Goal: Task Accomplishment & Management: Use online tool/utility

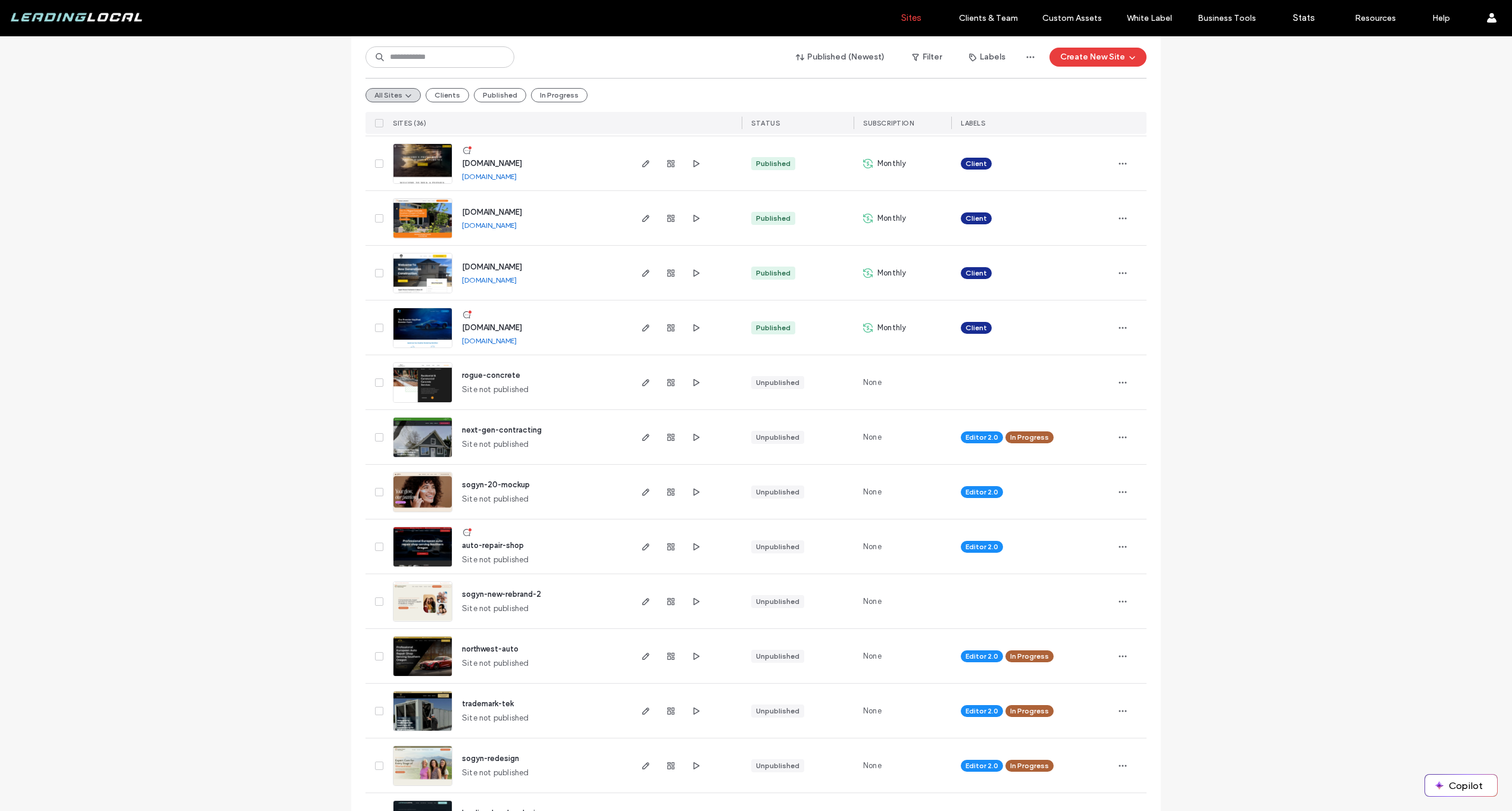
scroll to position [888, 0]
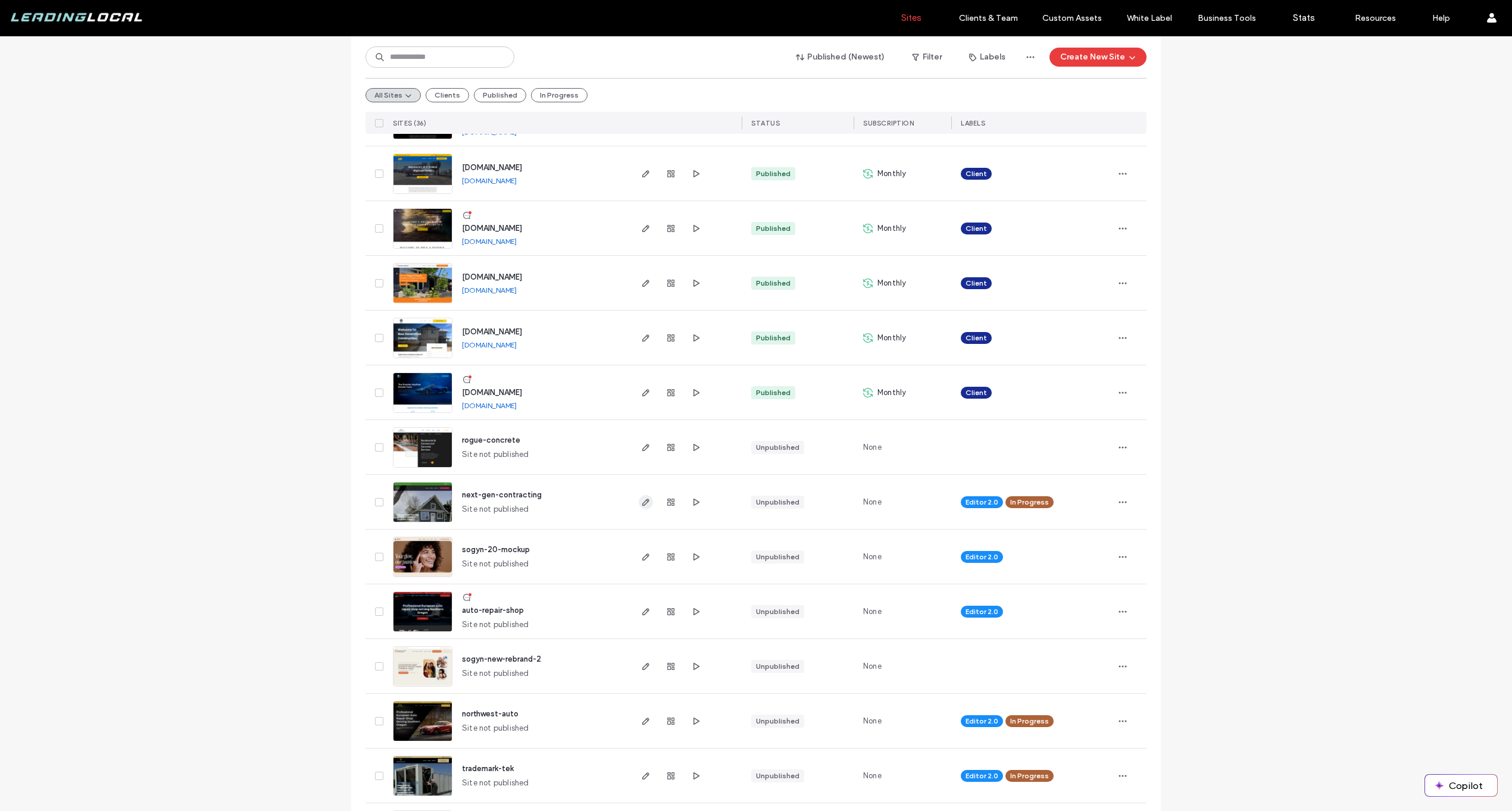
click at [645, 497] on icon "button" at bounding box center [646, 502] width 9 height 9
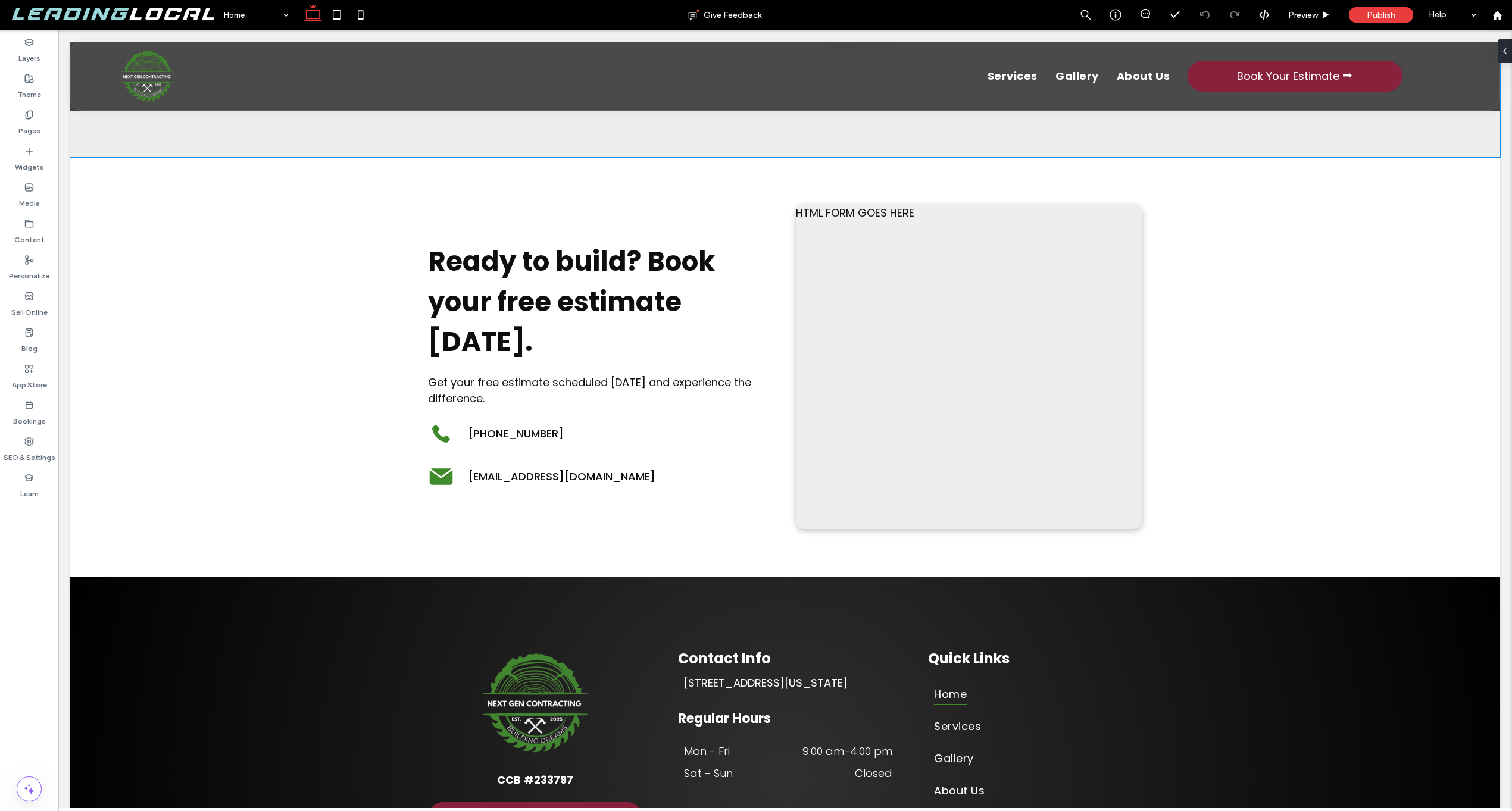
scroll to position [4302, 0]
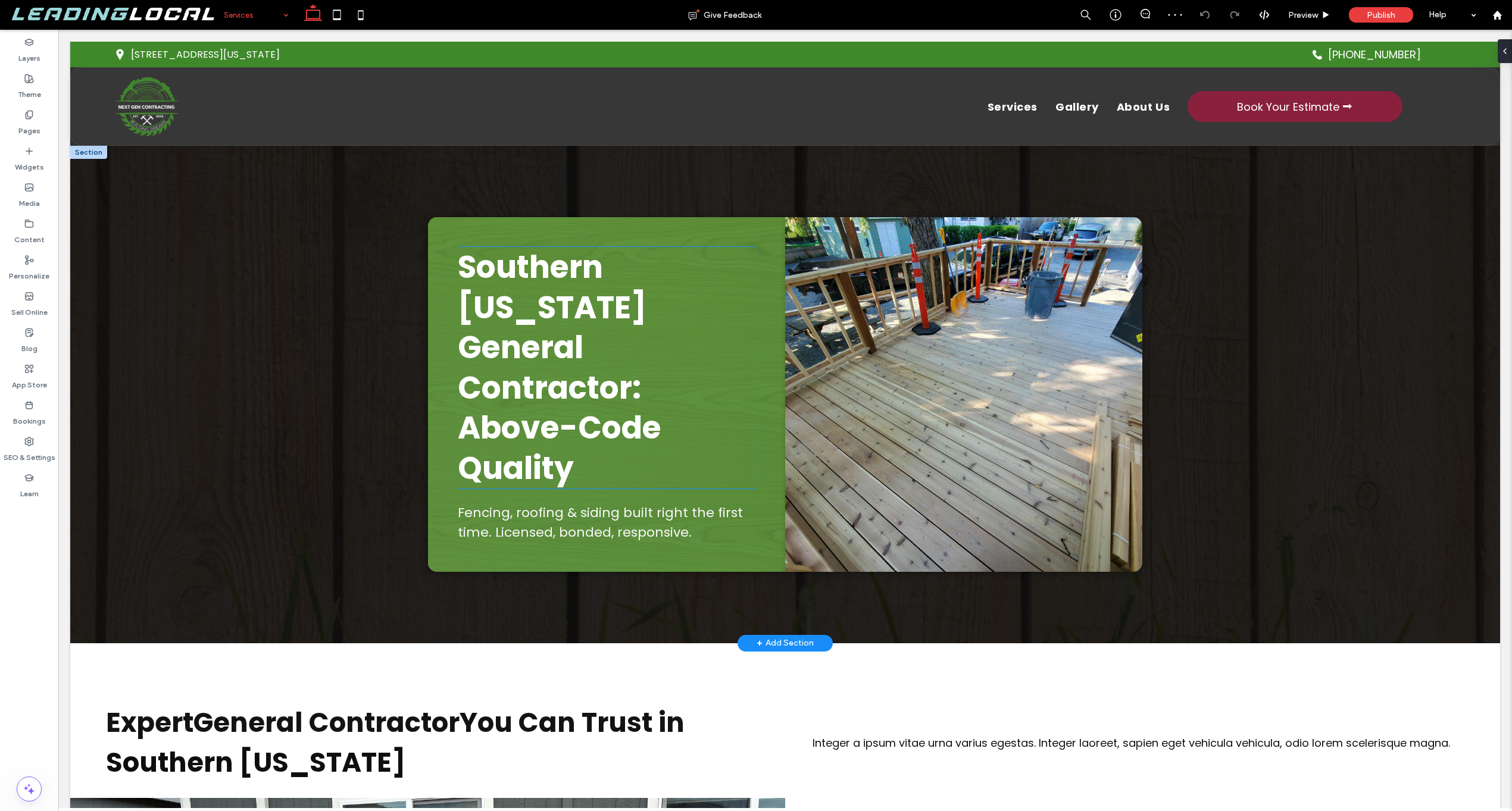
click at [601, 367] on span "Southern Oregon General Contractor: Above-Code Quality" at bounding box center [559, 368] width 204 height 245
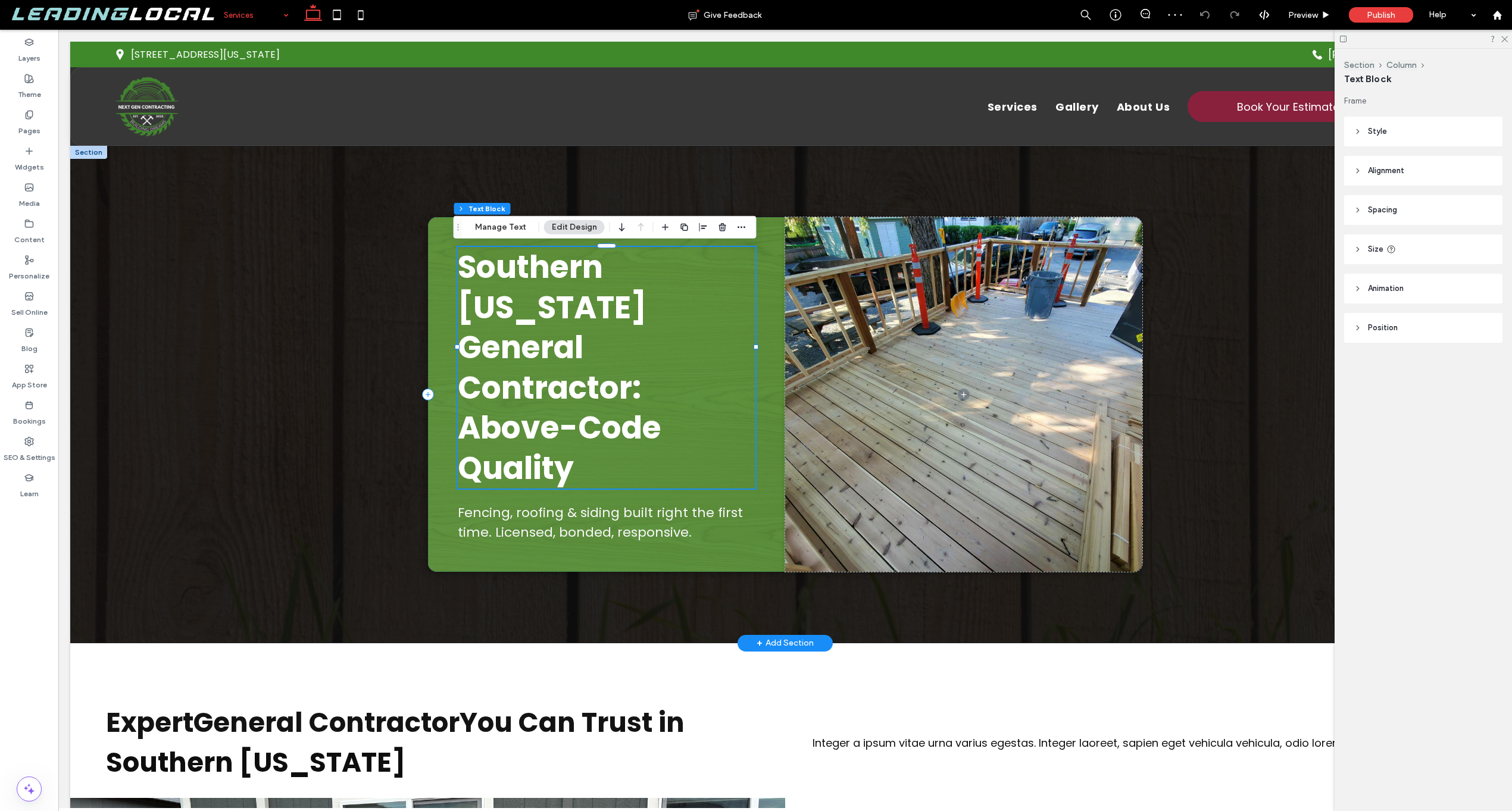
click at [611, 351] on span "Southern Oregon General Contractor: Above-Code Quality" at bounding box center [559, 368] width 204 height 245
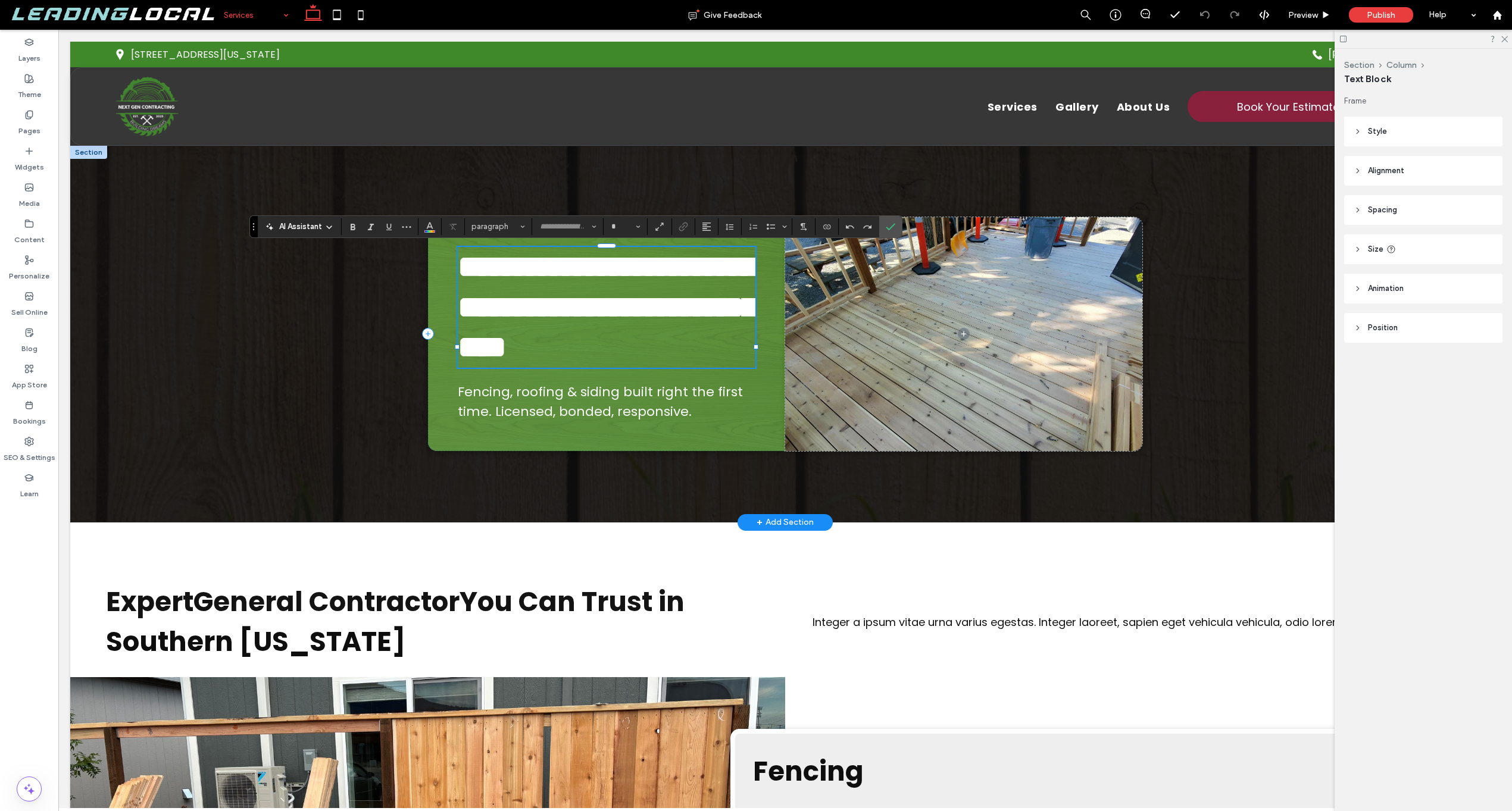
type input "*******"
type input "**"
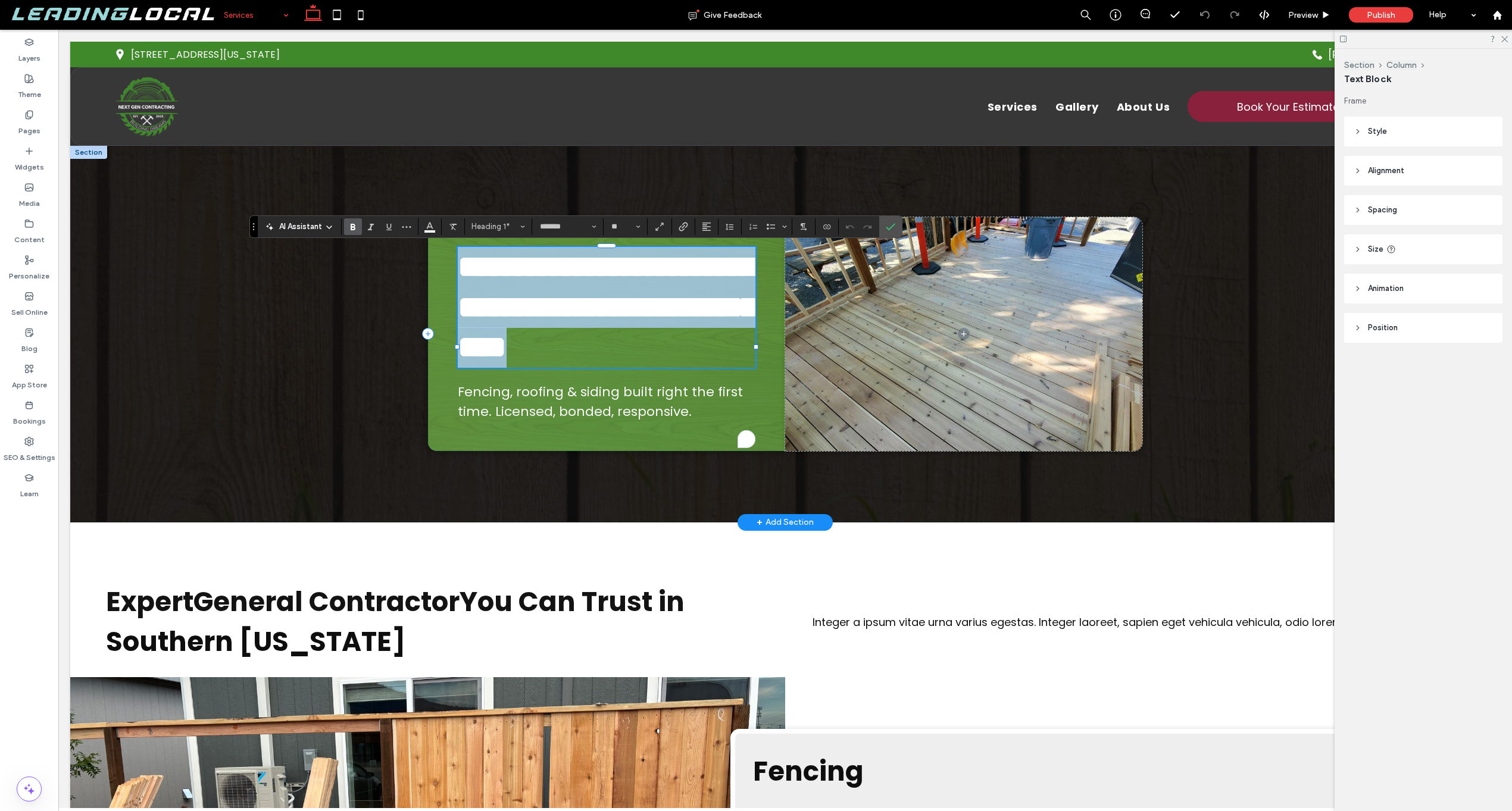
click at [611, 351] on span "**********" at bounding box center [607, 307] width 299 height 112
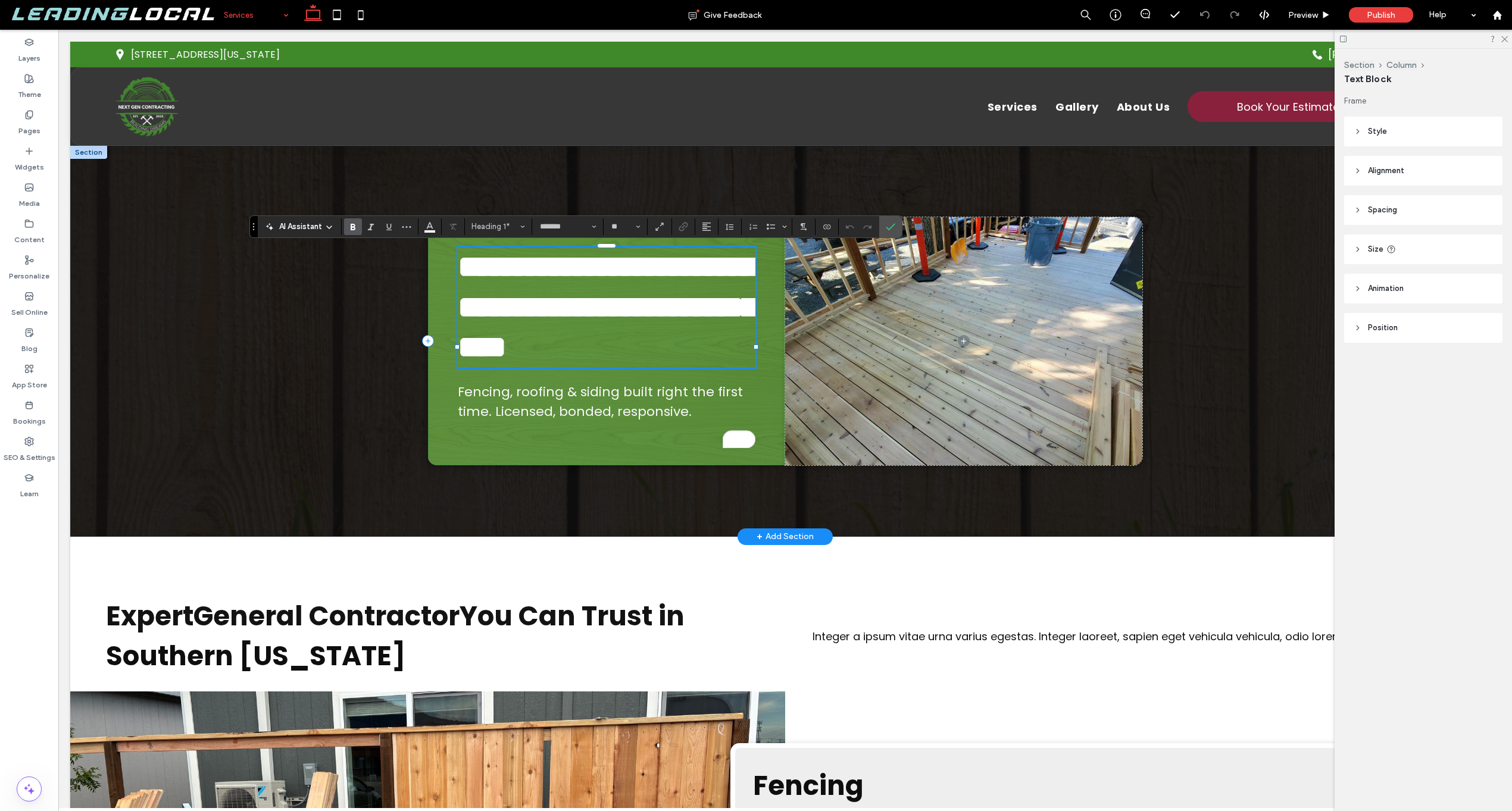
click at [627, 348] on span "**********" at bounding box center [607, 307] width 299 height 112
drag, startPoint x: 617, startPoint y: 351, endPoint x: 660, endPoint y: 399, distance: 64.4
click at [664, 368] on h1 "**********" at bounding box center [606, 308] width 298 height 121
click at [596, 348] on span "**********" at bounding box center [607, 307] width 299 height 112
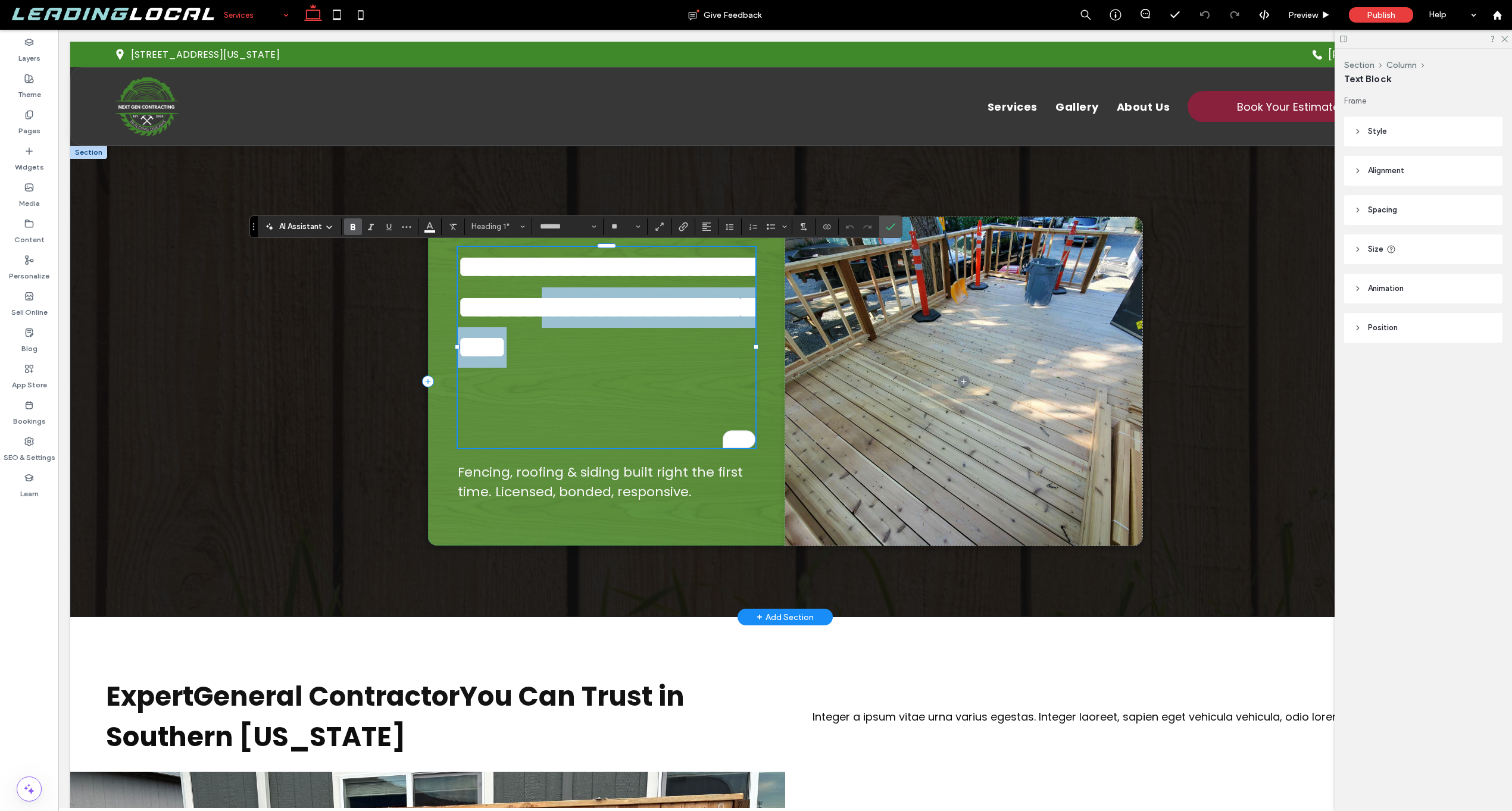
drag, startPoint x: 596, startPoint y: 348, endPoint x: 674, endPoint y: 432, distance: 114.6
click at [674, 368] on h1 "**********" at bounding box center [606, 308] width 298 height 121
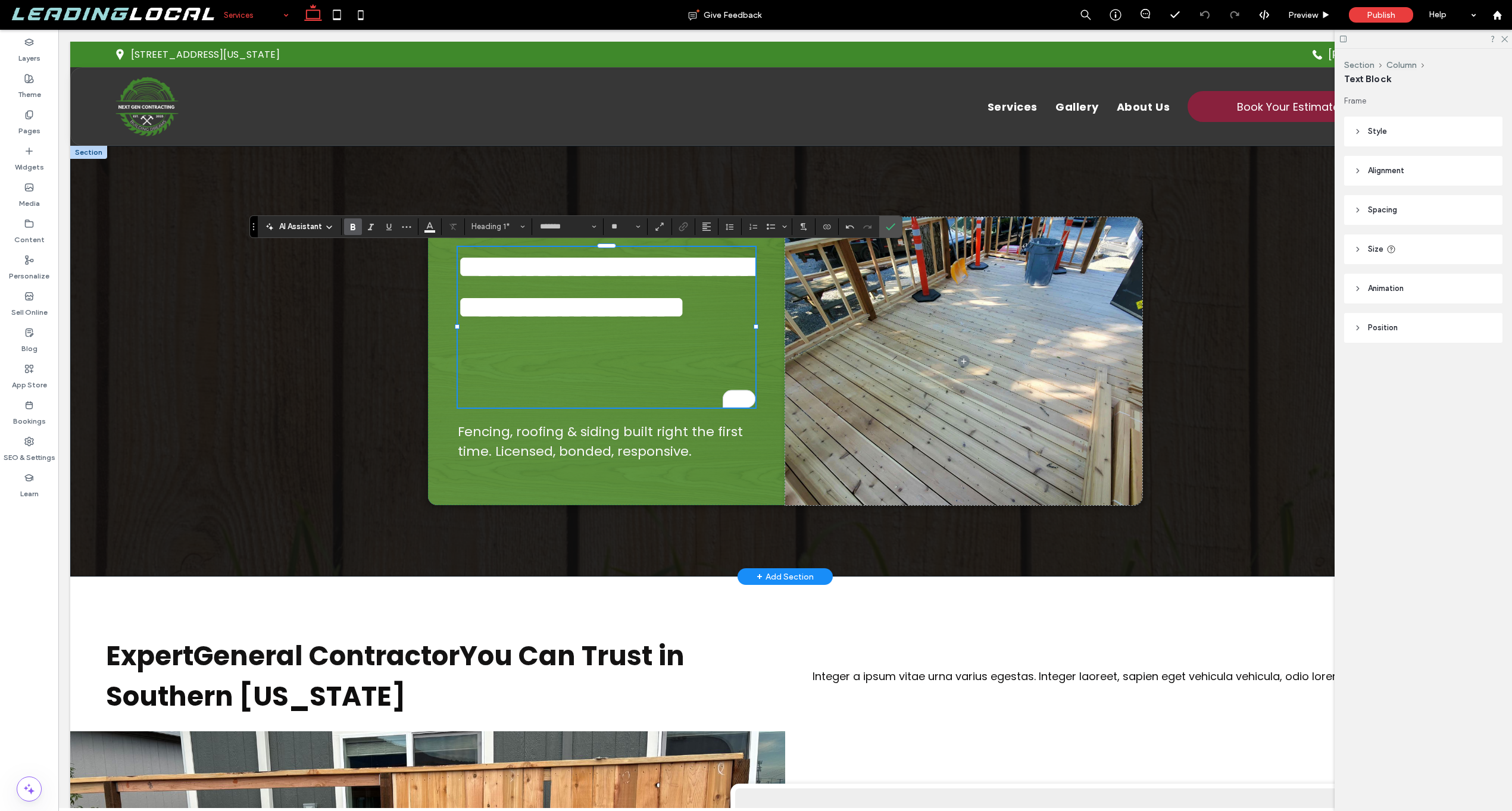
click at [415, 444] on div "**********" at bounding box center [785, 361] width 1430 height 431
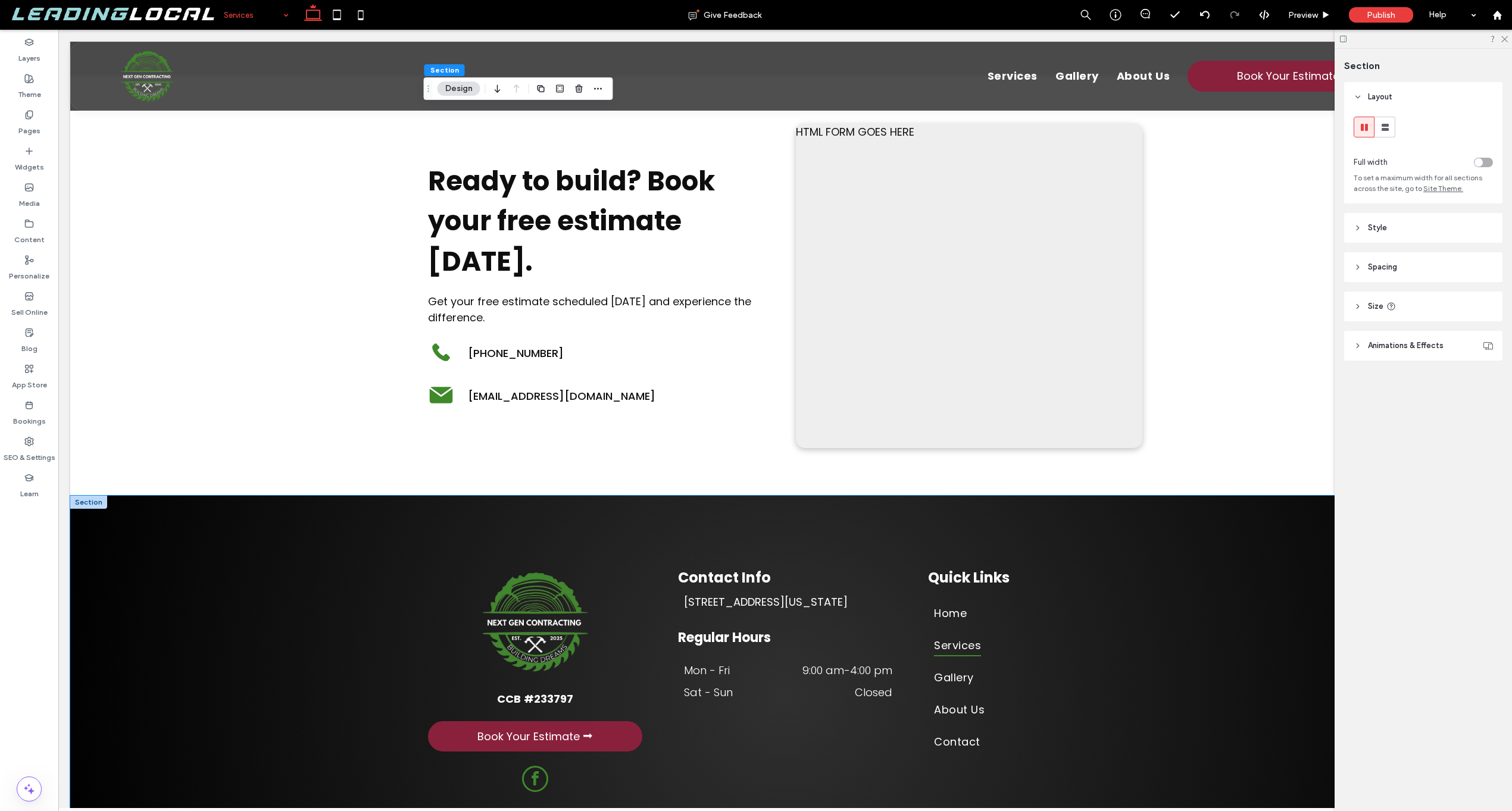
scroll to position [2408, 0]
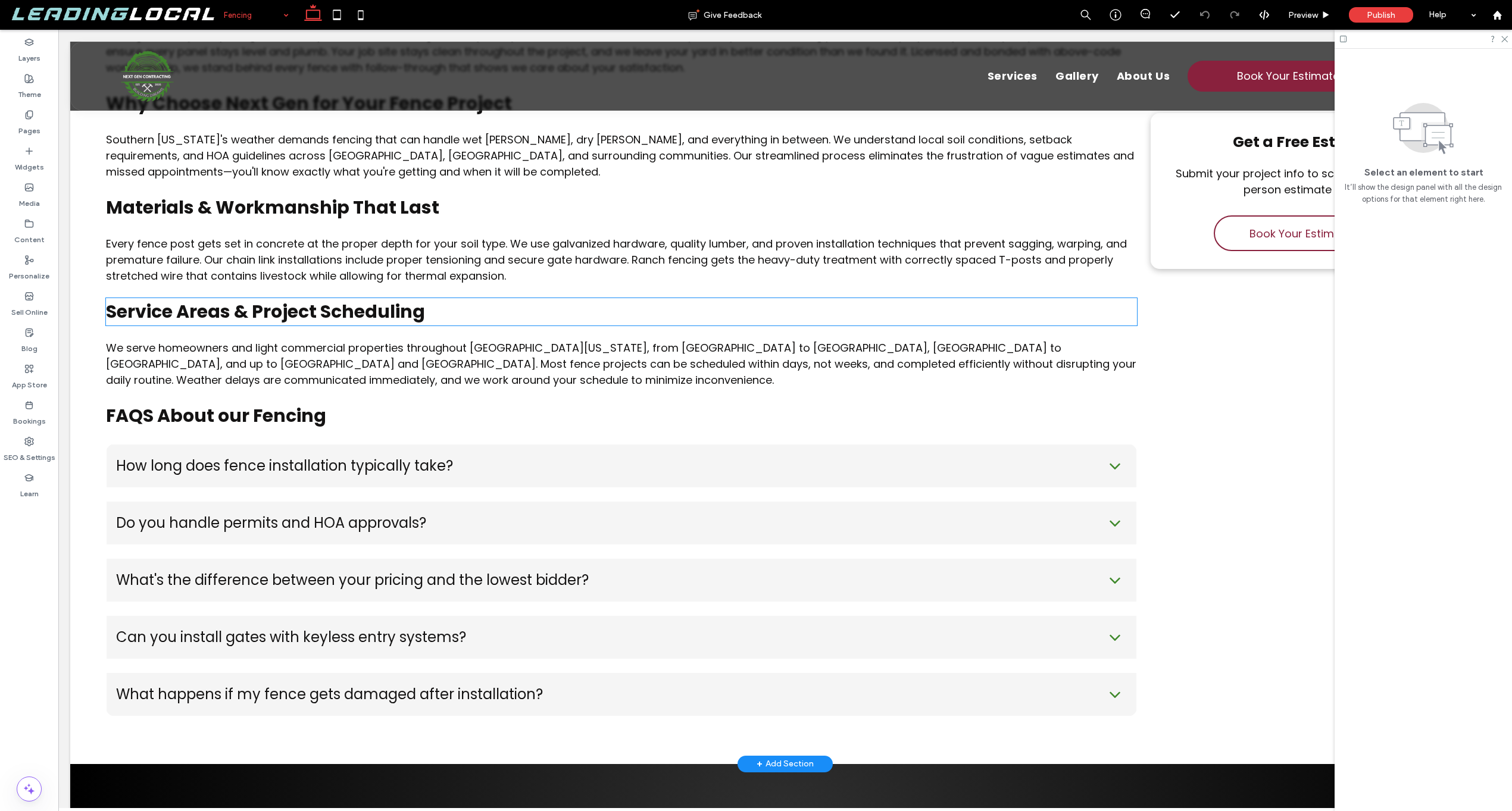
scroll to position [1267, 0]
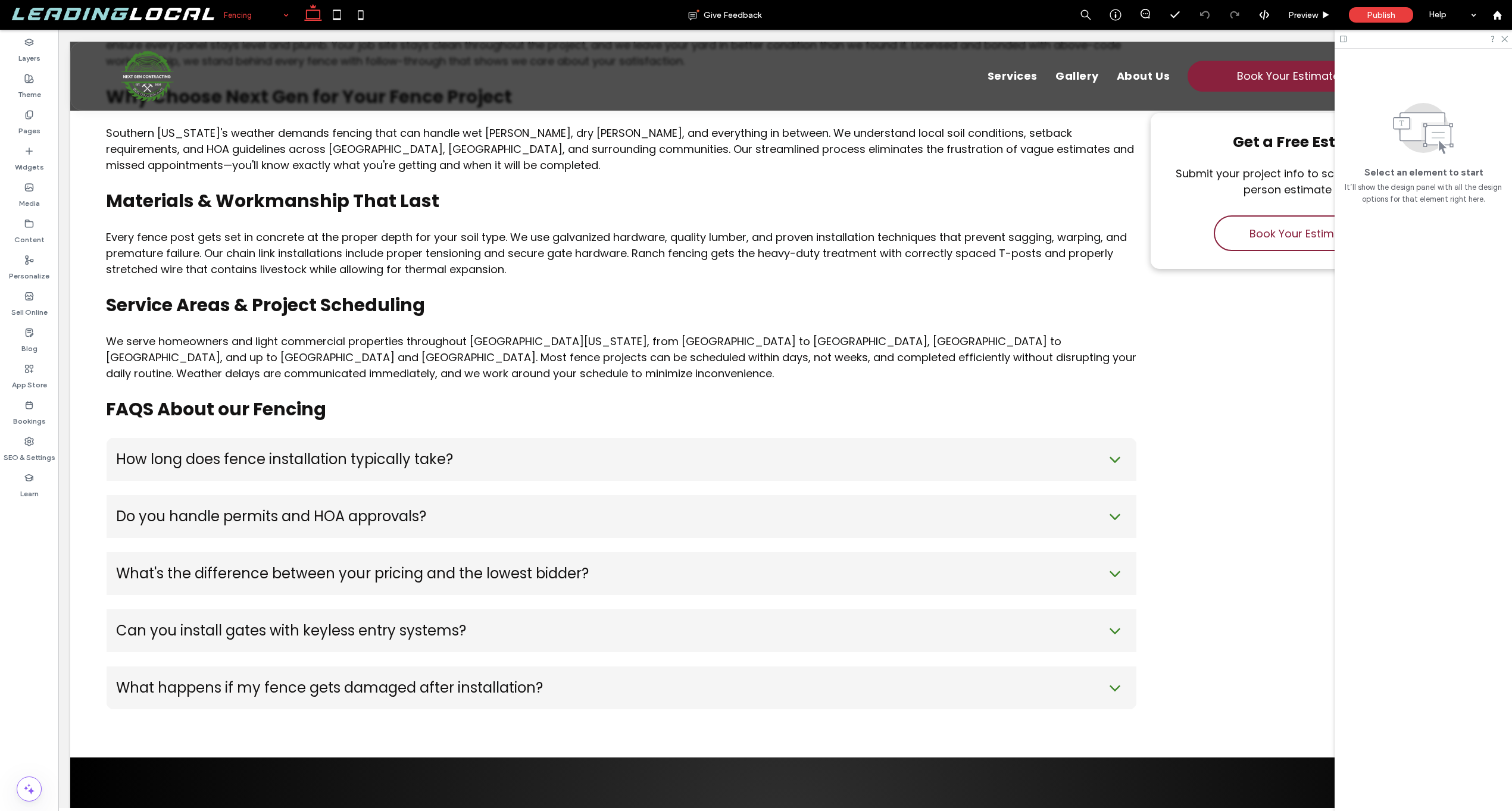
click at [284, 19] on div "Fencing" at bounding box center [256, 15] width 77 height 30
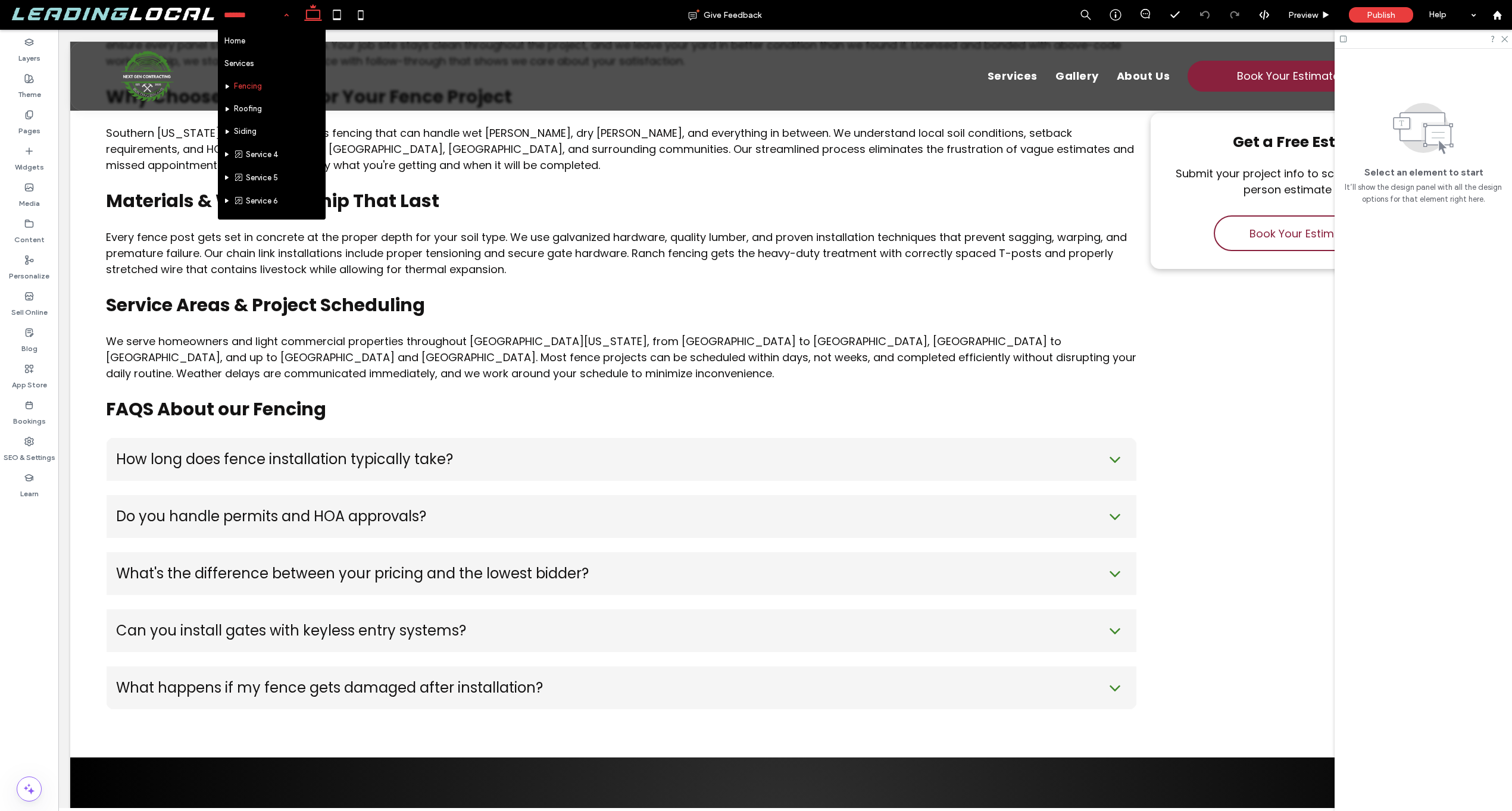
scroll to position [204, 0]
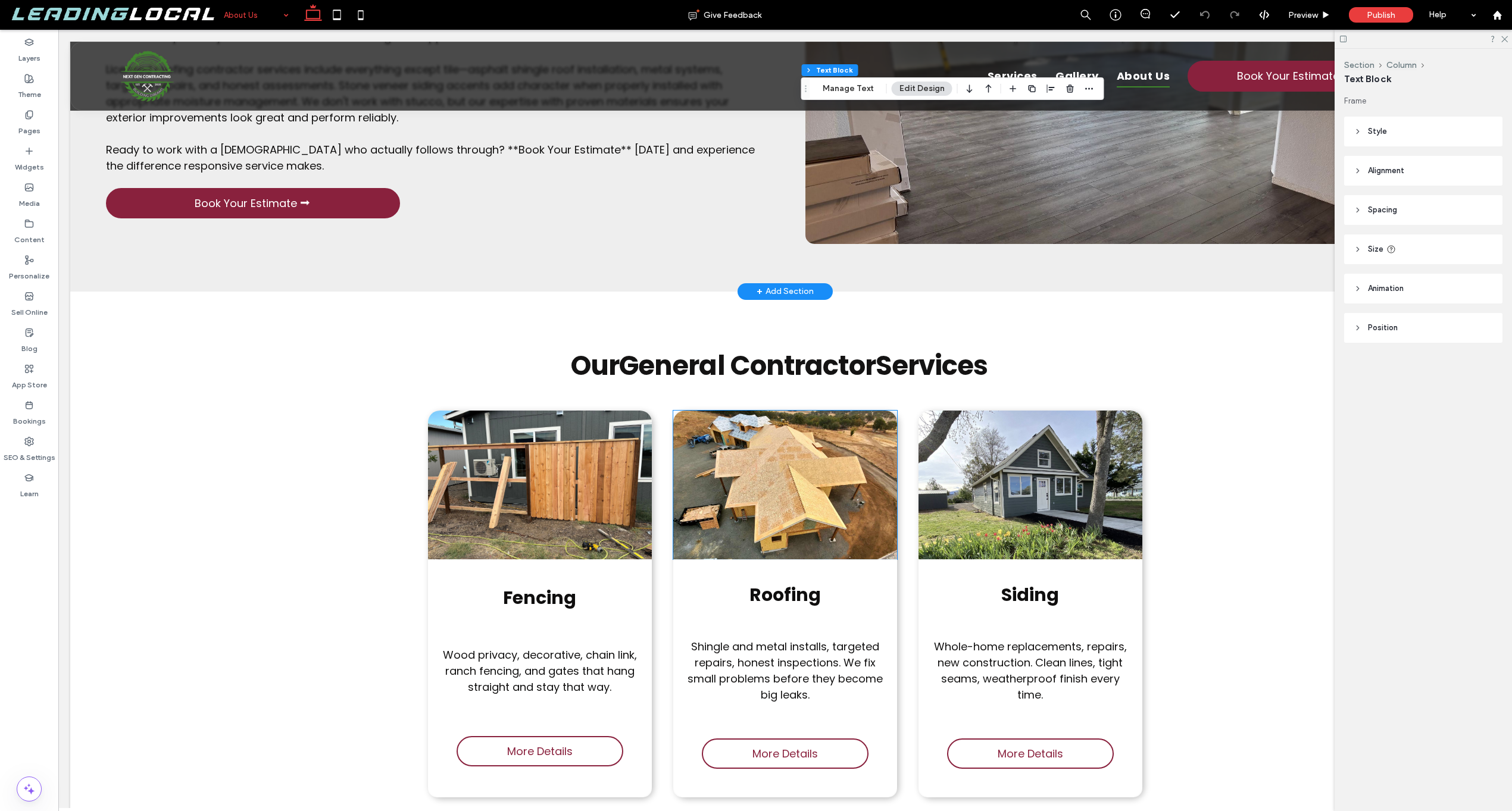
scroll to position [2230, 0]
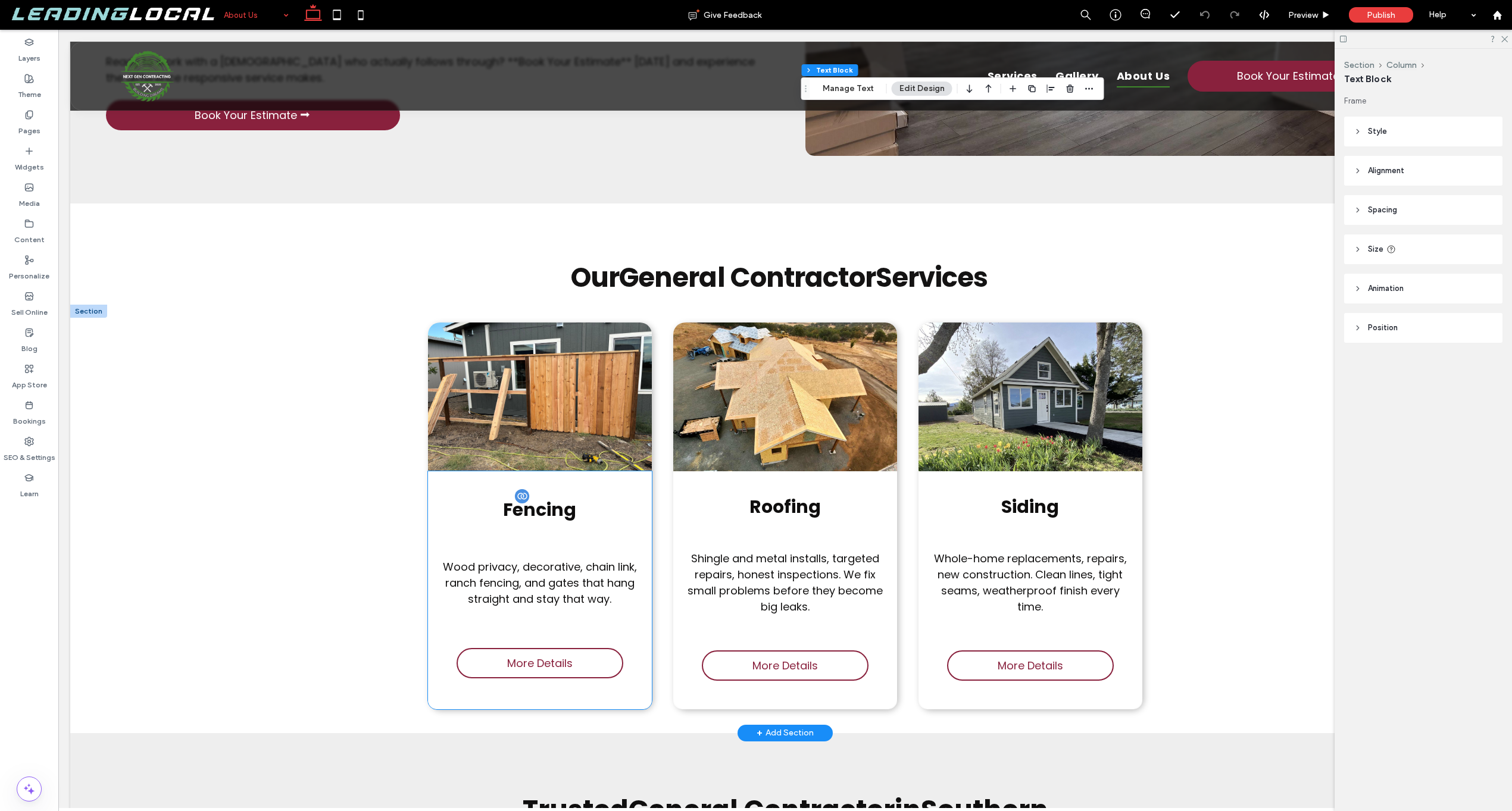
click at [547, 497] on span "Fencing" at bounding box center [539, 509] width 73 height 26
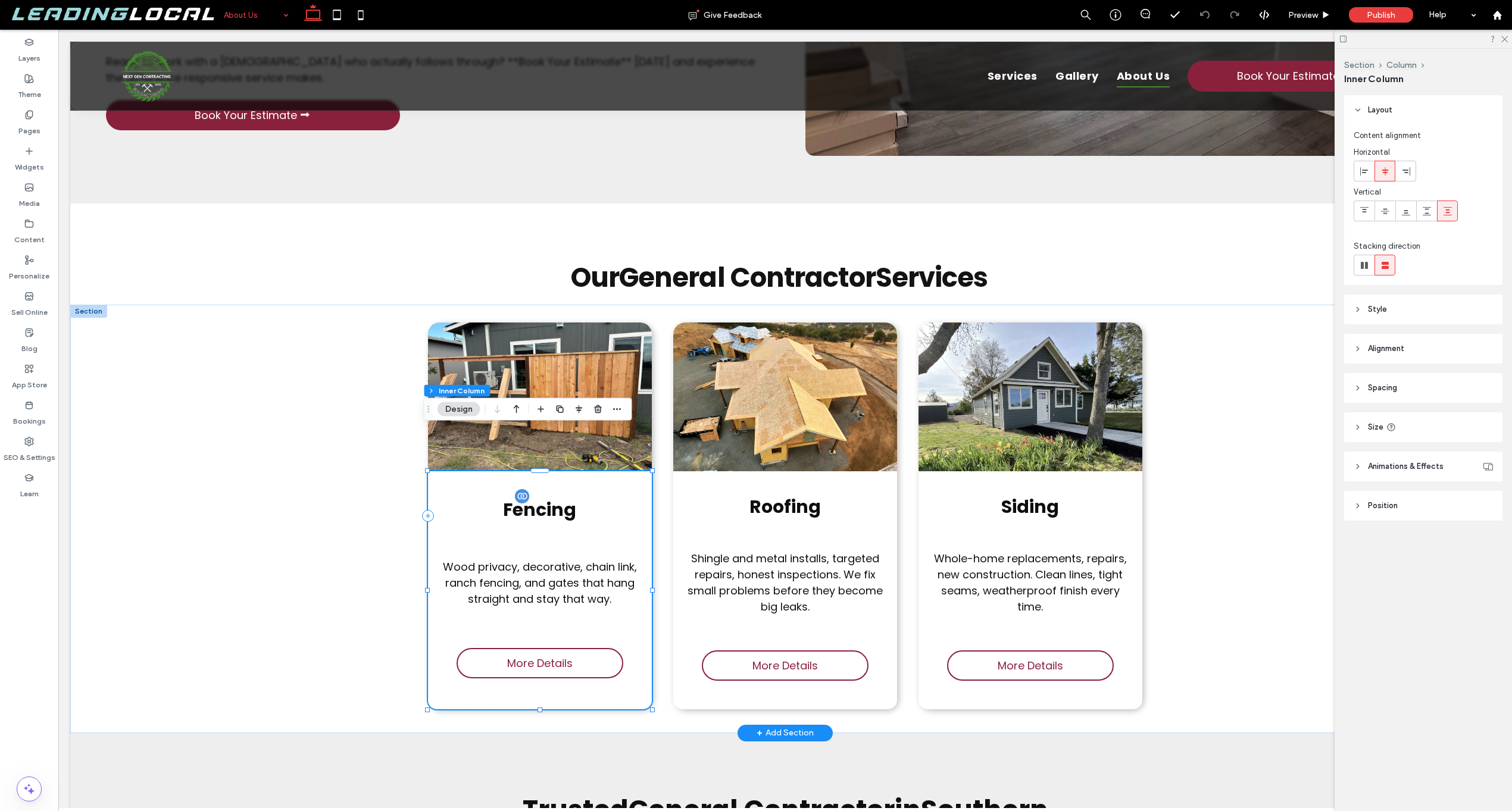
click at [547, 497] on span "Fencing" at bounding box center [539, 509] width 73 height 26
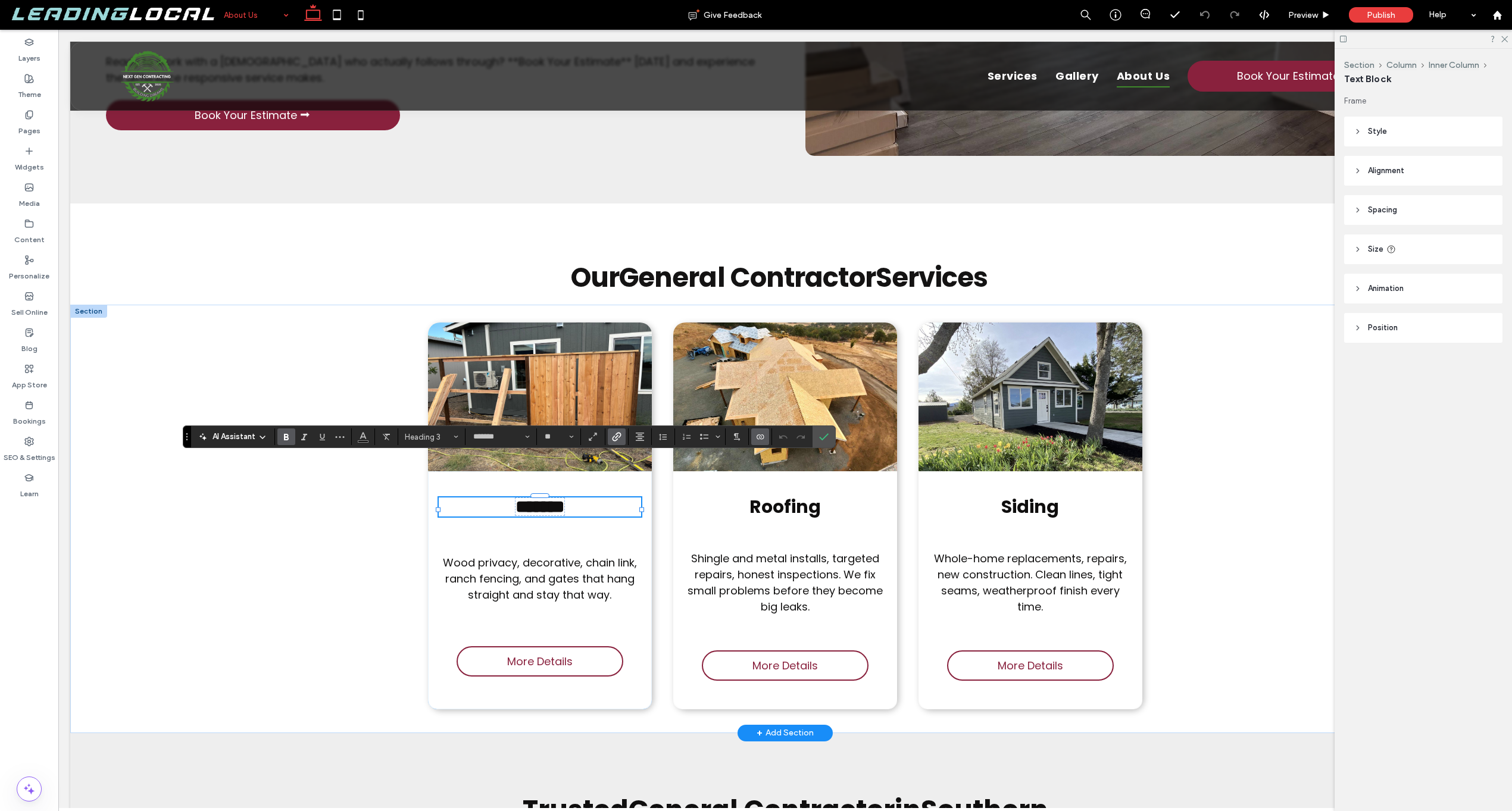
click at [547, 498] on span "*******" at bounding box center [540, 507] width 49 height 17
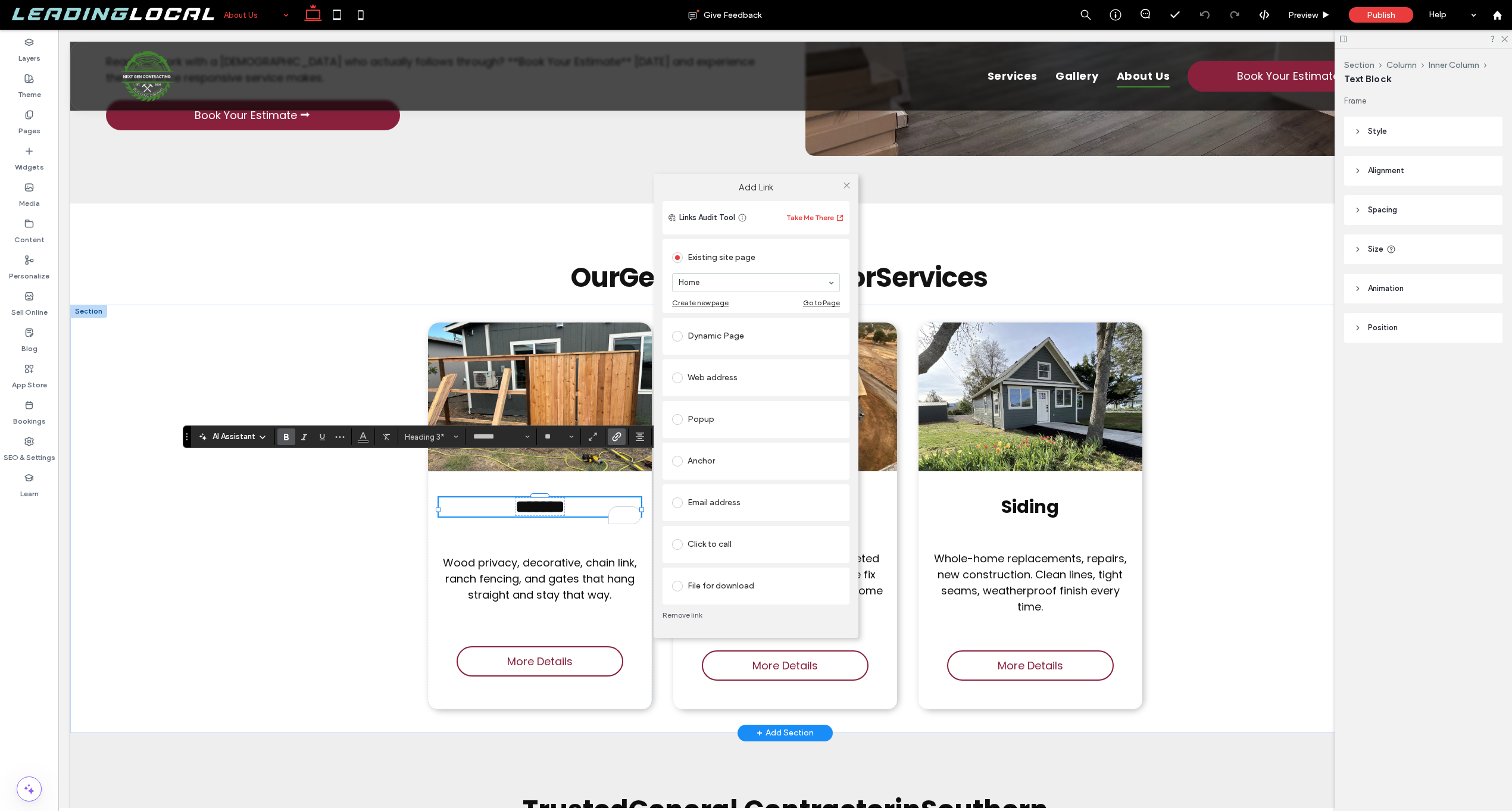
click at [736, 295] on section "Home" at bounding box center [756, 283] width 168 height 31
click at [839, 179] on div at bounding box center [846, 185] width 18 height 18
click at [848, 179] on span at bounding box center [846, 185] width 9 height 18
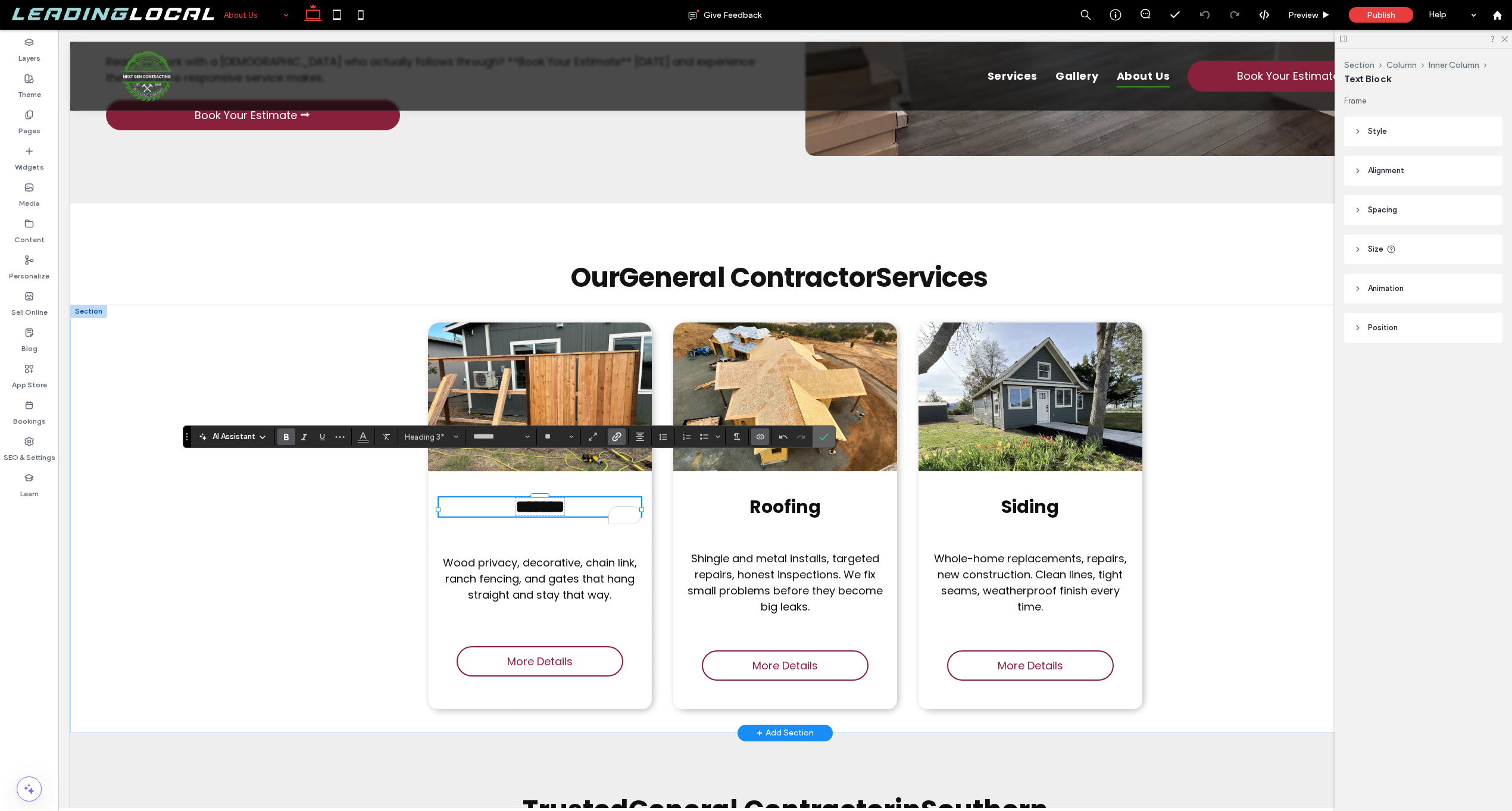
click at [828, 437] on icon "Confirm" at bounding box center [824, 437] width 9 height 9
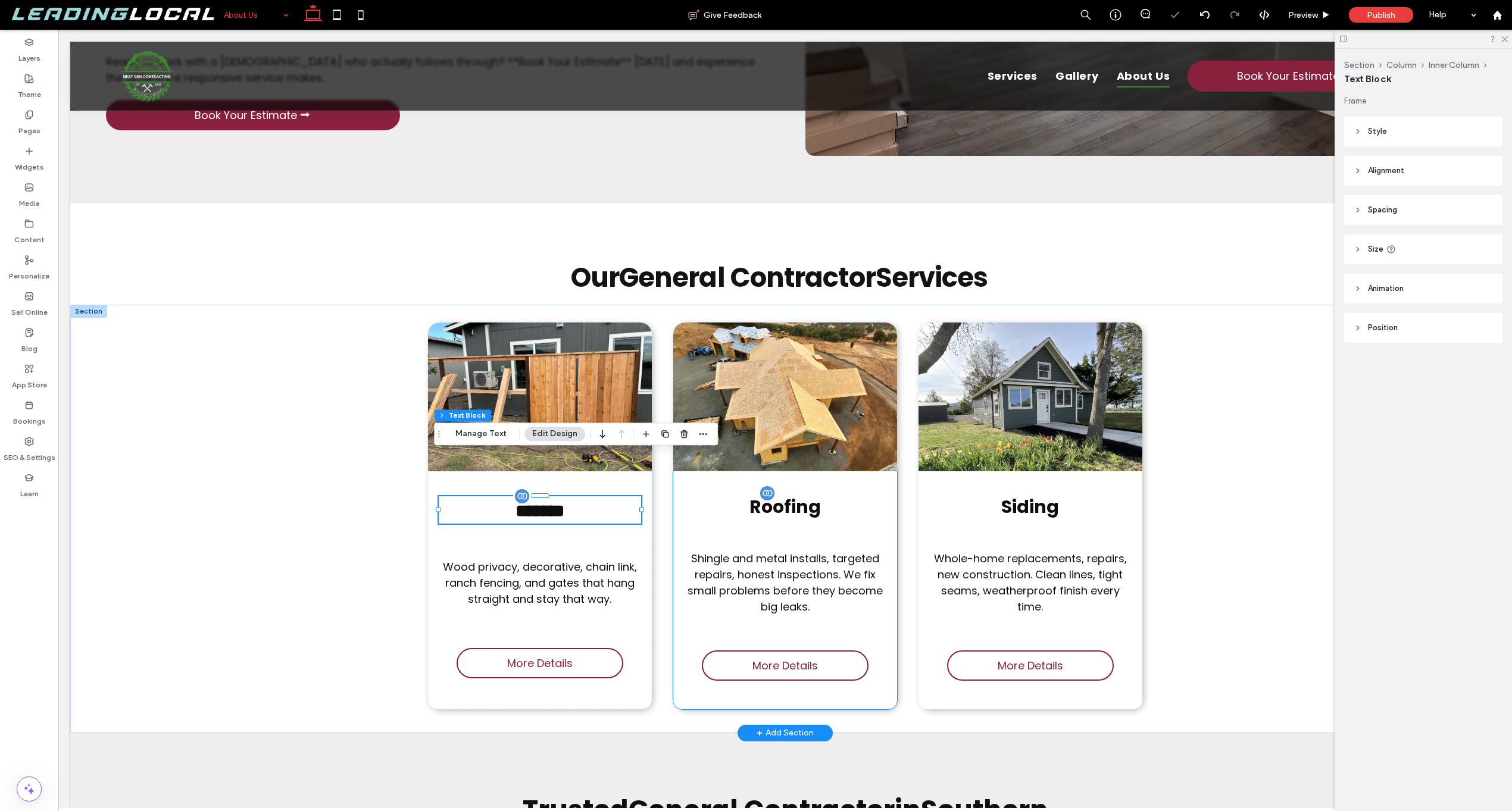
click at [799, 494] on span "Roofing" at bounding box center [785, 507] width 71 height 26
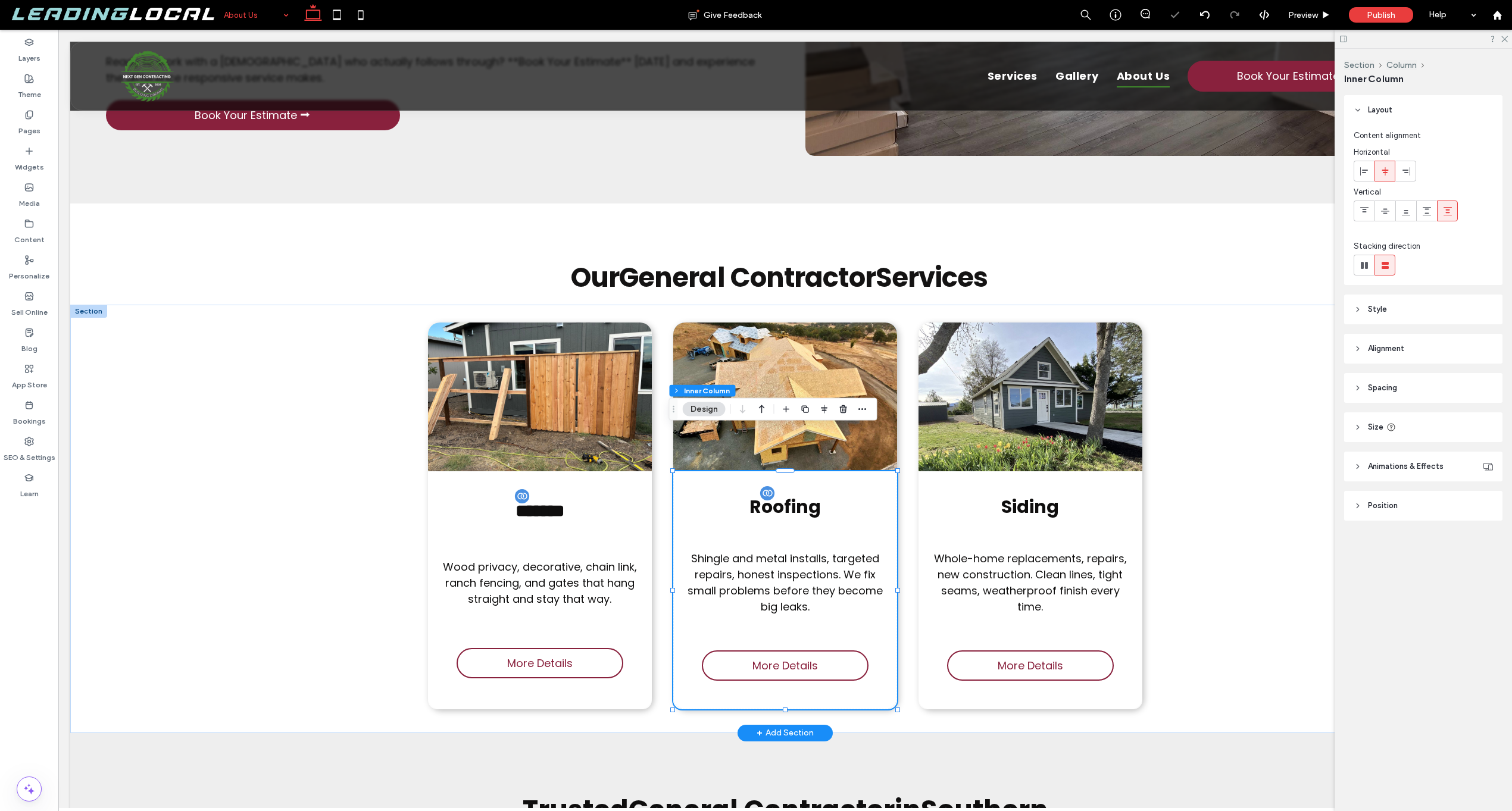
click at [799, 494] on span "Roofing" at bounding box center [785, 507] width 71 height 26
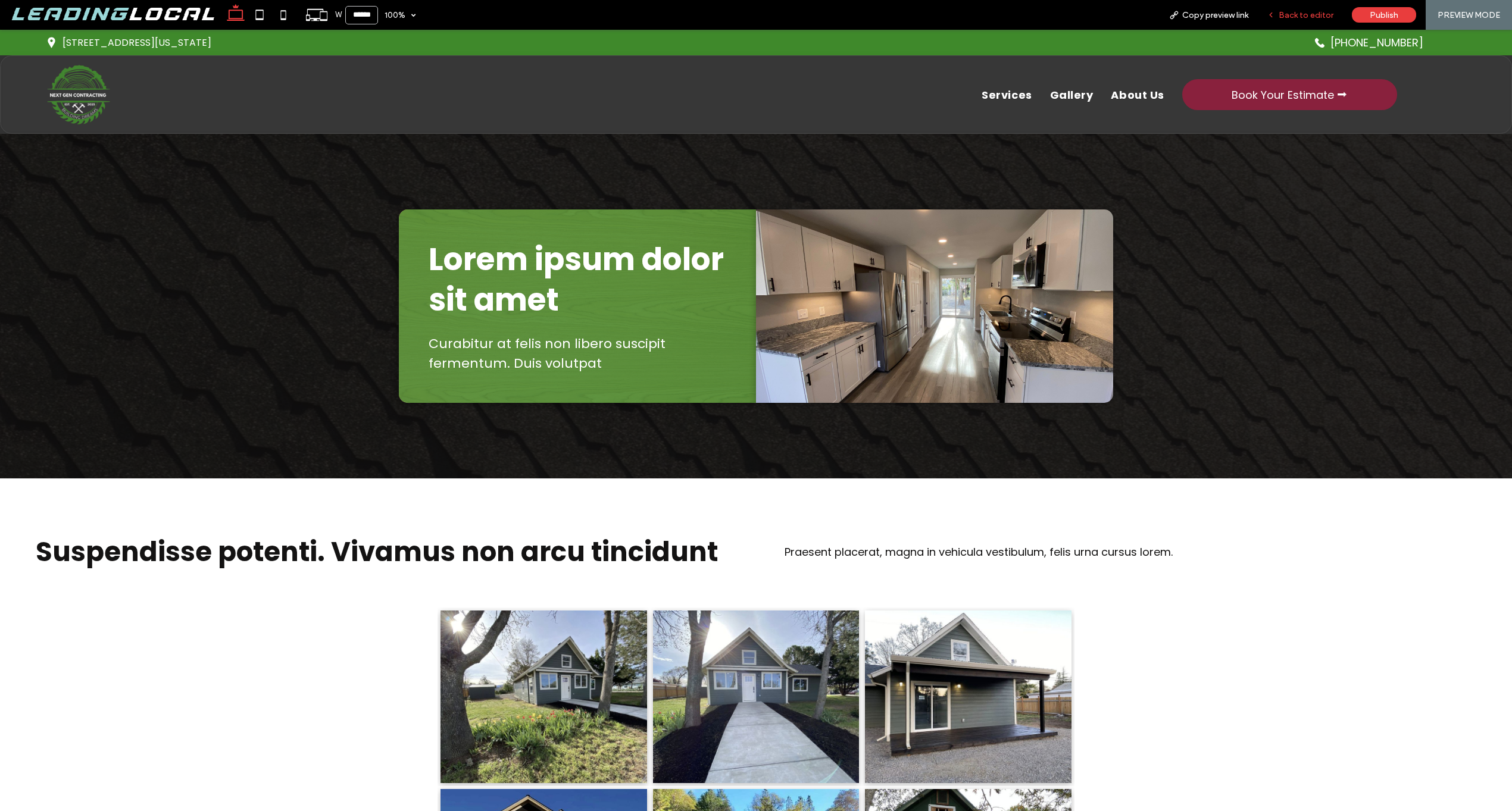
click at [1335, 13] on div "Back to editor" at bounding box center [1300, 15] width 85 height 10
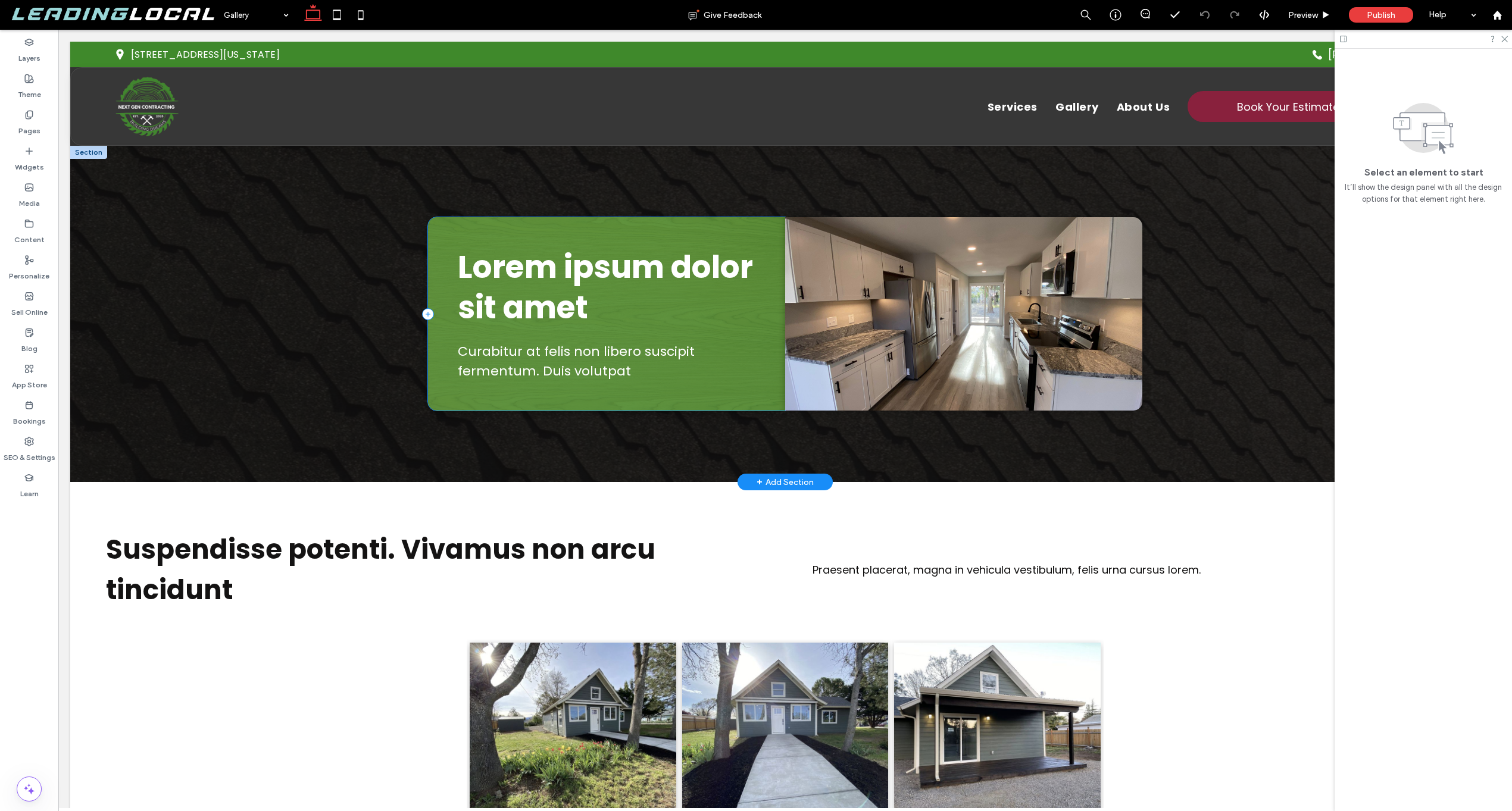
click at [671, 243] on div "Lorem ipsum dolor sit amet Curabitur at felis non libero suscipit fermentum. Du…" at bounding box center [606, 314] width 357 height 194
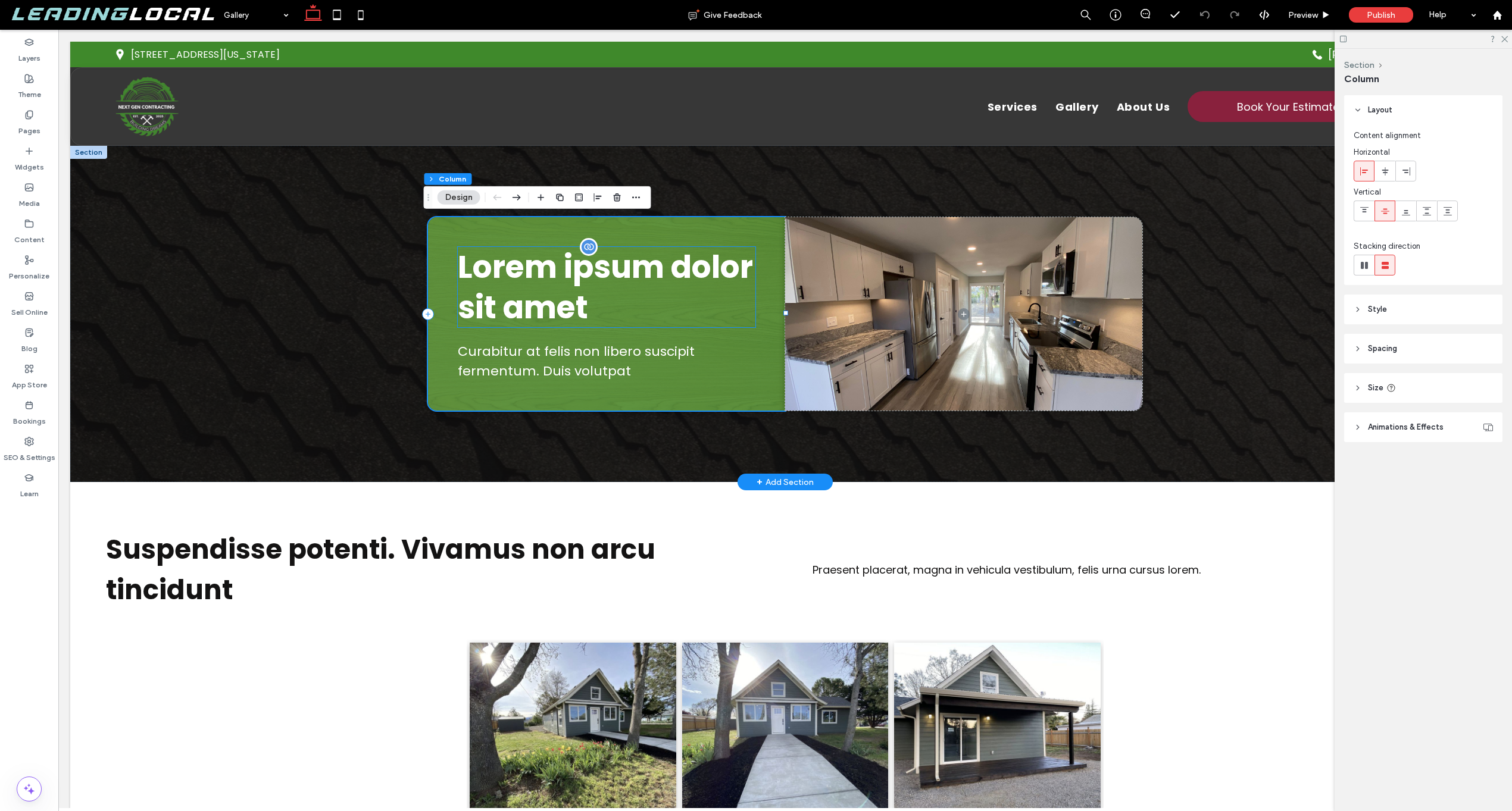
click at [616, 262] on span "Lorem ipsum dolor sit amet" at bounding box center [605, 287] width 295 height 84
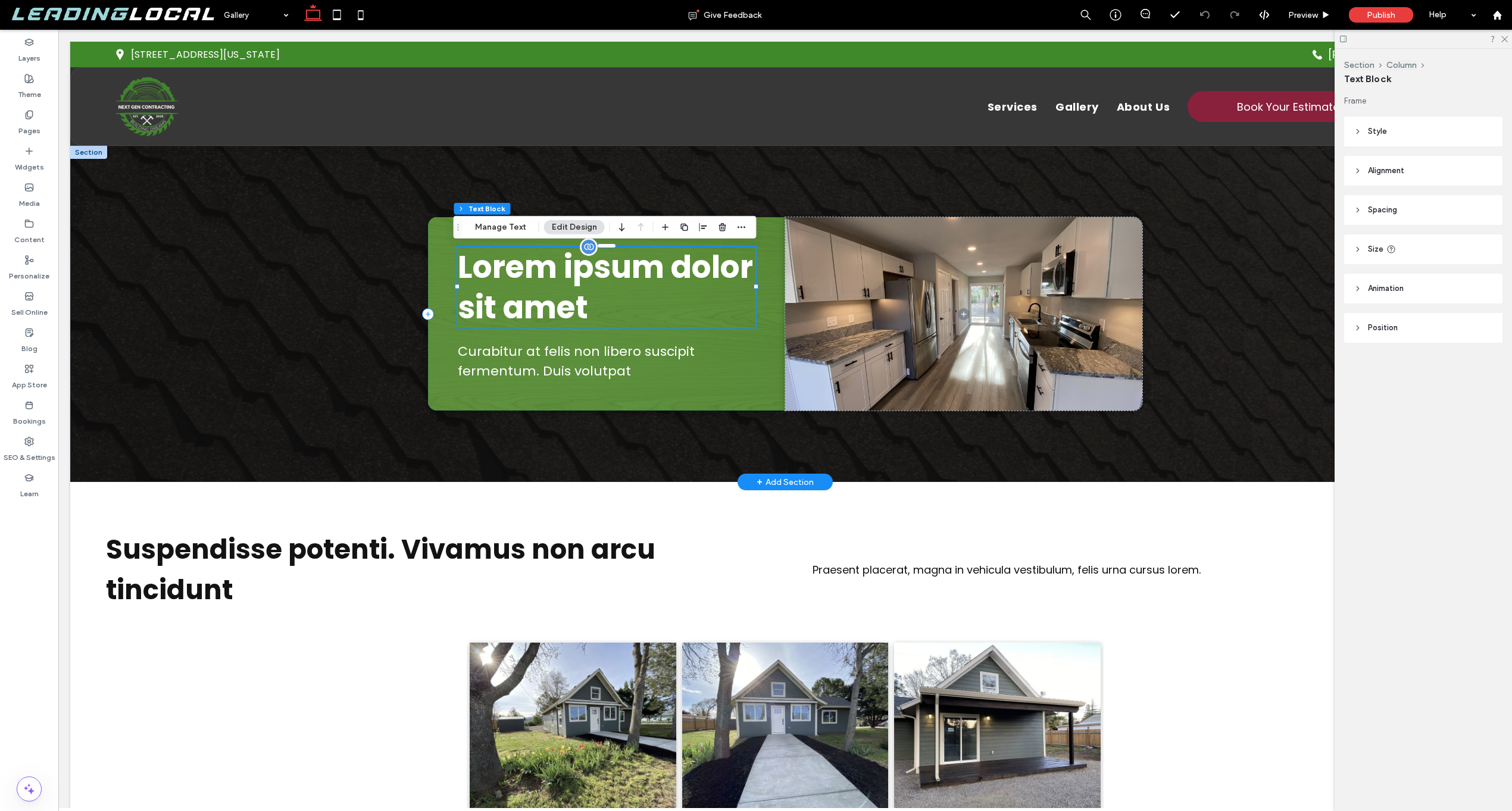
click at [616, 262] on span "Lorem ipsum dolor sit amet" at bounding box center [605, 287] width 295 height 84
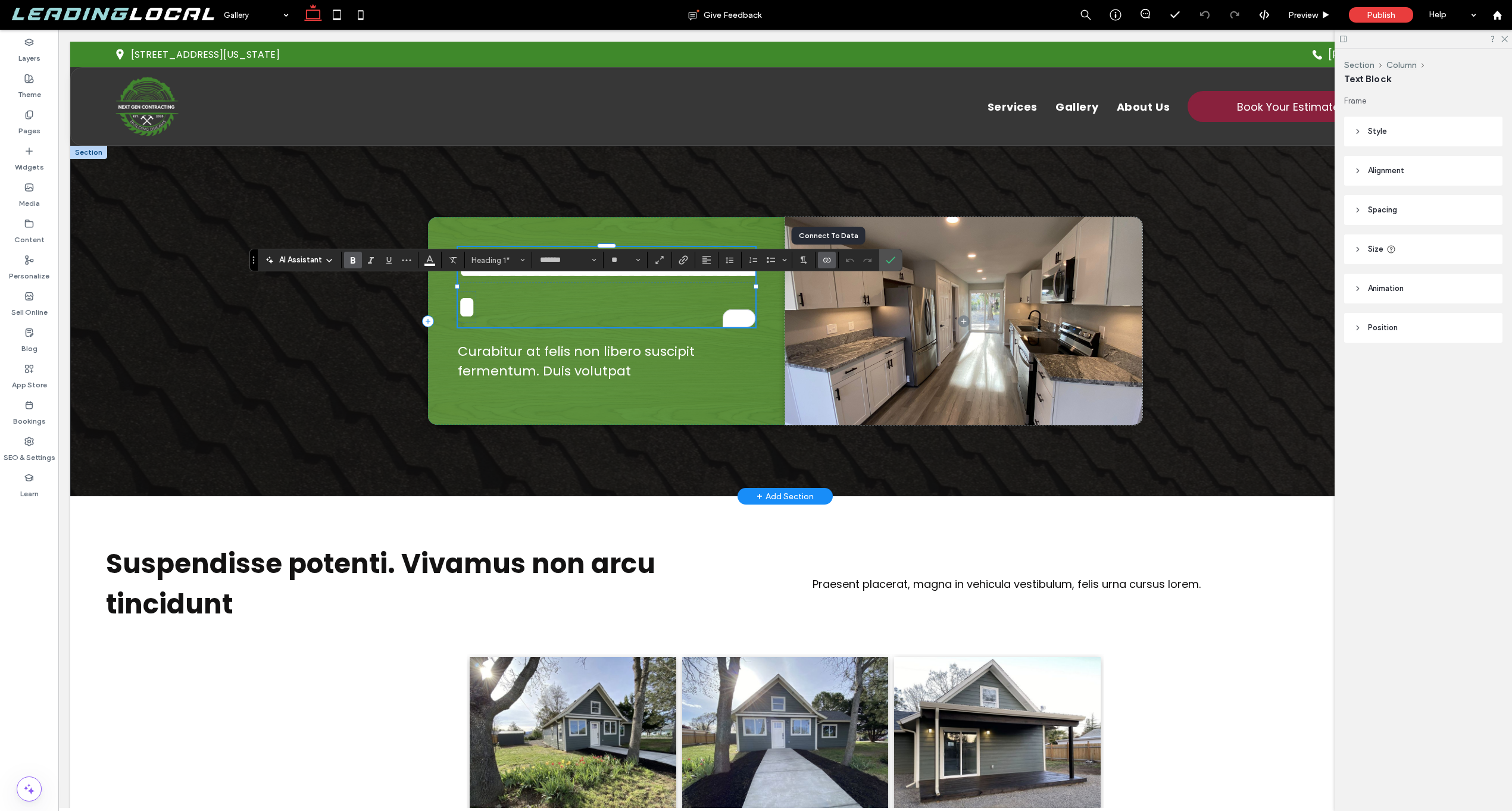
click at [820, 260] on label "Connect To Data" at bounding box center [827, 260] width 18 height 17
click at [871, 208] on span "Edit Content" at bounding box center [851, 208] width 46 height 12
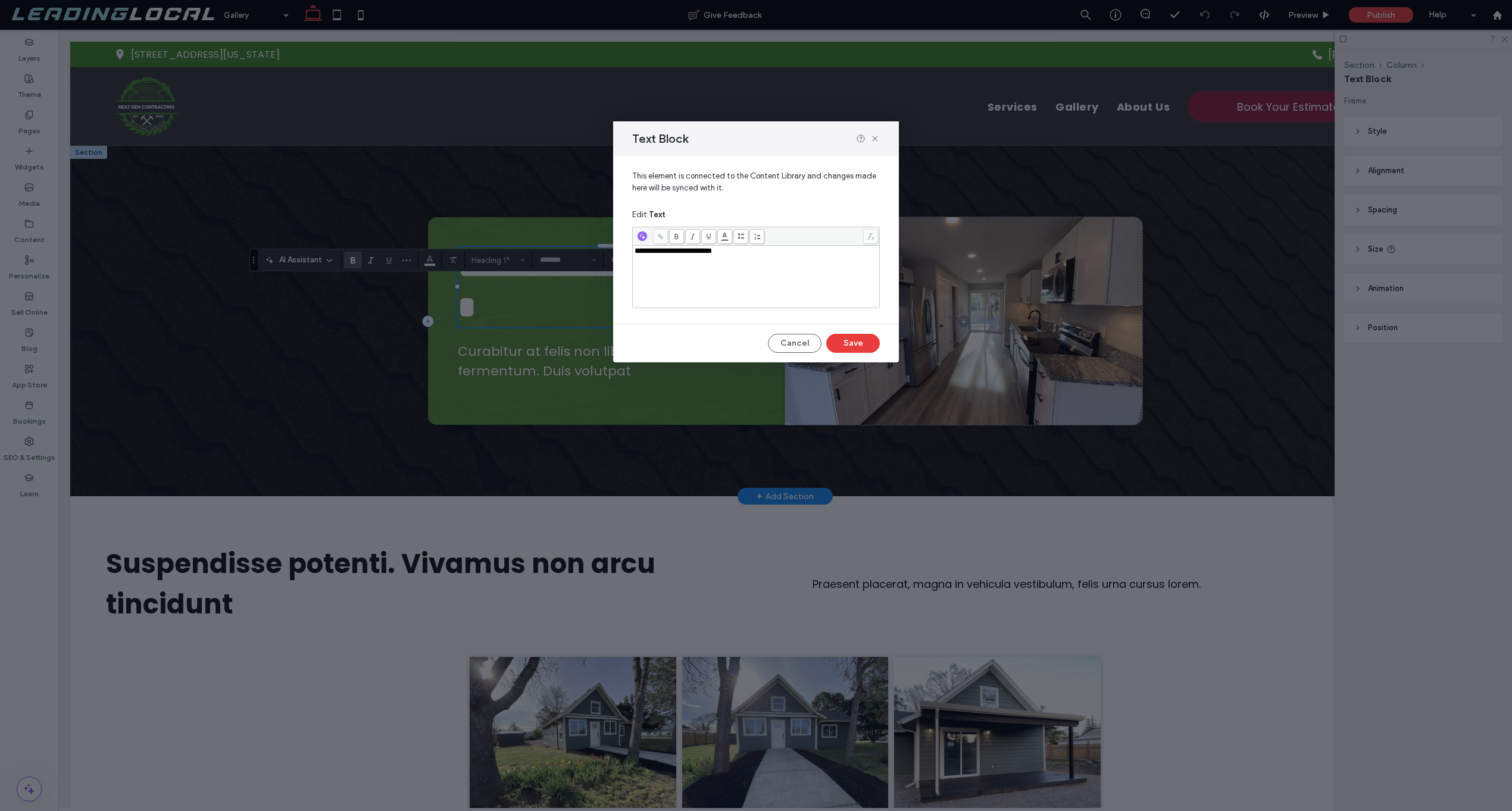
click at [712, 255] on span "**********" at bounding box center [673, 251] width 77 height 8
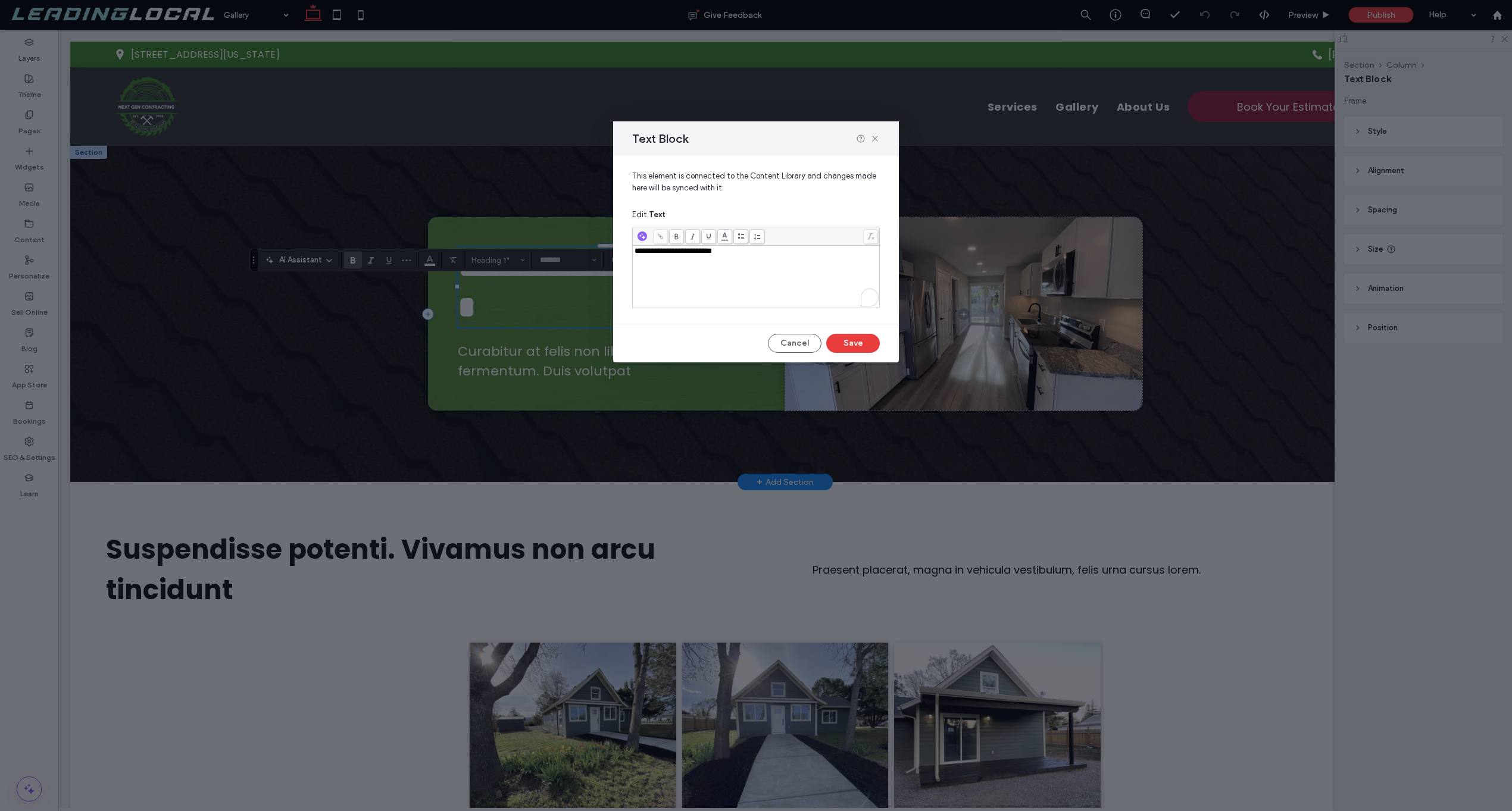
click at [712, 255] on span "**********" at bounding box center [673, 251] width 77 height 8
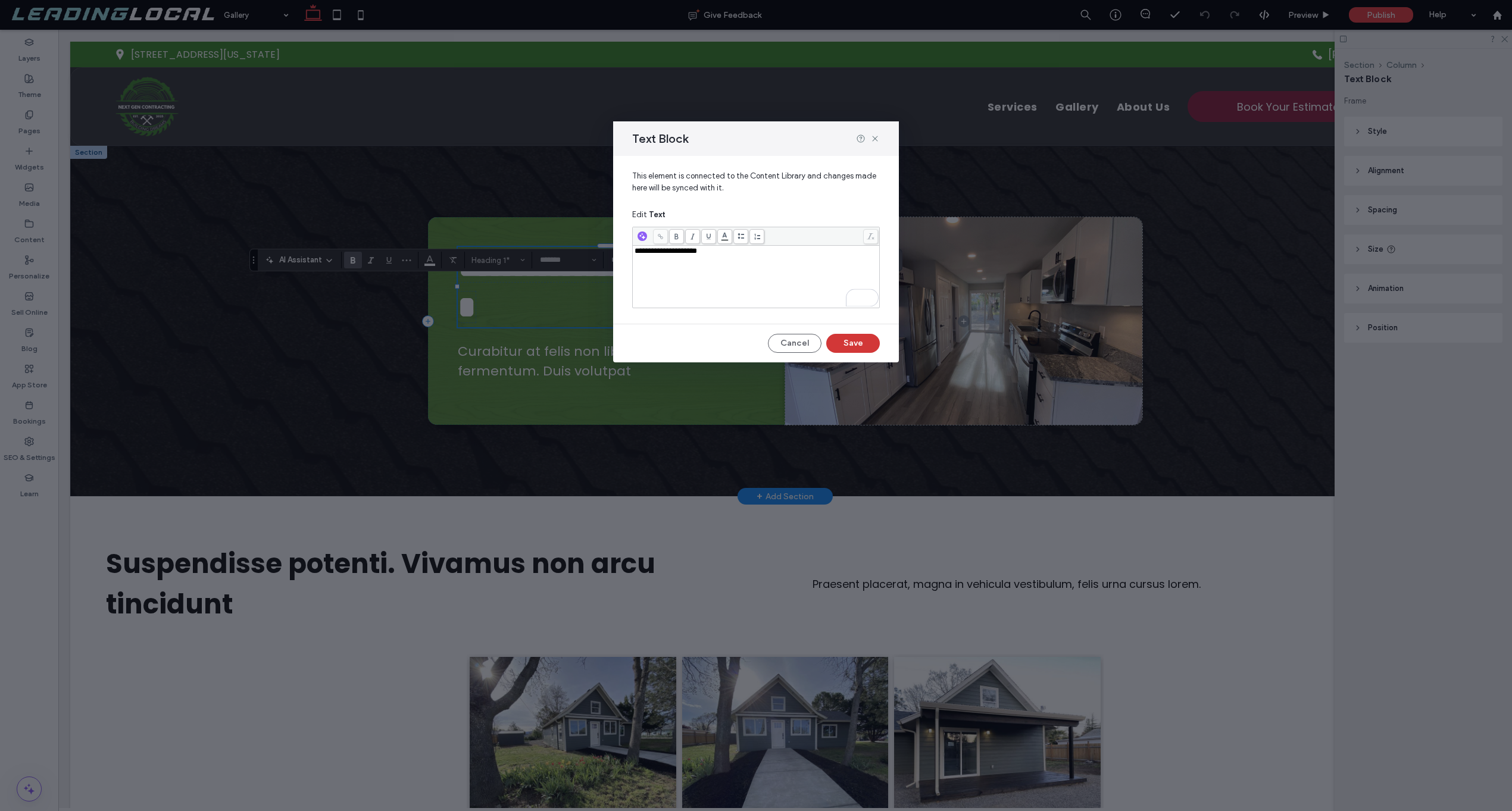
click at [850, 341] on button "Save" at bounding box center [853, 343] width 54 height 19
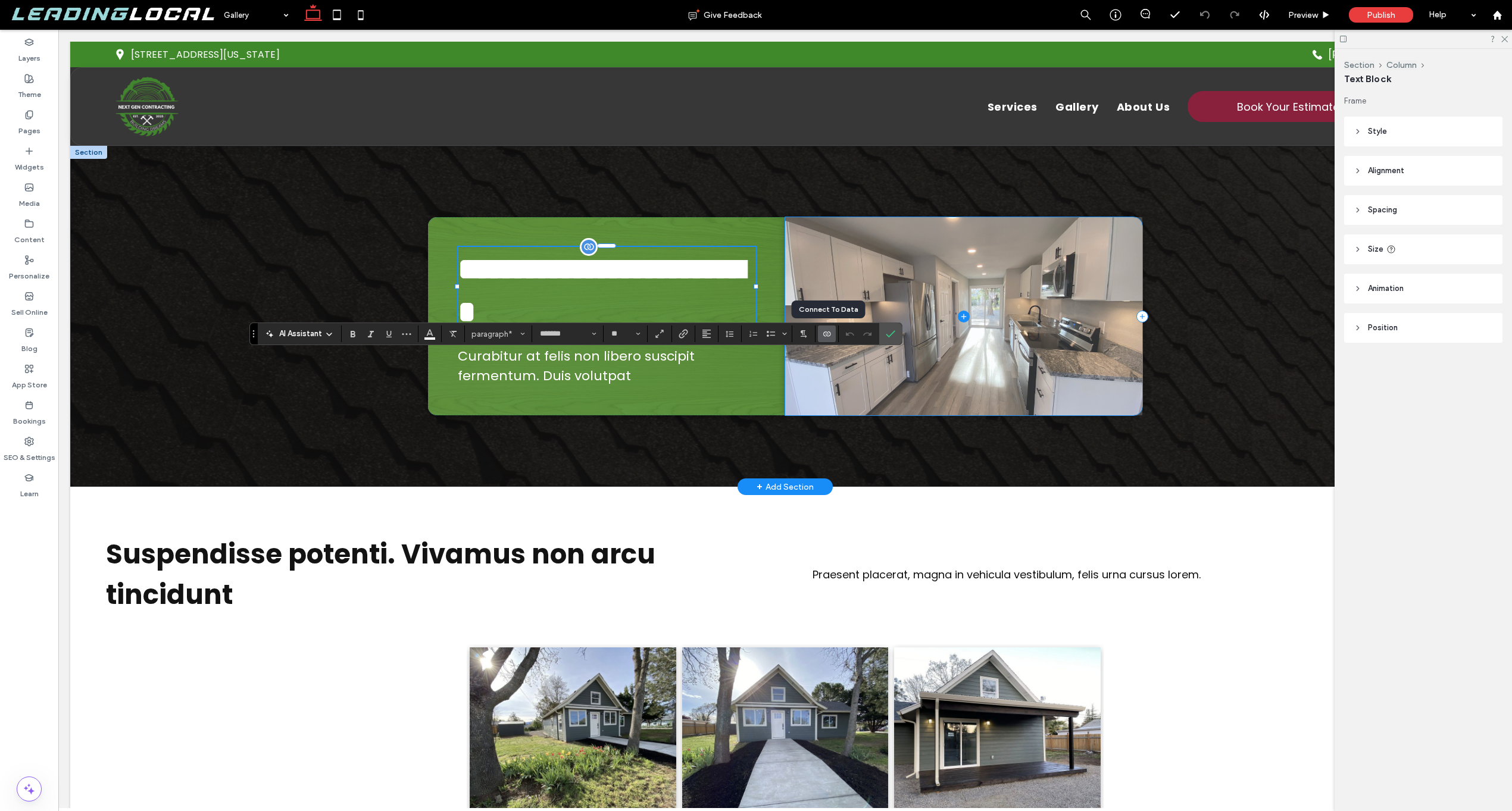
click at [825, 337] on icon "Connect To Data" at bounding box center [827, 334] width 9 height 9
click at [859, 278] on span "Edit Content" at bounding box center [851, 282] width 46 height 12
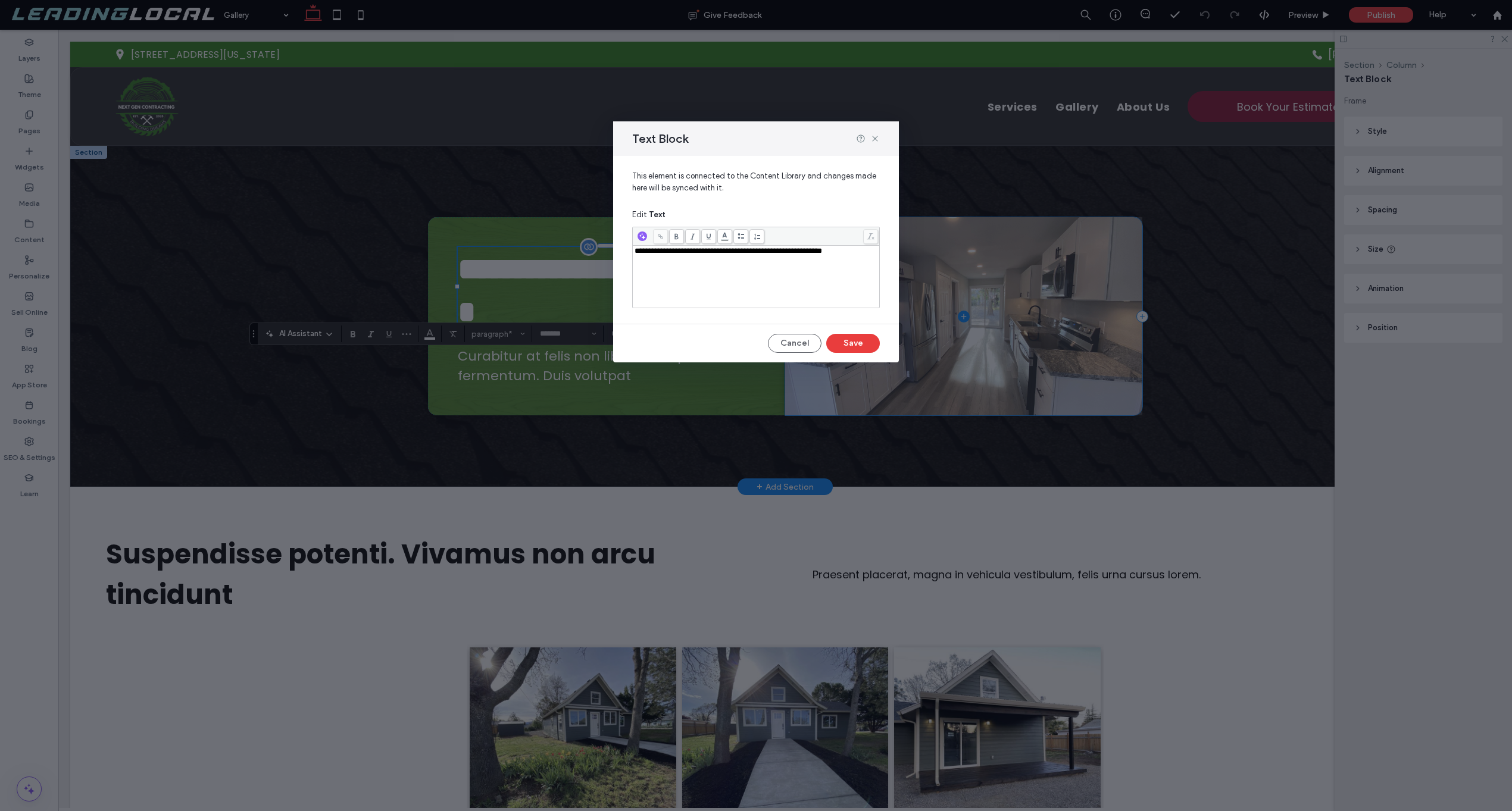
click at [699, 288] on div "**********" at bounding box center [756, 277] width 243 height 60
click at [855, 335] on button "Save" at bounding box center [853, 343] width 54 height 19
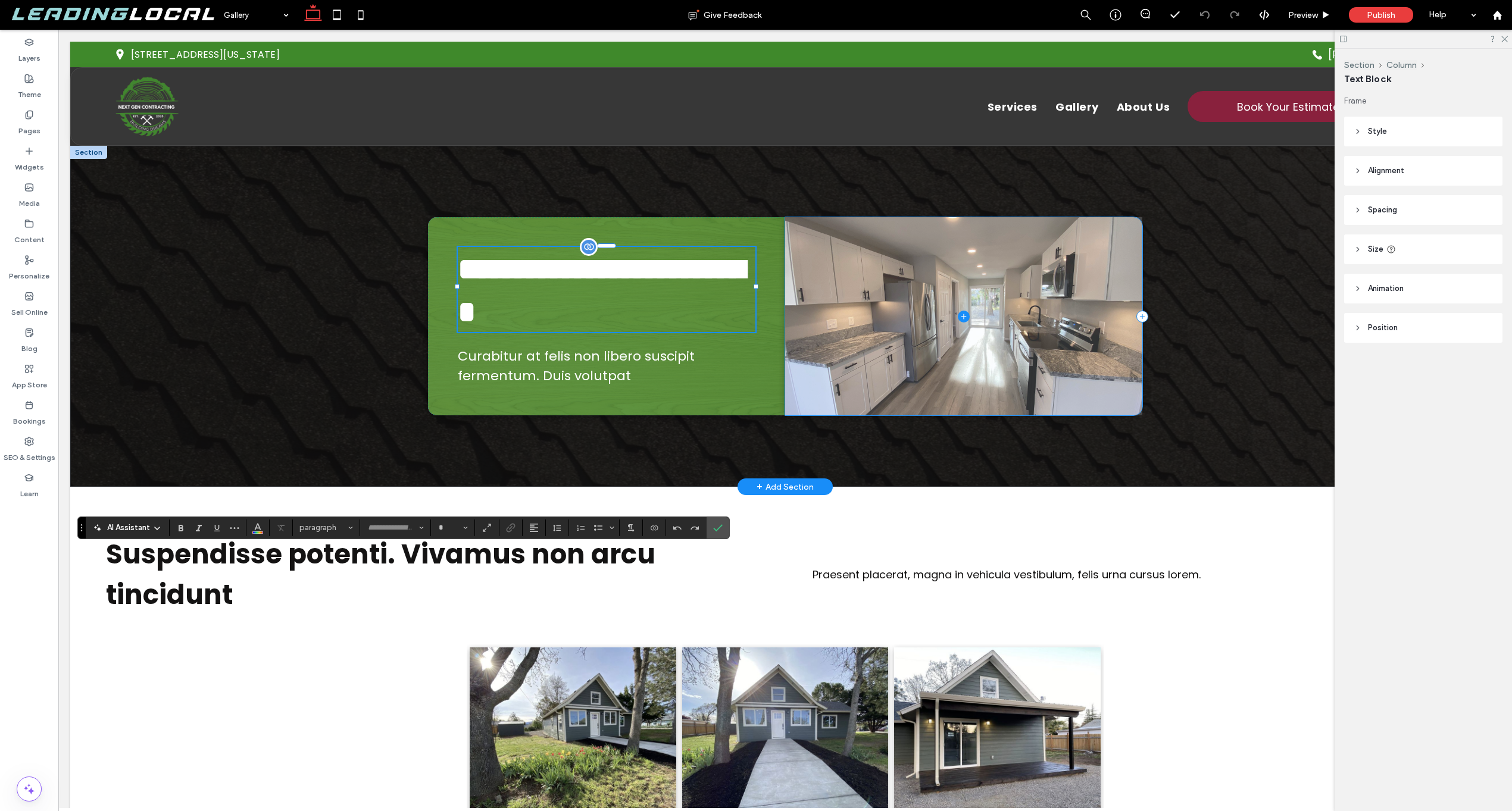
type input "*******"
type input "**"
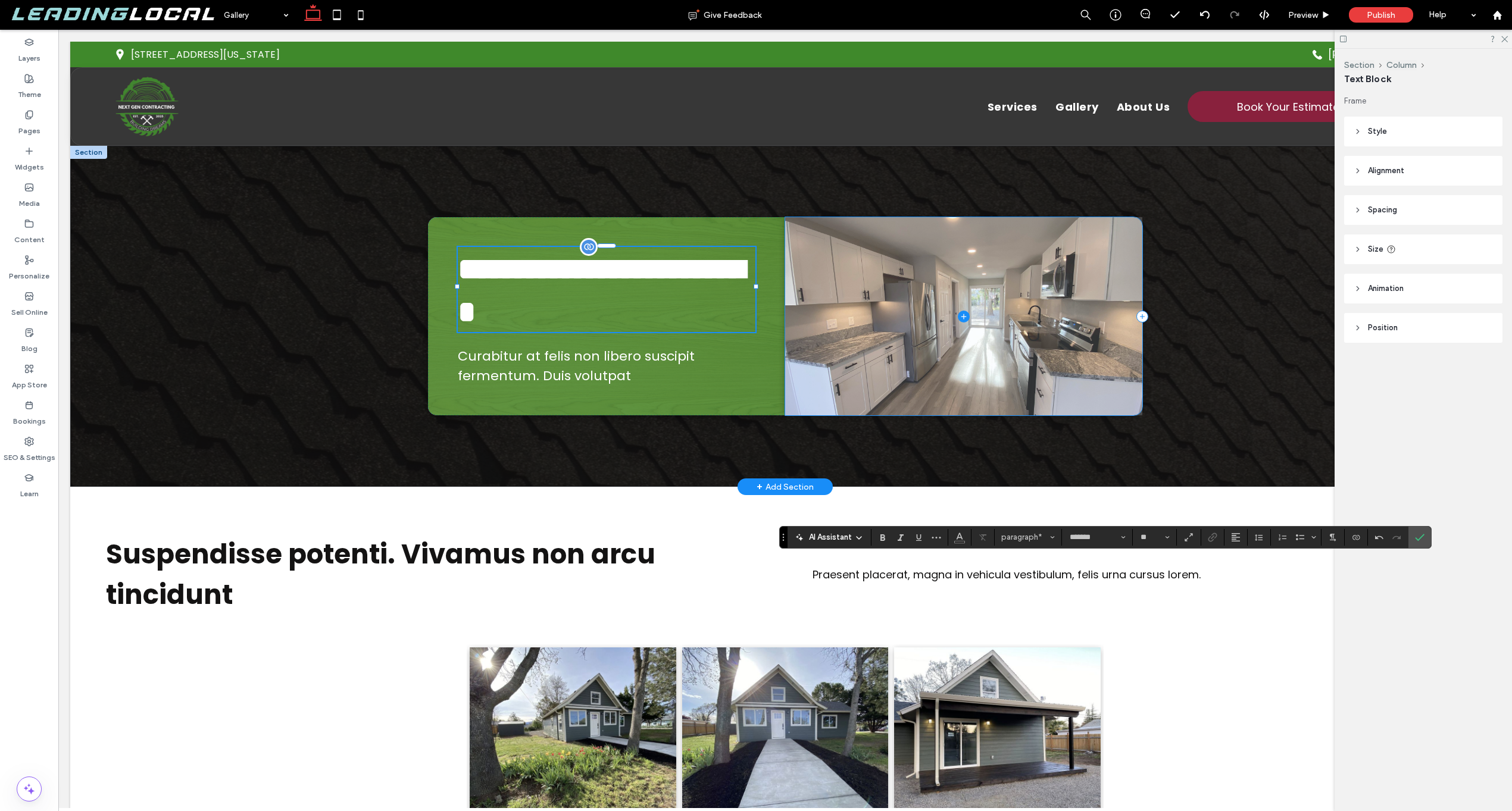
scroll to position [0, 177]
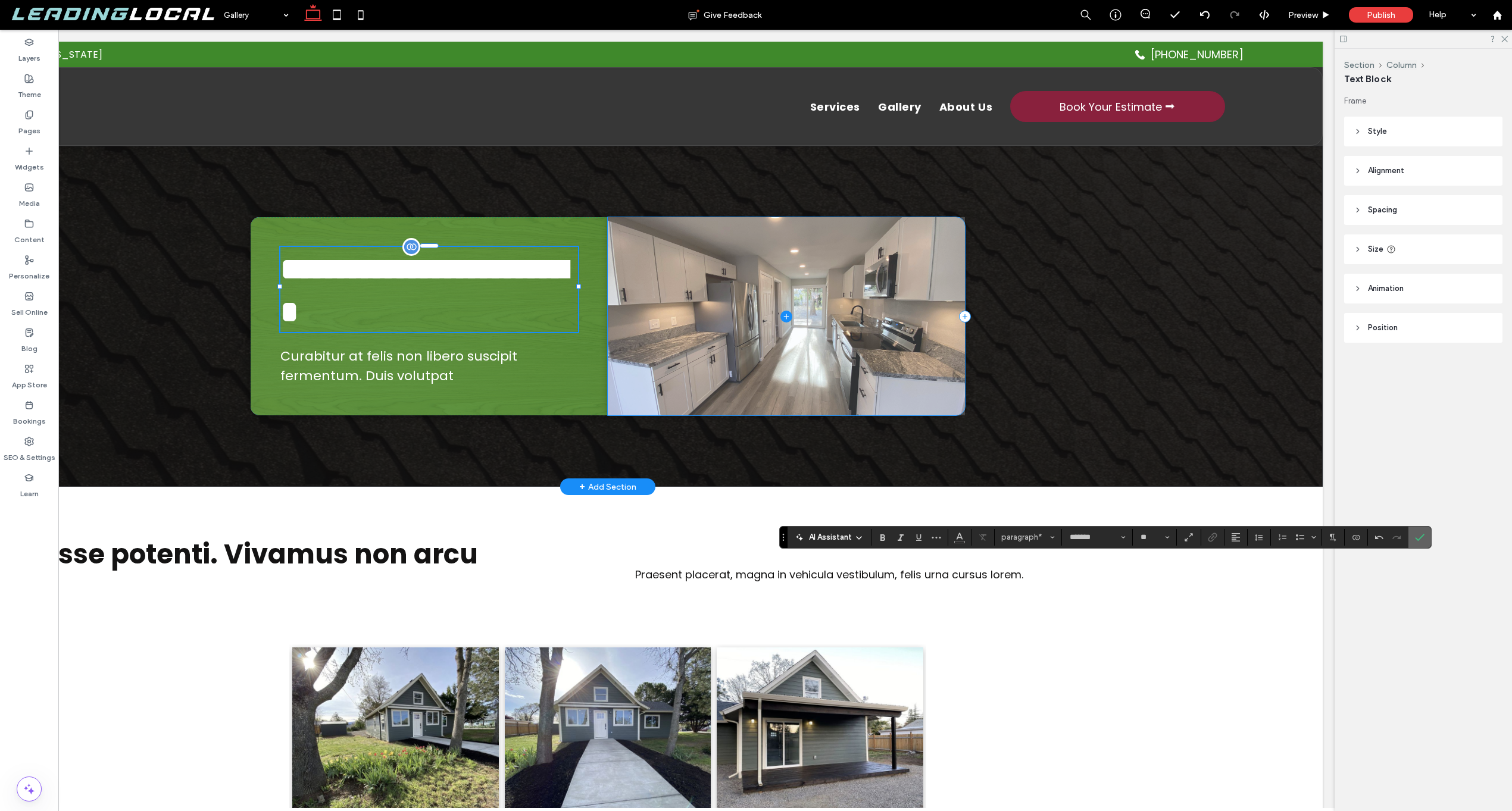
click at [1421, 540] on icon "Confirm" at bounding box center [1420, 538] width 9 height 9
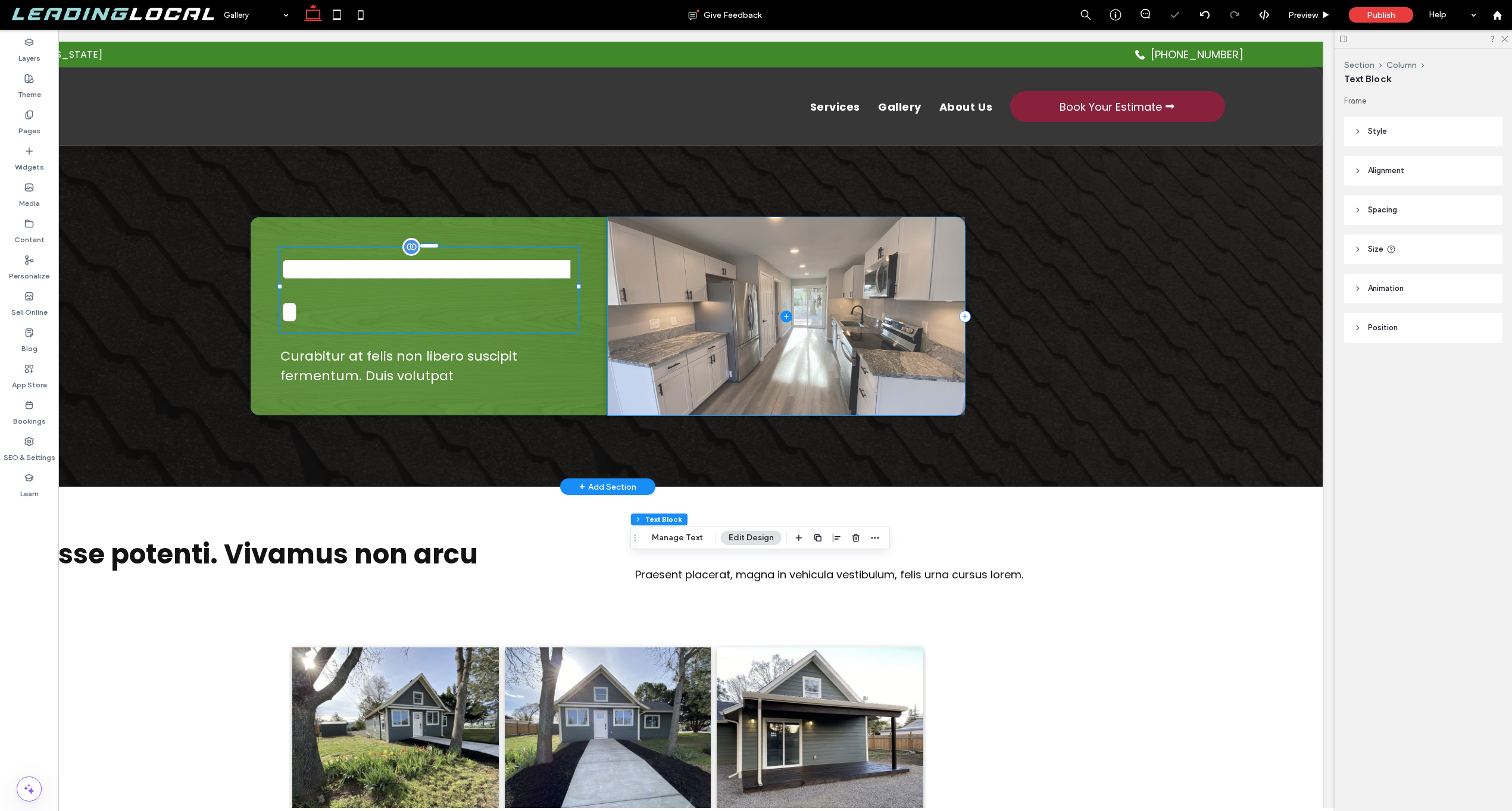
scroll to position [0, 0]
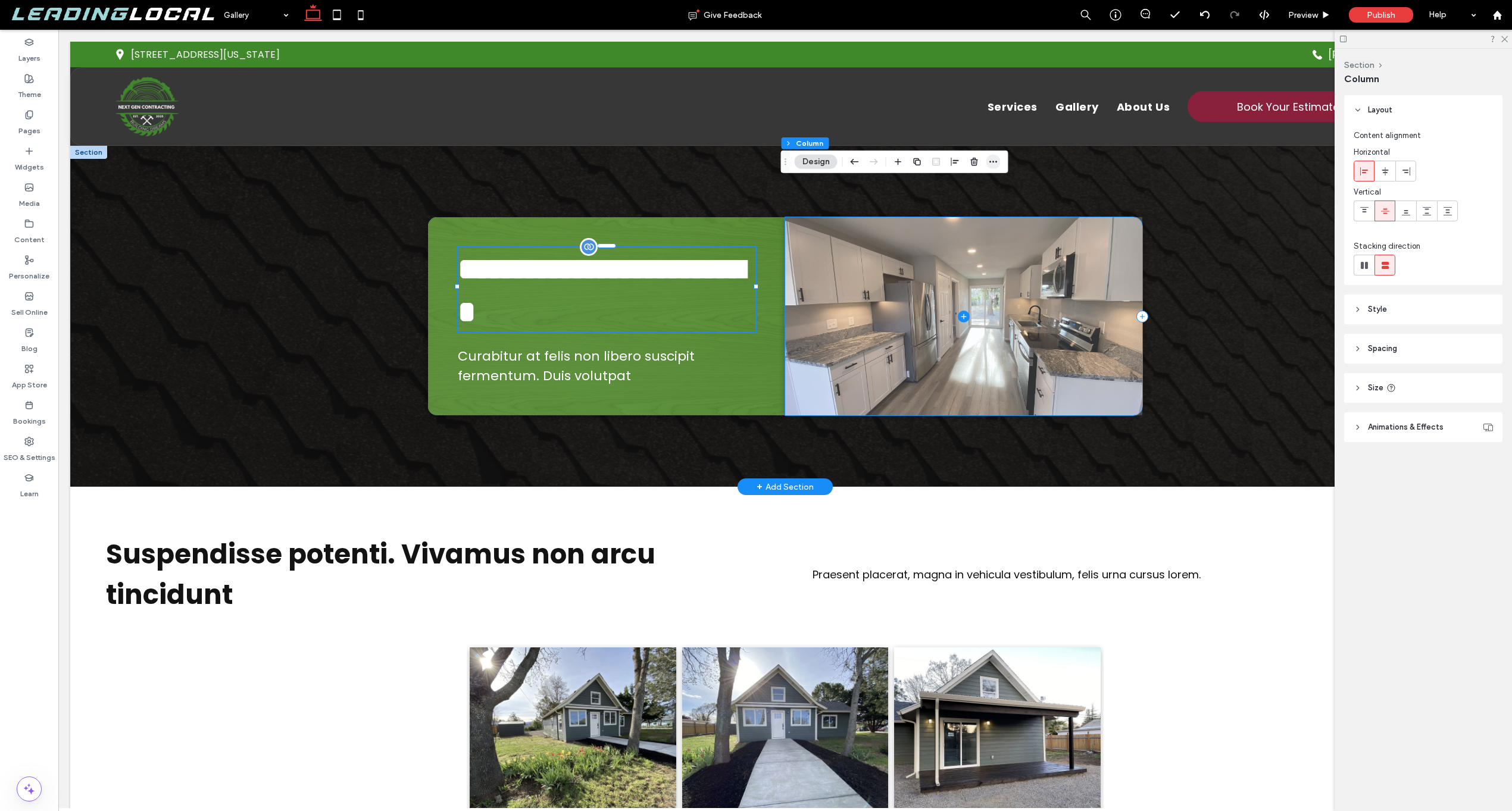
click at [1000, 159] on span "button" at bounding box center [993, 161] width 14 height 14
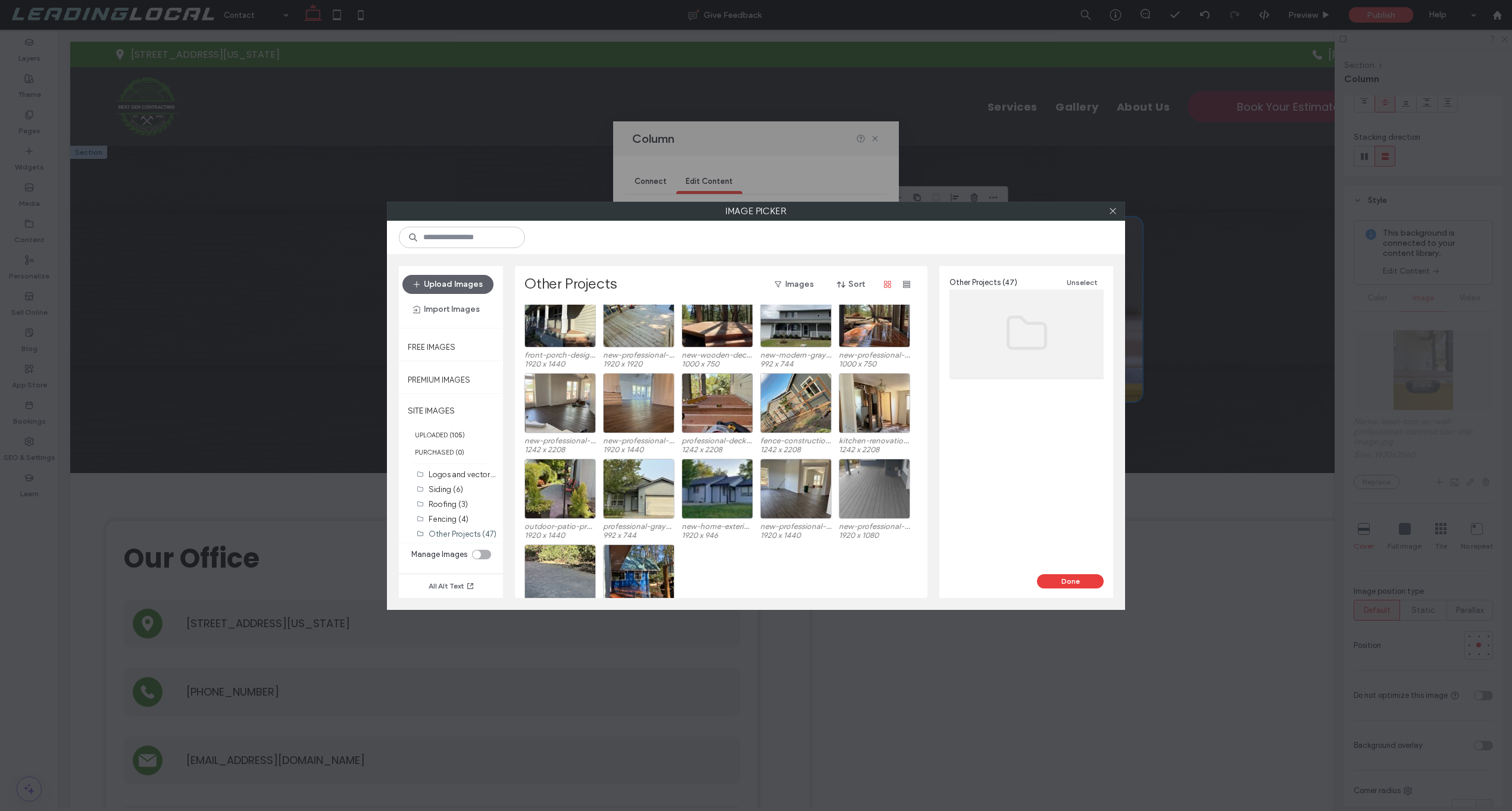
scroll to position [534, 0]
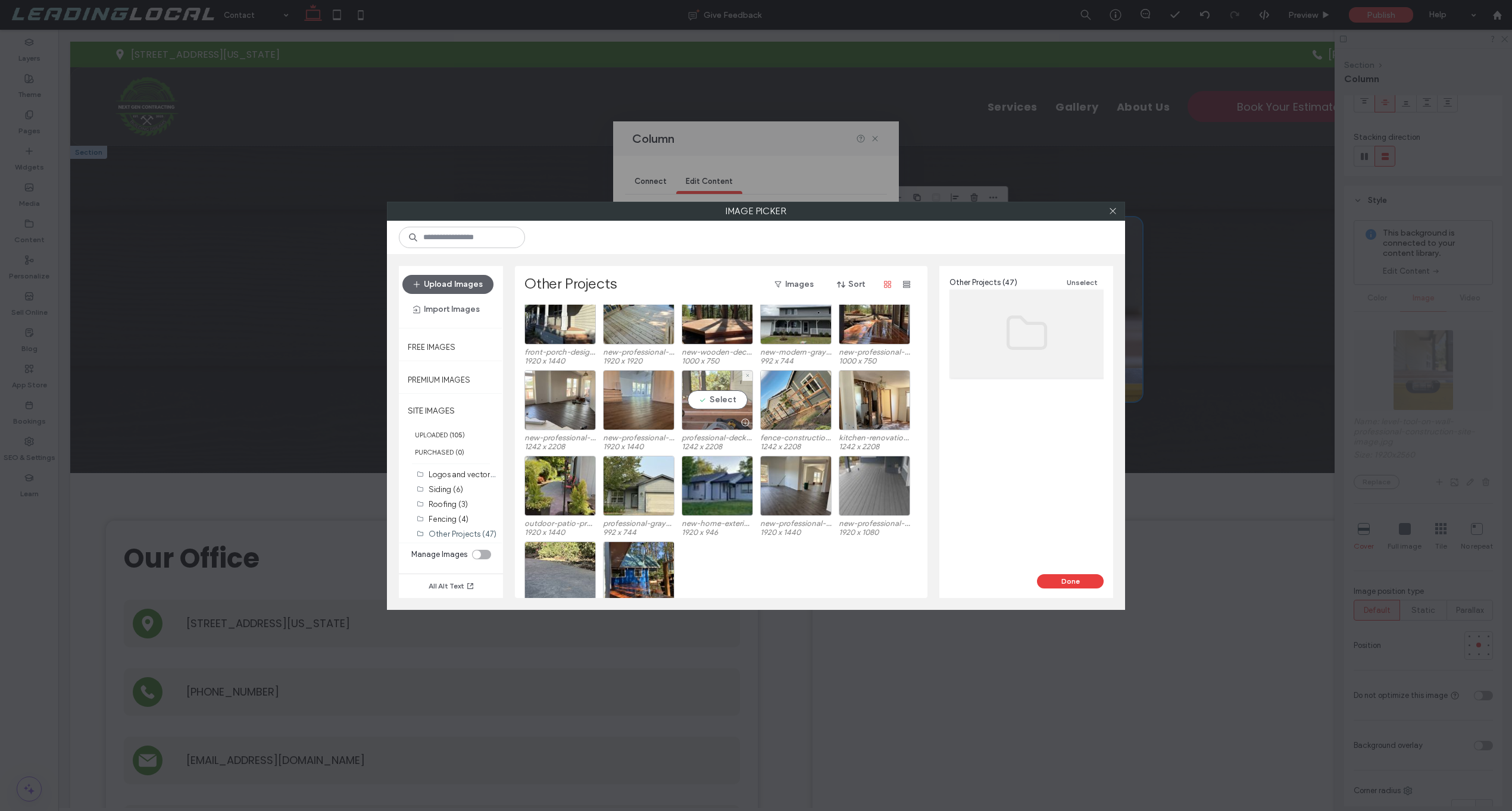
click at [738, 402] on div "Select" at bounding box center [717, 400] width 71 height 60
click at [1068, 581] on button "Done" at bounding box center [1070, 581] width 67 height 14
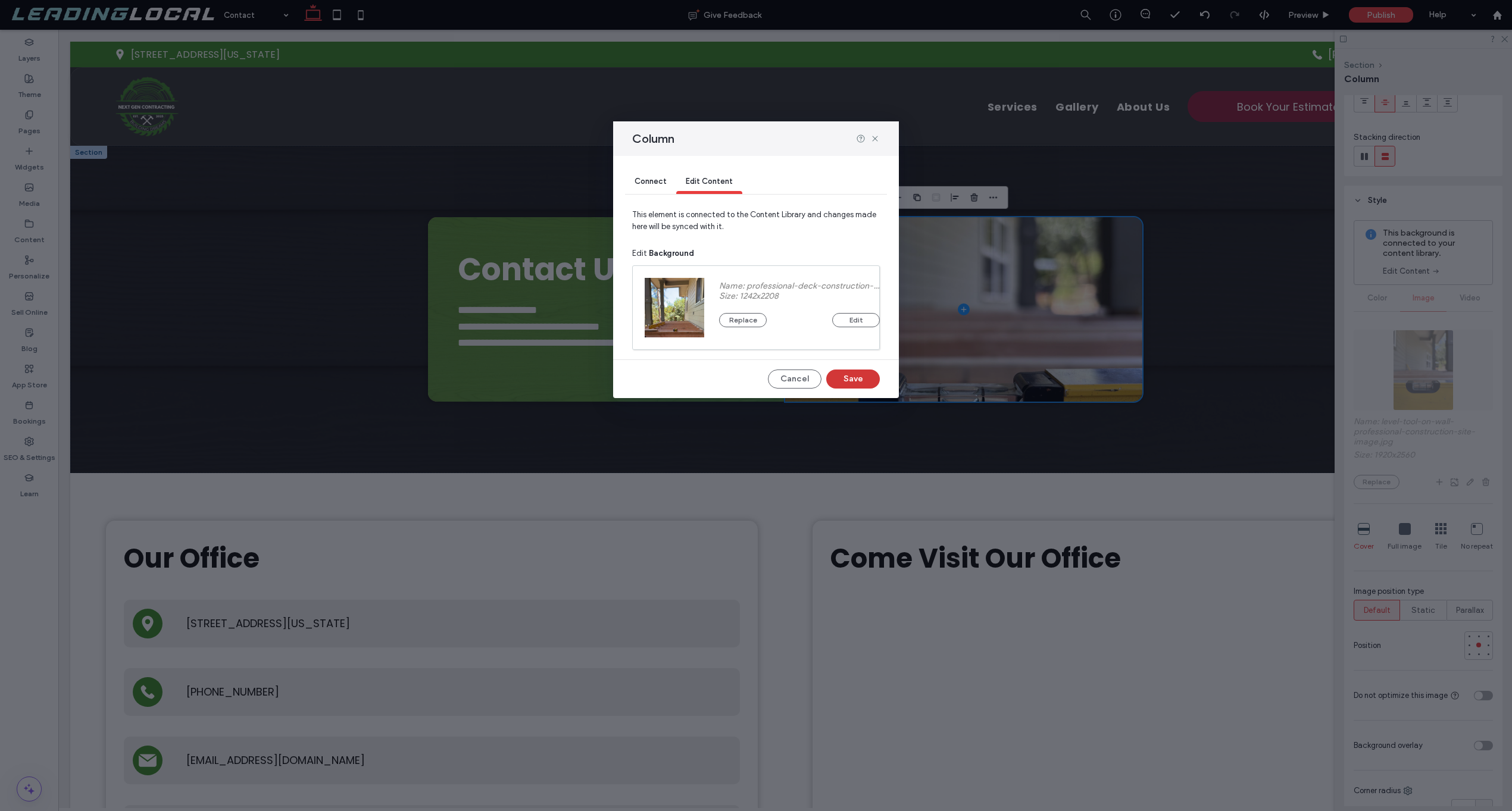
click at [857, 380] on button "Save" at bounding box center [853, 379] width 54 height 19
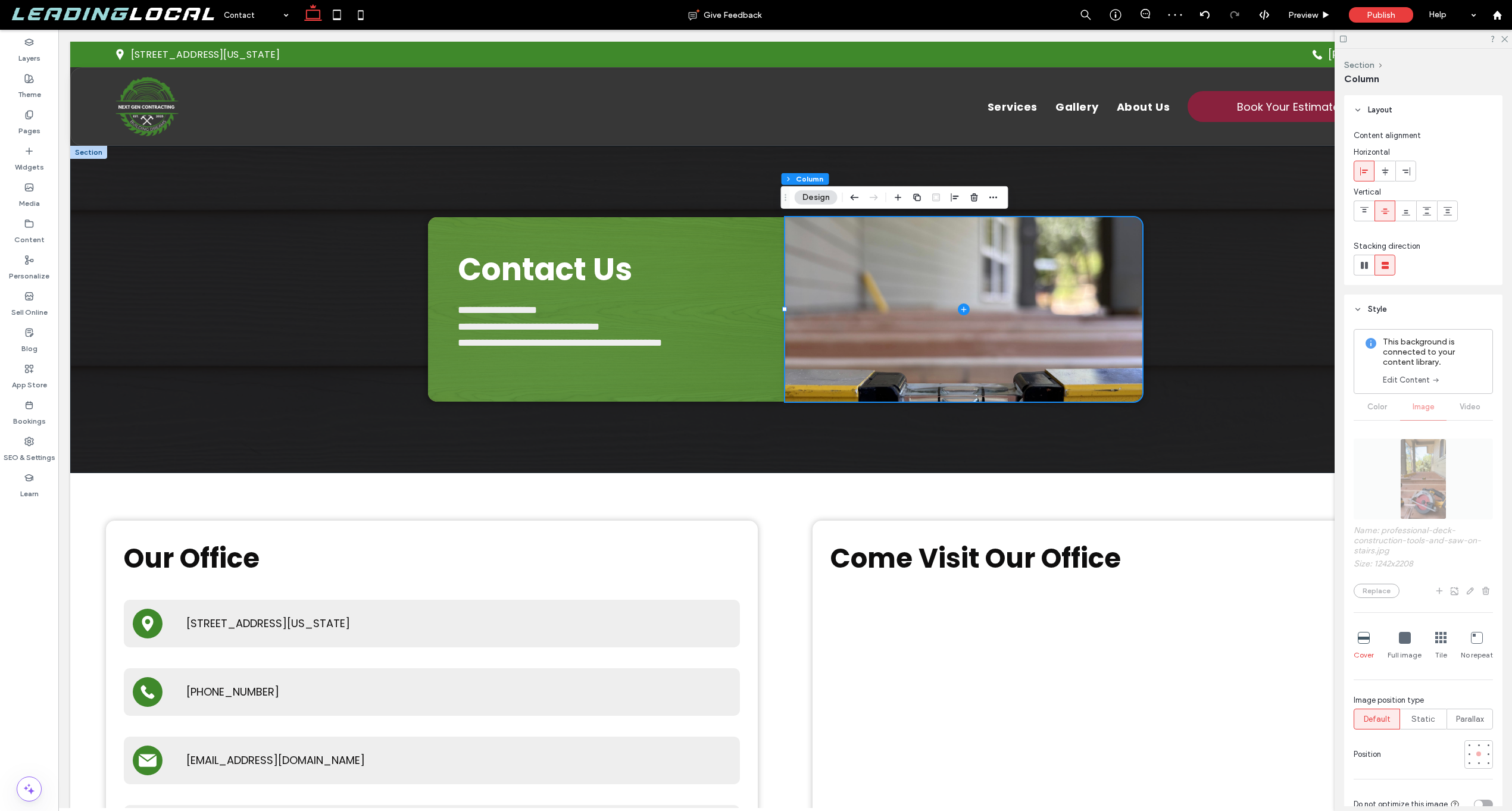
click at [1475, 757] on div at bounding box center [1479, 754] width 8 height 8
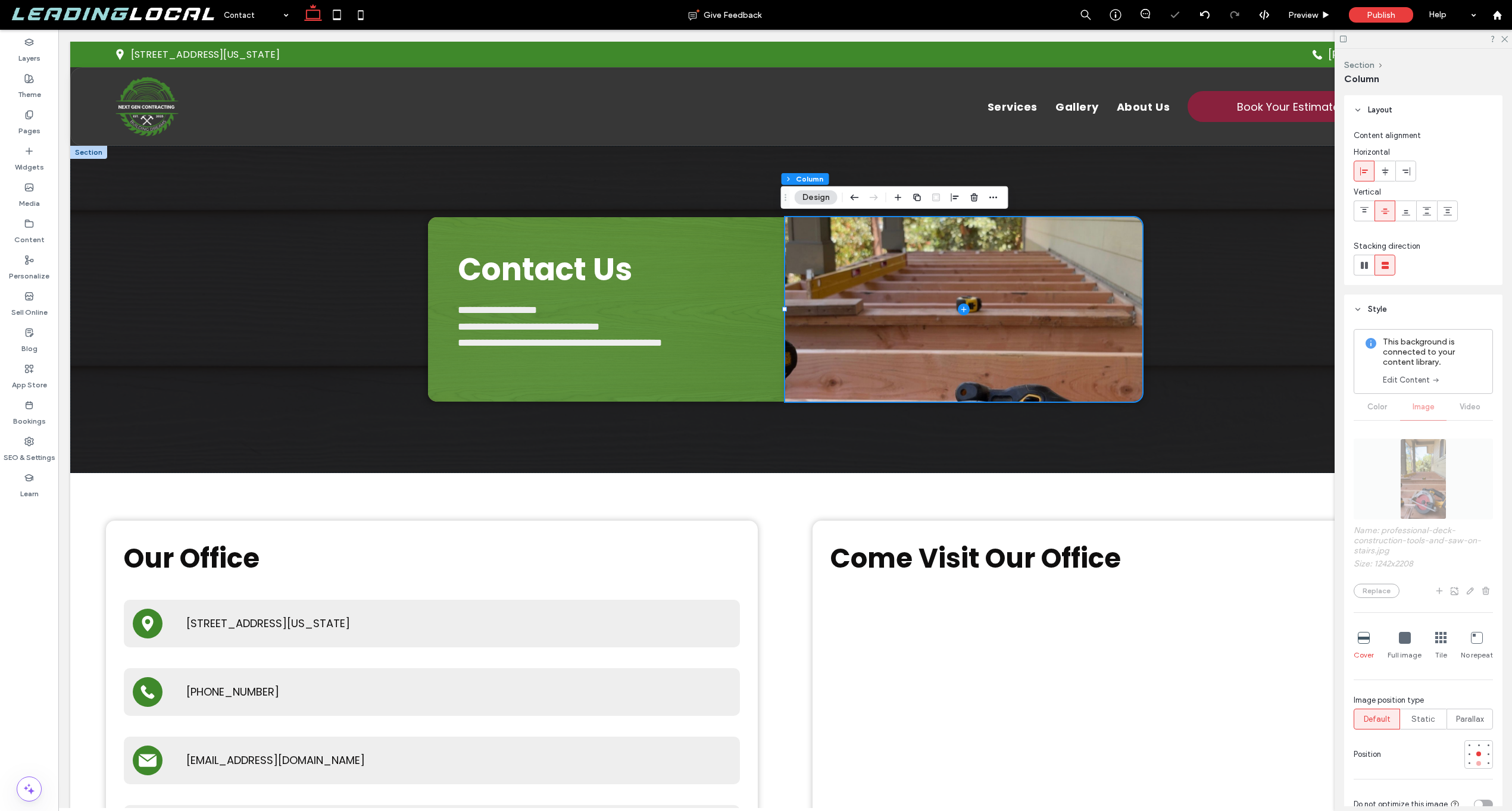
scroll to position [0, 0]
click at [1475, 759] on div at bounding box center [1479, 763] width 8 height 8
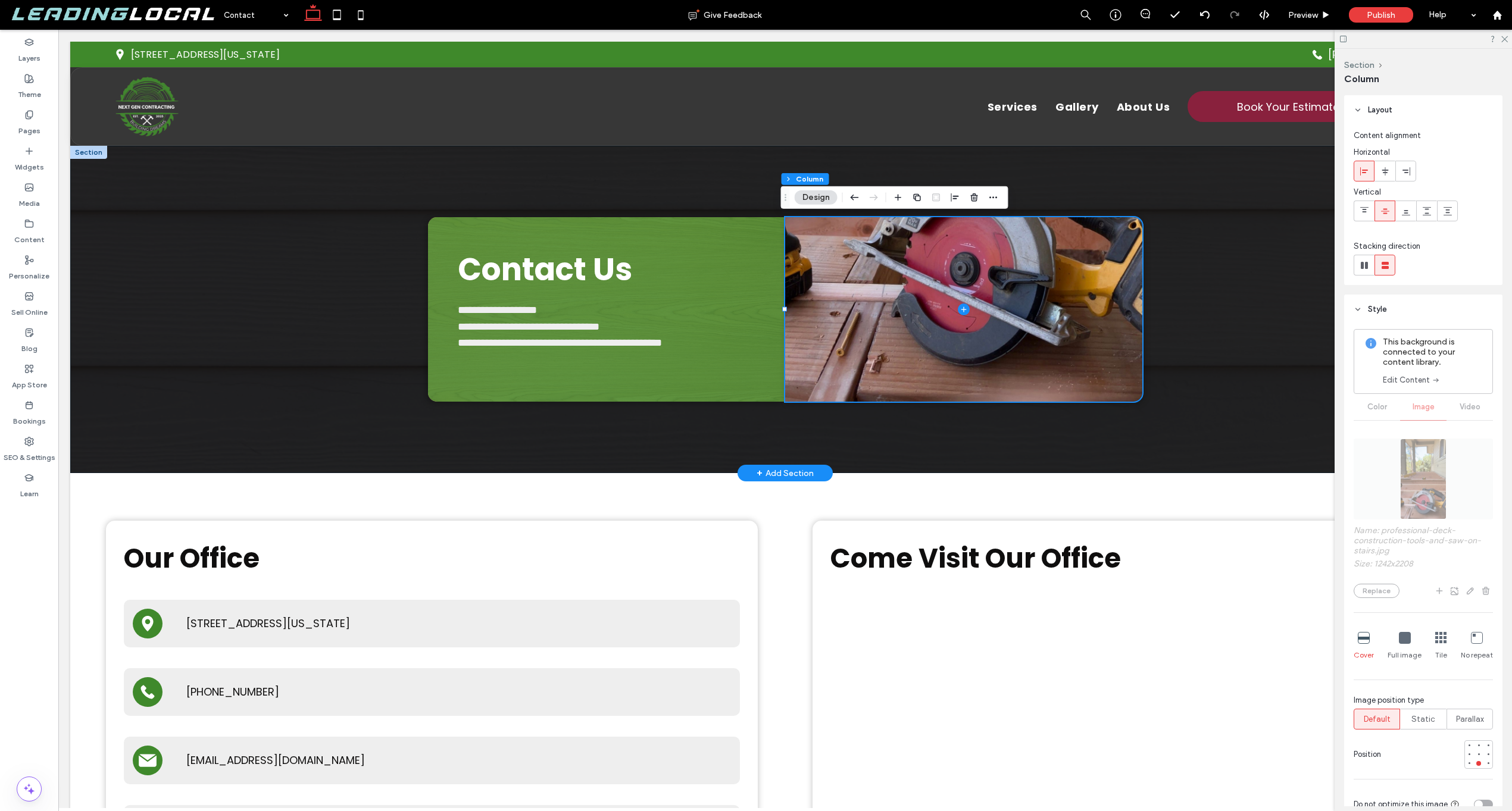
click at [1257, 443] on div "**********" at bounding box center [785, 309] width 1430 height 327
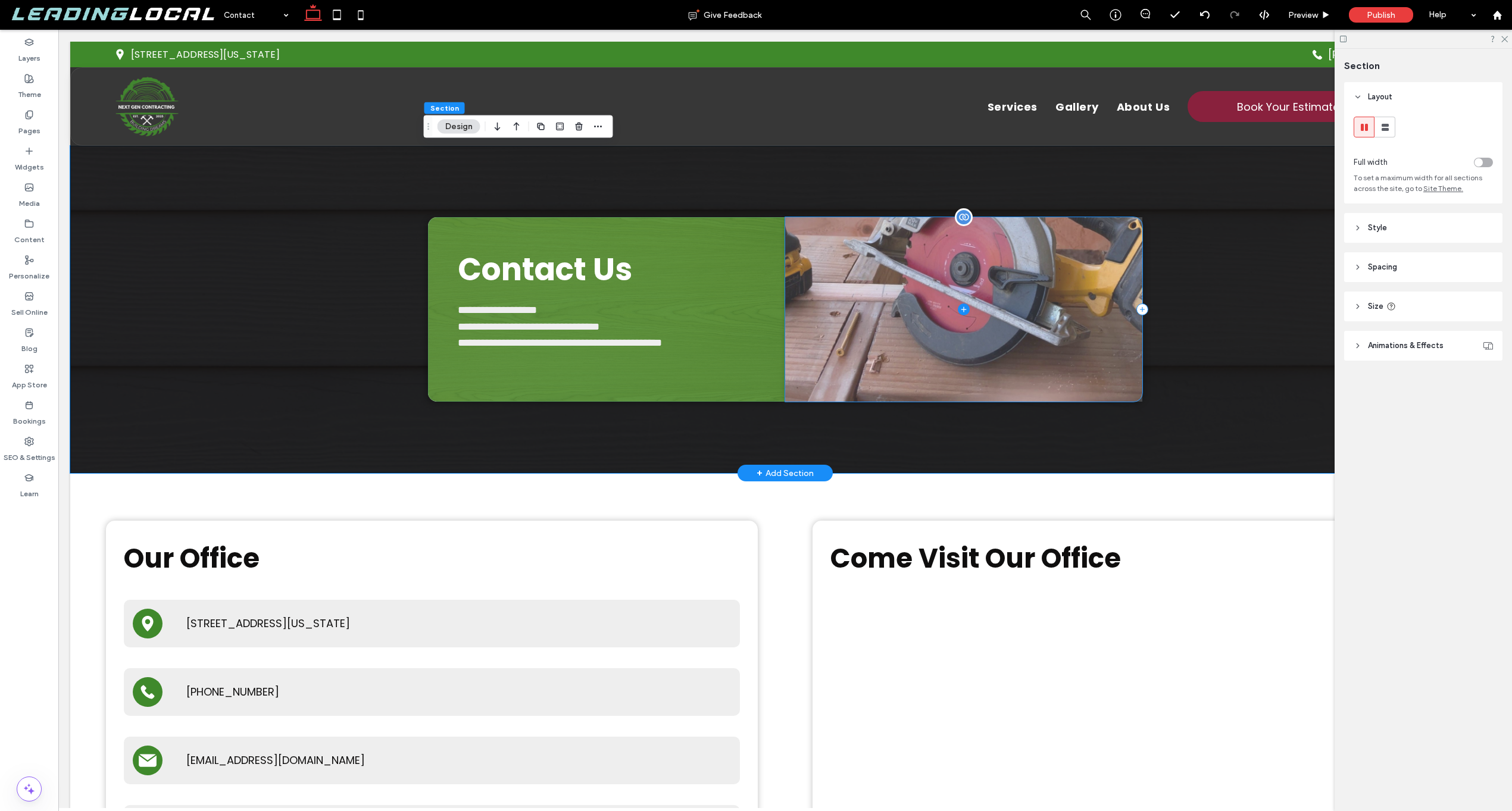
click at [904, 358] on span at bounding box center [963, 309] width 357 height 185
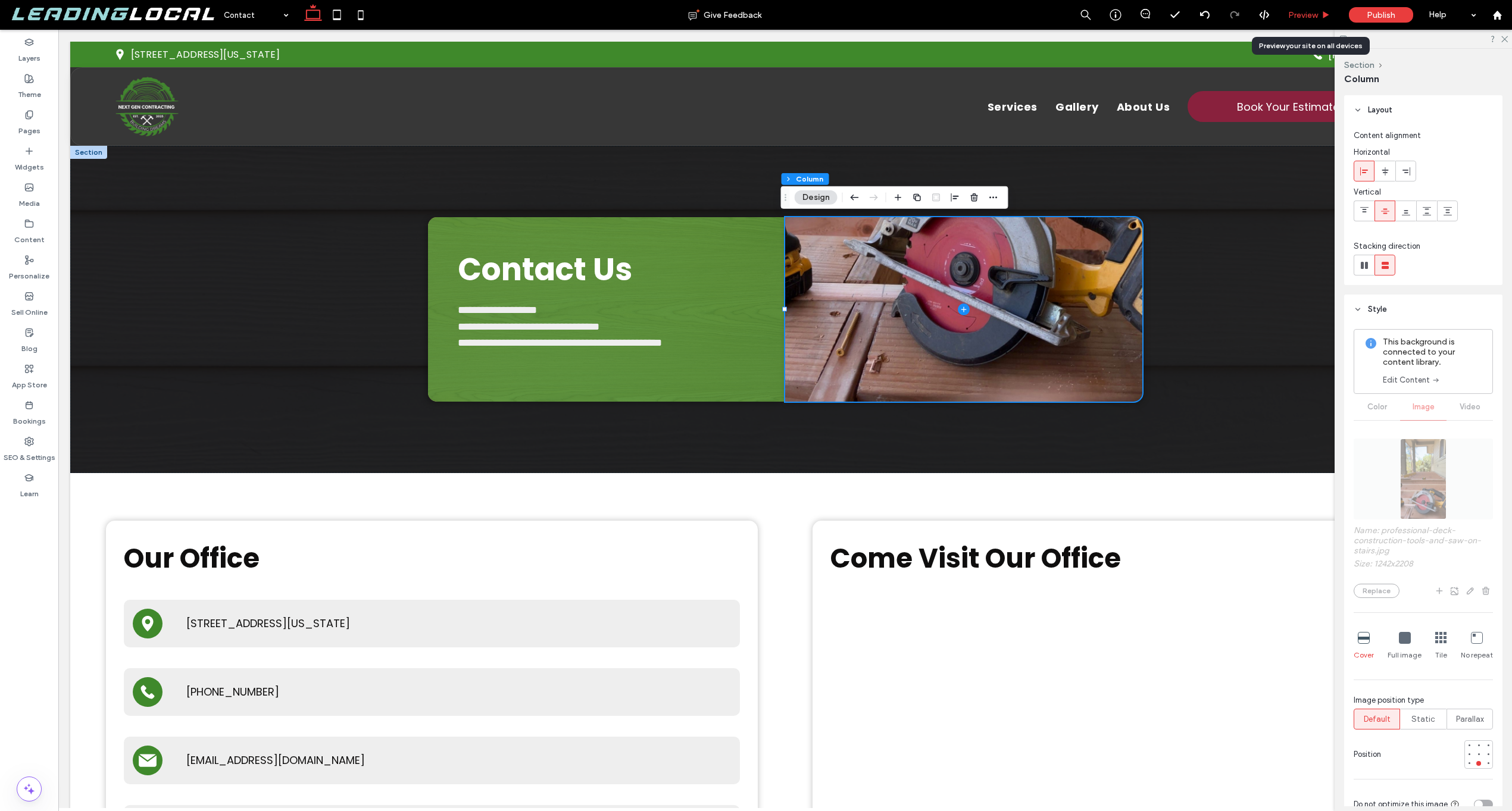
click at [1304, 9] on div "Preview" at bounding box center [1310, 15] width 61 height 30
click at [1306, 15] on span "Preview" at bounding box center [1303, 15] width 30 height 10
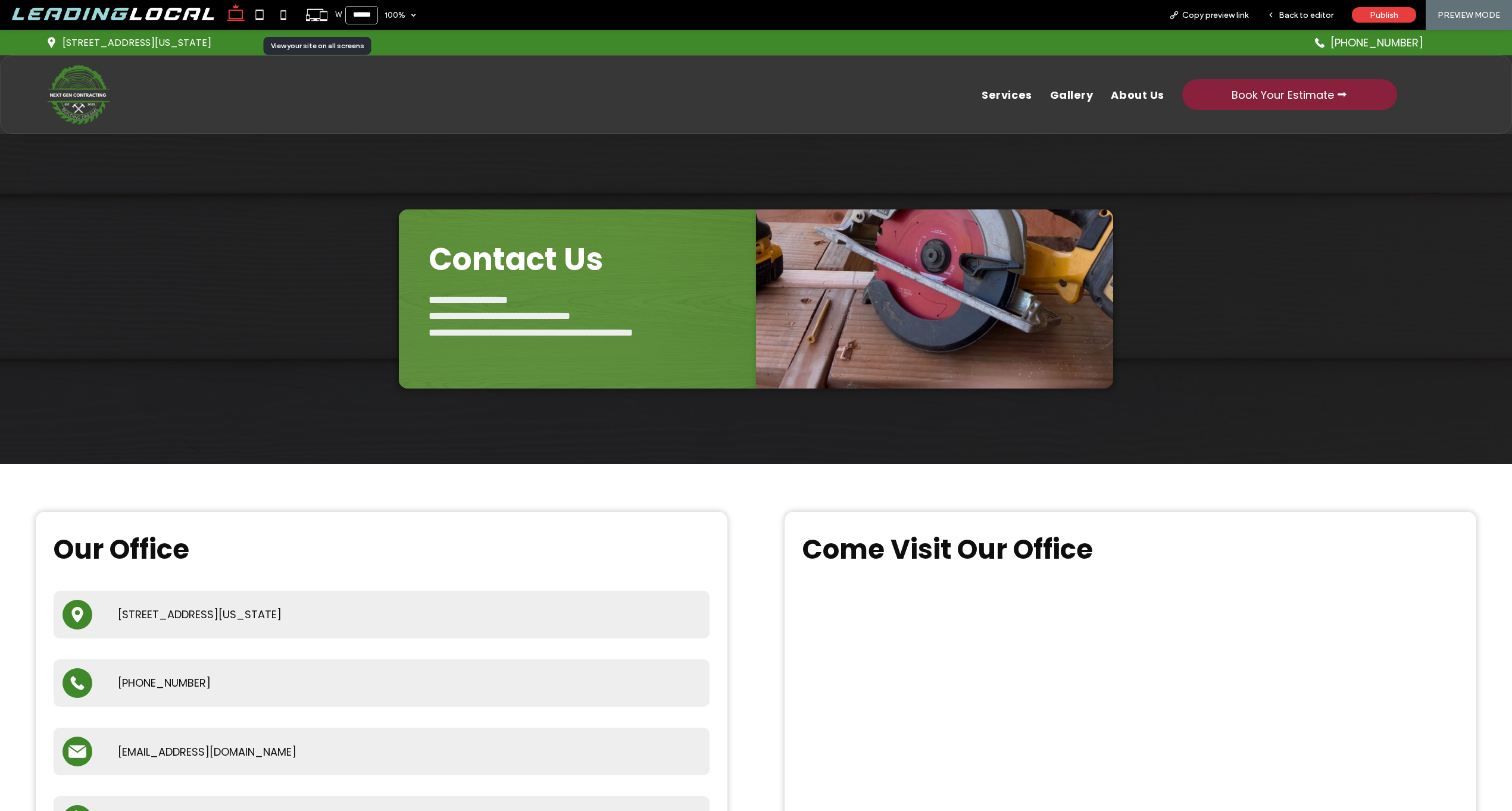
click at [319, 14] on icon at bounding box center [317, 15] width 23 height 23
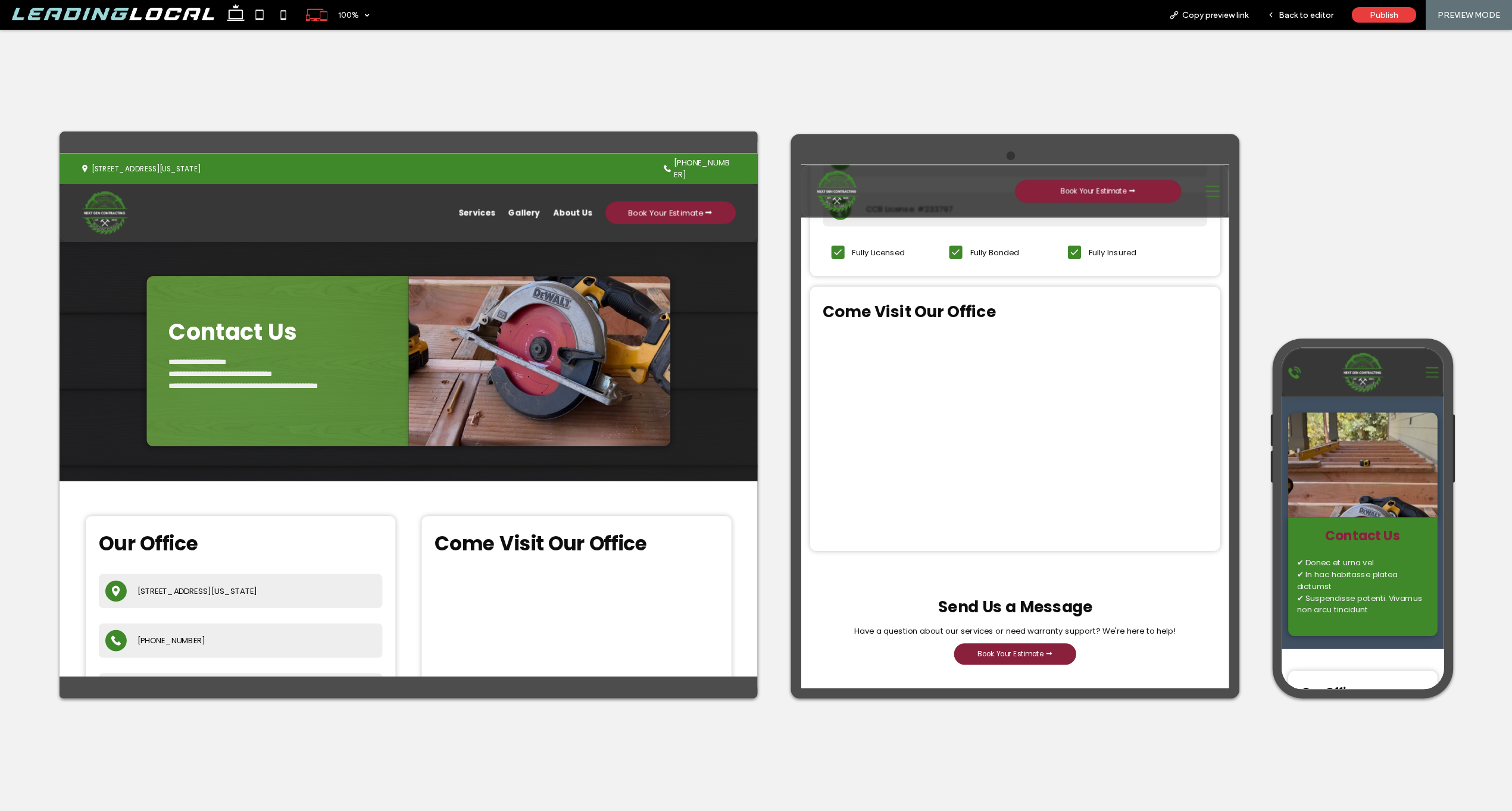
scroll to position [601, 0]
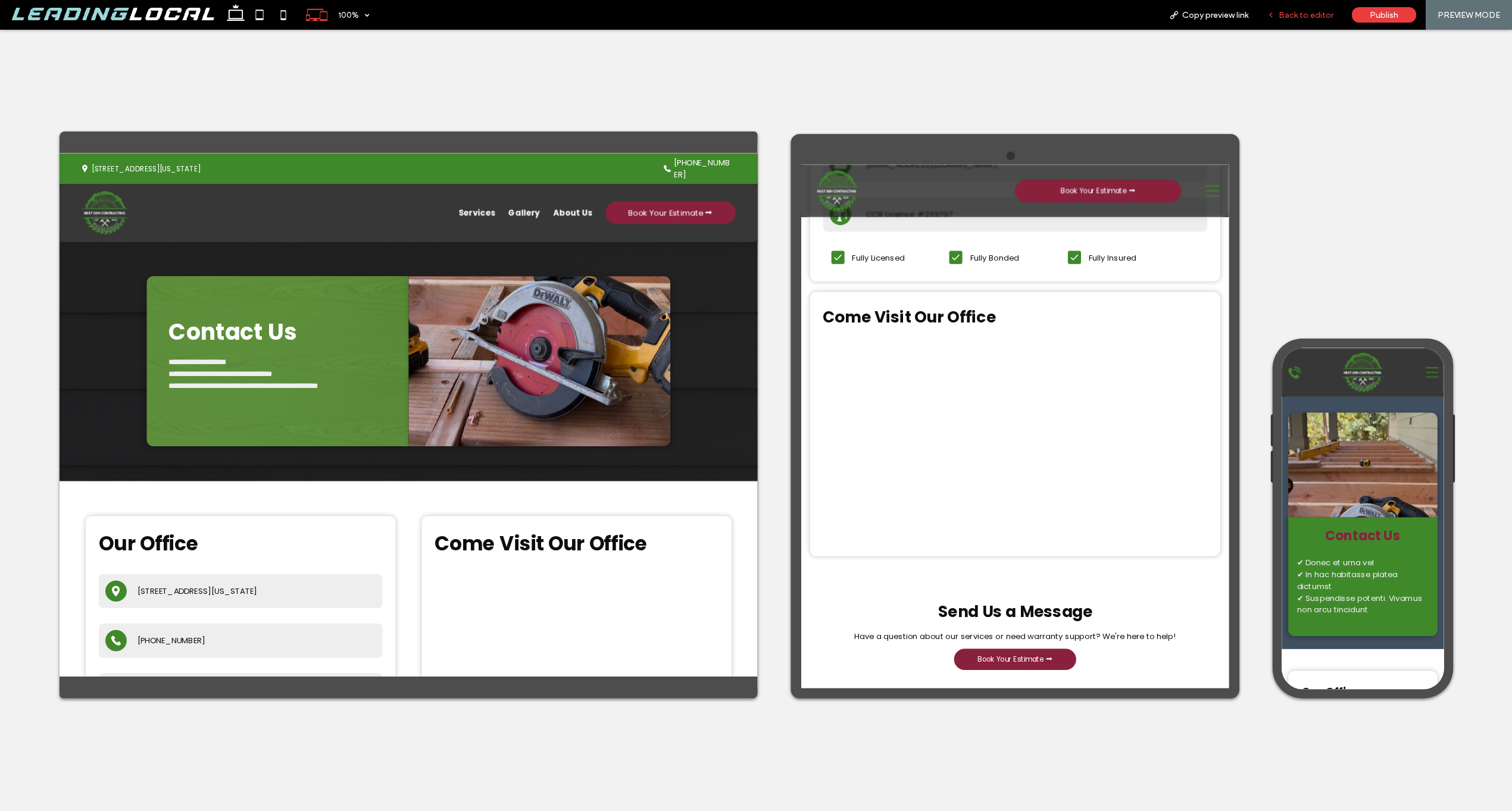
click at [1300, 19] on span "Back to editor" at bounding box center [1306, 15] width 54 height 10
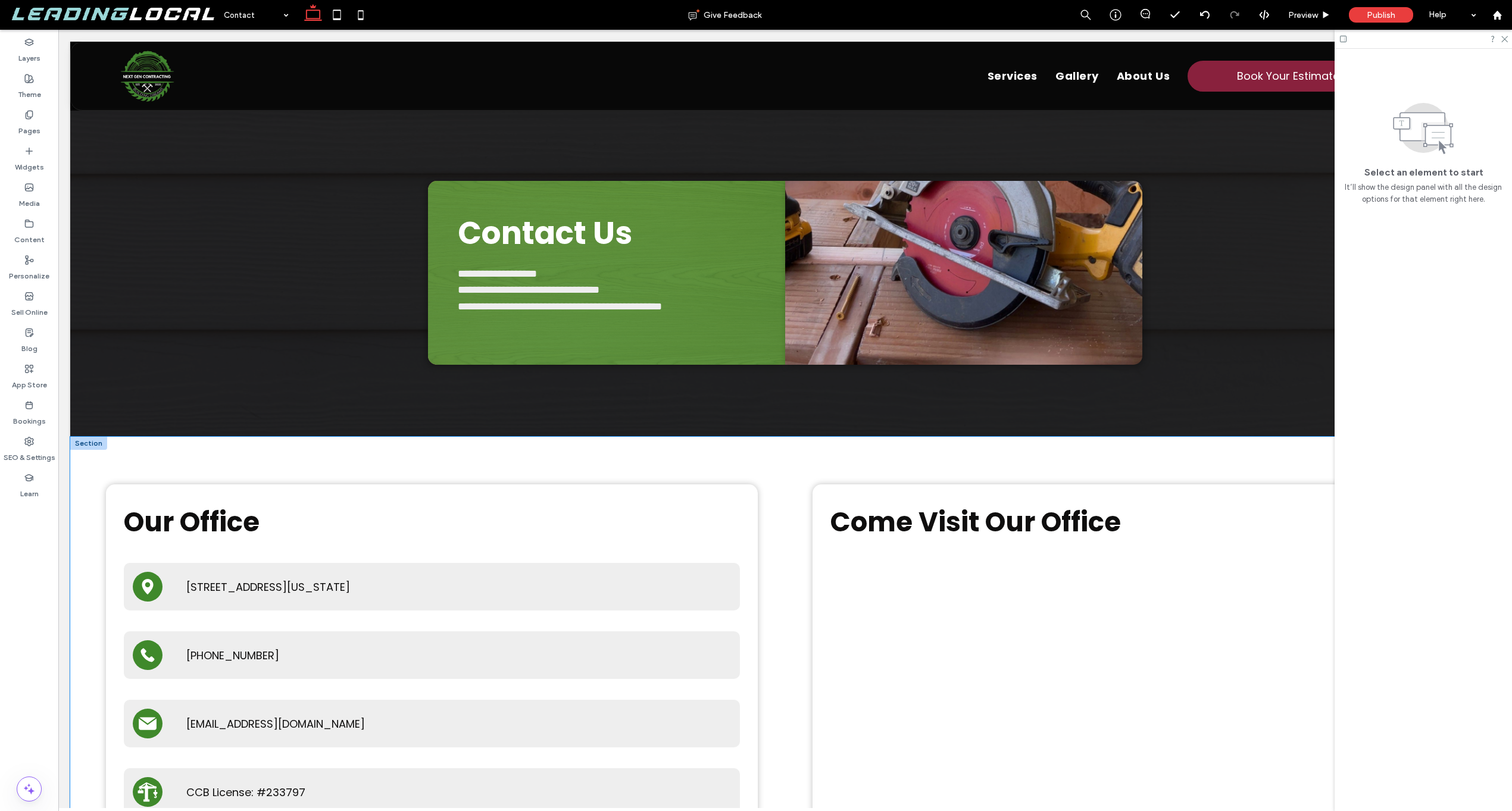
scroll to position [57, 0]
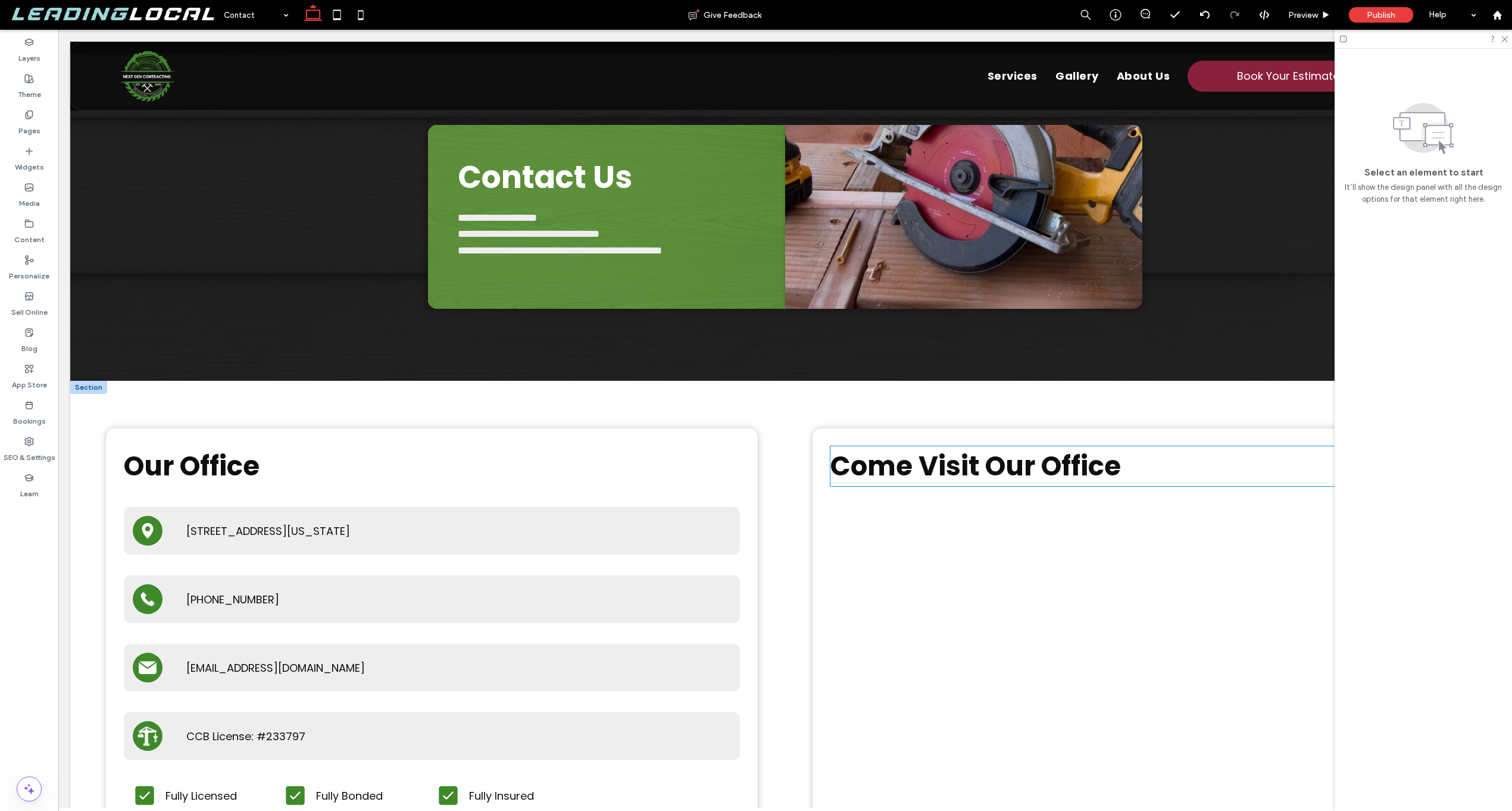
click at [910, 456] on span "Come Visit Our Office" at bounding box center [976, 466] width 290 height 38
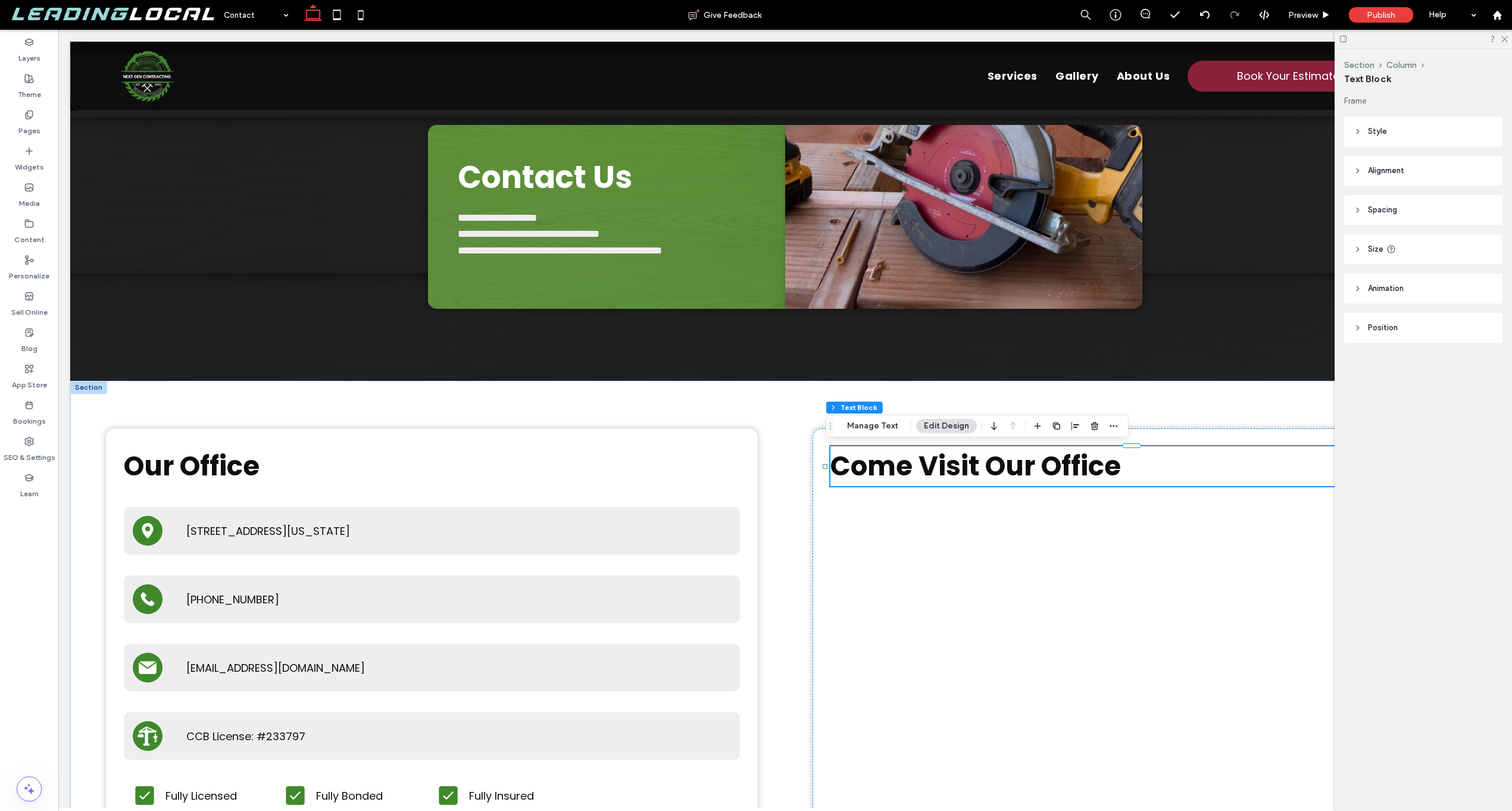
click at [910, 464] on span "Come Visit Our Office" at bounding box center [976, 466] width 290 height 38
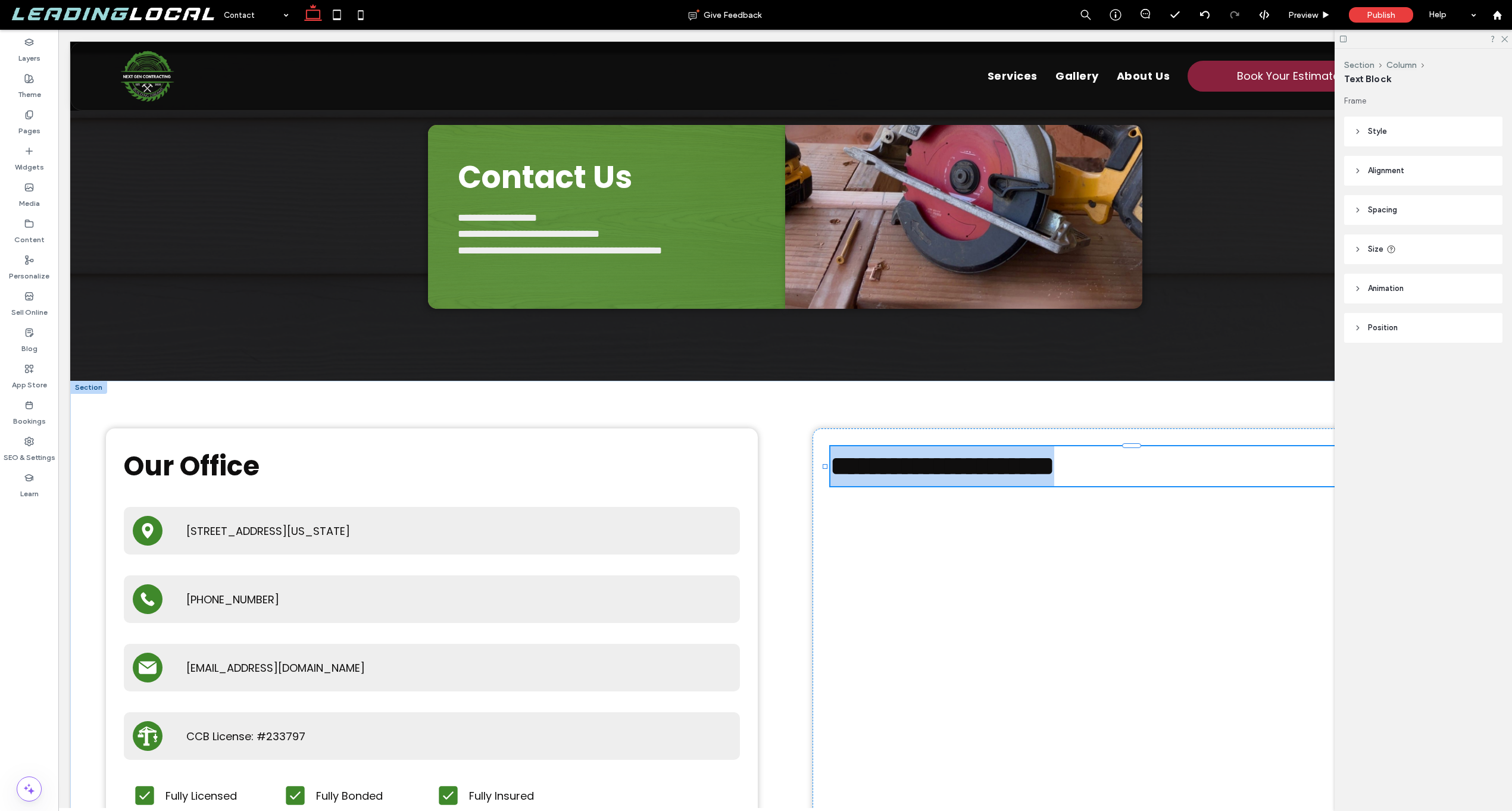
type input "*******"
type input "**"
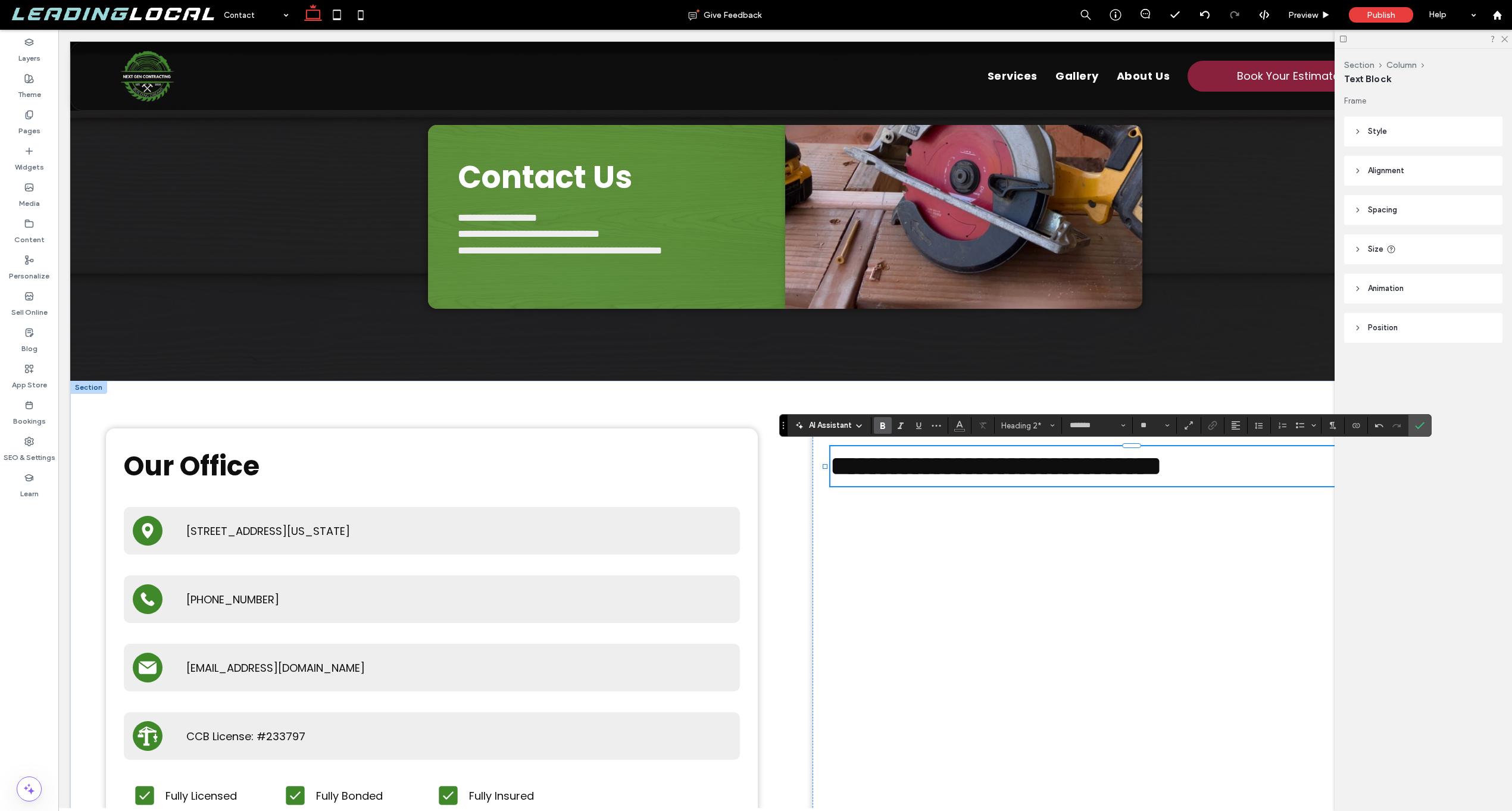
click at [1433, 429] on div "Section Column Text Block Frame Style Color Image Background color Border *** C…" at bounding box center [1424, 430] width 177 height 762
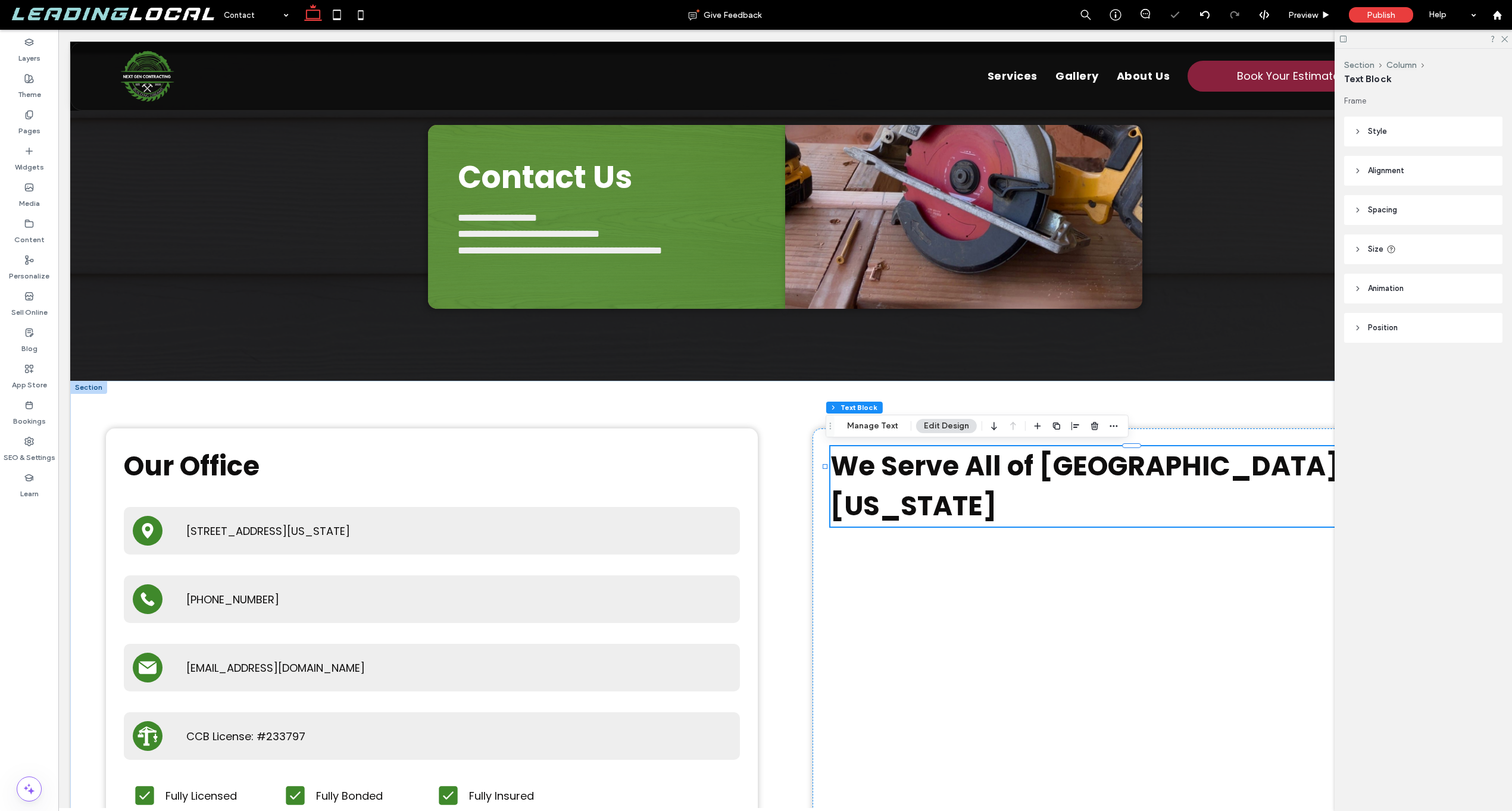
click at [1420, 418] on div "Section Column Text Block Frame Style Color Image Background color Border *** C…" at bounding box center [1424, 430] width 177 height 762
click at [1043, 583] on div at bounding box center [1138, 677] width 616 height 284
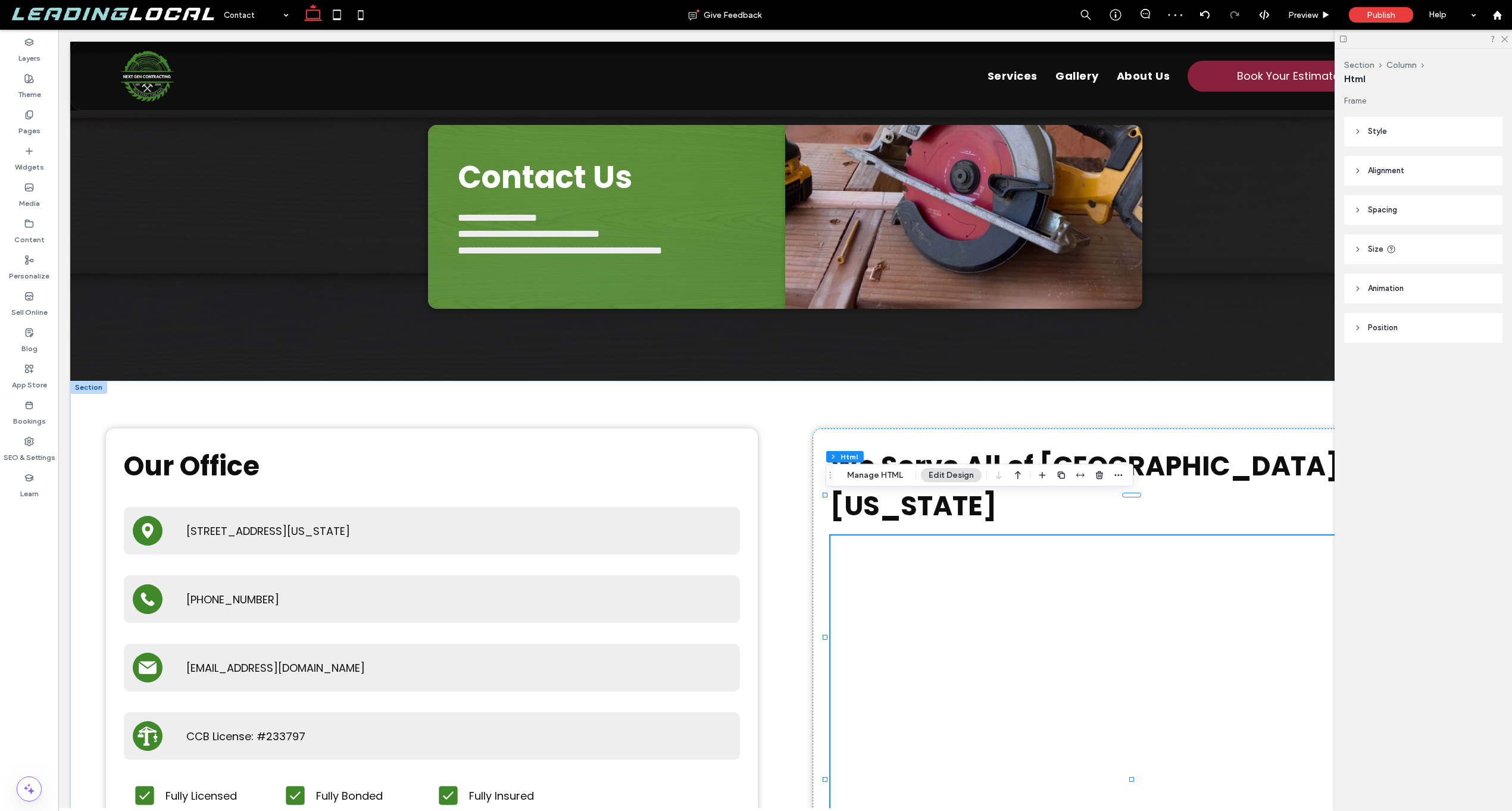
click at [890, 482] on div "Section Column Html Manage HTML Edit Design" at bounding box center [980, 476] width 308 height 23
click at [893, 464] on div "Section Column Html Manage HTML Edit Design" at bounding box center [980, 476] width 308 height 23
click at [887, 468] on button "Manage HTML" at bounding box center [875, 475] width 71 height 14
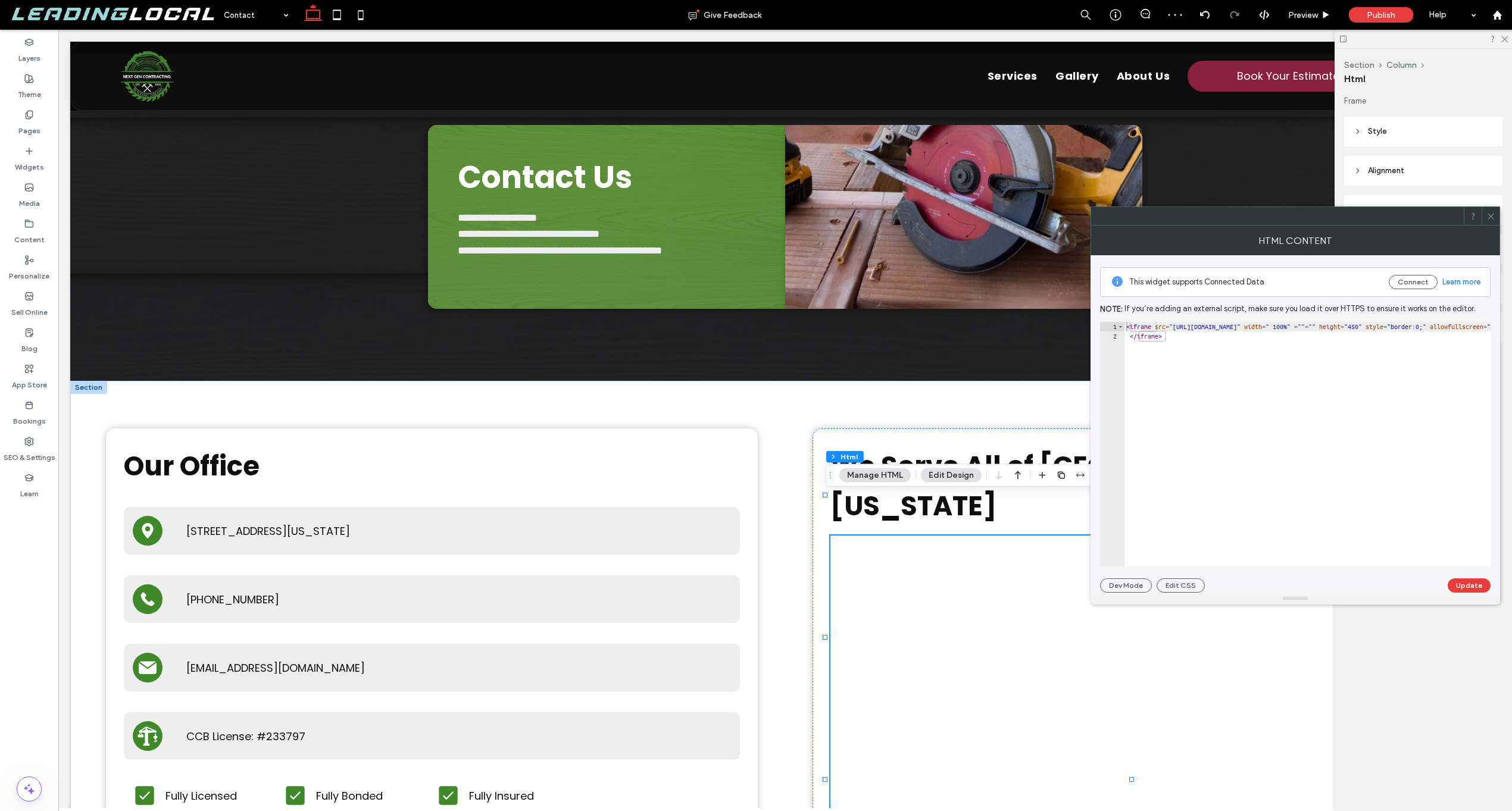
type textarea "**********"
drag, startPoint x: 1322, startPoint y: 327, endPoint x: 1181, endPoint y: 329, distance: 141.0
click at [1181, 329] on div "< iframe src = "https://www.google.com/maps/embed" width = " 100%" = "" = "" he…" at bounding box center [1508, 454] width 768 height 263
click at [1498, 211] on div at bounding box center [1490, 216] width 18 height 18
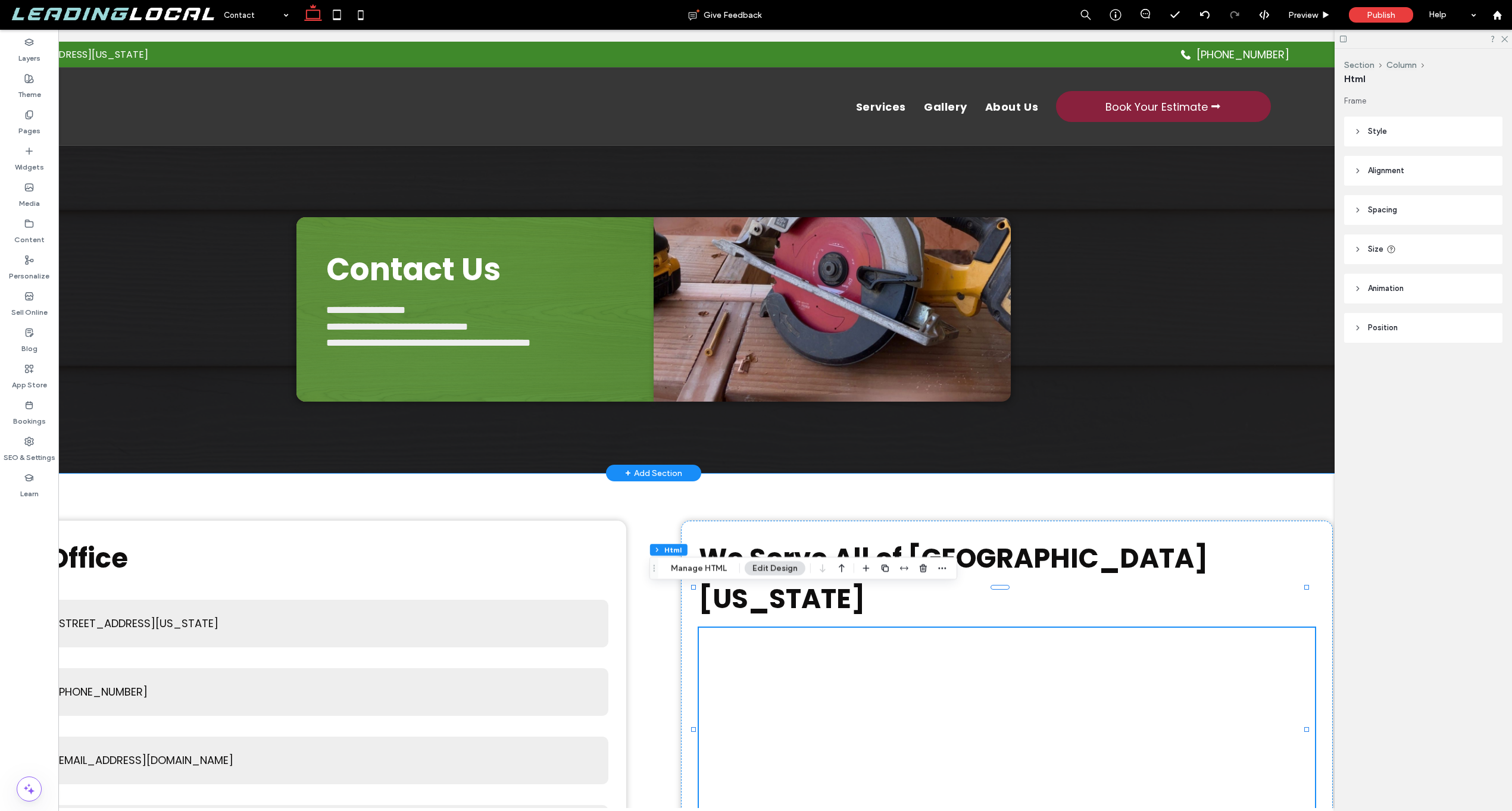
scroll to position [0, 177]
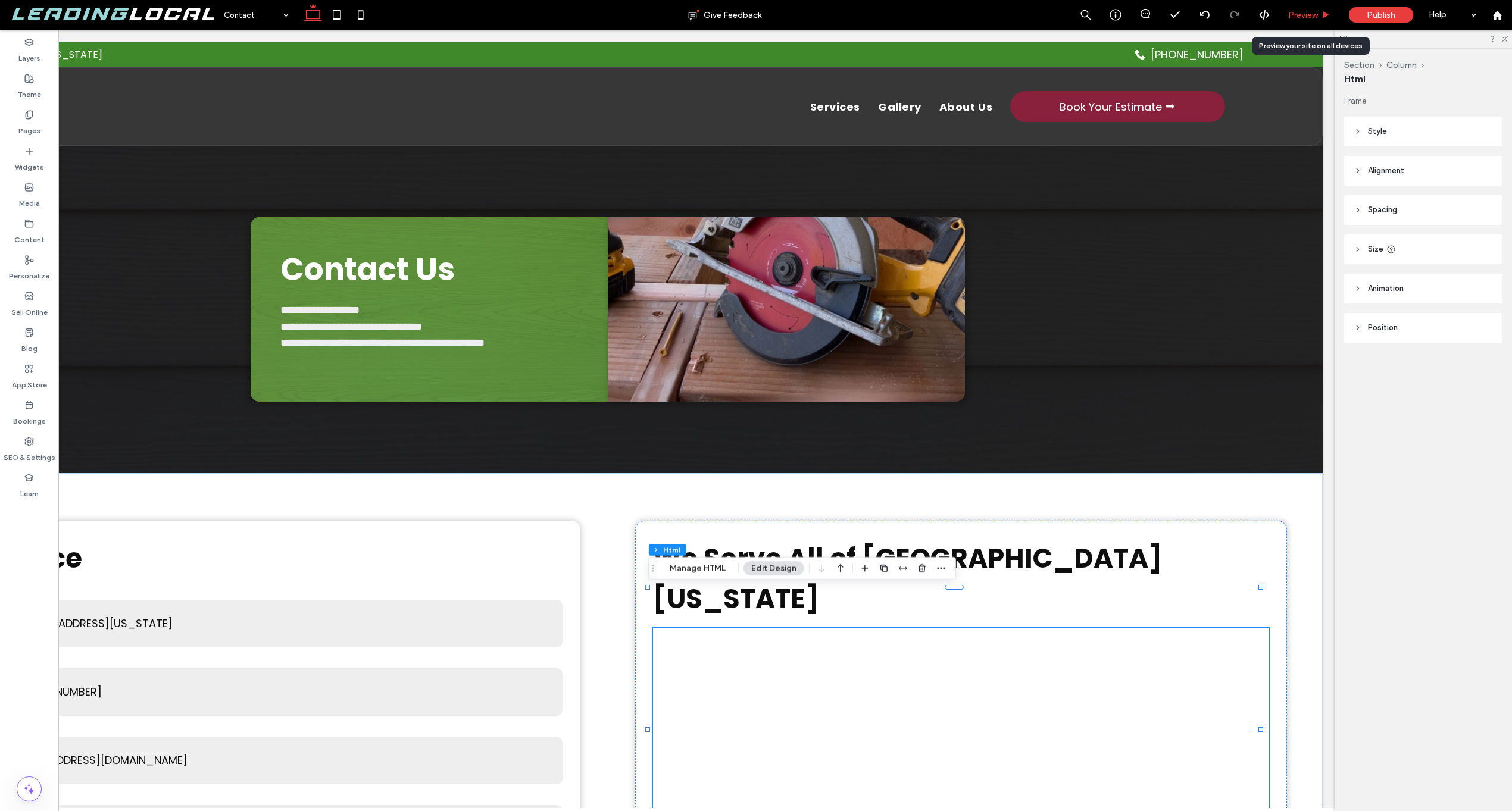
click at [1332, 15] on div "Preview" at bounding box center [1309, 15] width 60 height 10
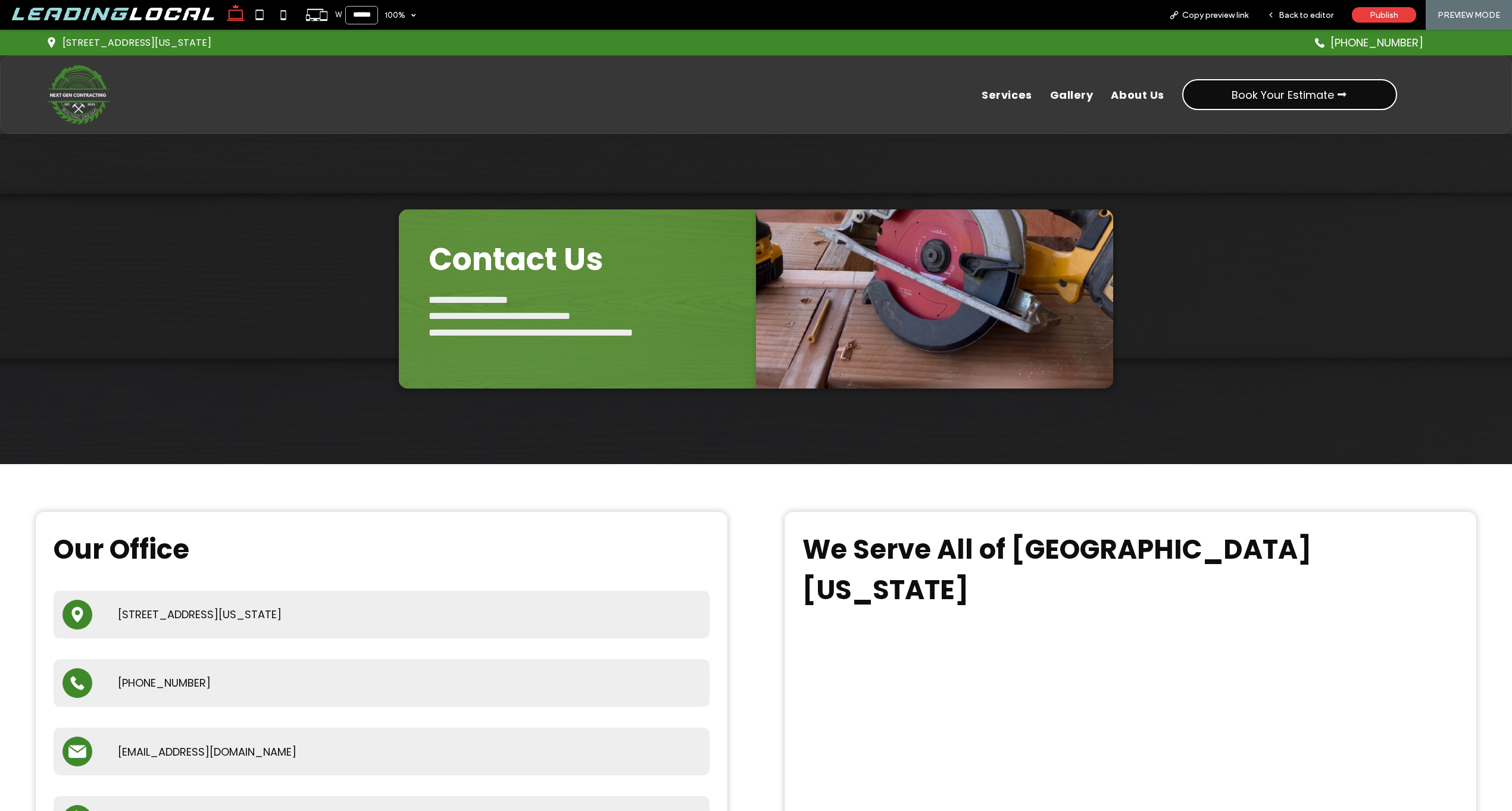
click at [1308, 81] on link "Book Your Estimate ⮕" at bounding box center [1290, 95] width 215 height 31
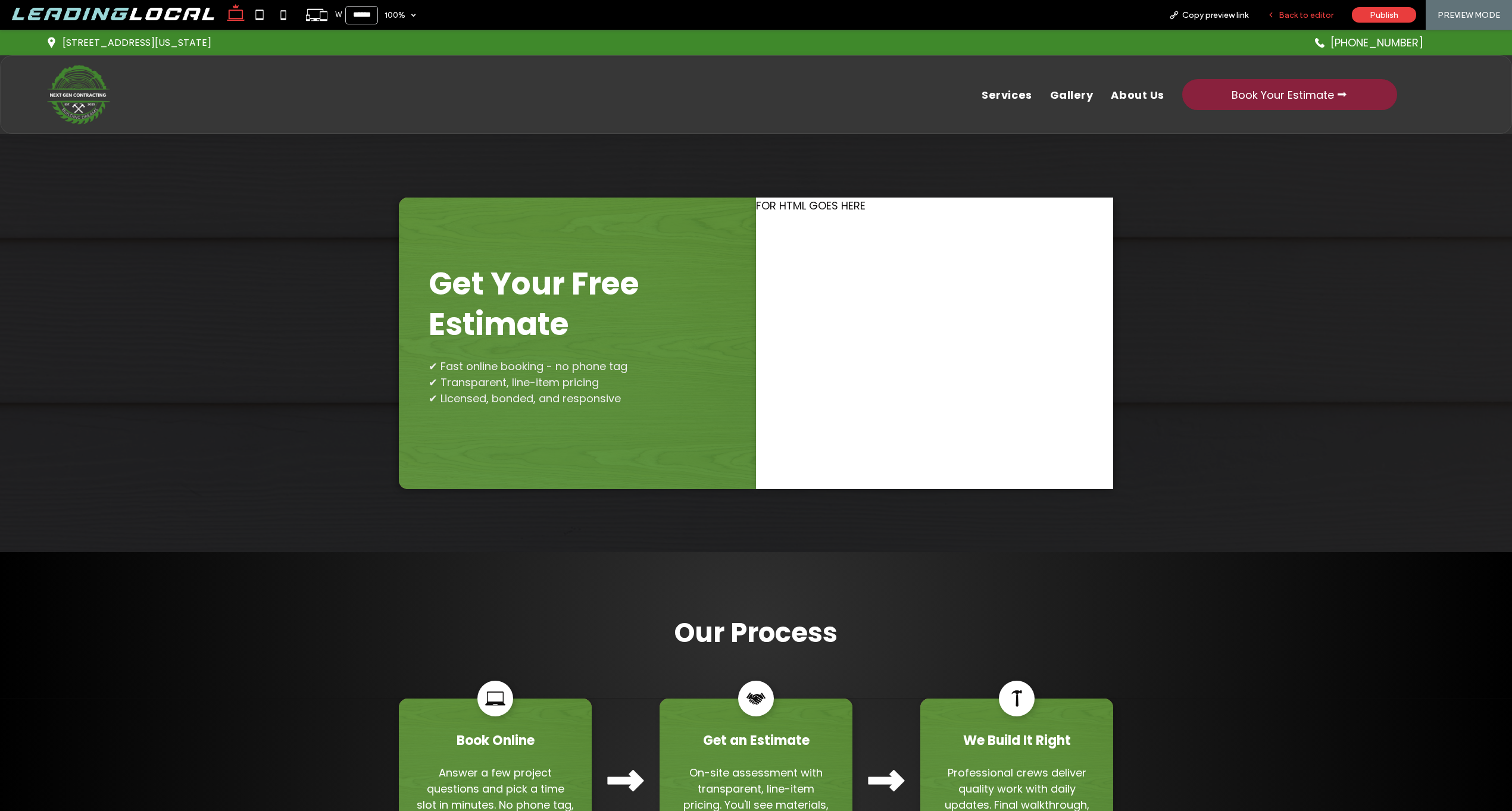
click at [1294, 16] on span "Back to editor" at bounding box center [1306, 15] width 54 height 10
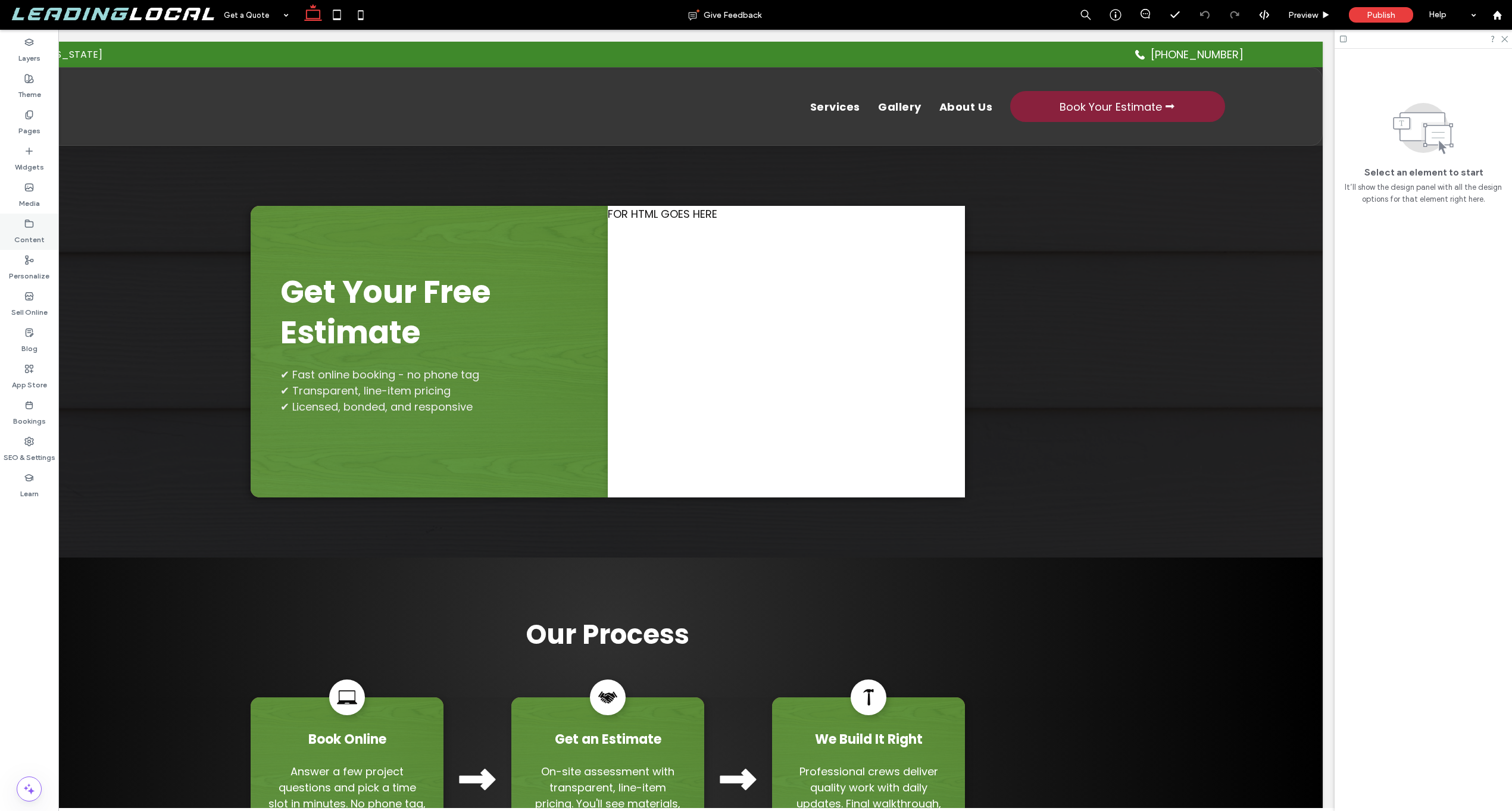
click at [34, 216] on div "Content" at bounding box center [29, 232] width 58 height 36
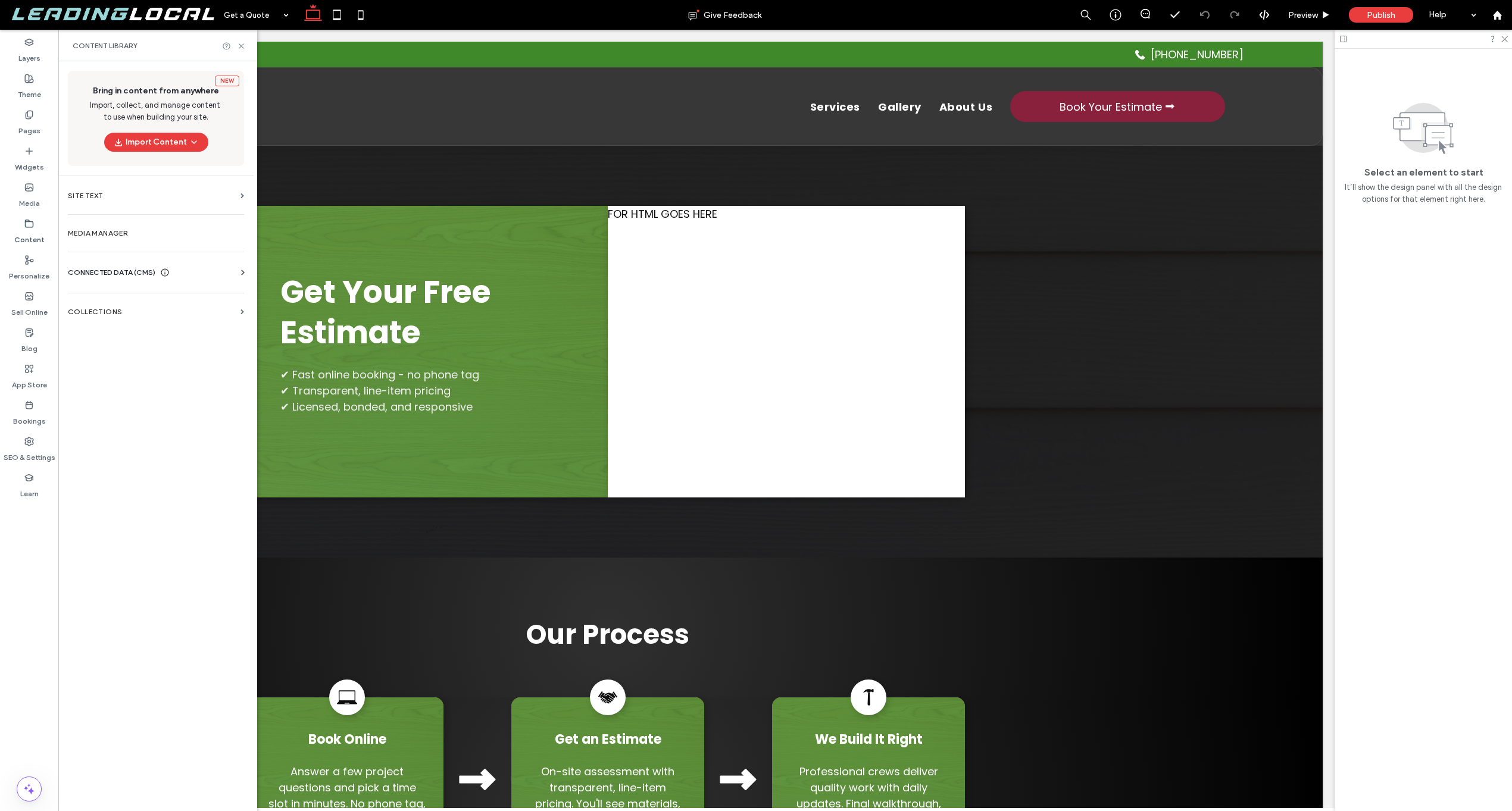
click at [117, 265] on div "CONNECTED DATA (CMS) Business Info Business Text Business Images Find and Repla…" at bounding box center [156, 273] width 195 height 31
click at [113, 273] on span "CONNECTED DATA (CMS)" at bounding box center [112, 273] width 87 height 12
click at [110, 298] on label "Business Info" at bounding box center [158, 302] width 162 height 8
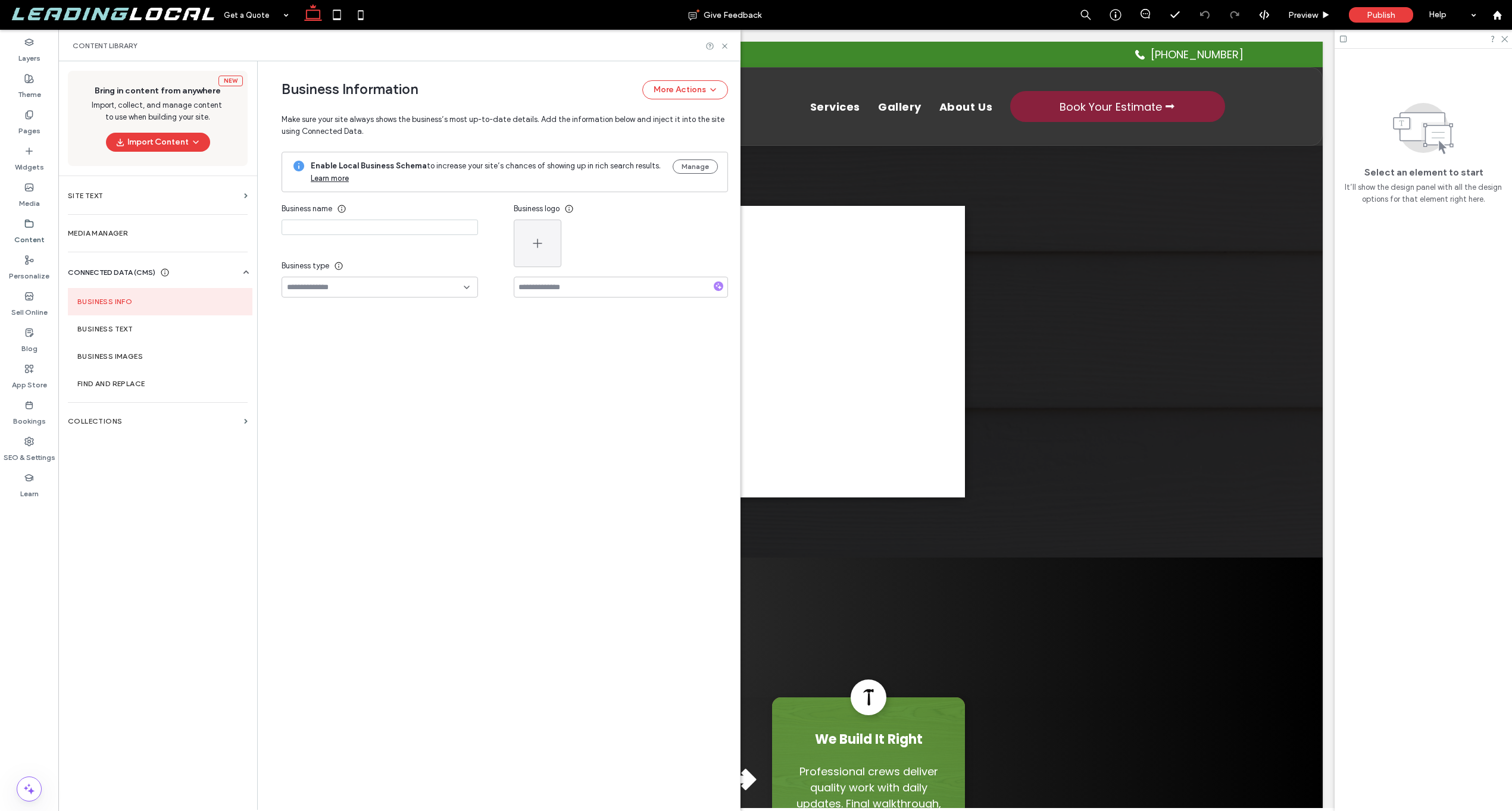
type input "**********"
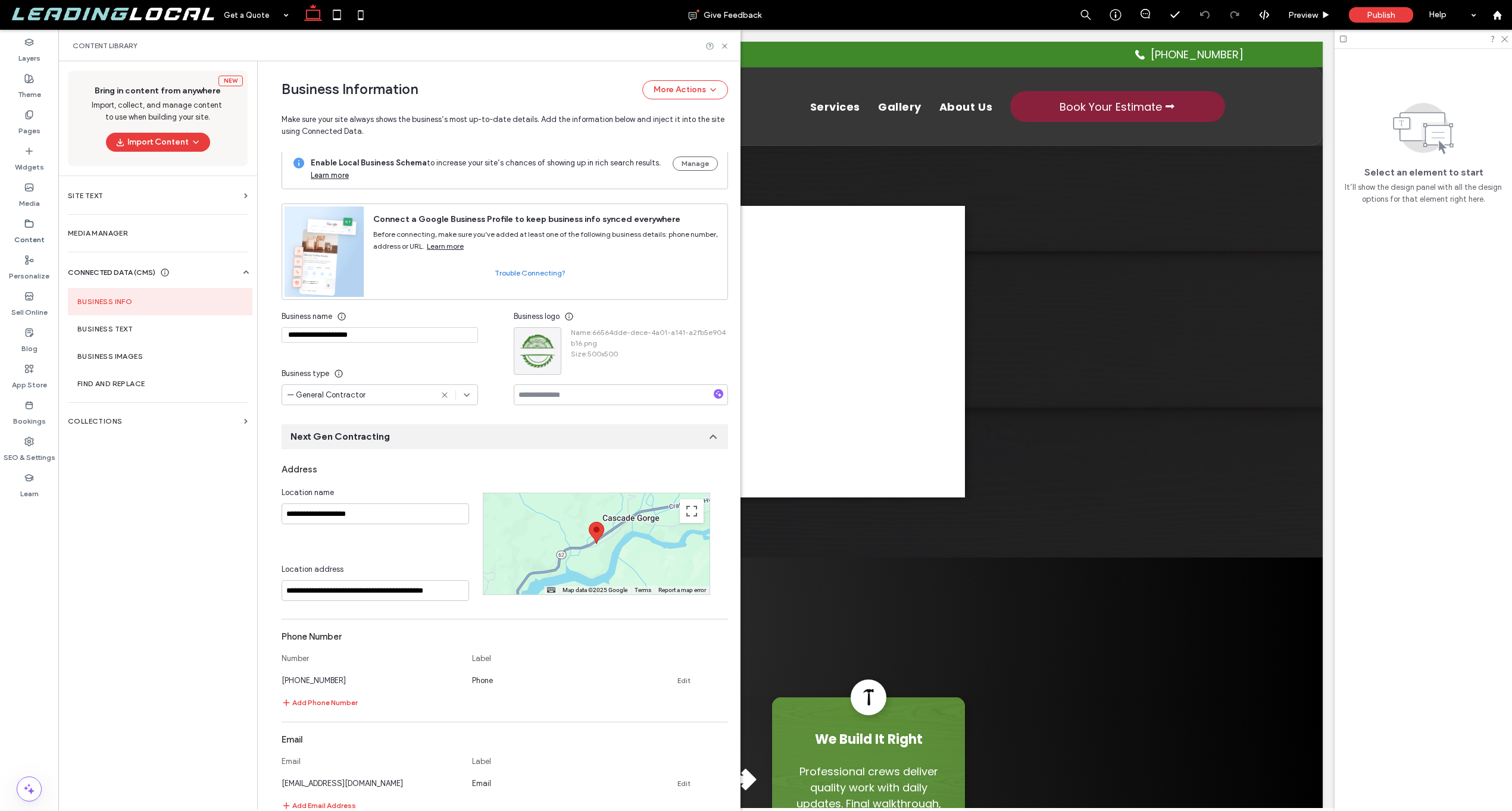
scroll to position [105, 0]
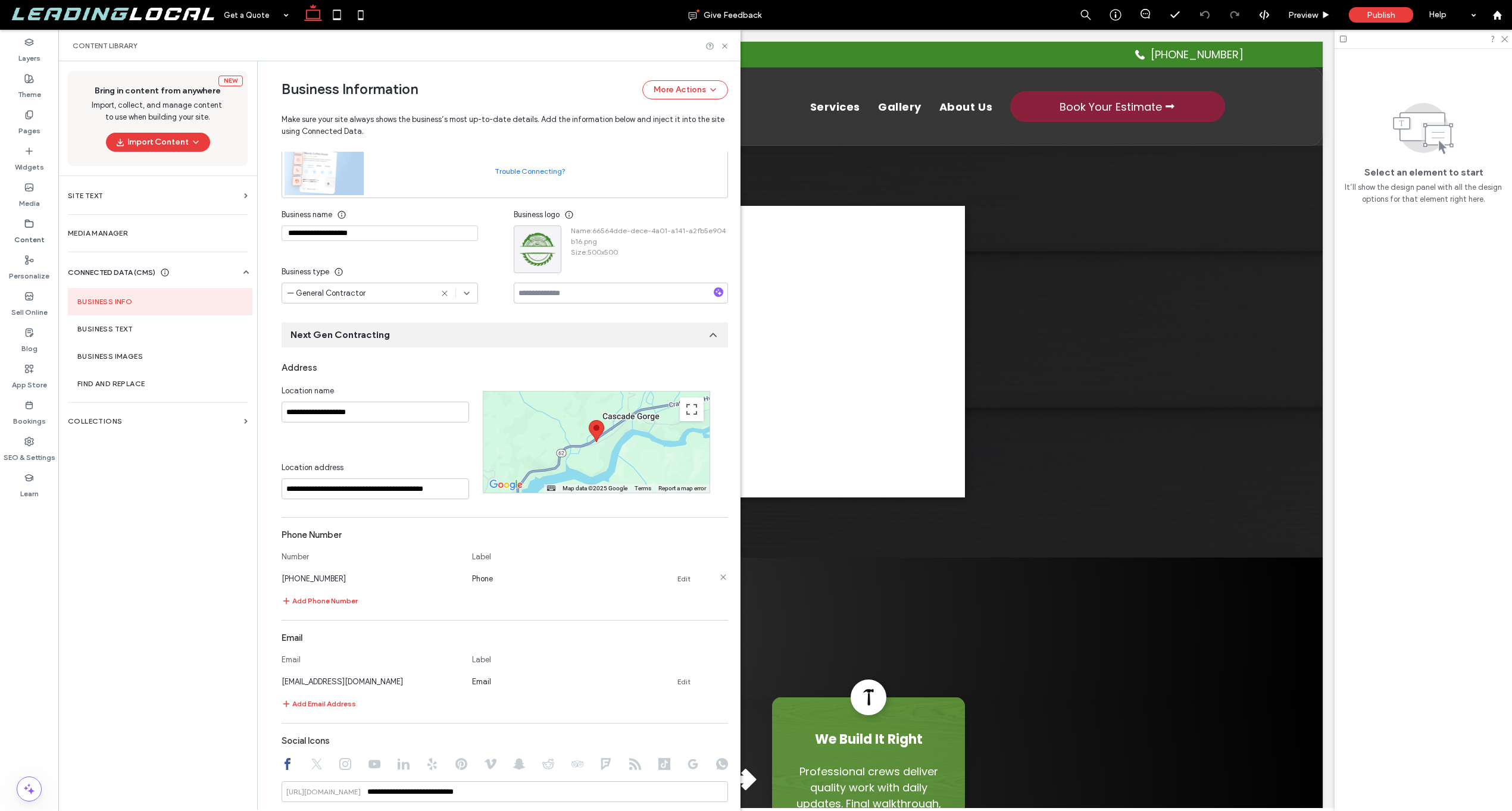
click at [678, 578] on link "Edit" at bounding box center [684, 579] width 13 height 9
click at [292, 575] on input "**********" at bounding box center [371, 577] width 179 height 21
click at [292, 575] on input "**********" at bounding box center [371, 577] width 179 height 21
type input "**********"
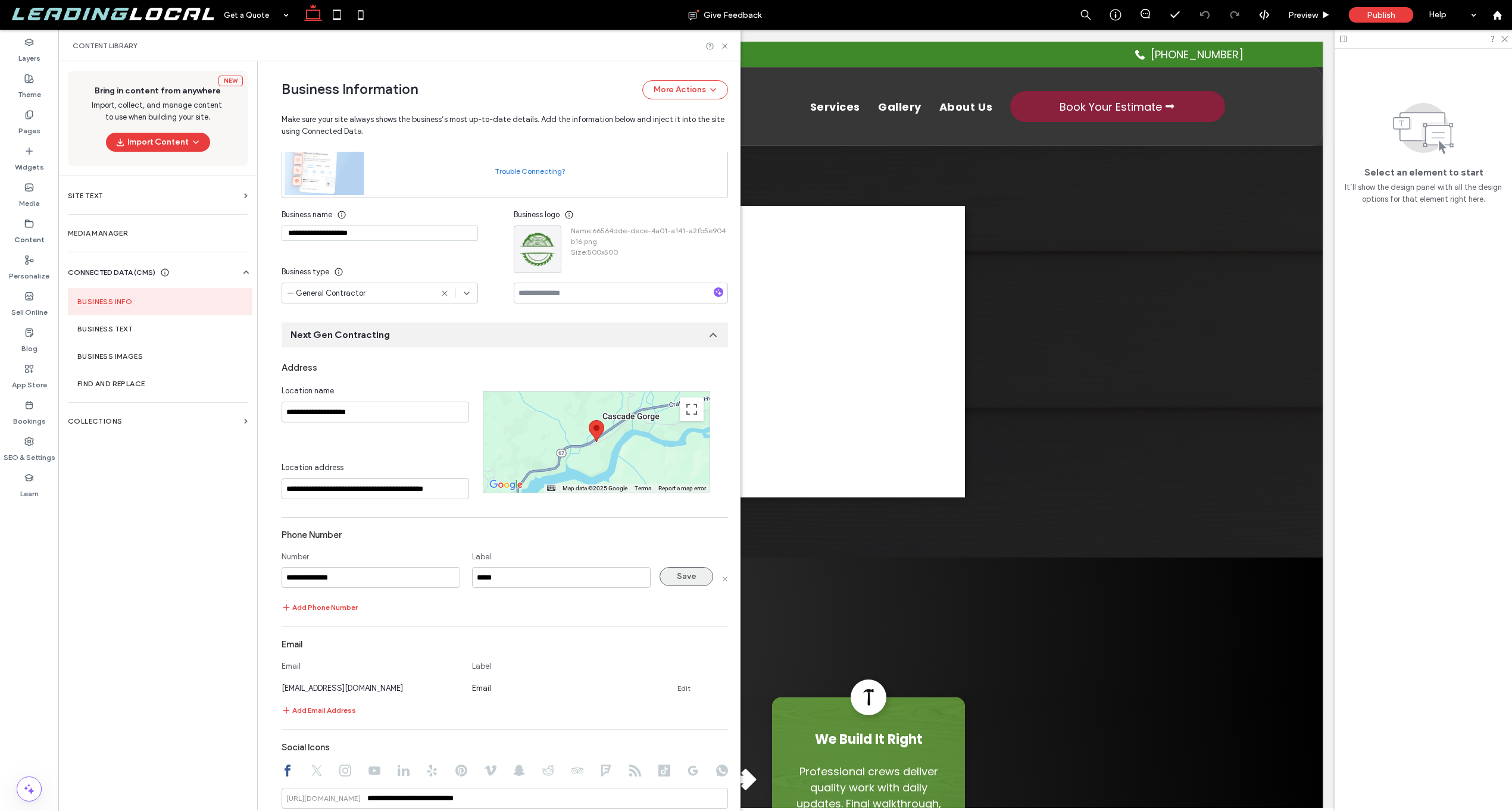
click at [677, 578] on button "Save" at bounding box center [686, 577] width 54 height 19
click at [678, 684] on link "Edit" at bounding box center [684, 682] width 13 height 9
click at [363, 685] on input "**********" at bounding box center [371, 680] width 179 height 21
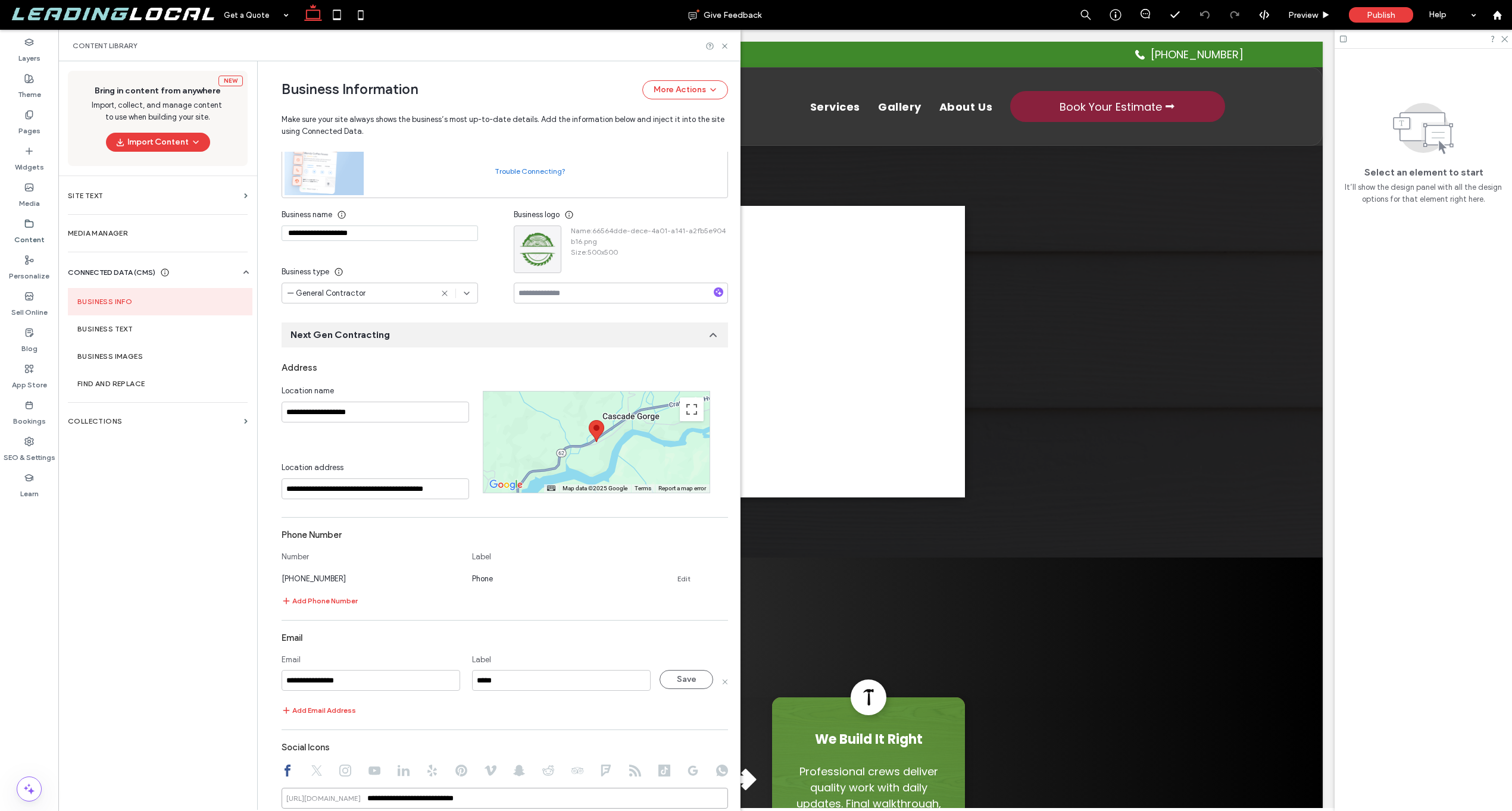
click at [421, 806] on input "**********" at bounding box center [505, 798] width 446 height 21
click at [394, 675] on input "**********" at bounding box center [371, 680] width 179 height 21
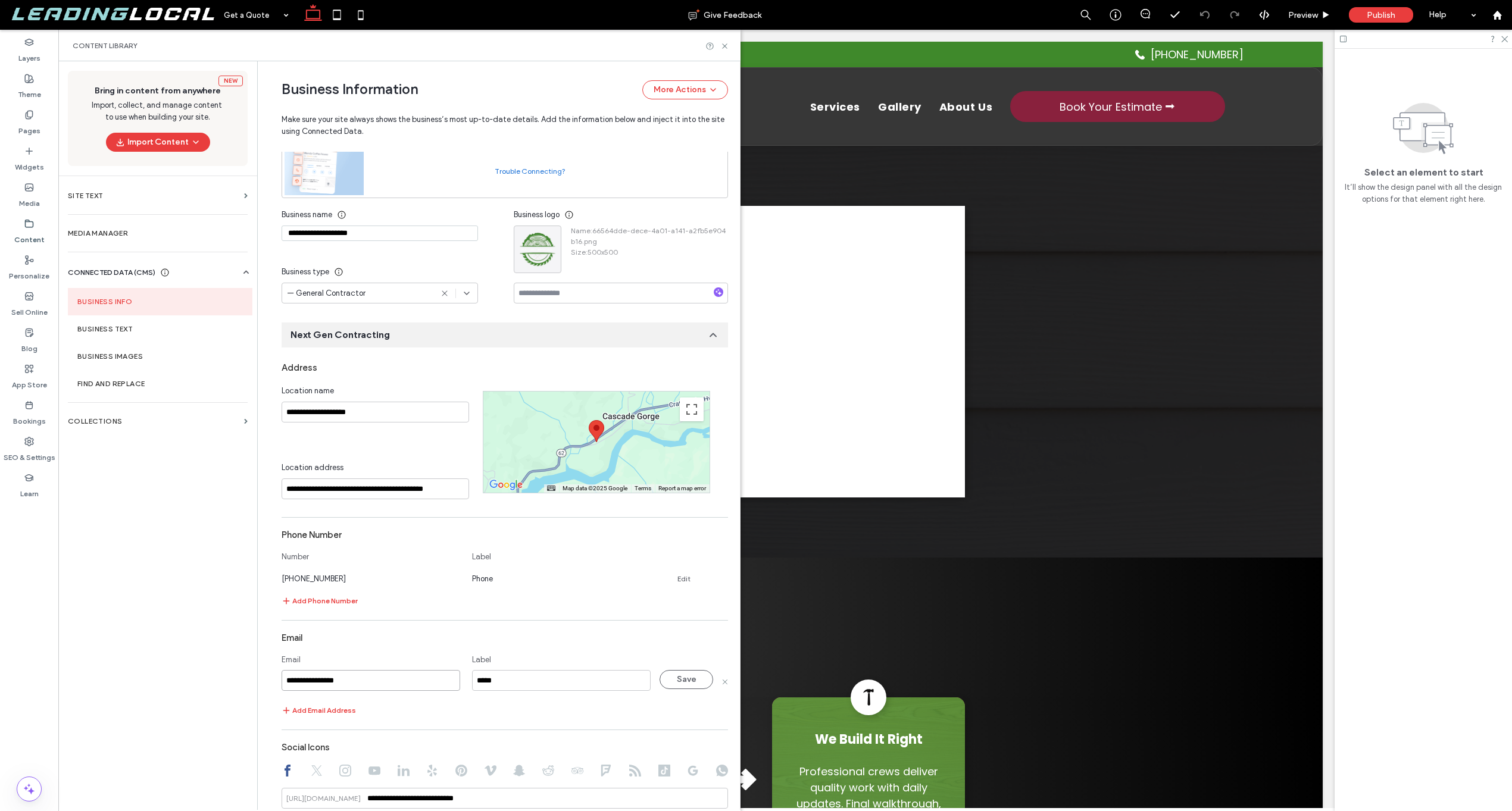
click at [394, 675] on input "**********" at bounding box center [371, 680] width 179 height 21
paste input "***"
type input "**********"
click at [666, 675] on button "Save" at bounding box center [686, 679] width 54 height 19
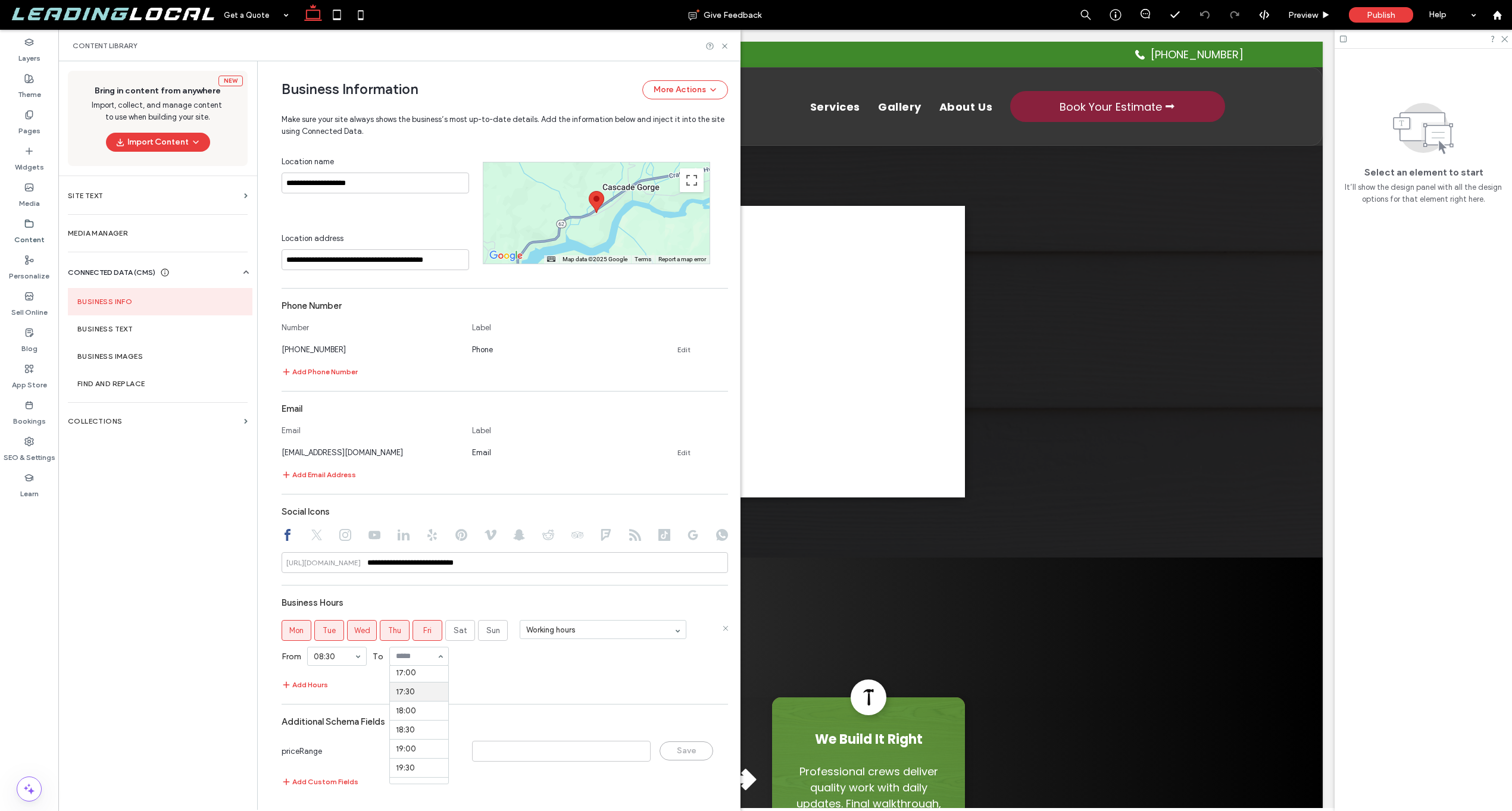
scroll to position [650, 0]
click at [431, 693] on div "**********" at bounding box center [505, 462] width 446 height 668
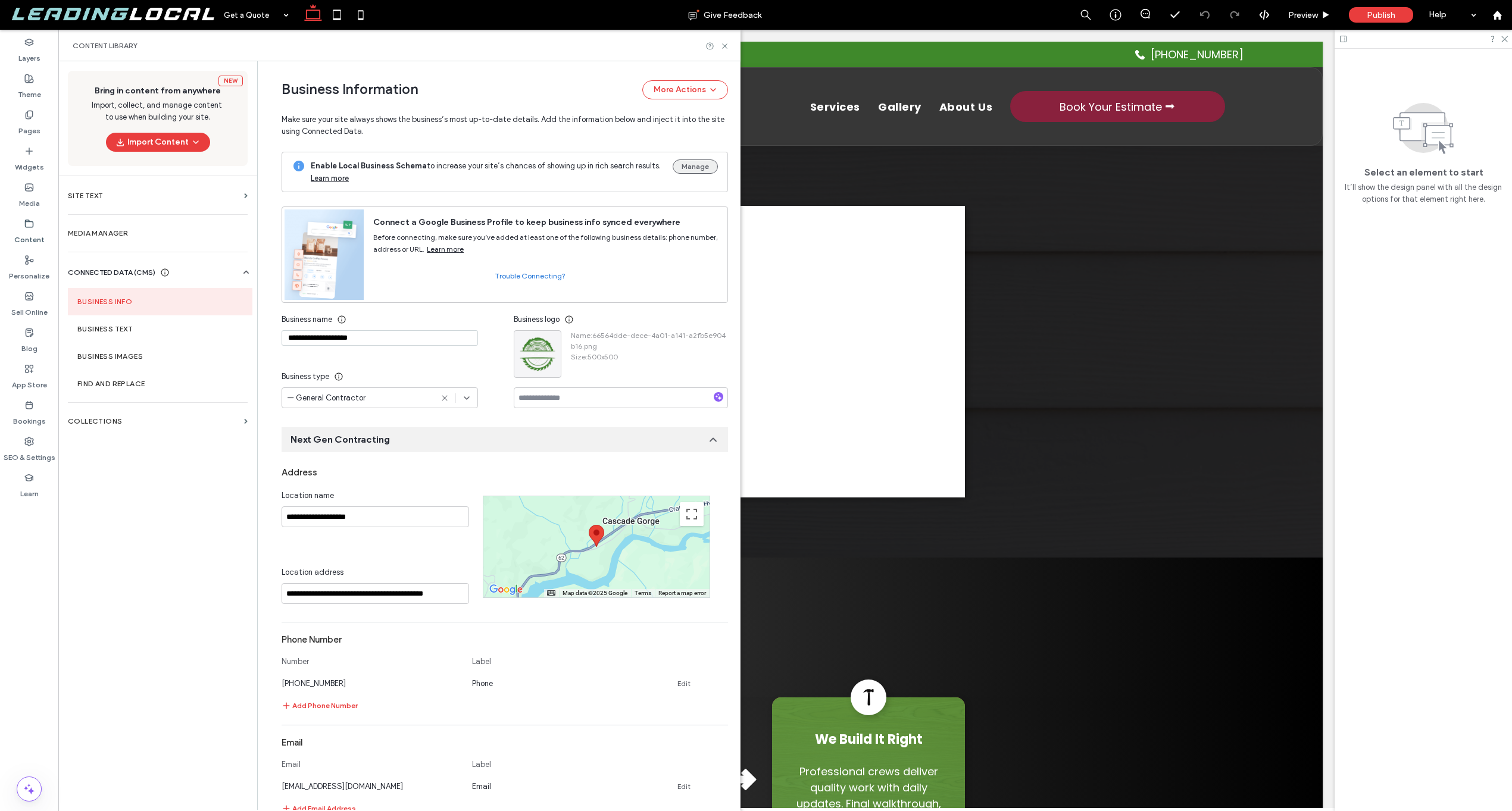
click at [700, 169] on button "Manage" at bounding box center [695, 166] width 45 height 14
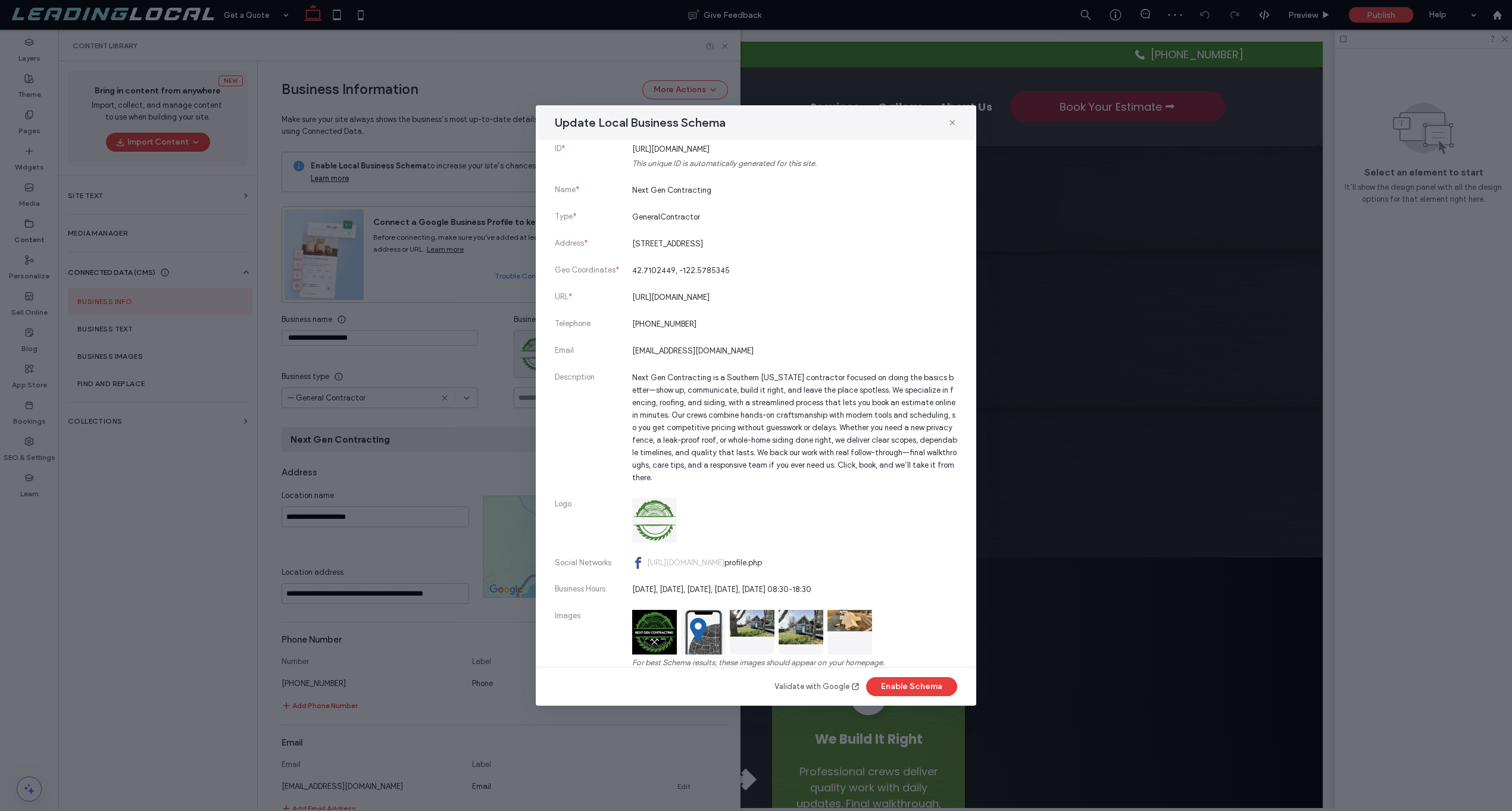
scroll to position [136, 0]
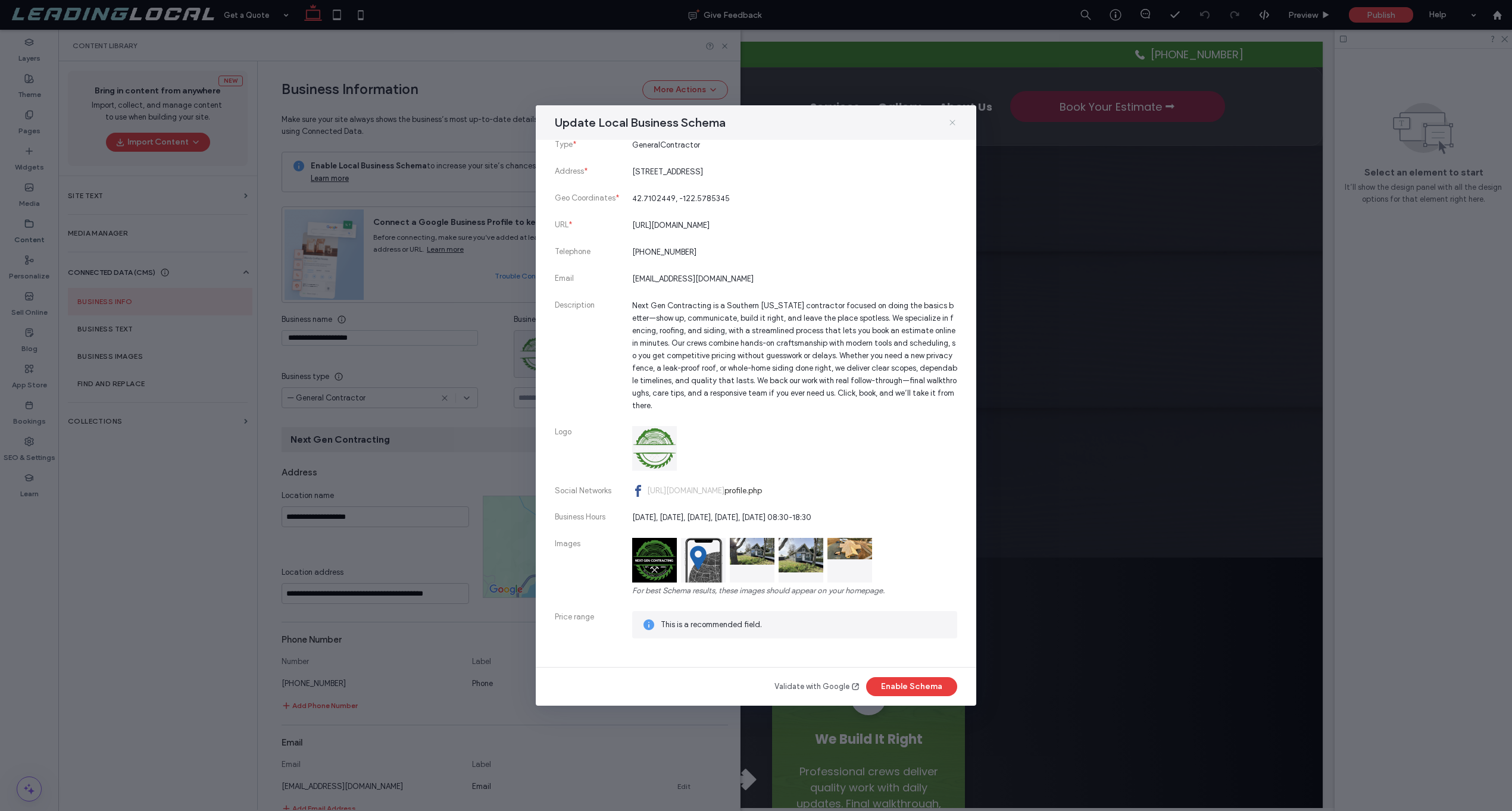
click at [953, 125] on icon at bounding box center [953, 122] width 9 height 9
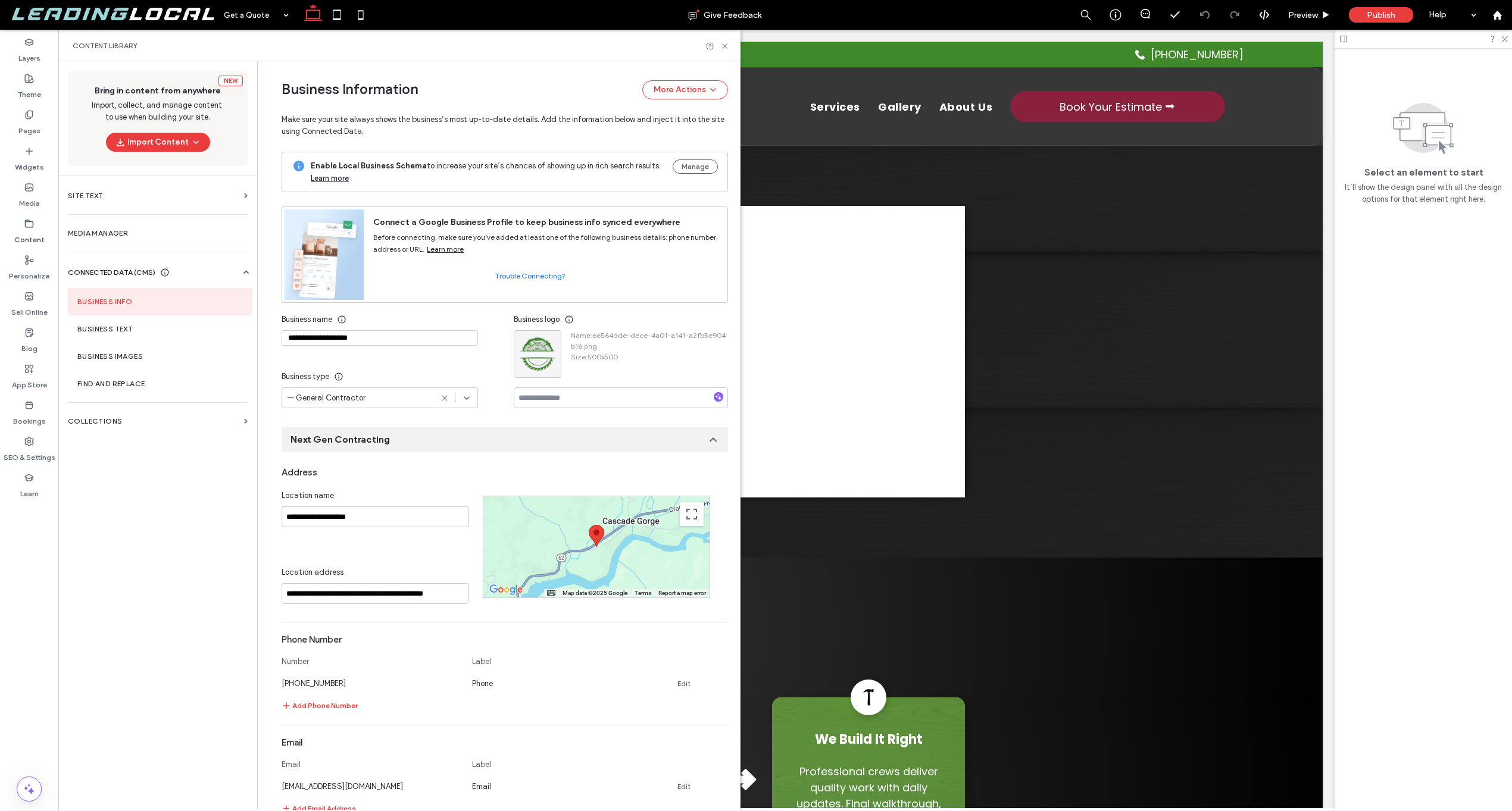
click at [730, 51] on div "Content Library" at bounding box center [399, 45] width 682 height 32
click at [727, 50] on icon at bounding box center [725, 46] width 9 height 9
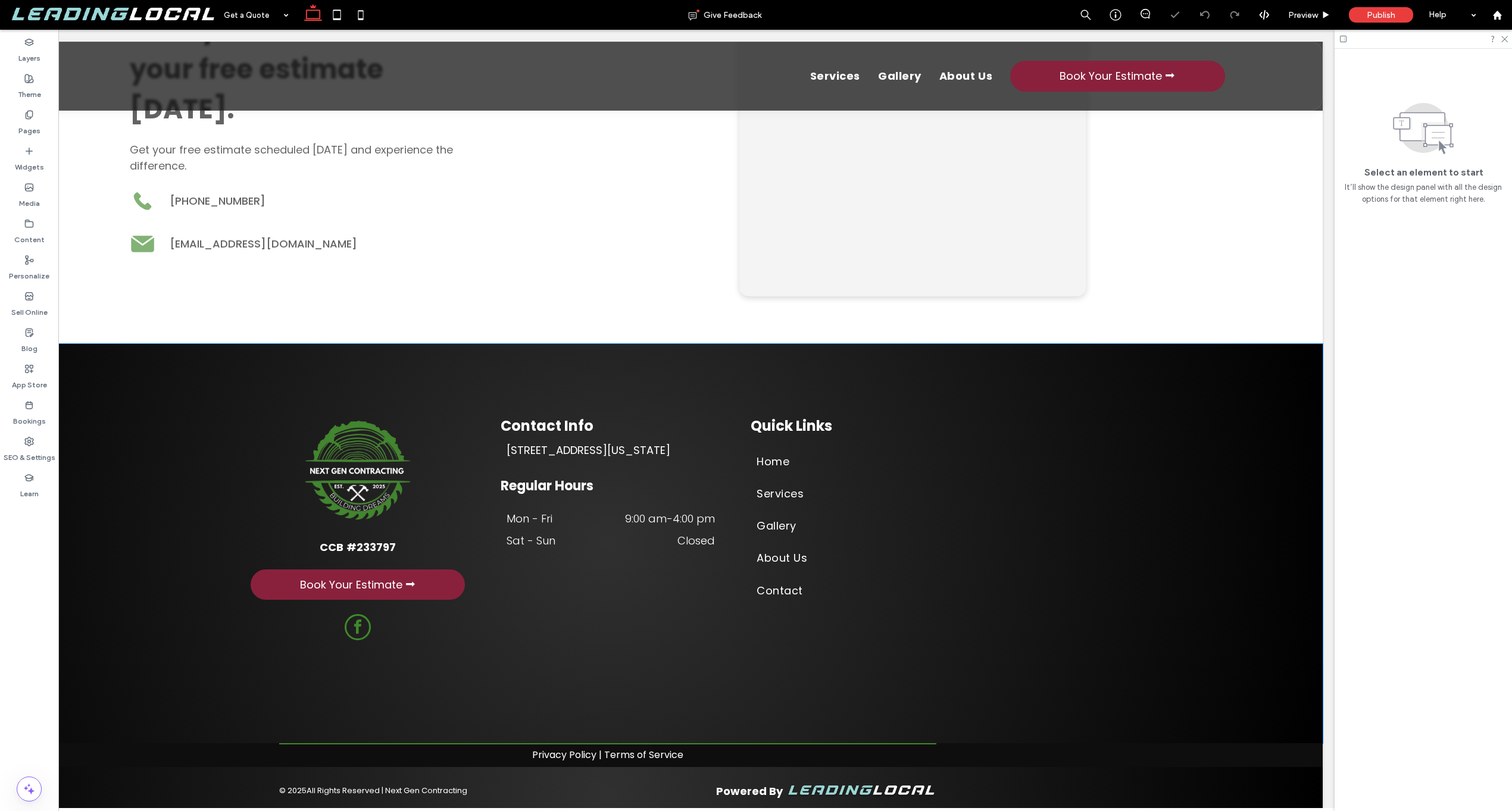
scroll to position [0, 0]
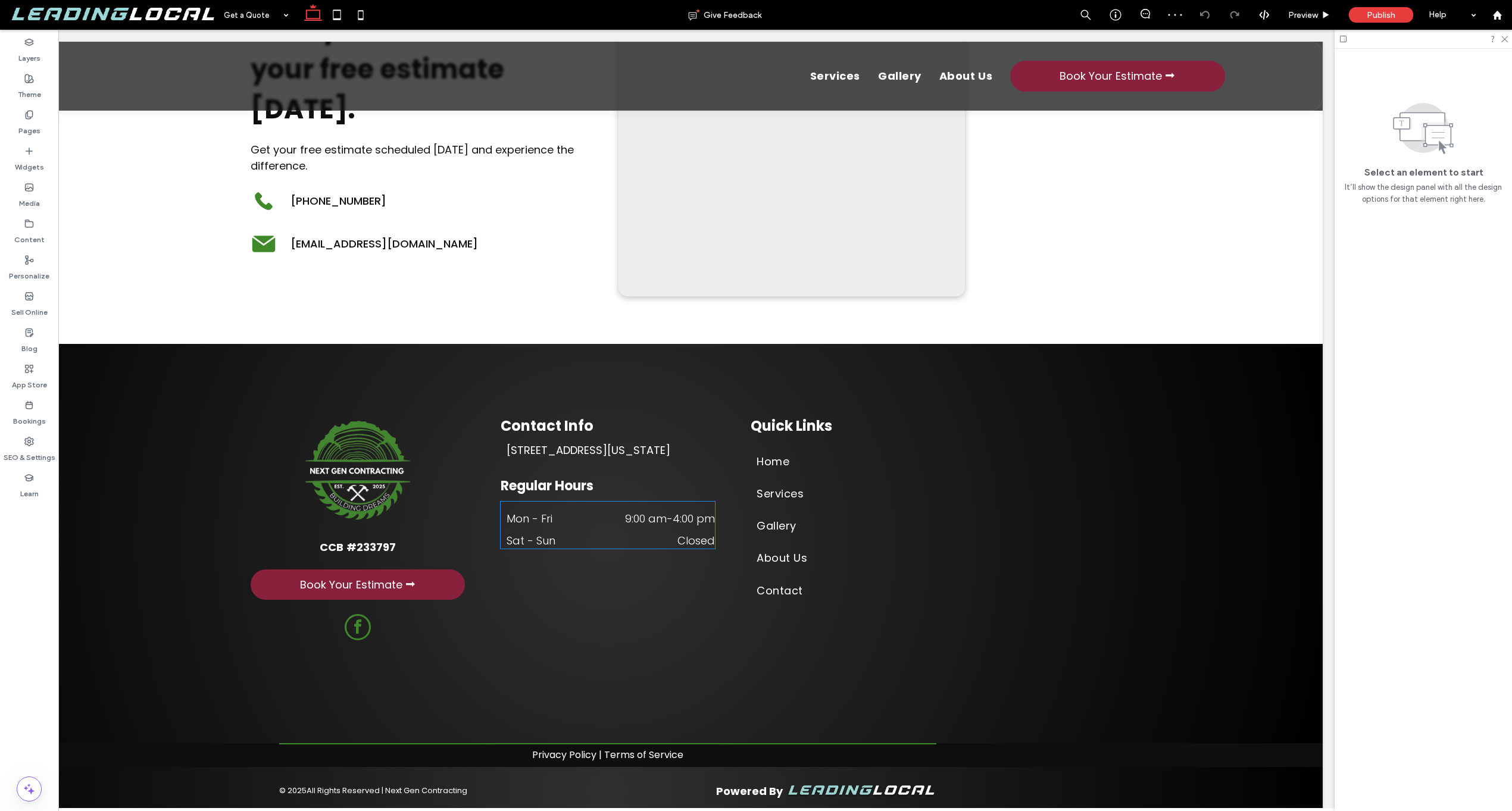
click at [673, 515] on time "4:00 pm" at bounding box center [694, 519] width 42 height 15
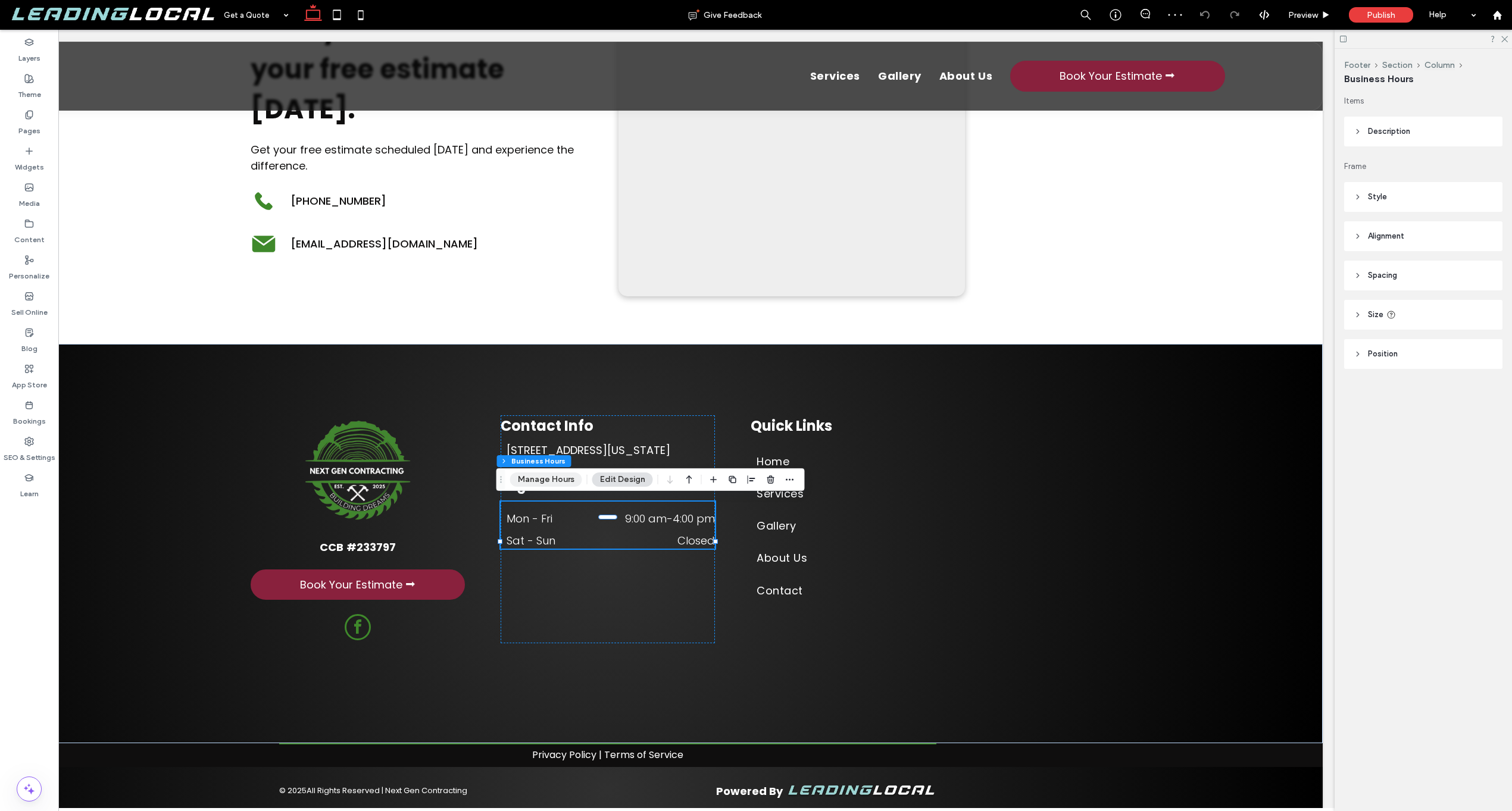
click at [542, 482] on button "Manage Hours" at bounding box center [546, 479] width 72 height 14
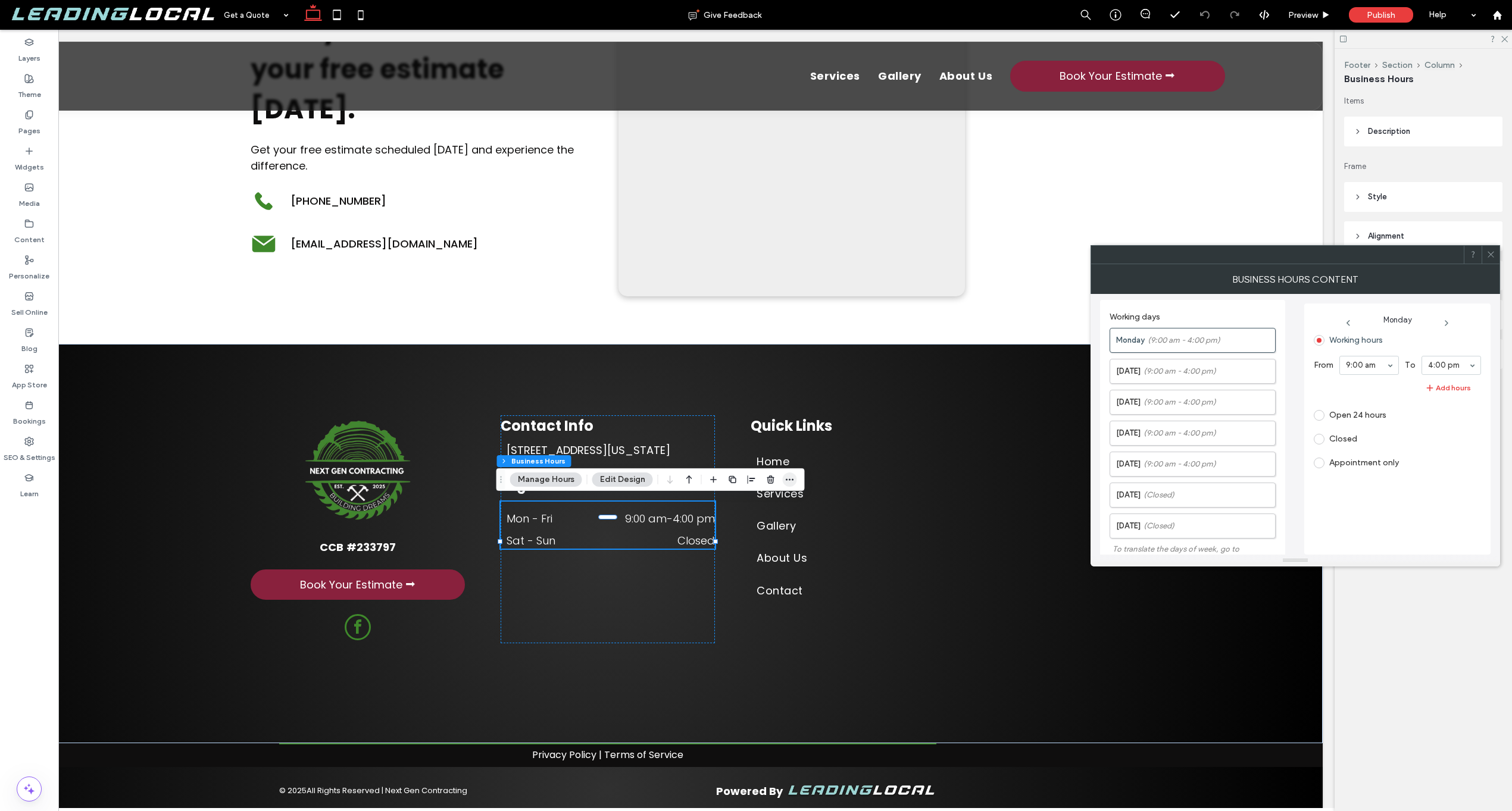
click at [794, 478] on span "button" at bounding box center [790, 479] width 14 height 14
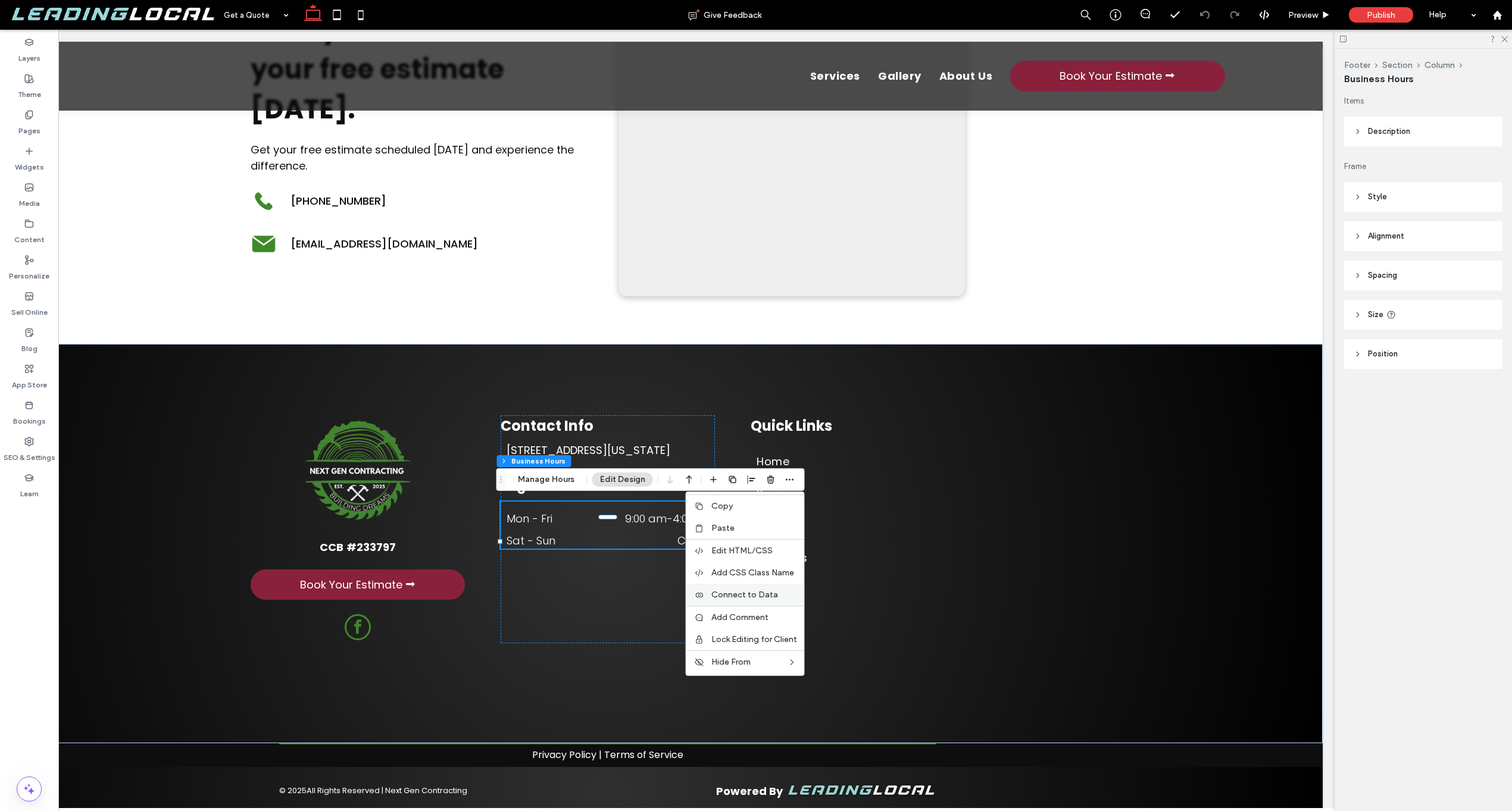
click at [753, 591] on span "Connect to Data" at bounding box center [744, 595] width 67 height 10
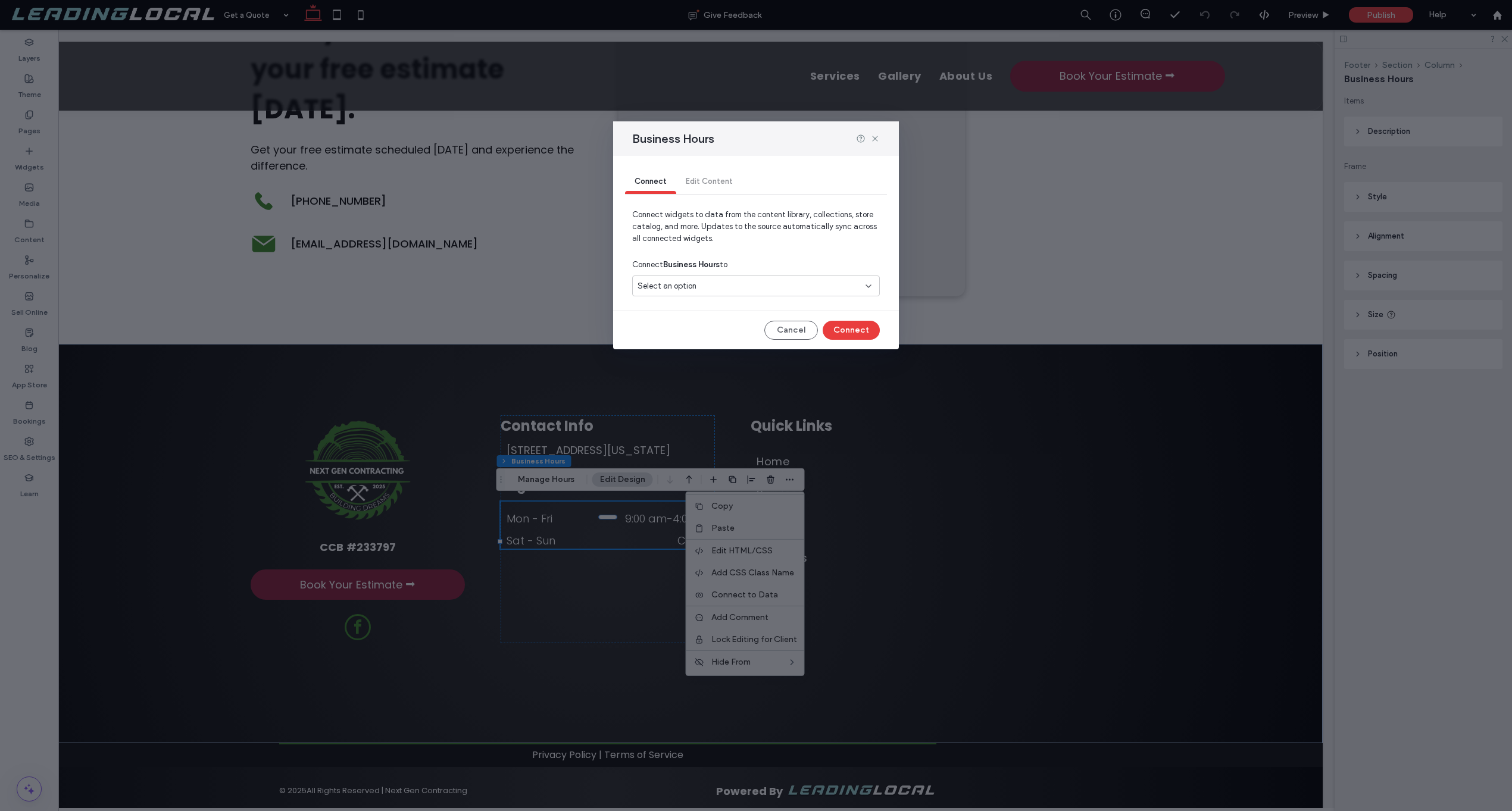
click at [742, 278] on div "Select an option" at bounding box center [756, 286] width 247 height 21
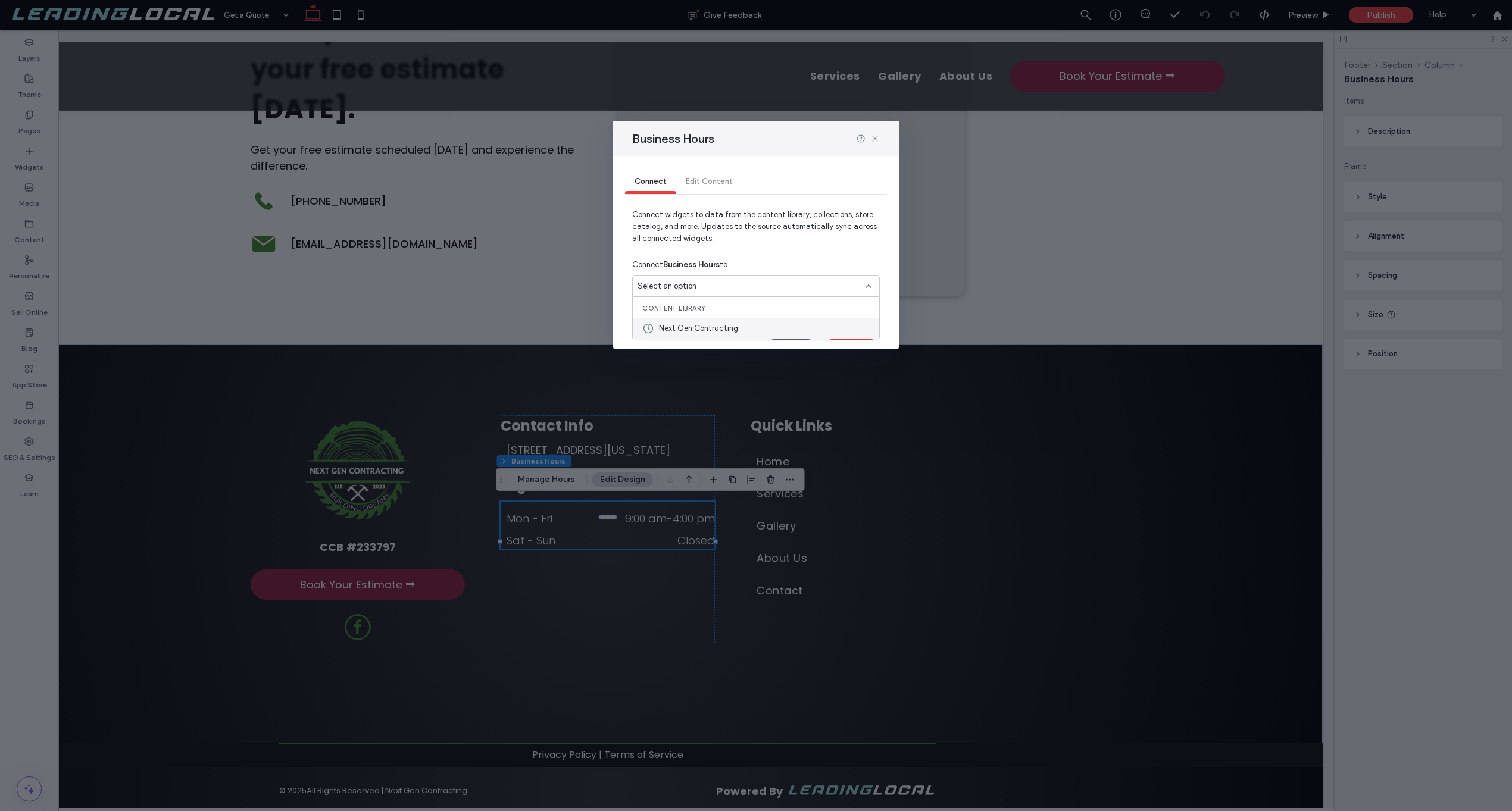
click at [726, 323] on span "Next Gen Contracting" at bounding box center [699, 329] width 79 height 12
click at [865, 325] on button "Connect" at bounding box center [851, 330] width 57 height 19
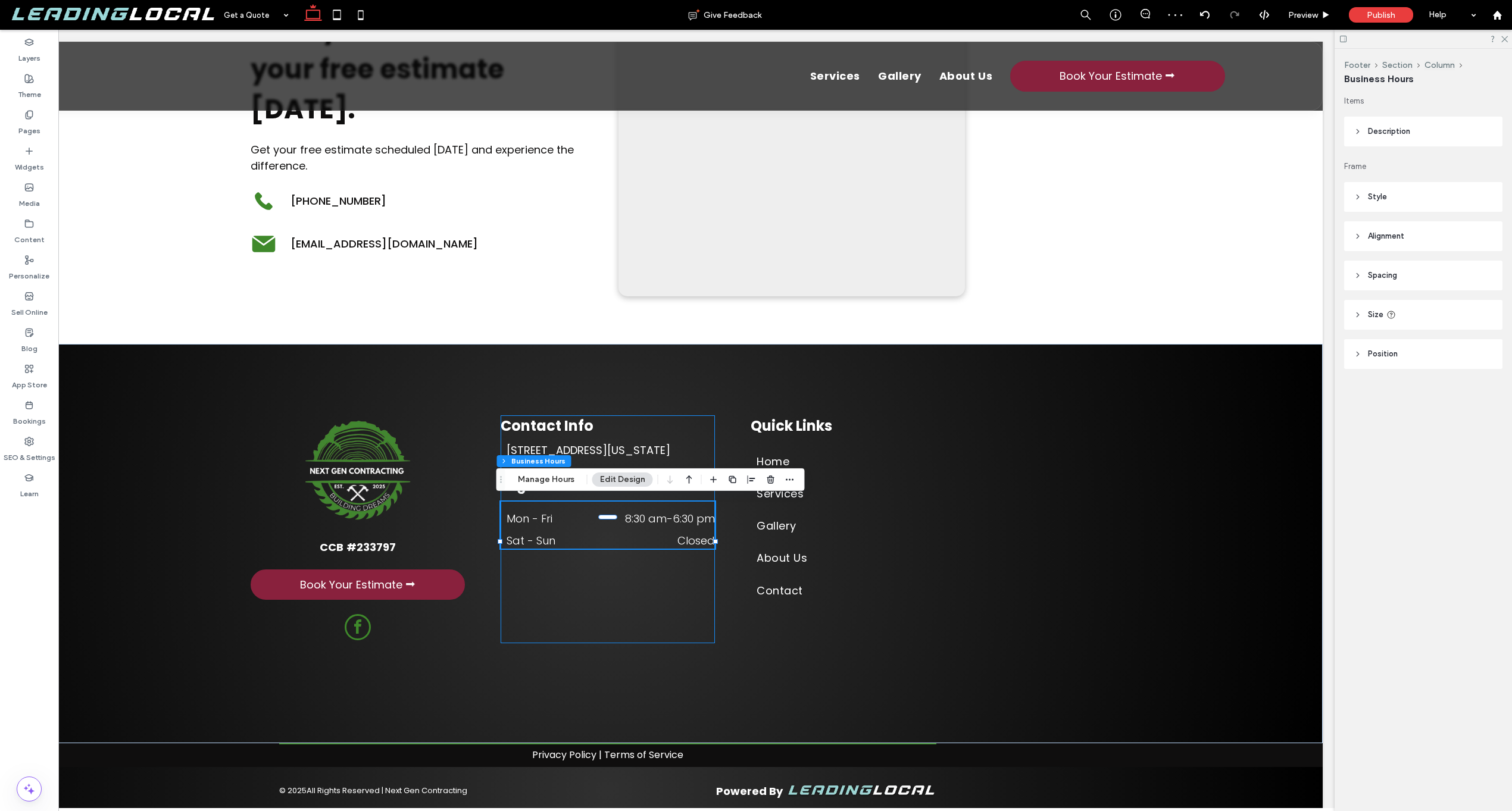
click at [632, 563] on div "Contact Info 2580 Mill Creek Drive, Prospect, Oregon 97536 Regular Hours Mon - …" at bounding box center [608, 529] width 214 height 228
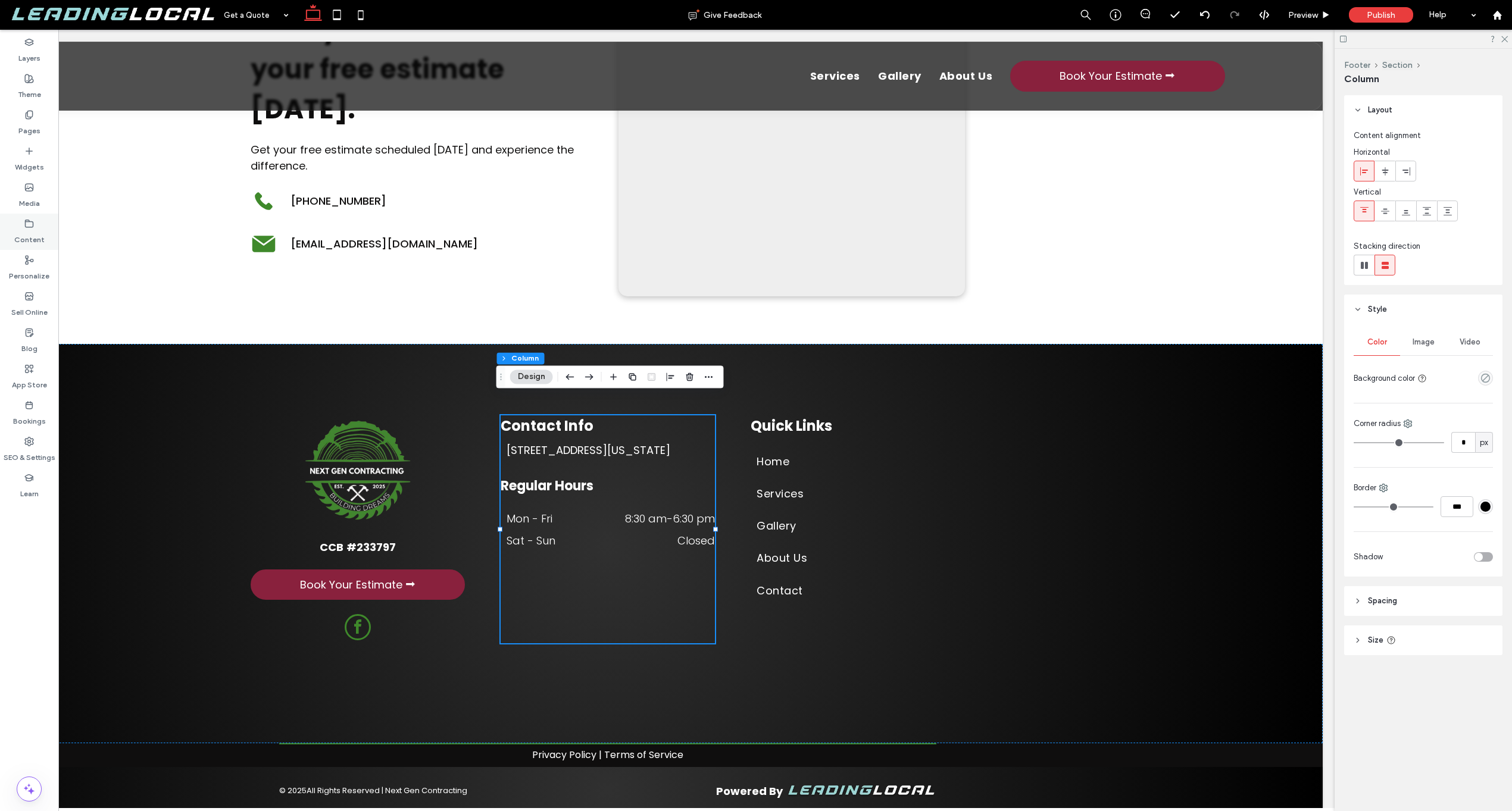
click at [24, 220] on div "Content" at bounding box center [29, 232] width 58 height 36
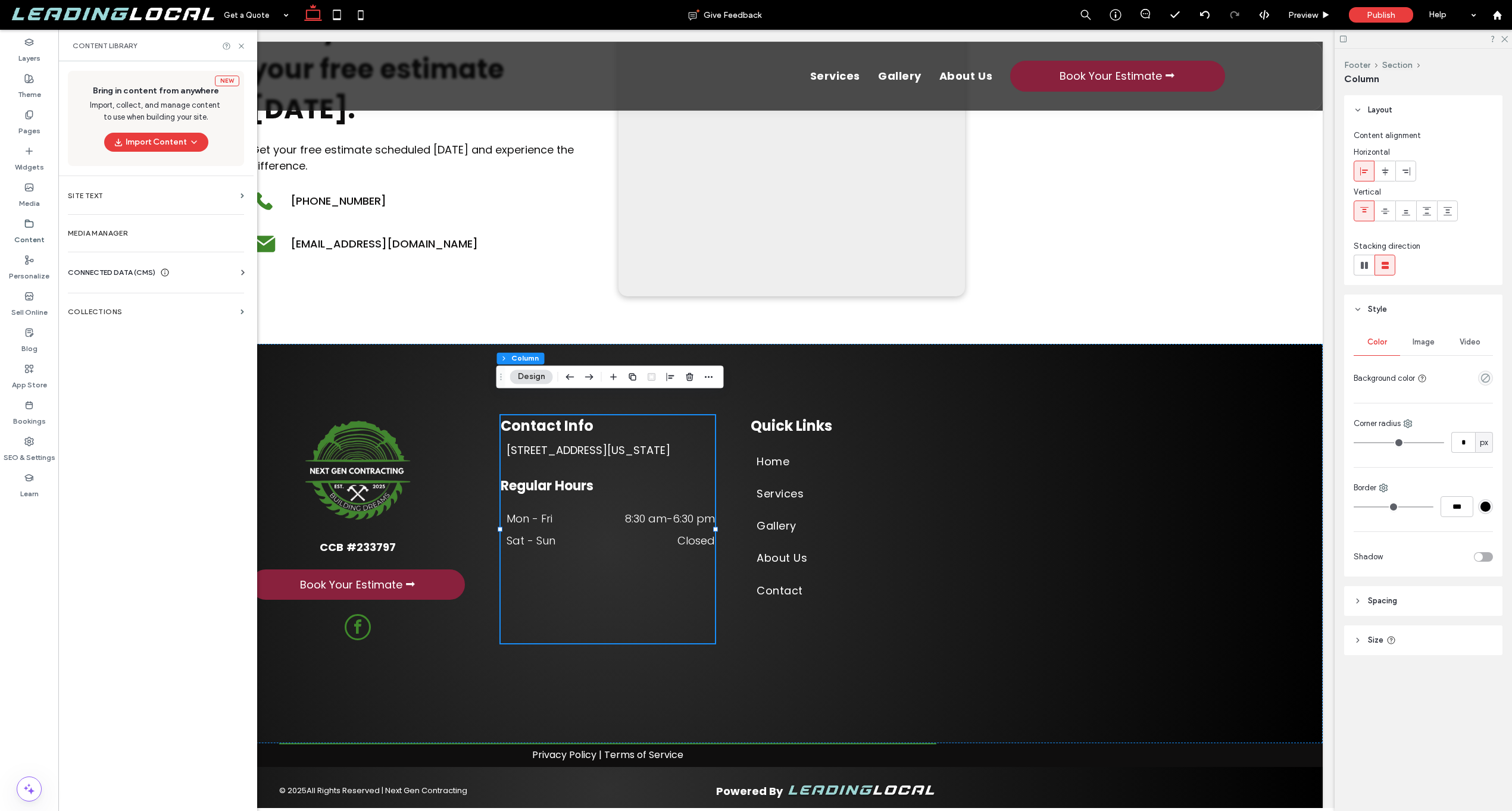
click at [133, 267] on span "CONNECTED DATA (CMS)" at bounding box center [112, 273] width 87 height 12
click at [100, 329] on label "Business Text" at bounding box center [158, 329] width 162 height 8
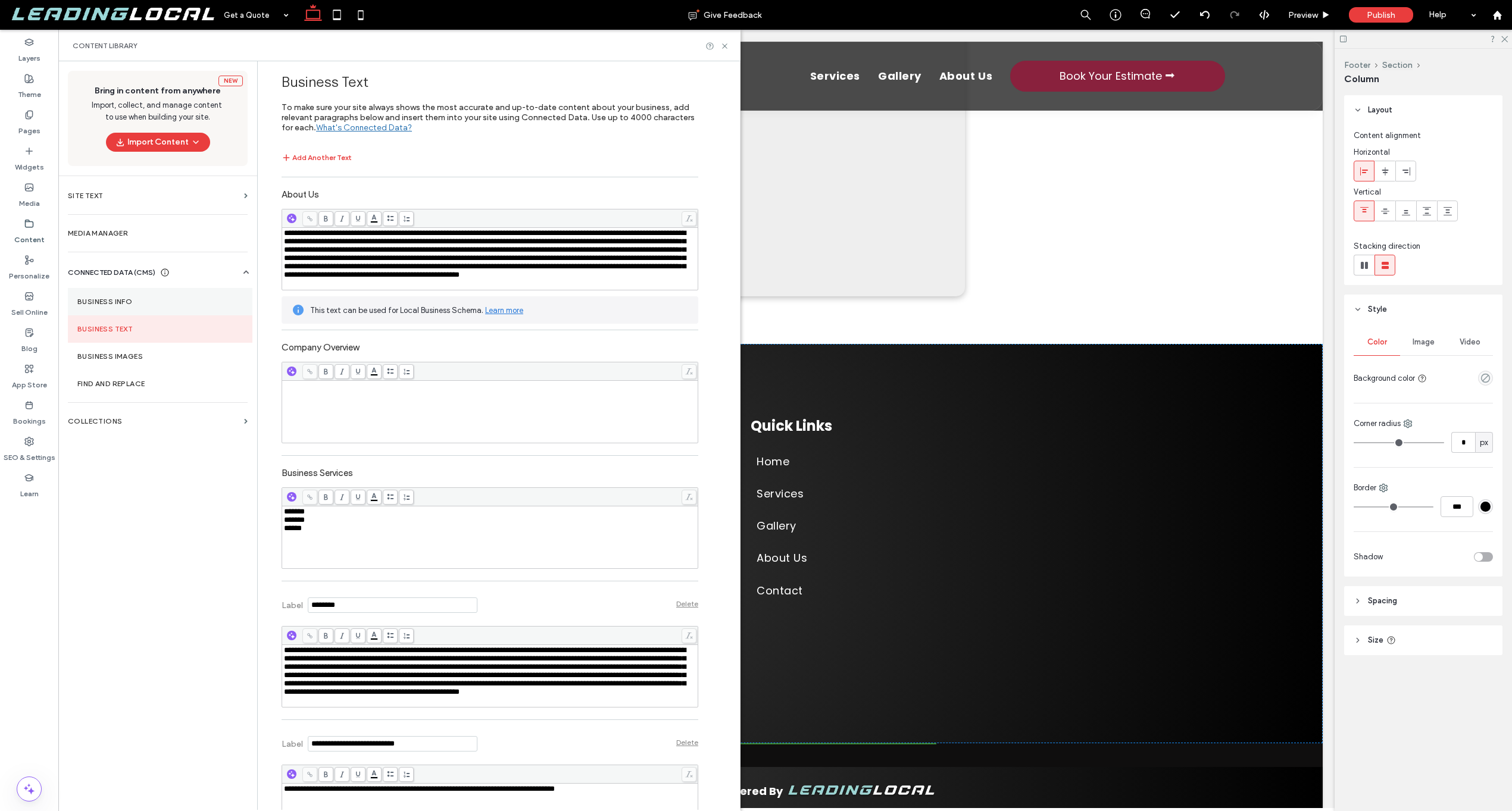
click at [123, 309] on section "Business Info" at bounding box center [160, 302] width 185 height 28
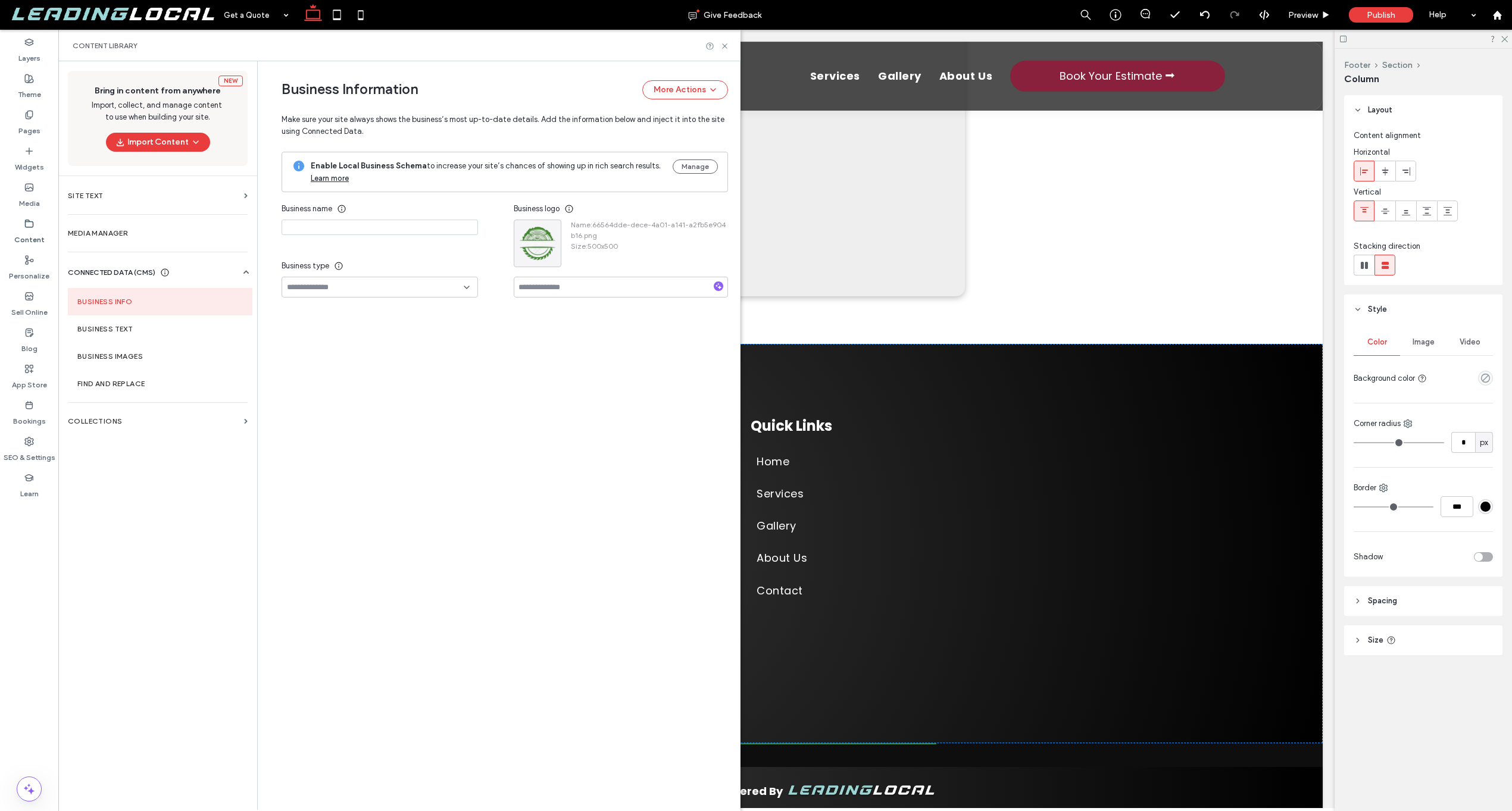
type input "**********"
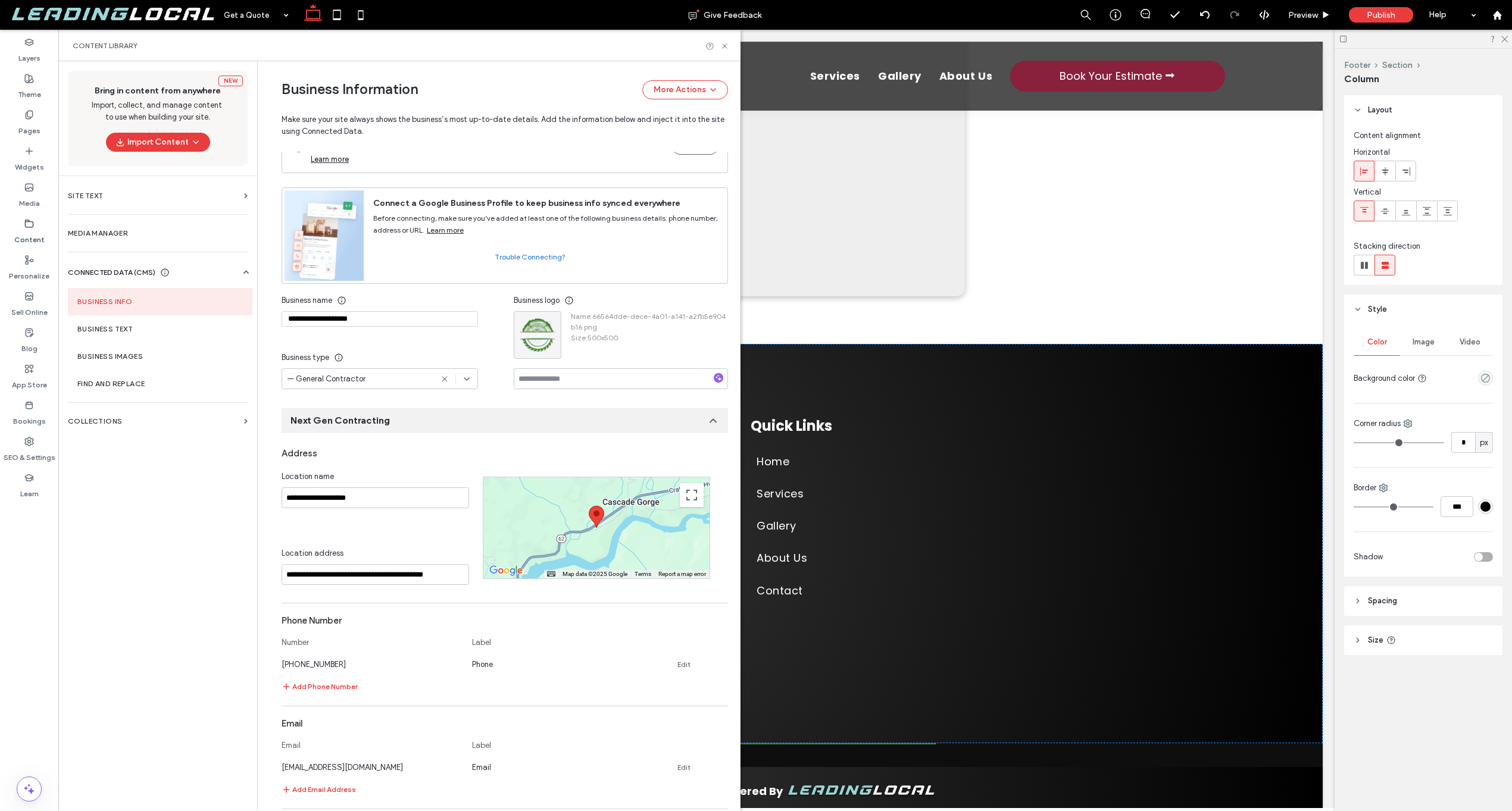
scroll to position [336, 0]
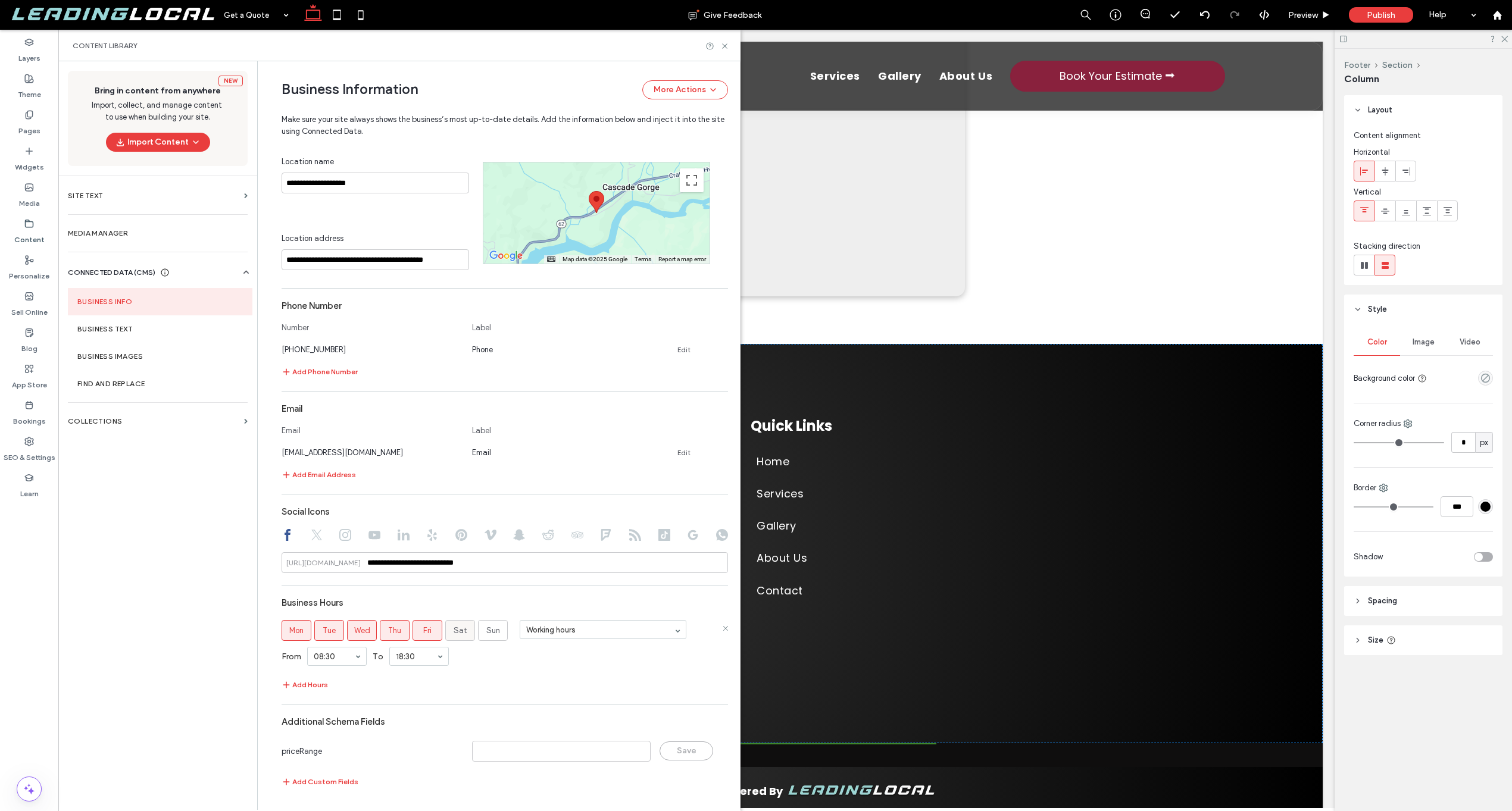
click at [456, 626] on span "Sat" at bounding box center [461, 631] width 13 height 12
click at [612, 688] on div "Add Hours" at bounding box center [505, 685] width 446 height 14
click at [725, 44] on icon at bounding box center [725, 46] width 9 height 9
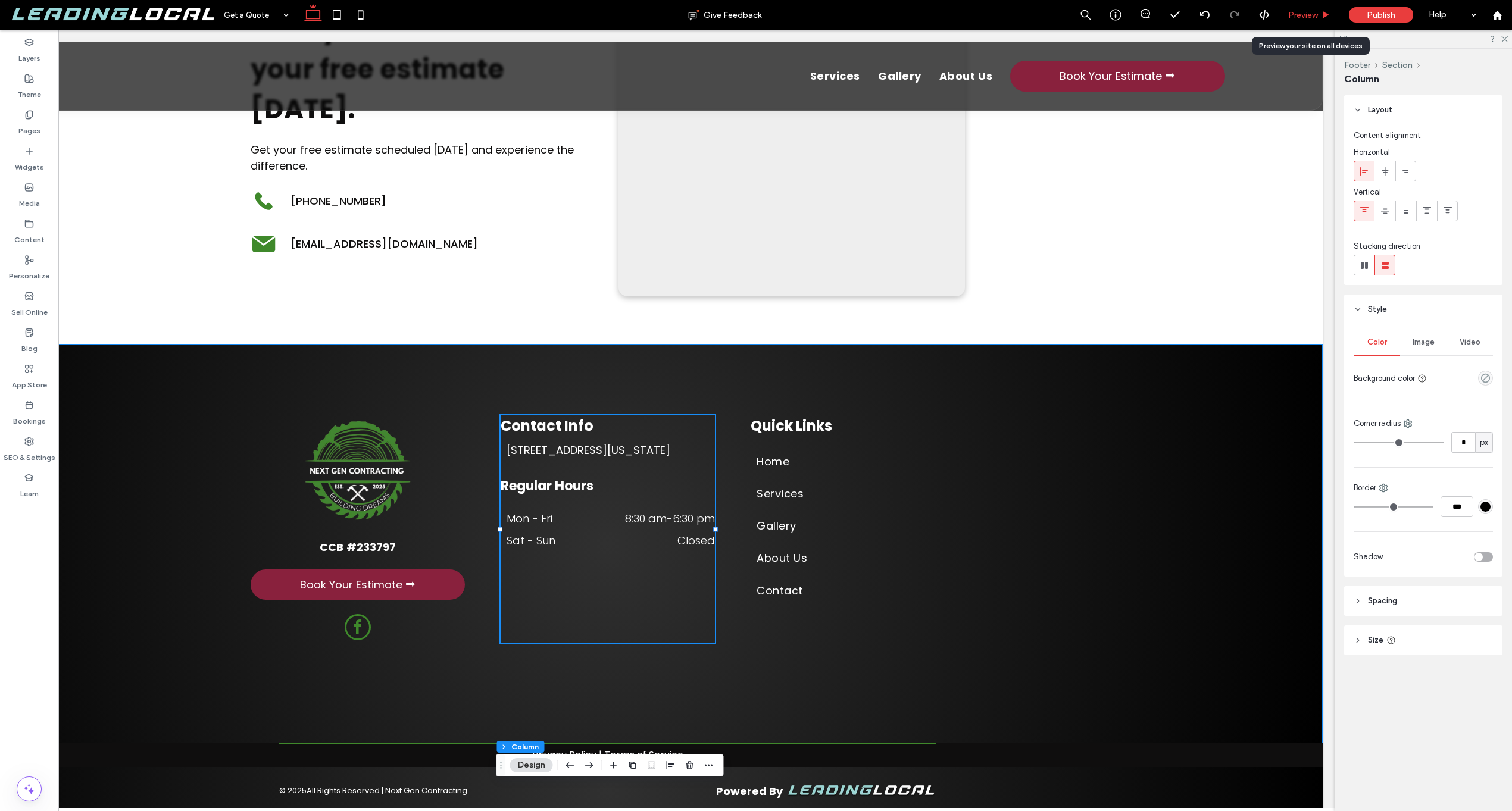
click at [1296, 20] on div "Preview" at bounding box center [1310, 15] width 61 height 30
click at [1318, 19] on span "Preview" at bounding box center [1303, 15] width 30 height 10
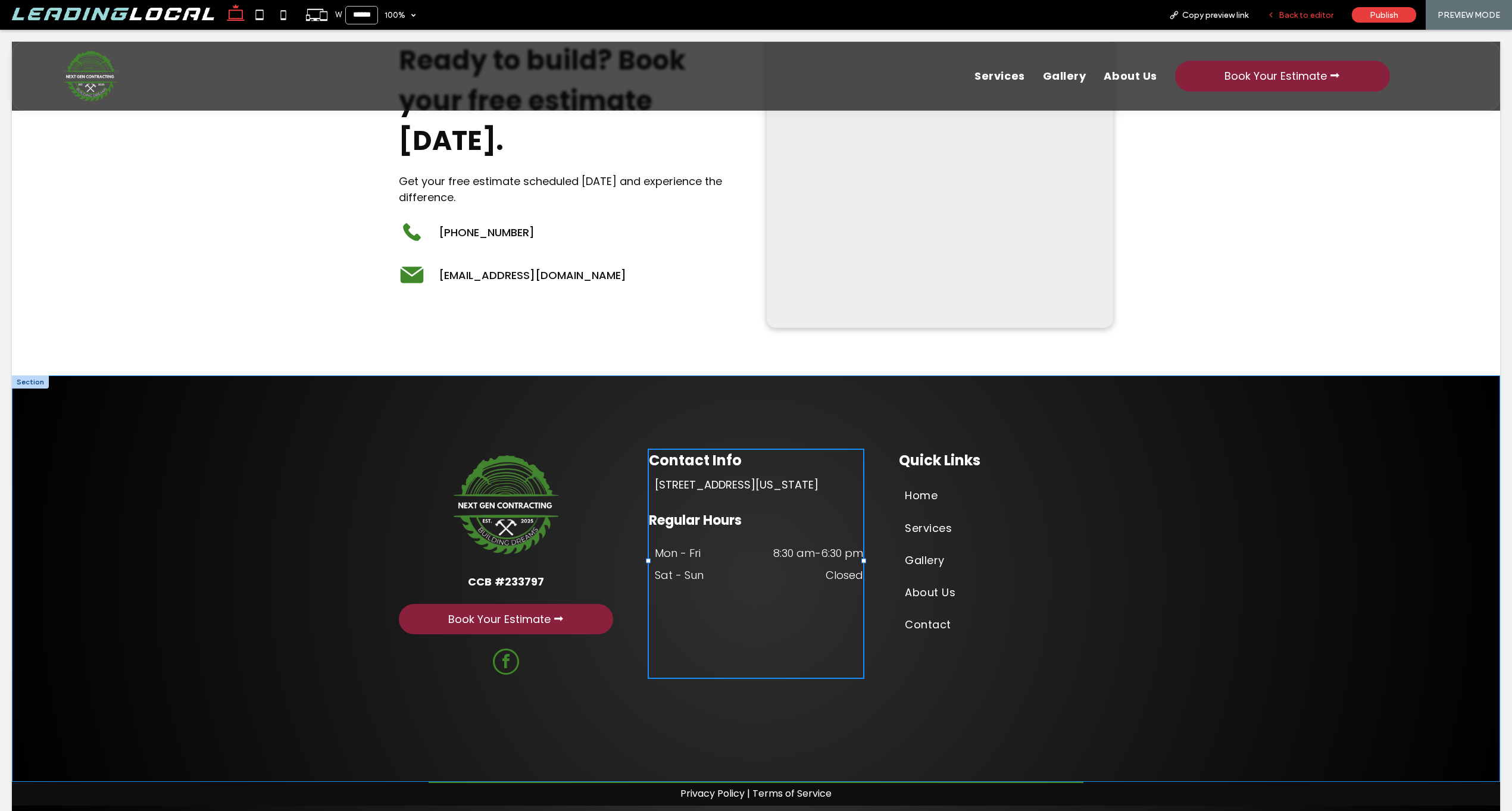
click at [1312, 22] on div "Back to editor" at bounding box center [1300, 15] width 85 height 30
click at [1298, 13] on span "Back to editor" at bounding box center [1306, 15] width 54 height 10
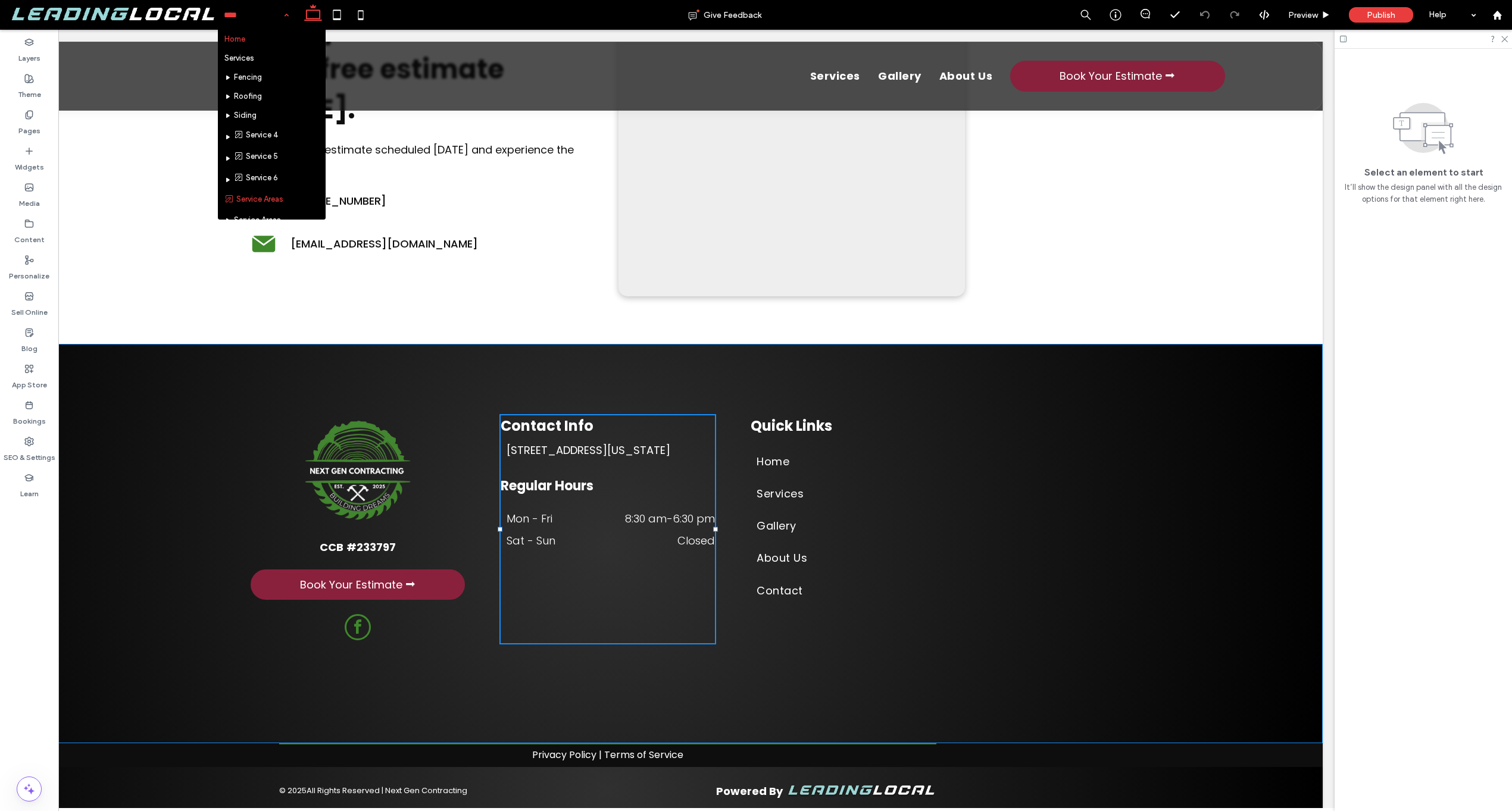
scroll to position [34, 0]
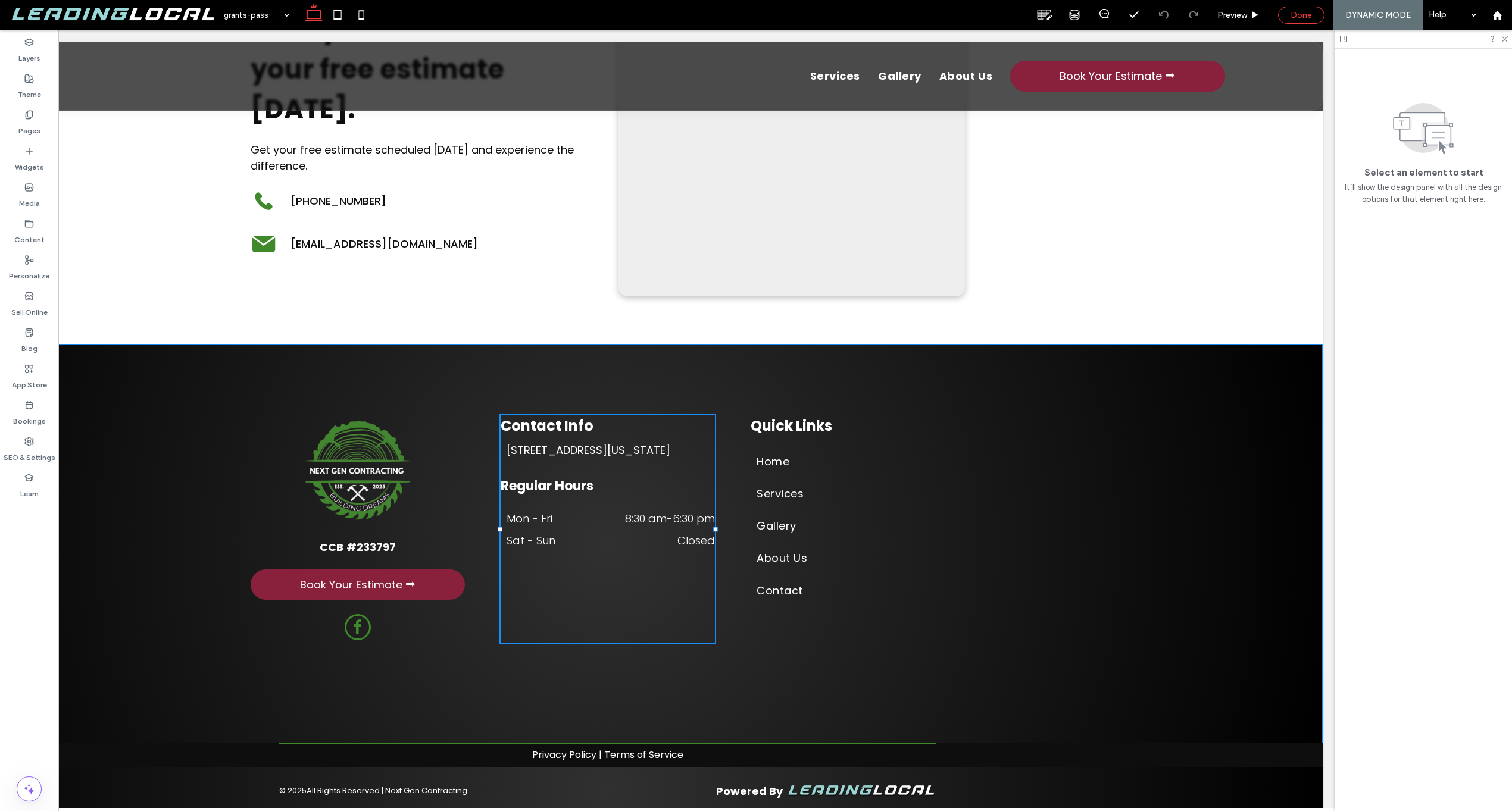
click at [1316, 12] on div "Done" at bounding box center [1301, 15] width 45 height 10
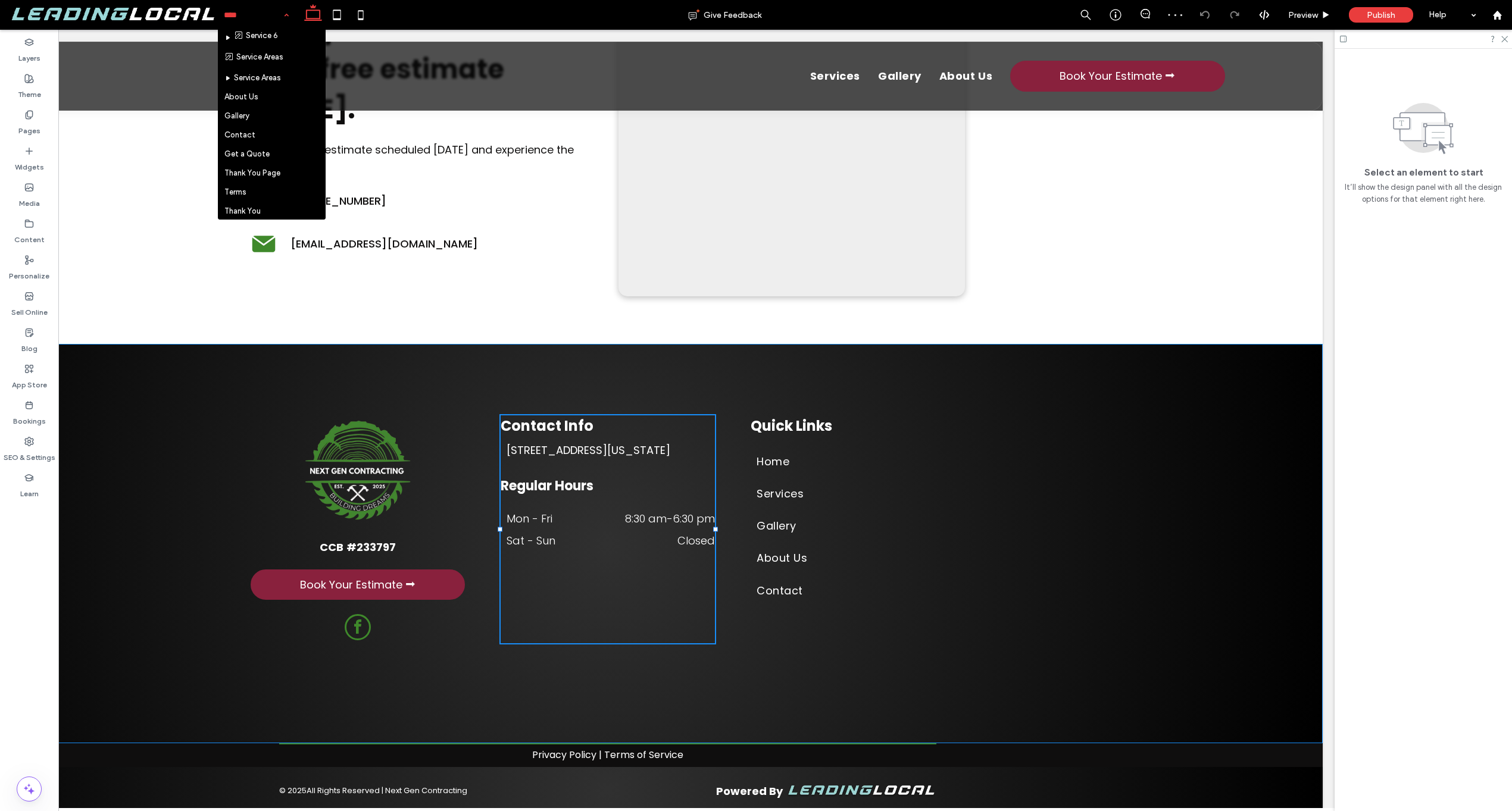
scroll to position [110, 0]
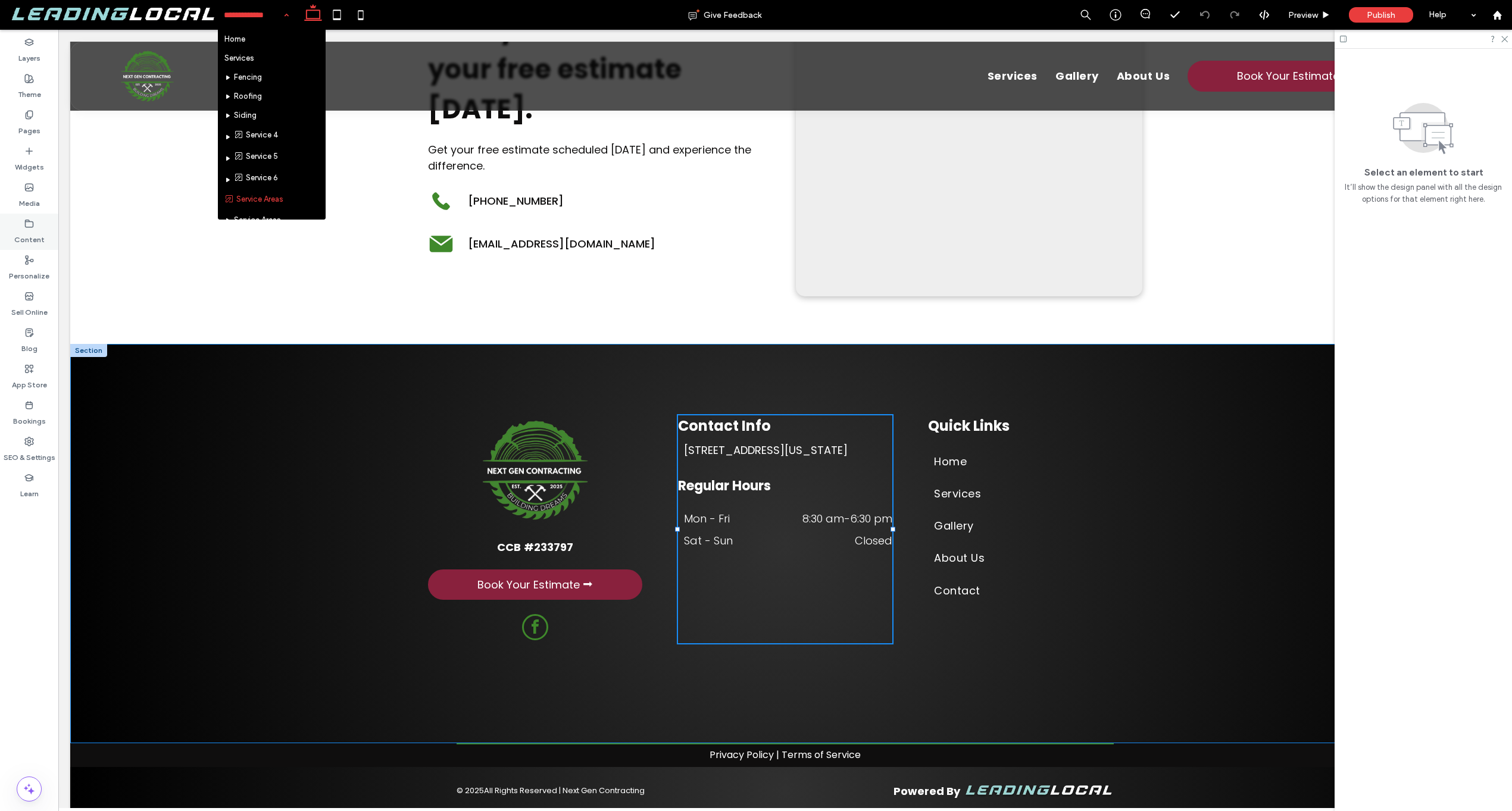
click at [32, 227] on icon at bounding box center [29, 224] width 9 height 9
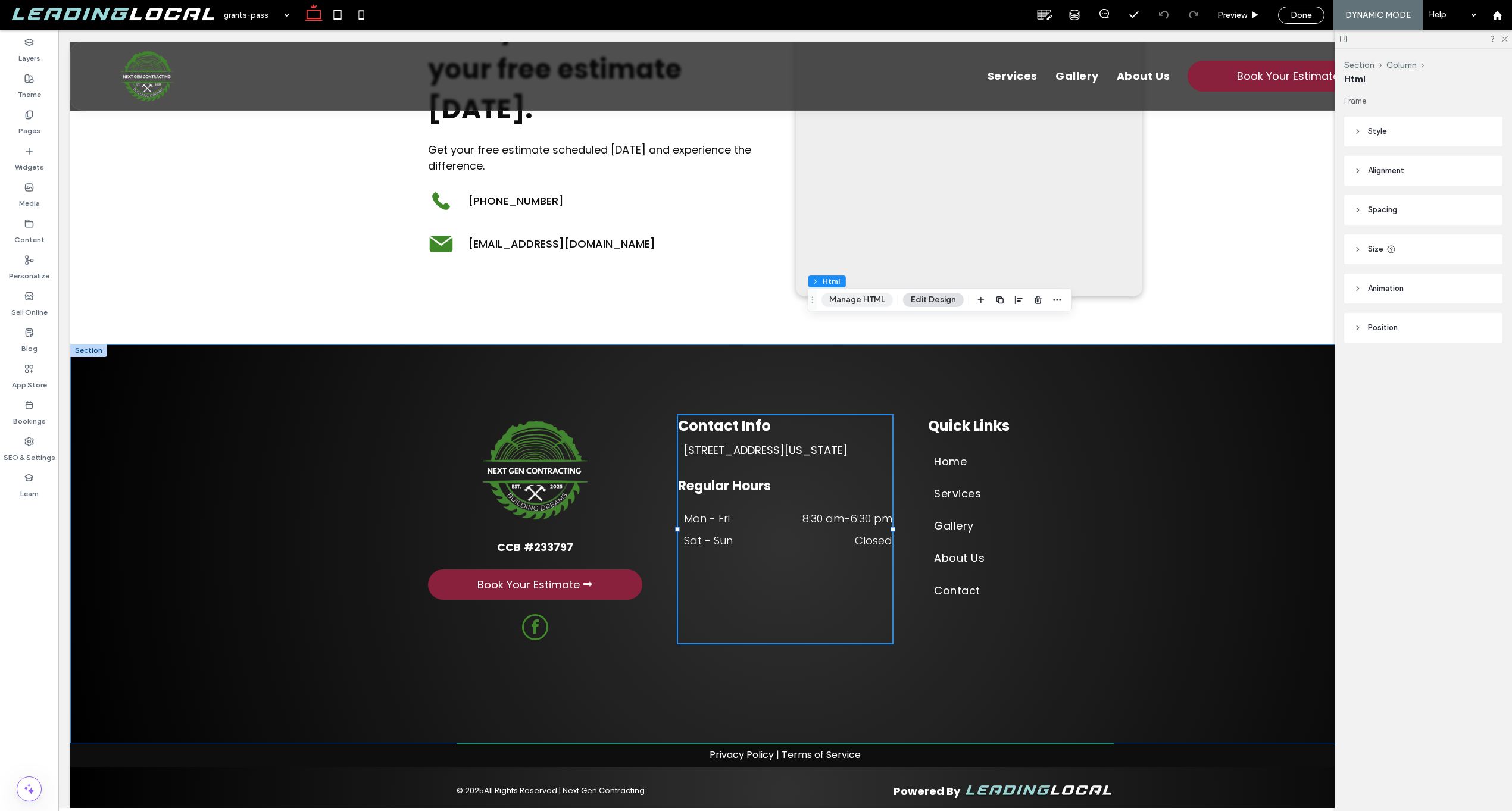
click at [869, 304] on button "Manage HTML" at bounding box center [857, 300] width 71 height 14
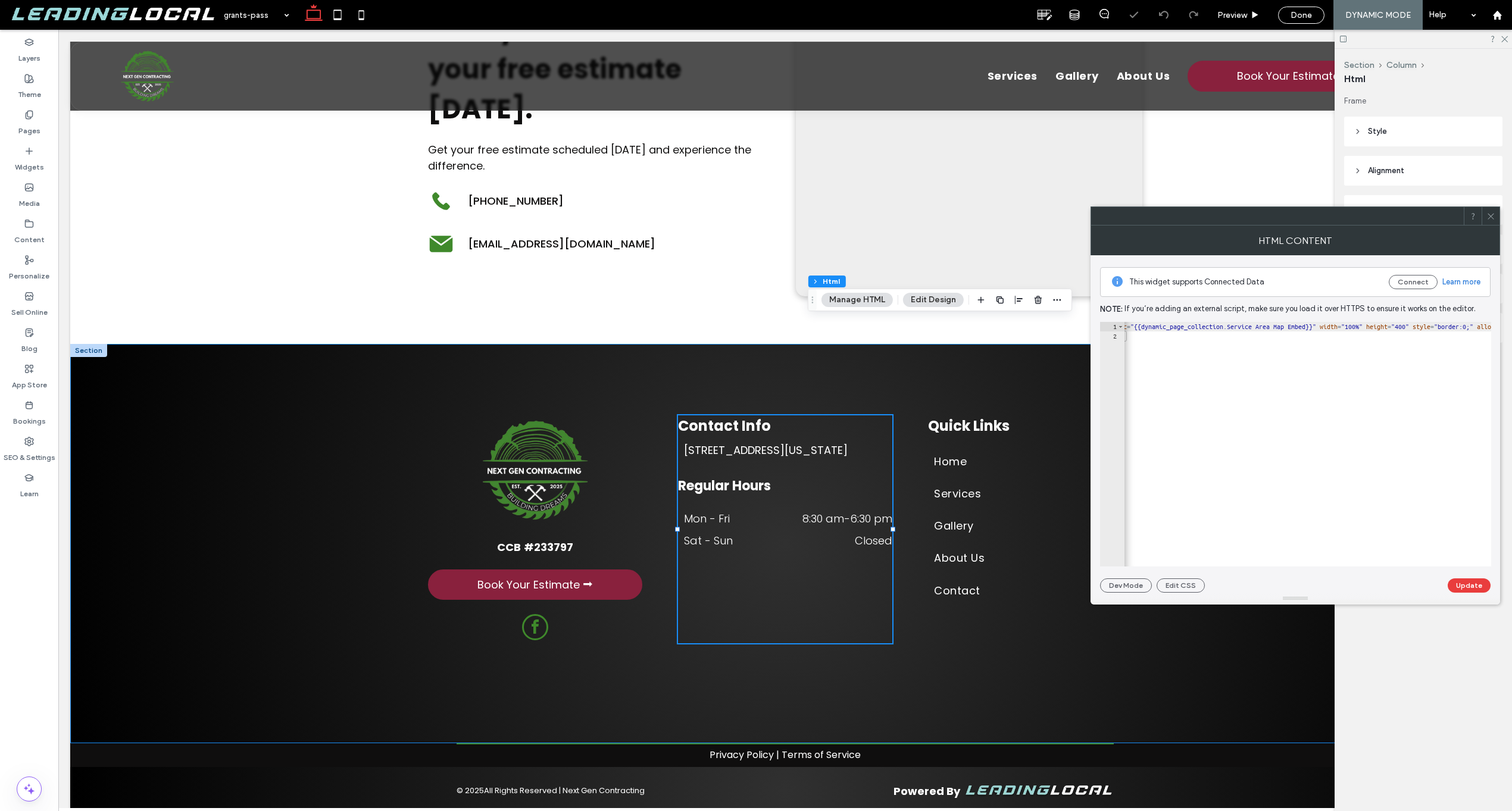
scroll to position [0, 44]
click at [1487, 221] on span at bounding box center [1490, 216] width 9 height 18
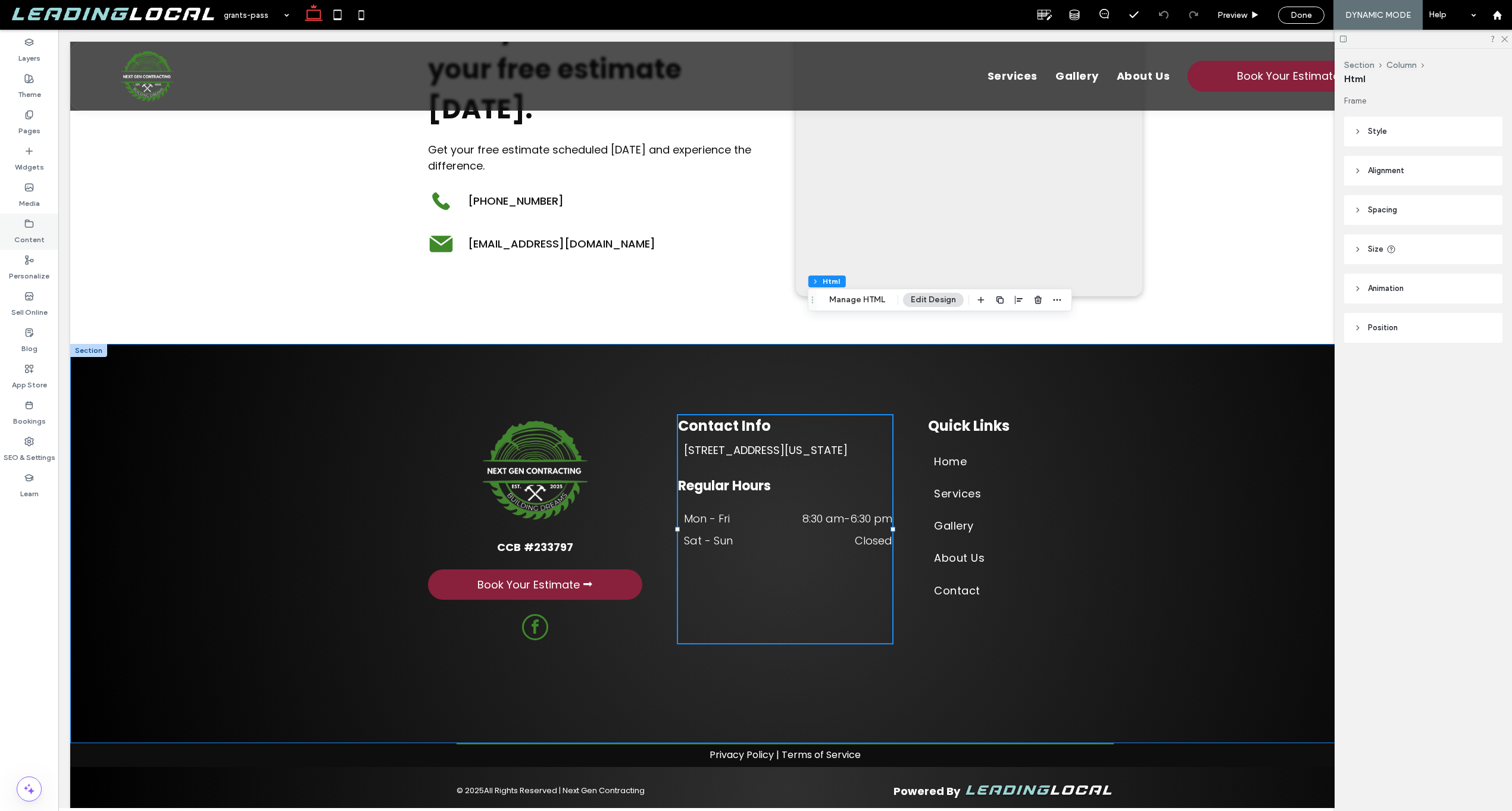
click at [32, 242] on label "Content" at bounding box center [29, 237] width 30 height 17
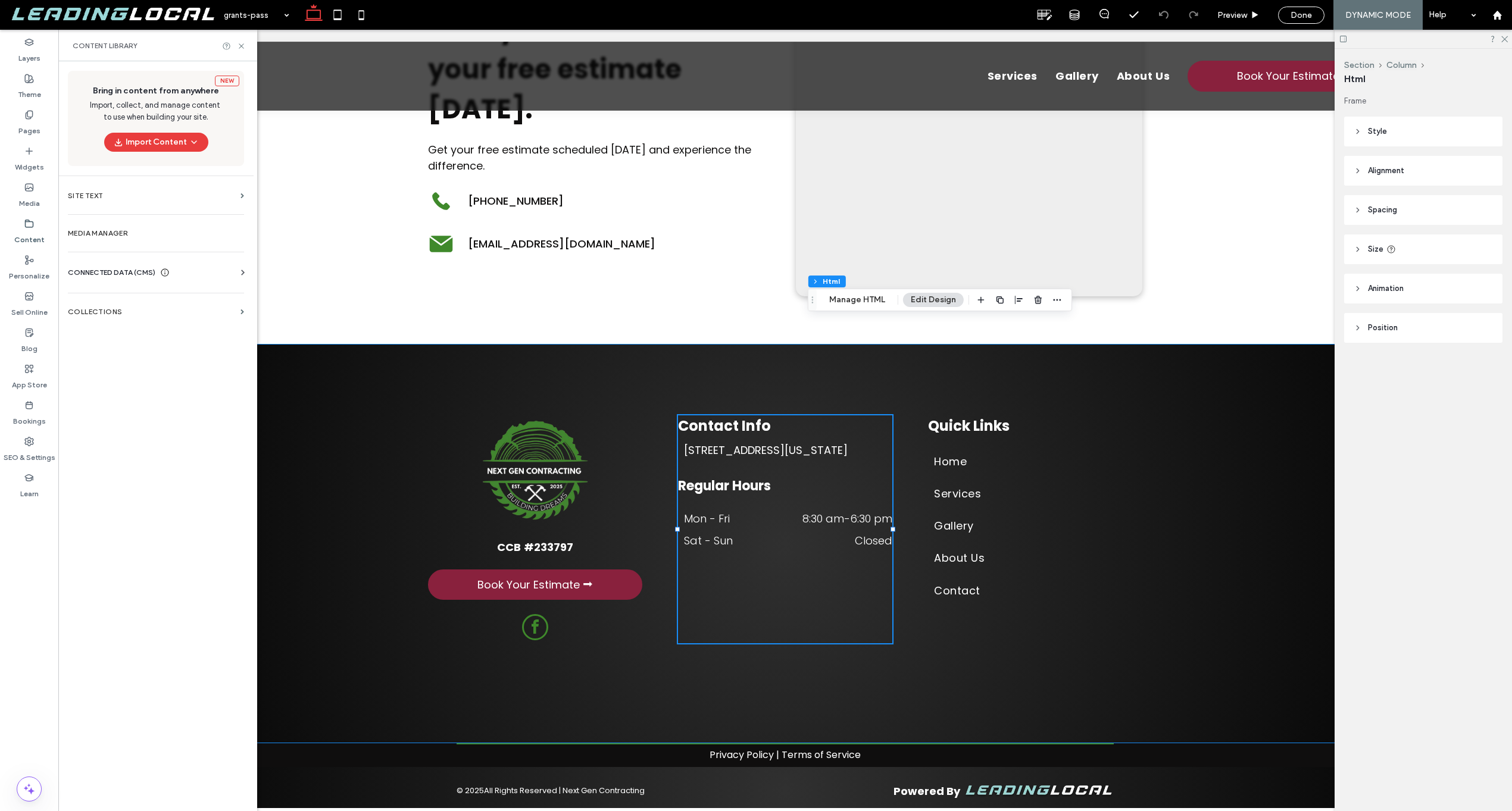
click at [163, 269] on icon at bounding box center [165, 273] width 9 height 9
click at [130, 427] on section "Collections" at bounding box center [156, 421] width 195 height 28
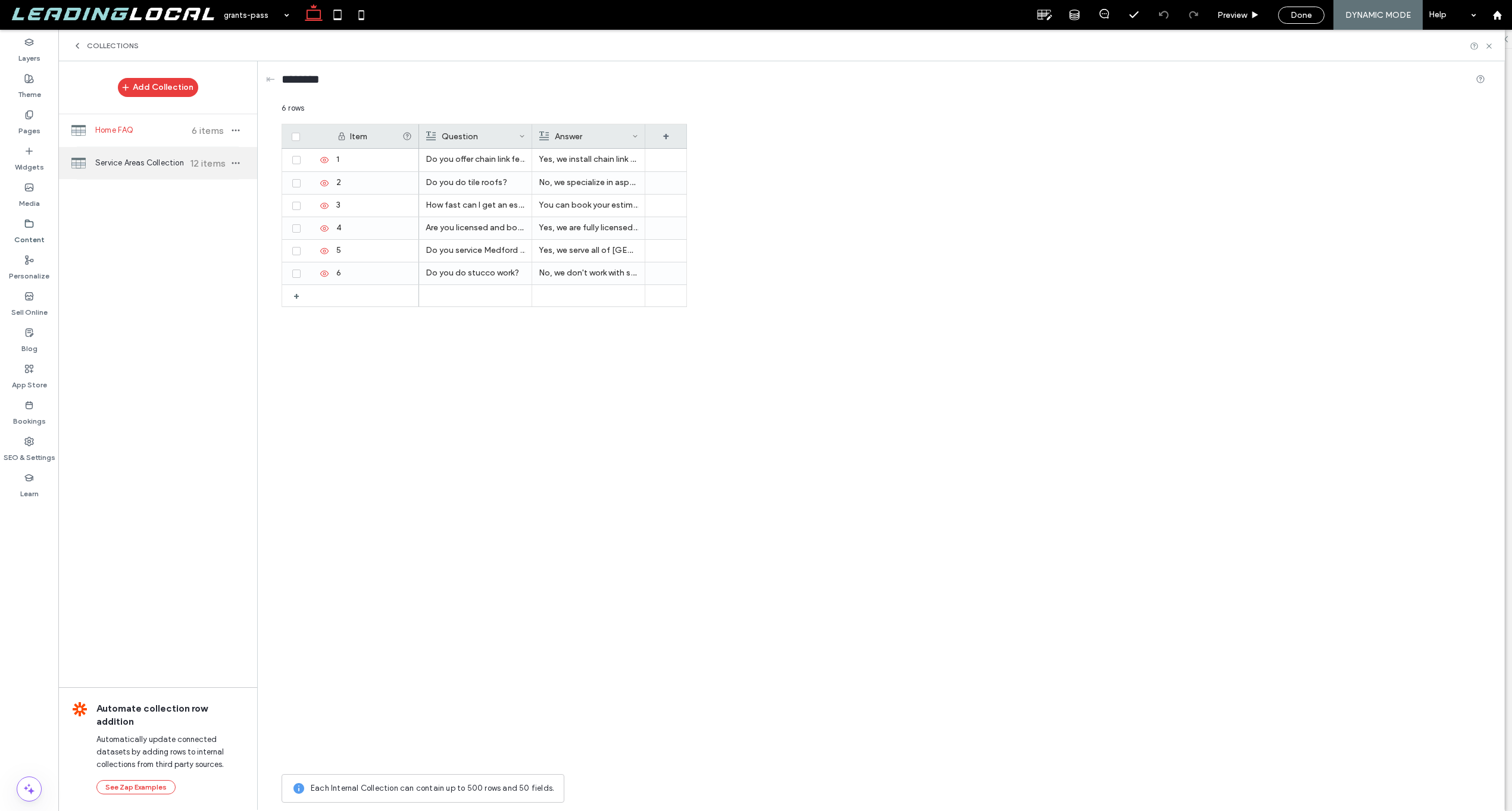
click at [138, 169] on span "Service Areas Collection" at bounding box center [140, 163] width 89 height 12
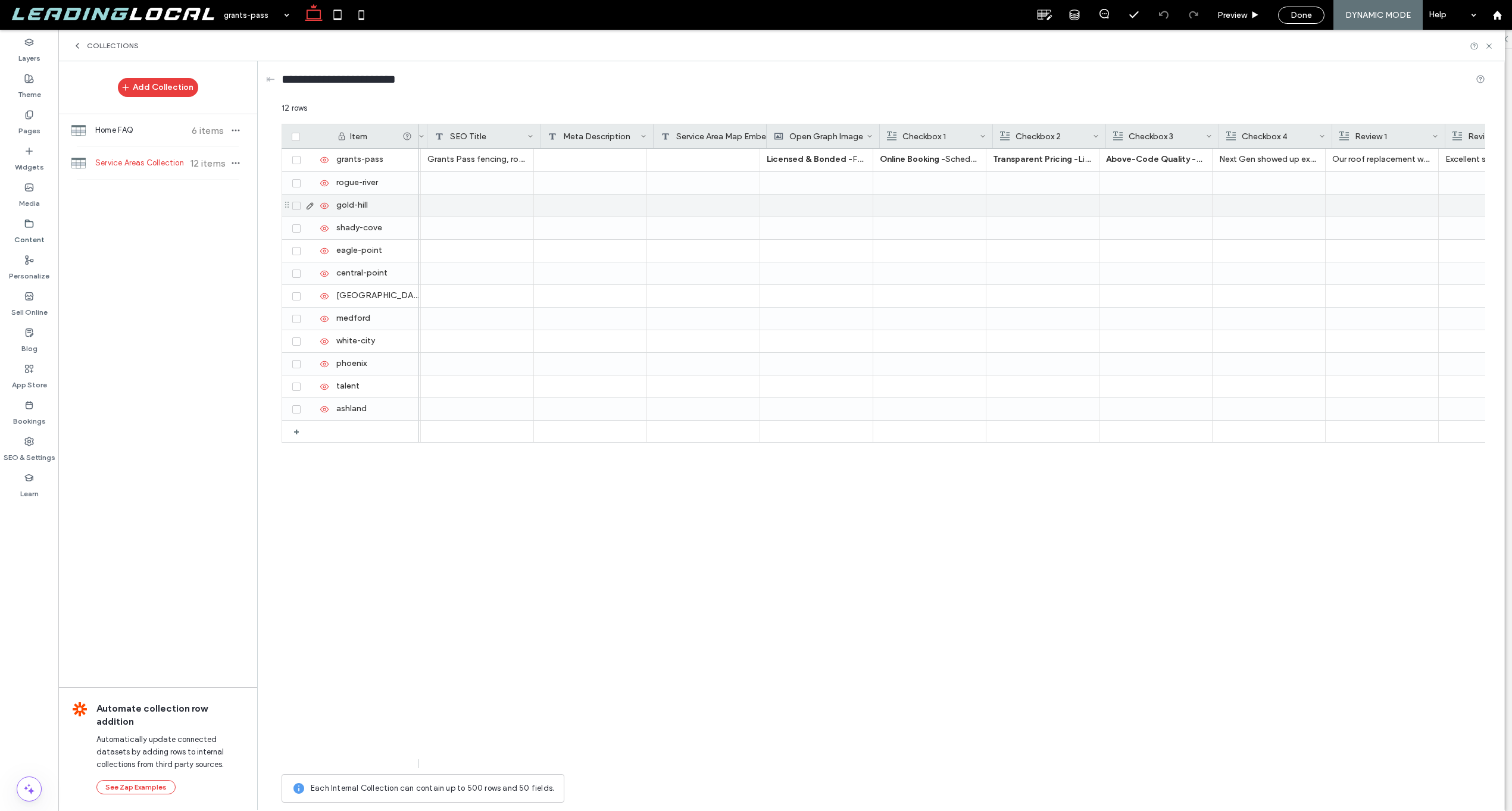
scroll to position [0, 1242]
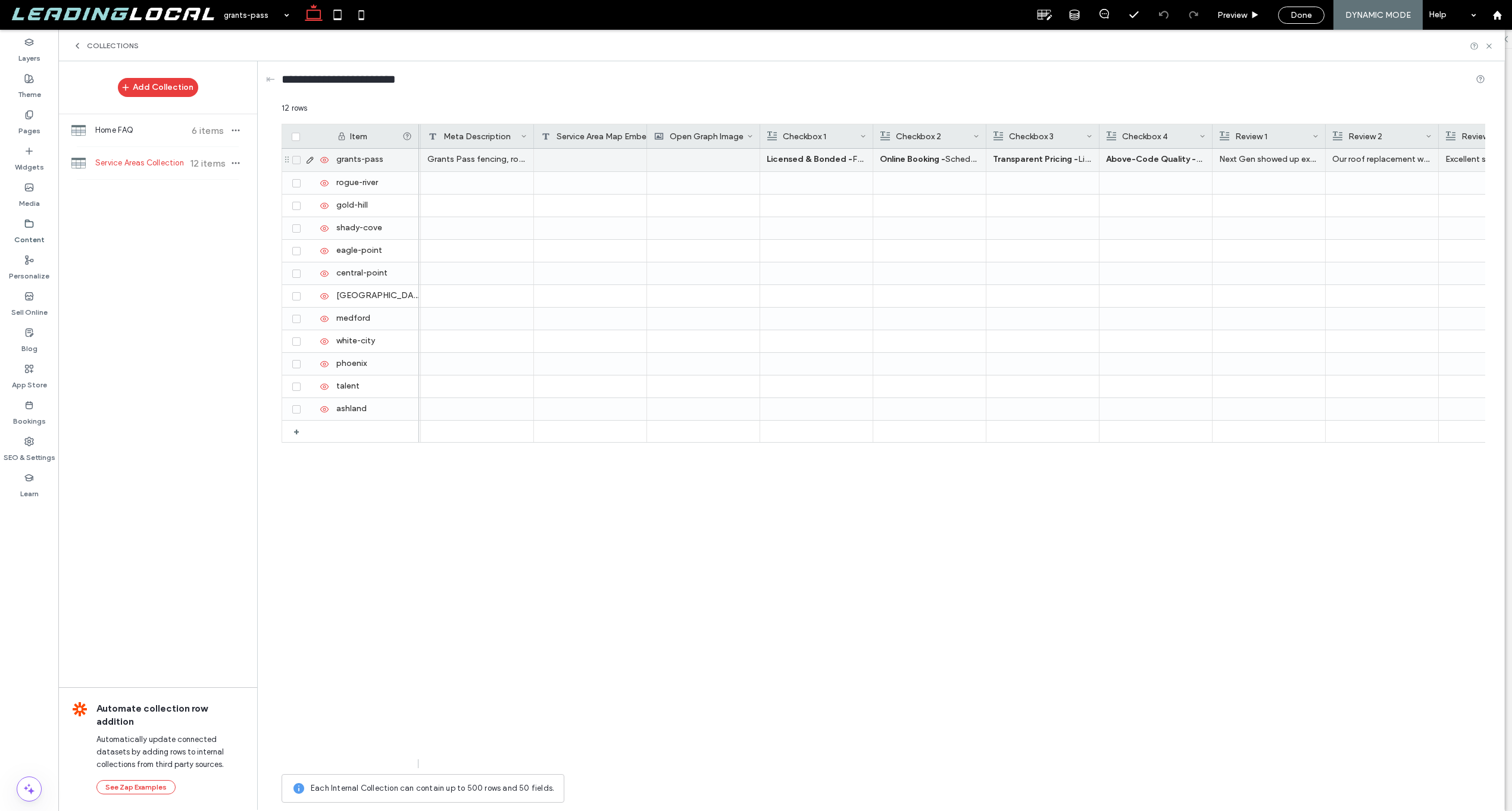
click at [613, 154] on div at bounding box center [590, 160] width 113 height 23
click at [591, 159] on div at bounding box center [590, 160] width 113 height 23
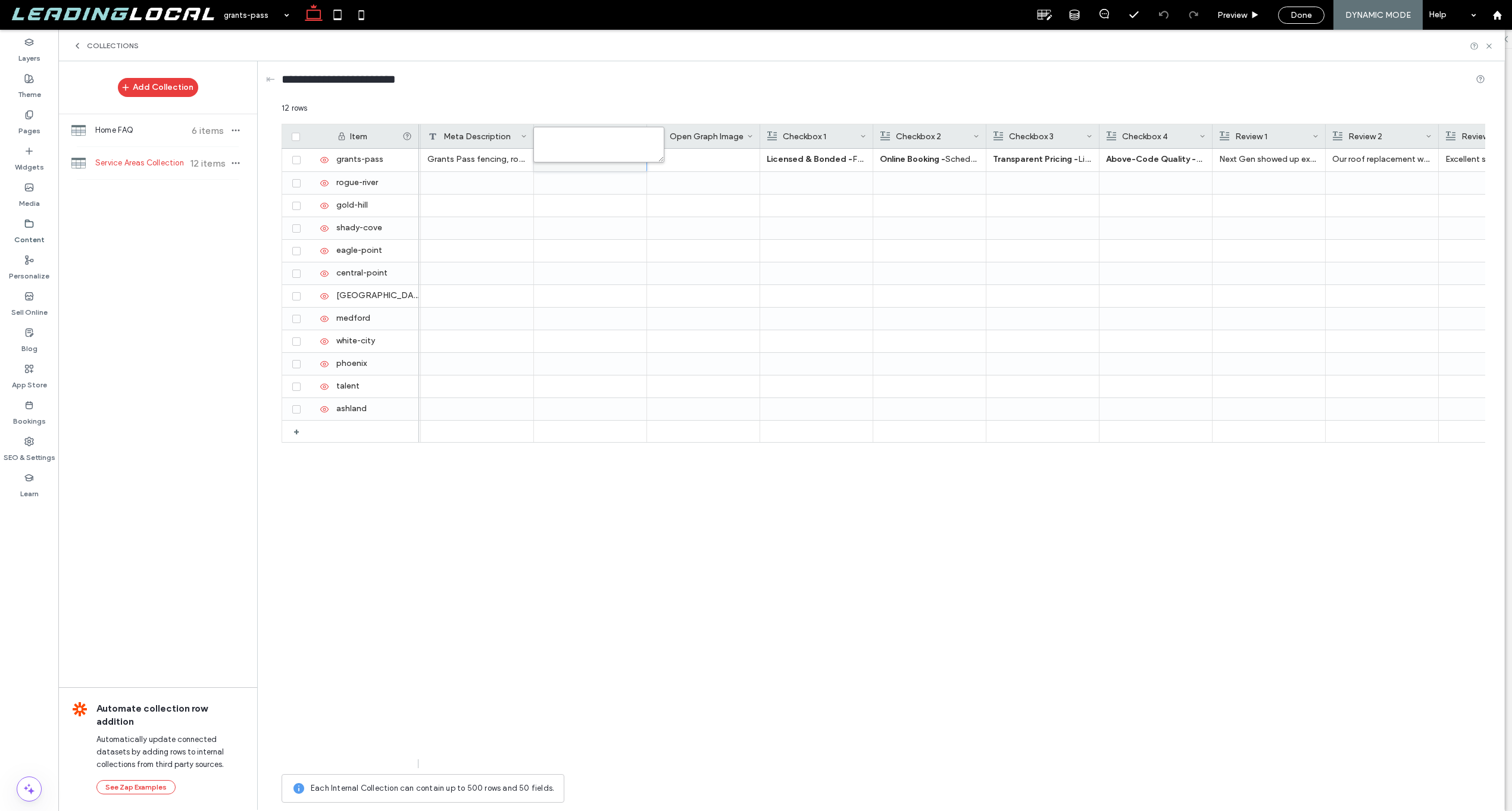
click at [590, 155] on textarea "plain-text-cell" at bounding box center [599, 144] width 131 height 36
paste textarea "**********"
type textarea "**********"
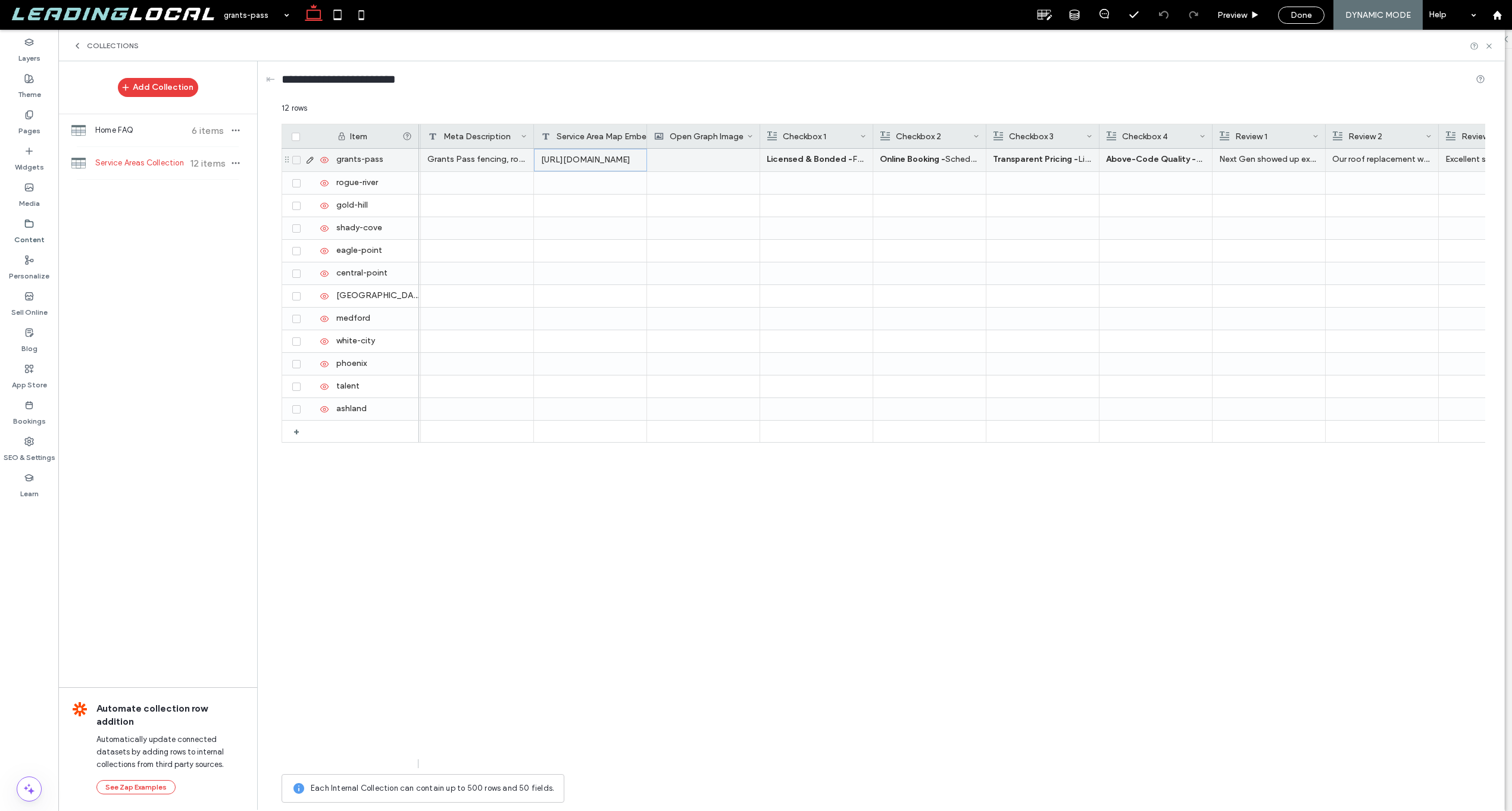
click at [674, 158] on div at bounding box center [703, 160] width 100 height 23
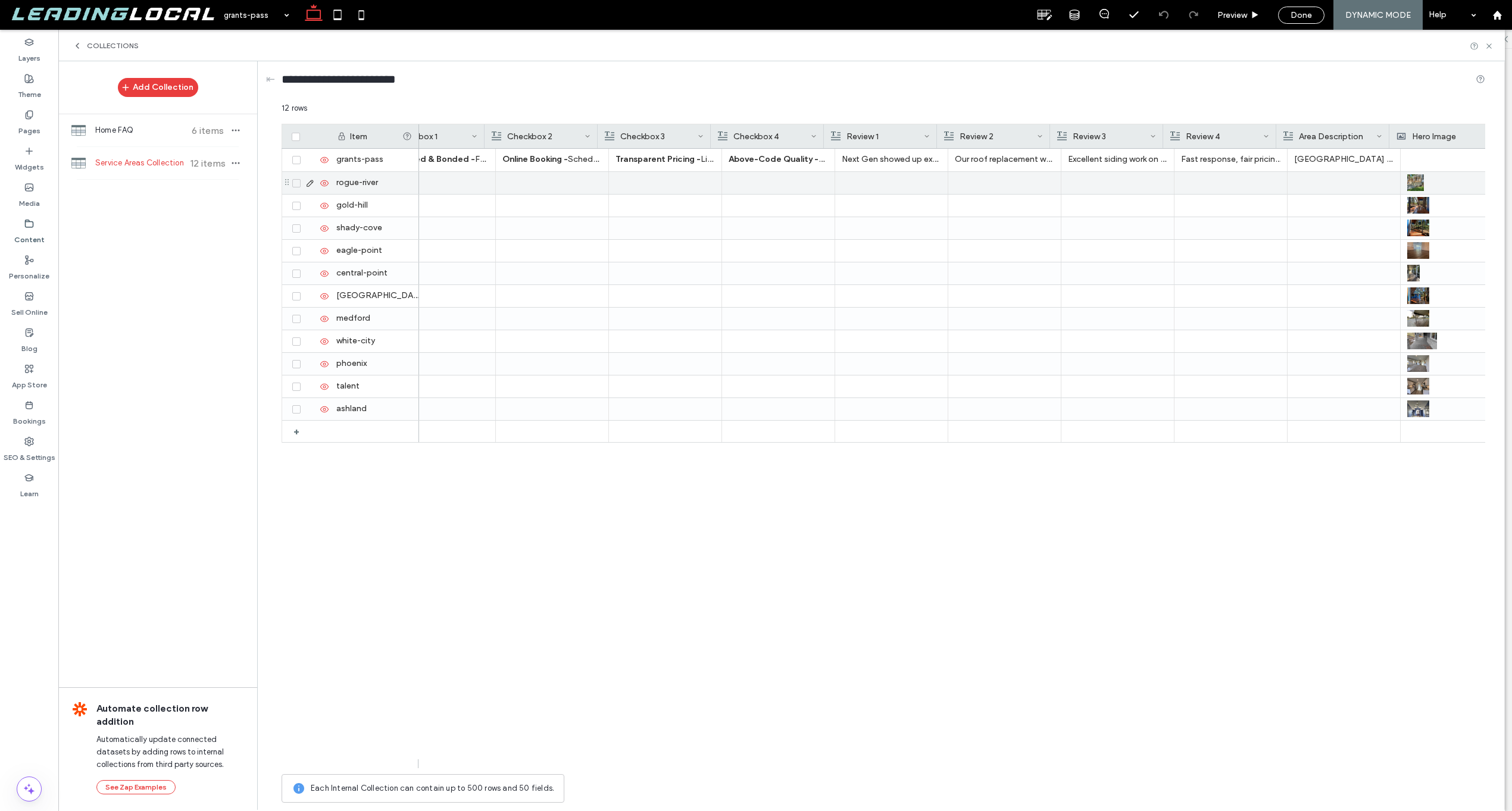
scroll to position [0, 0]
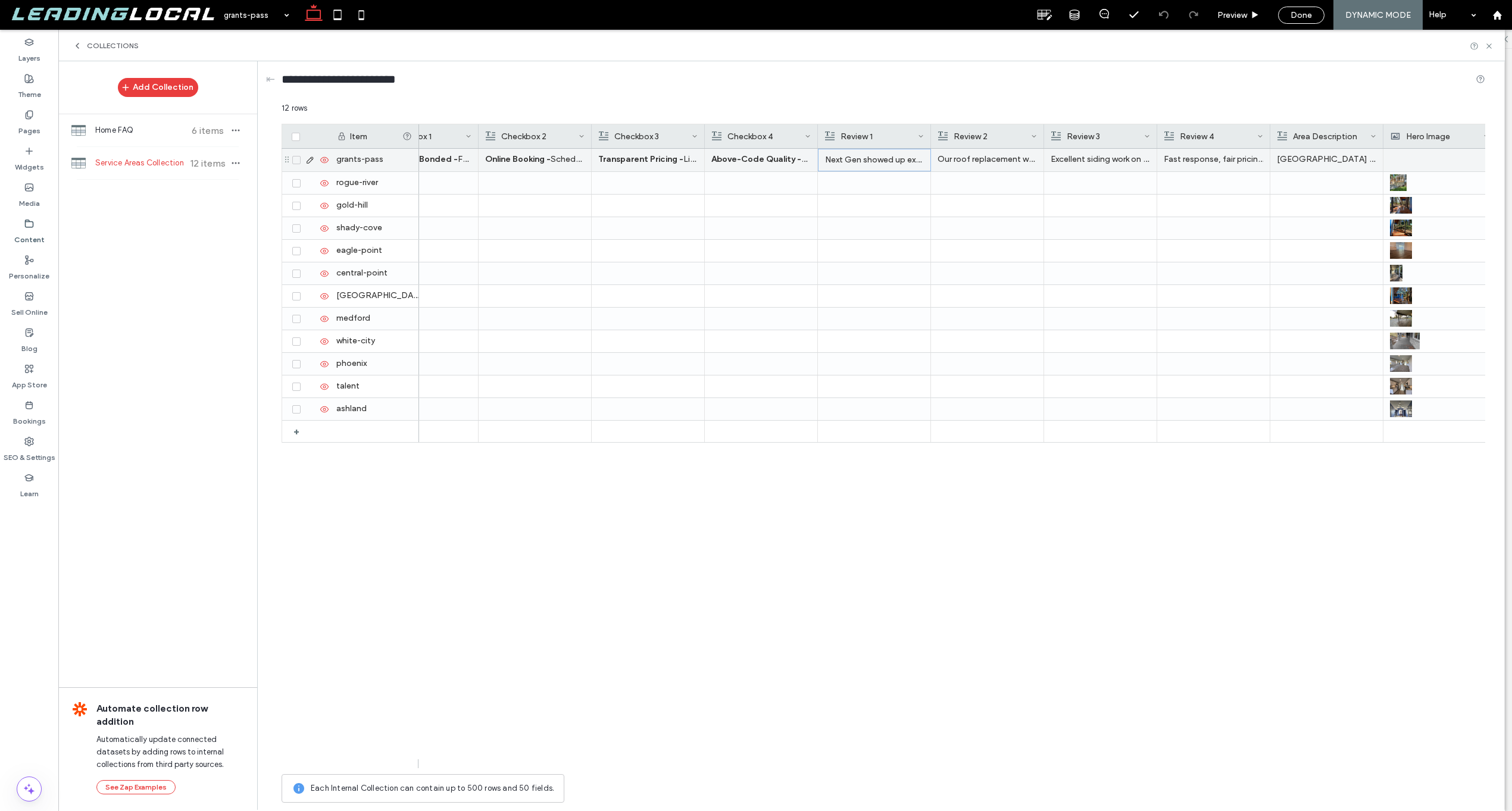
click at [884, 163] on p "Next Gen showed up exactly when they said they would and finished our fence pro…" at bounding box center [874, 160] width 99 height 22
click at [901, 159] on p "Next Gen showed up exactly when they said they would and finished our fence pro…" at bounding box center [874, 160] width 99 height 22
click at [901, 159] on p "Next Gen showed up exactly when they said they would and finished our fence pro…" at bounding box center [874, 160] width 99 height 22
click at [1004, 161] on p "Our roof replacement was handled professionally from start to finish. Clear pri…" at bounding box center [988, 159] width 100 height 22
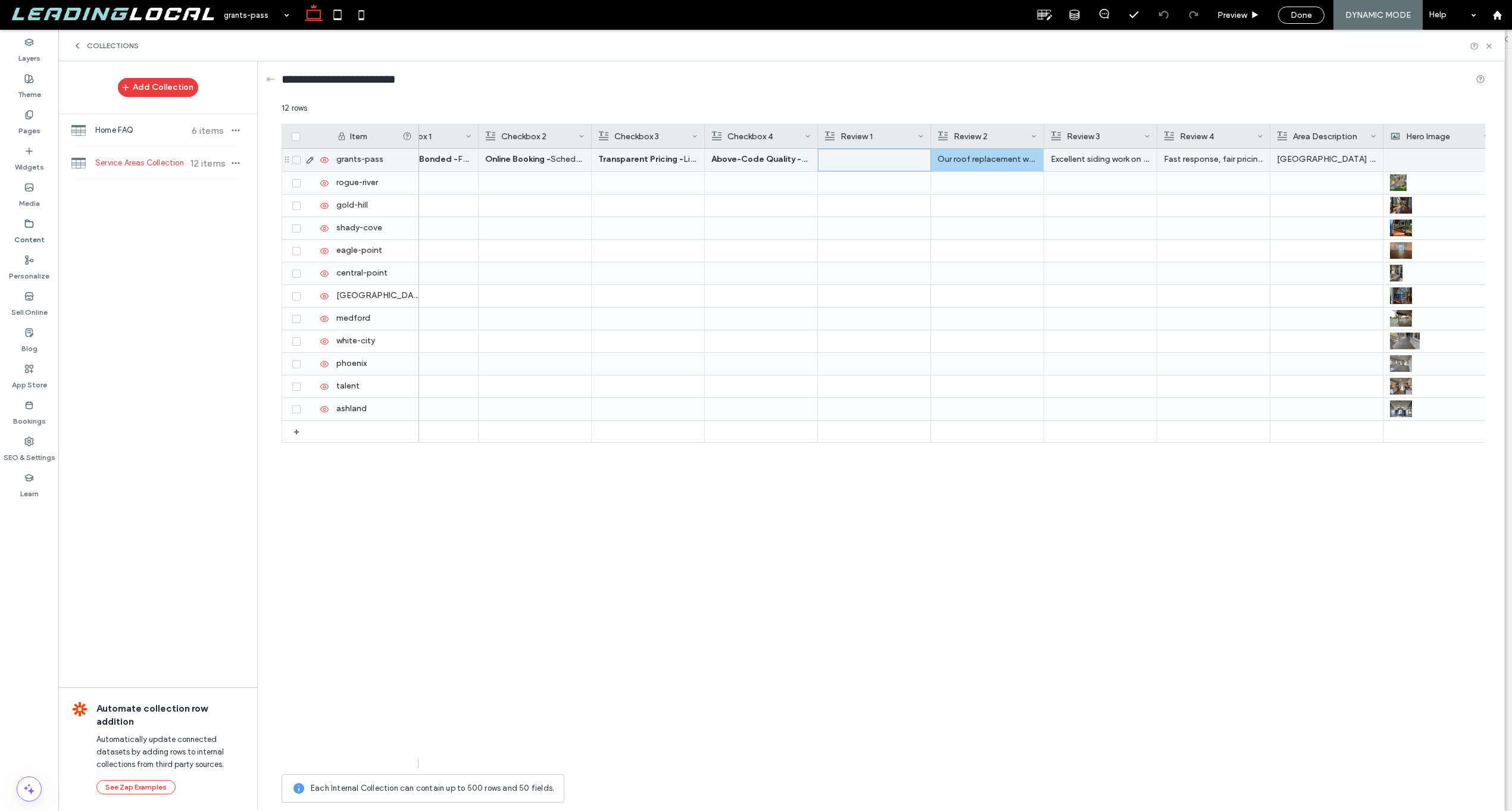
click at [993, 161] on p "Our roof replacement was handled professionally from start to finish. Clear pri…" at bounding box center [988, 159] width 100 height 22
click at [978, 161] on p "Our roof replacement was handled professionally from start to finish. Clear pri…" at bounding box center [988, 160] width 99 height 22
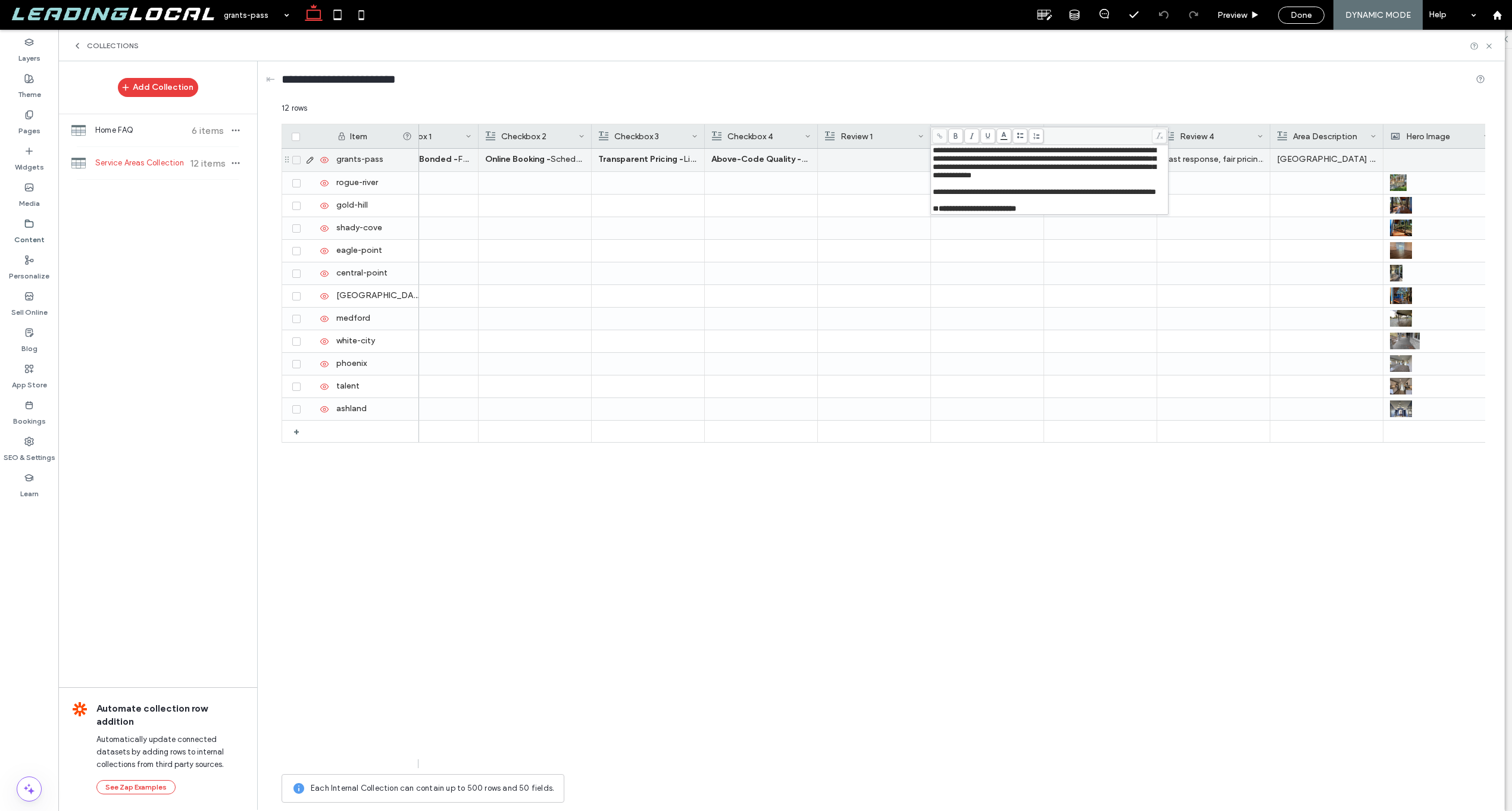
click at [978, 161] on span "**********" at bounding box center [1045, 163] width 223 height 33
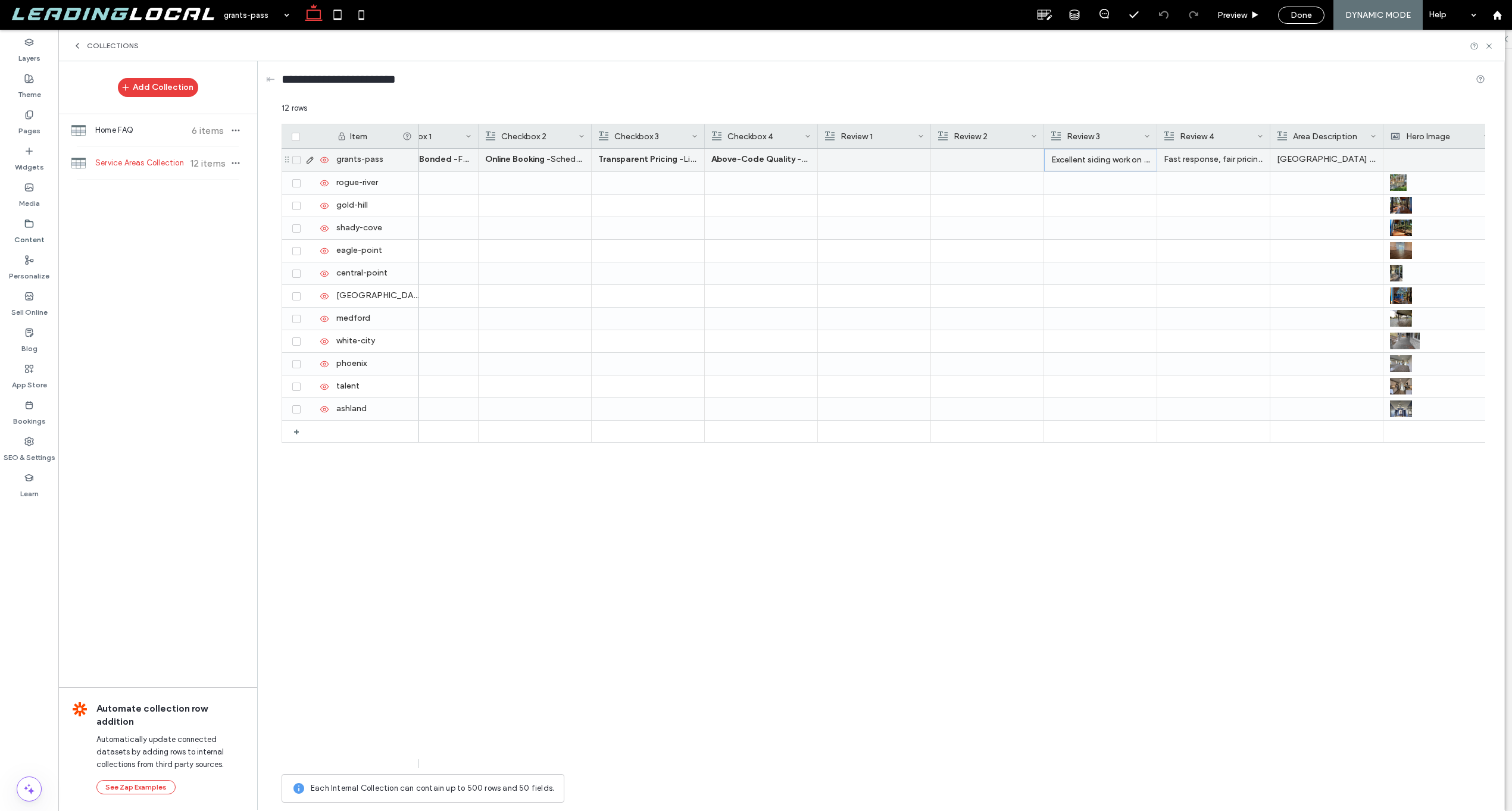
click at [1099, 161] on p "Excellent siding work on our rural property. They handled the logistics perfect…" at bounding box center [1101, 160] width 99 height 22
click at [1099, 161] on span "**********" at bounding box center [1158, 163] width 223 height 33
click at [1189, 158] on p "Fast response, fair pricing, and quality work. They repaired our fence after st…" at bounding box center [1213, 159] width 100 height 22
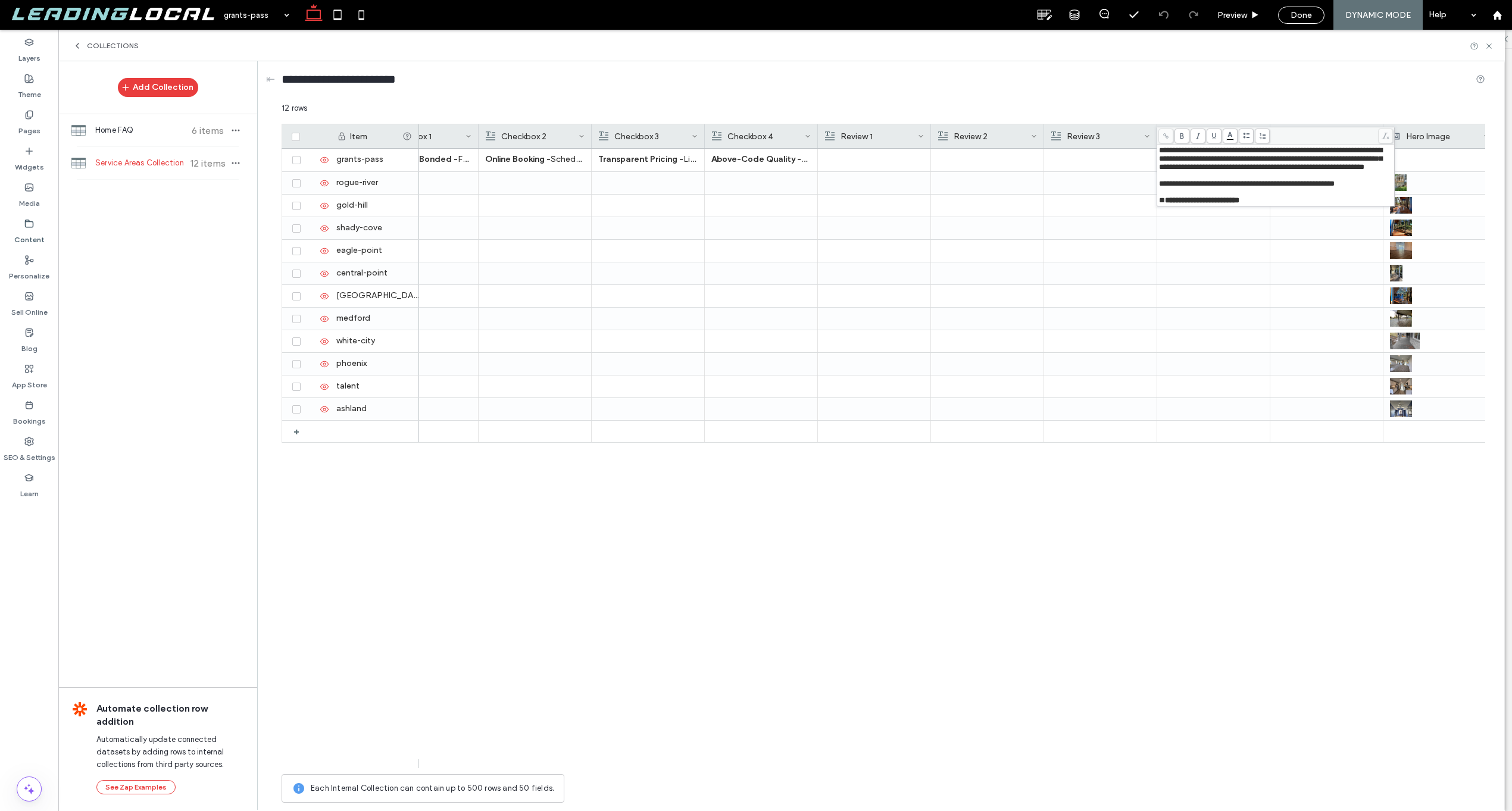
click at [1189, 158] on span "**********" at bounding box center [1271, 159] width 223 height 24
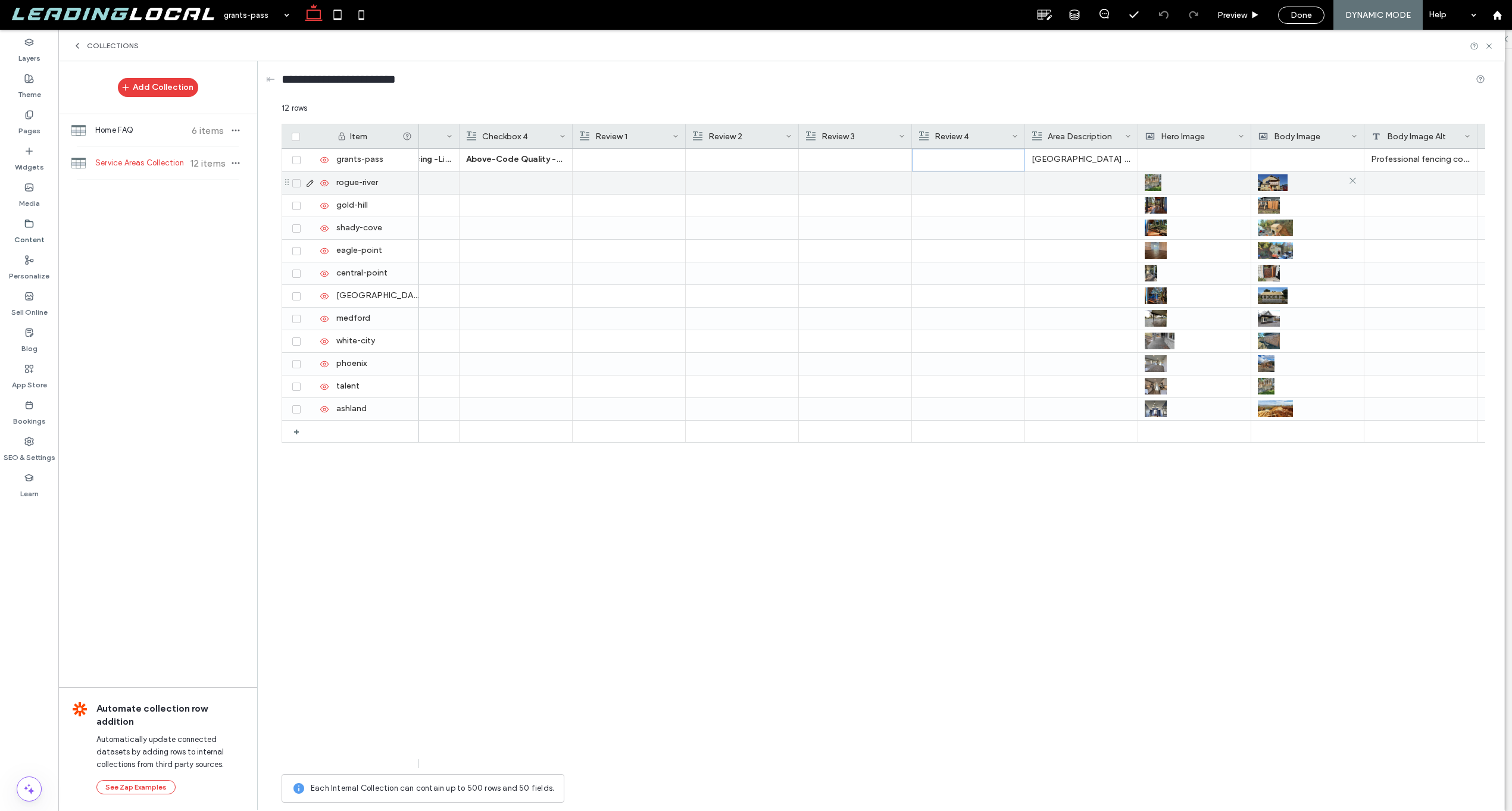
scroll to position [0, 1916]
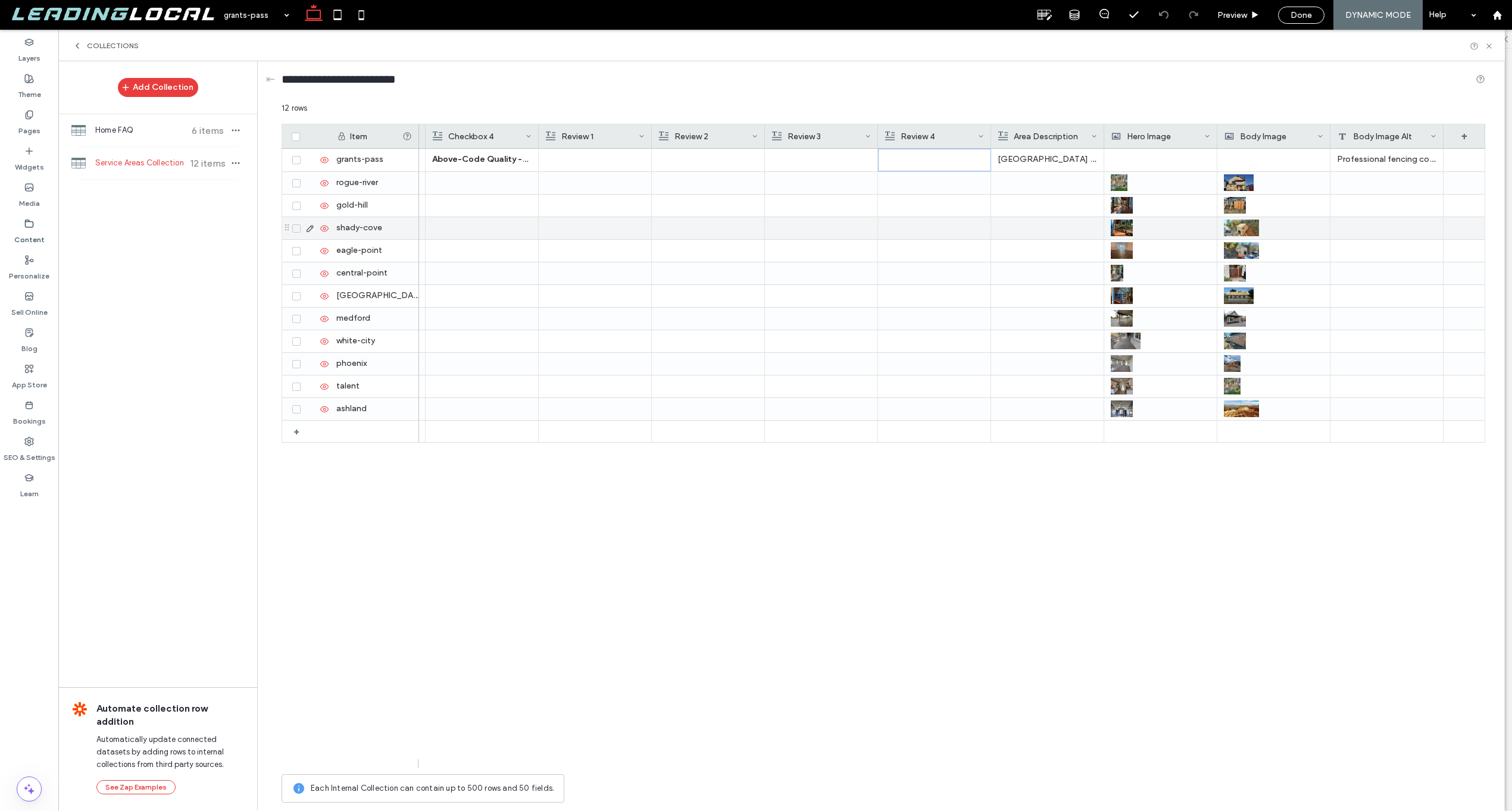
click at [807, 209] on div at bounding box center [822, 206] width 100 height 22
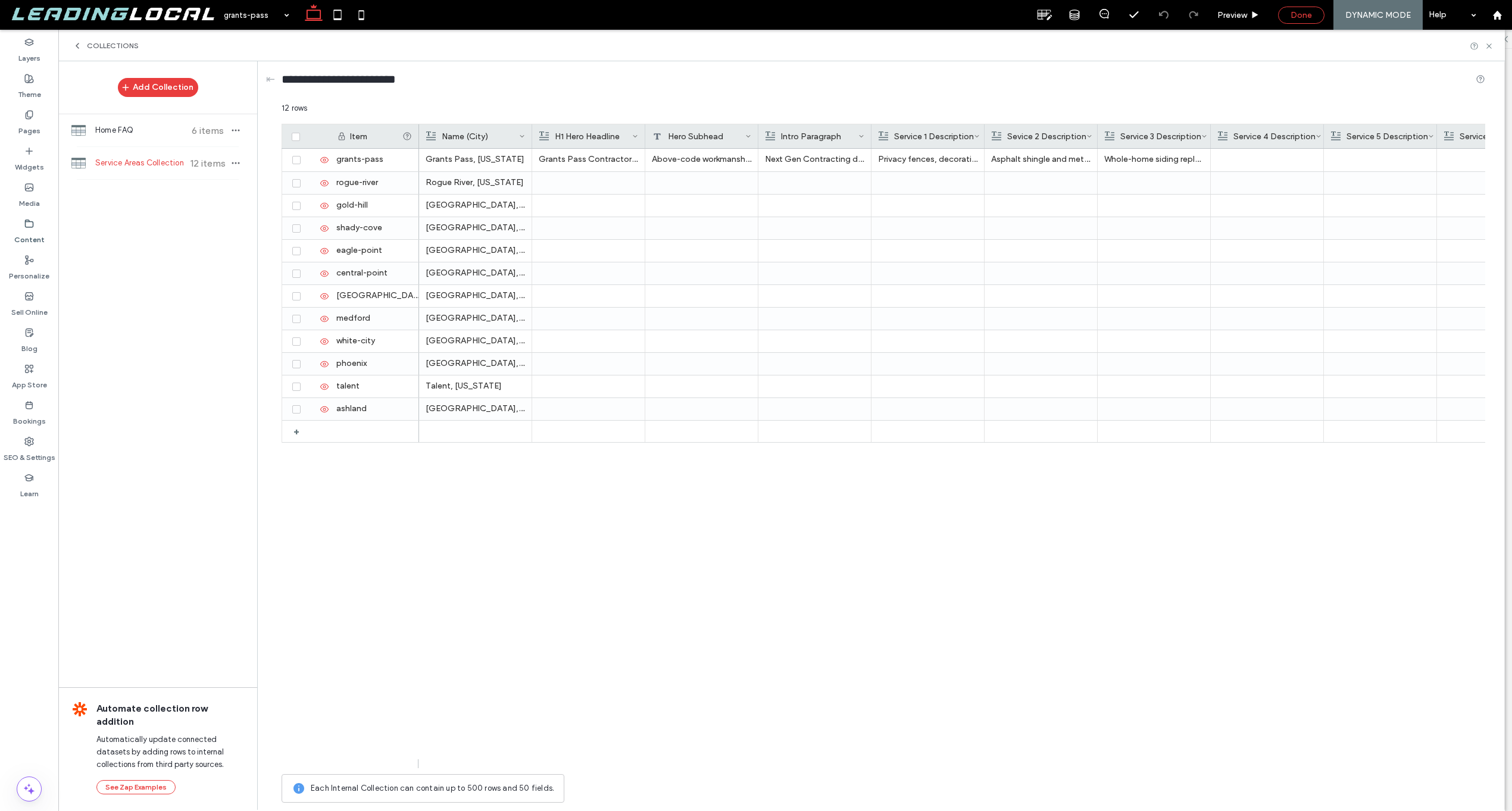
click at [1299, 13] on span "Done" at bounding box center [1302, 15] width 22 height 10
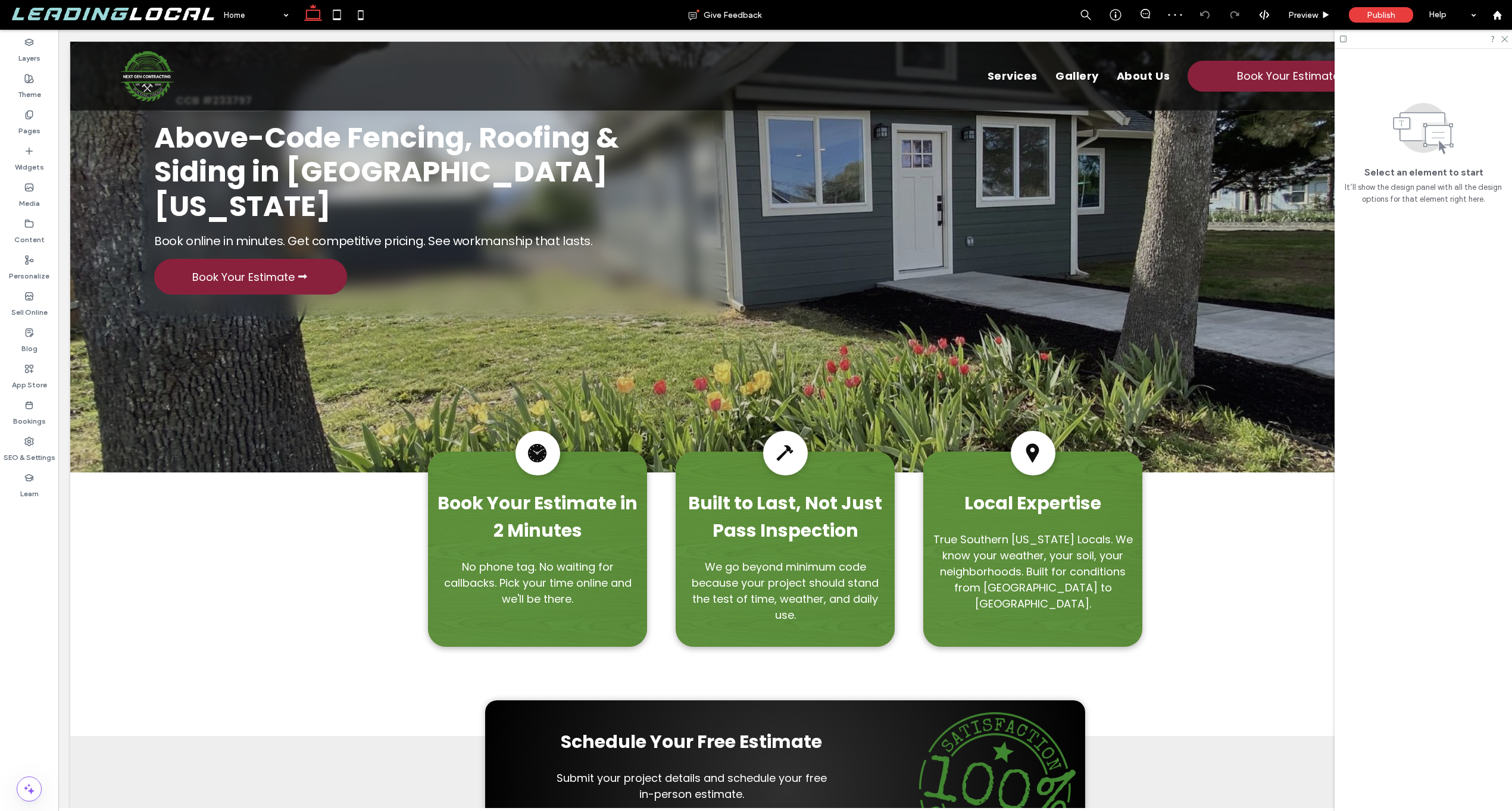
scroll to position [362, 0]
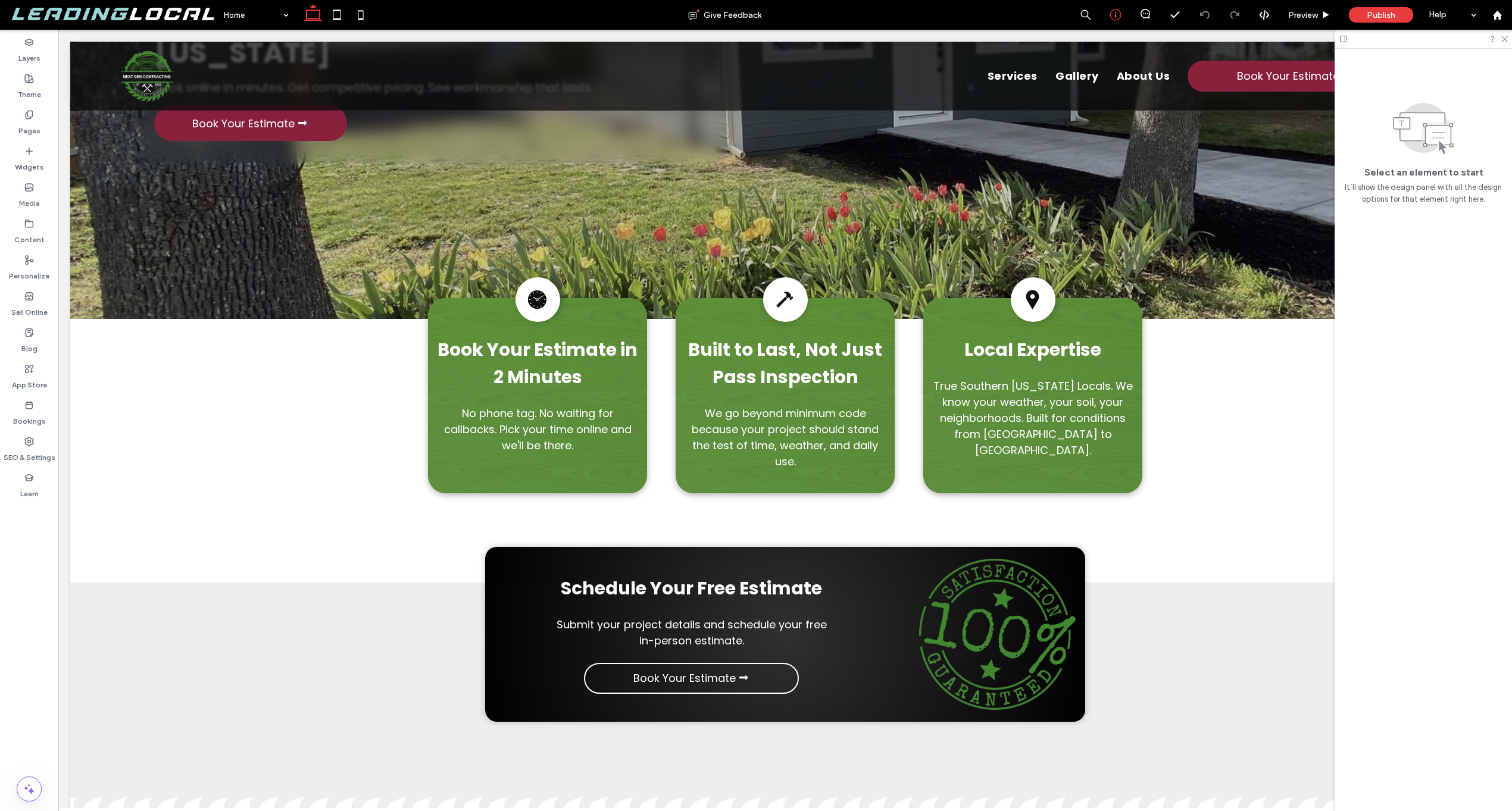
click at [1117, 15] on icon at bounding box center [1116, 15] width 12 height 12
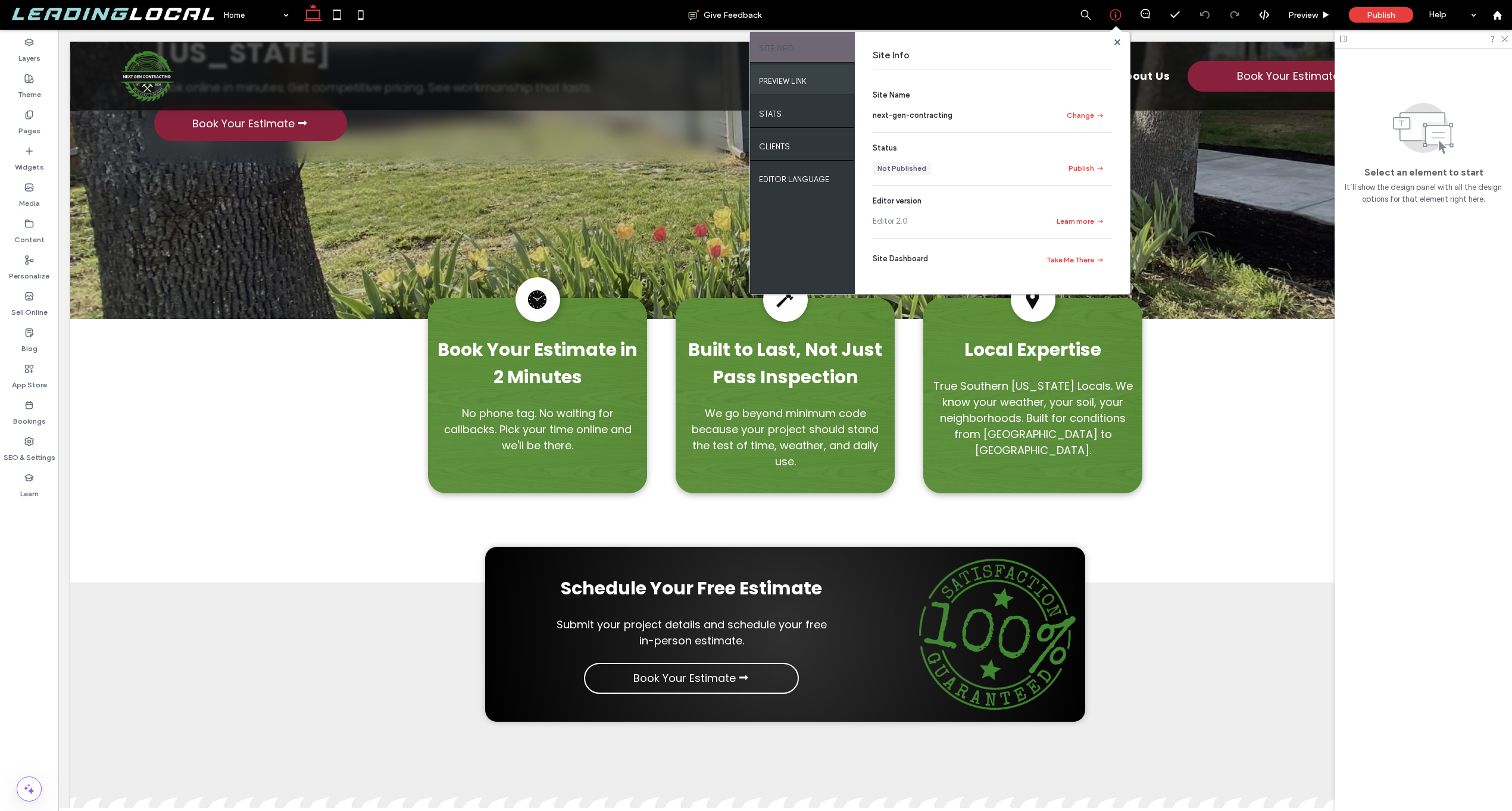
click at [809, 88] on div "PREVIEW LINK" at bounding box center [803, 80] width 105 height 30
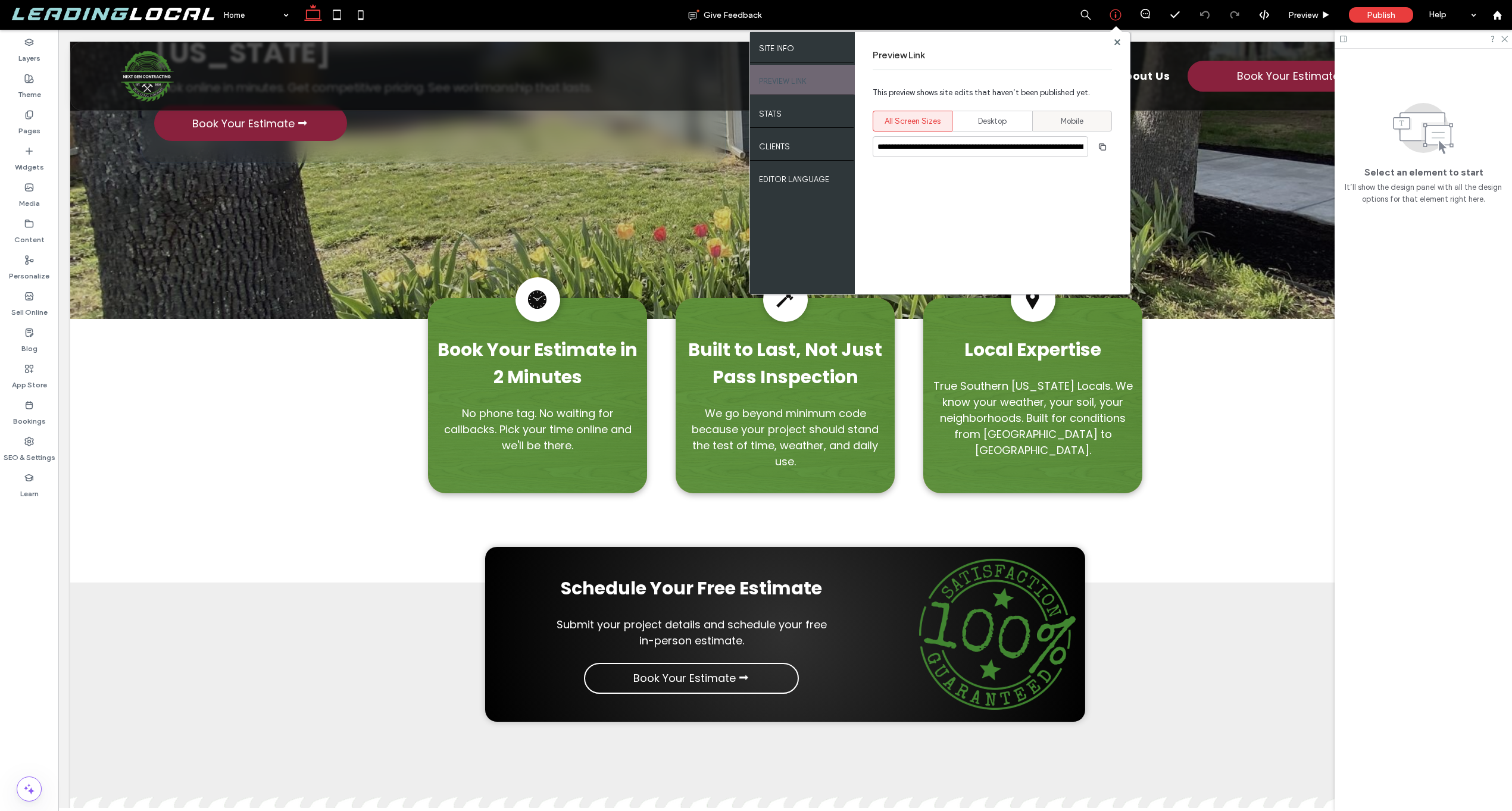
click at [1069, 116] on span "Mobile" at bounding box center [1072, 122] width 23 height 12
type input "**********"
click at [1107, 146] on span "button" at bounding box center [1103, 147] width 19 height 19
click at [1116, 40] on use at bounding box center [1117, 42] width 6 height 6
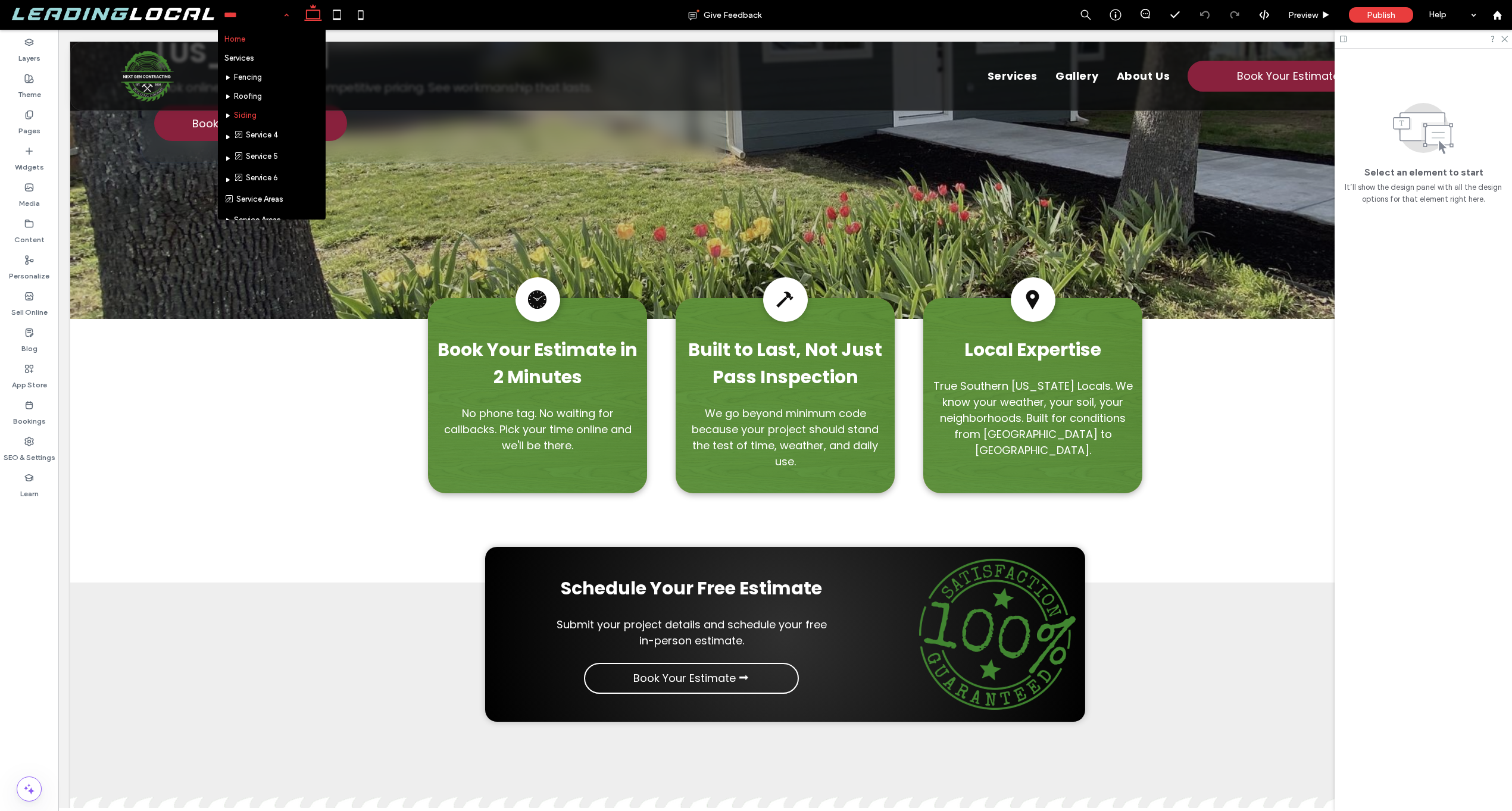
scroll to position [11, 0]
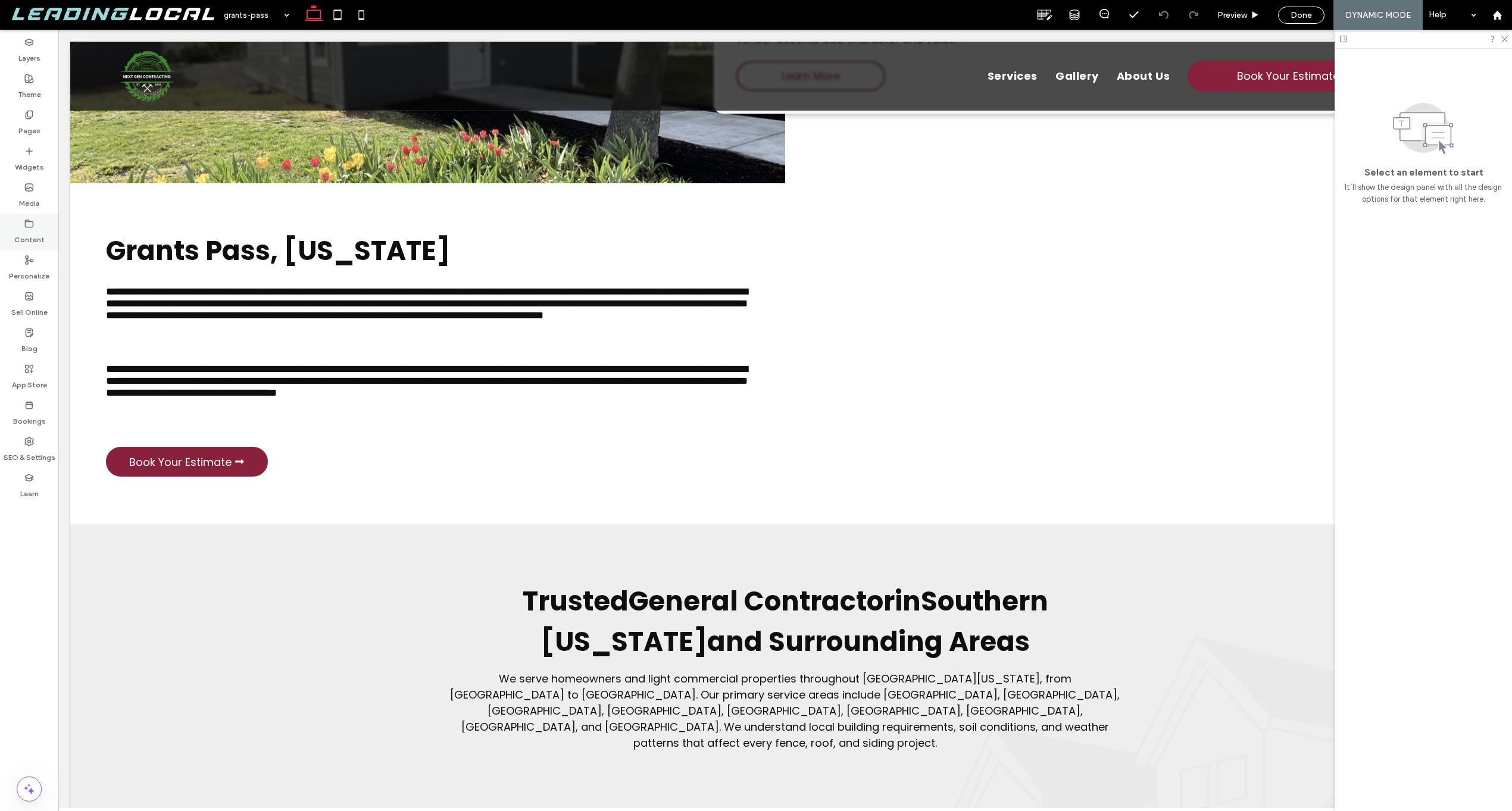
click at [34, 226] on icon at bounding box center [29, 224] width 9 height 9
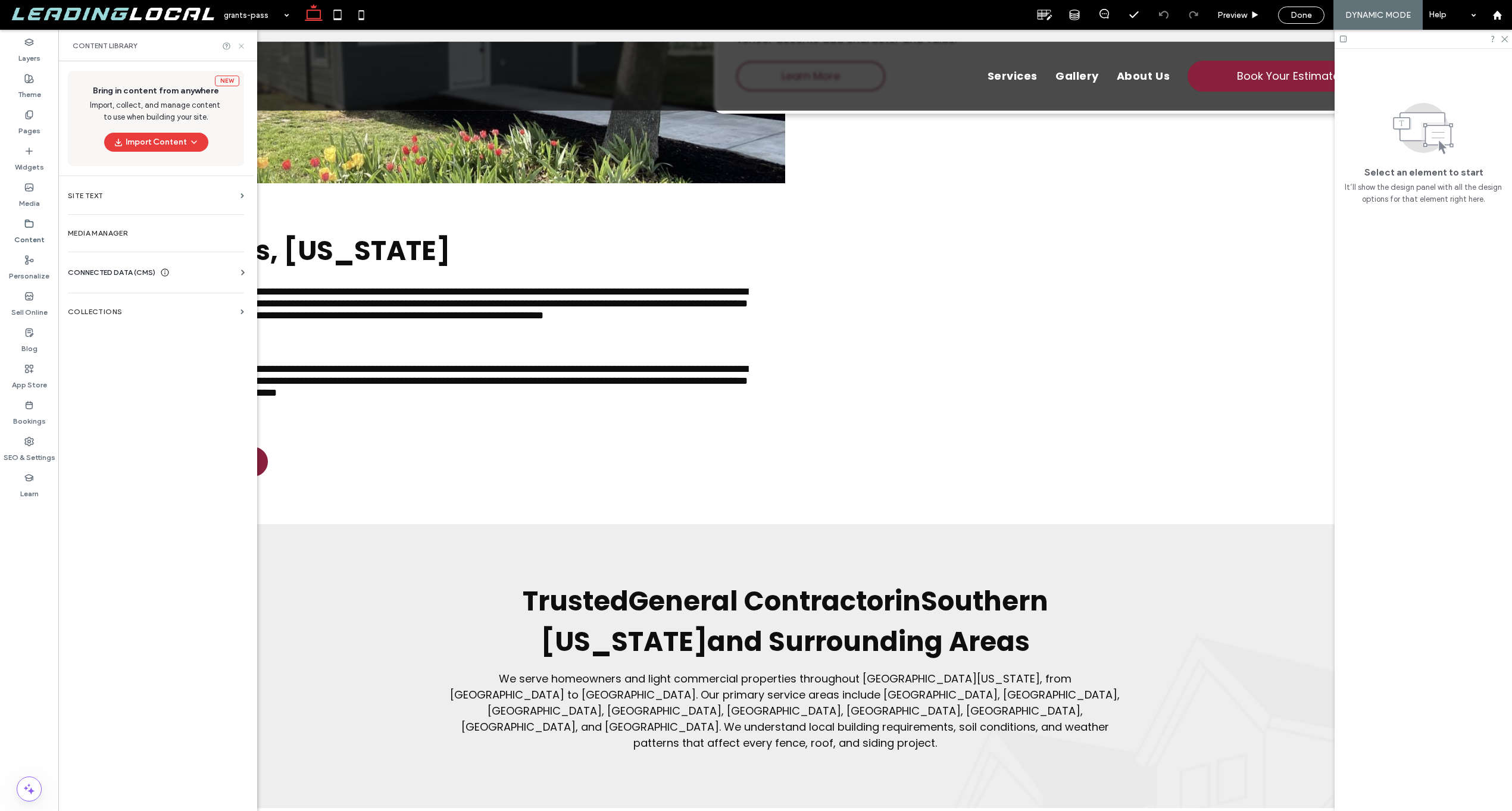
drag, startPoint x: 244, startPoint y: 49, endPoint x: 190, endPoint y: 16, distance: 63.3
click at [244, 49] on icon at bounding box center [241, 46] width 9 height 9
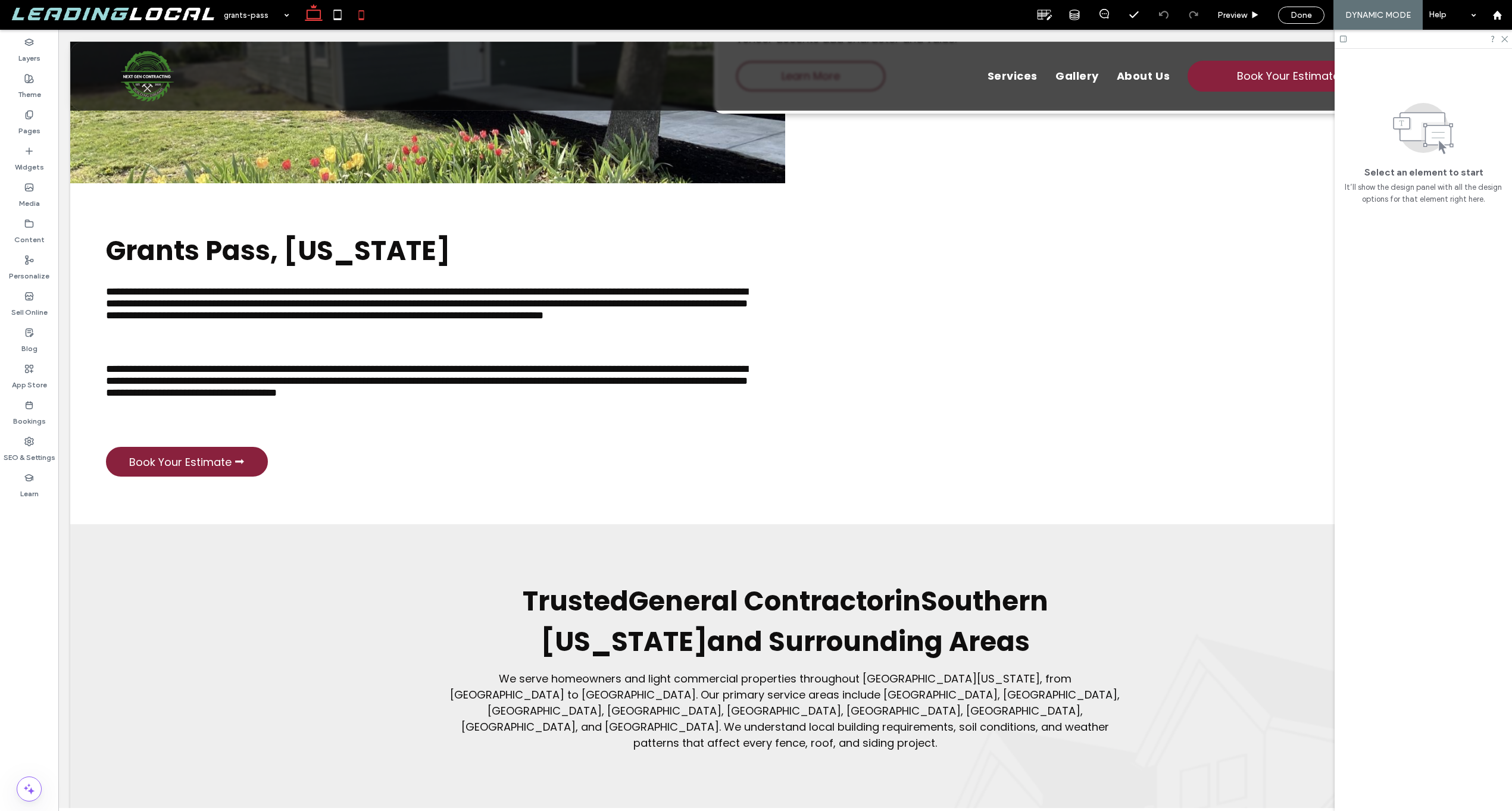
click at [367, 13] on icon at bounding box center [361, 14] width 24 height 24
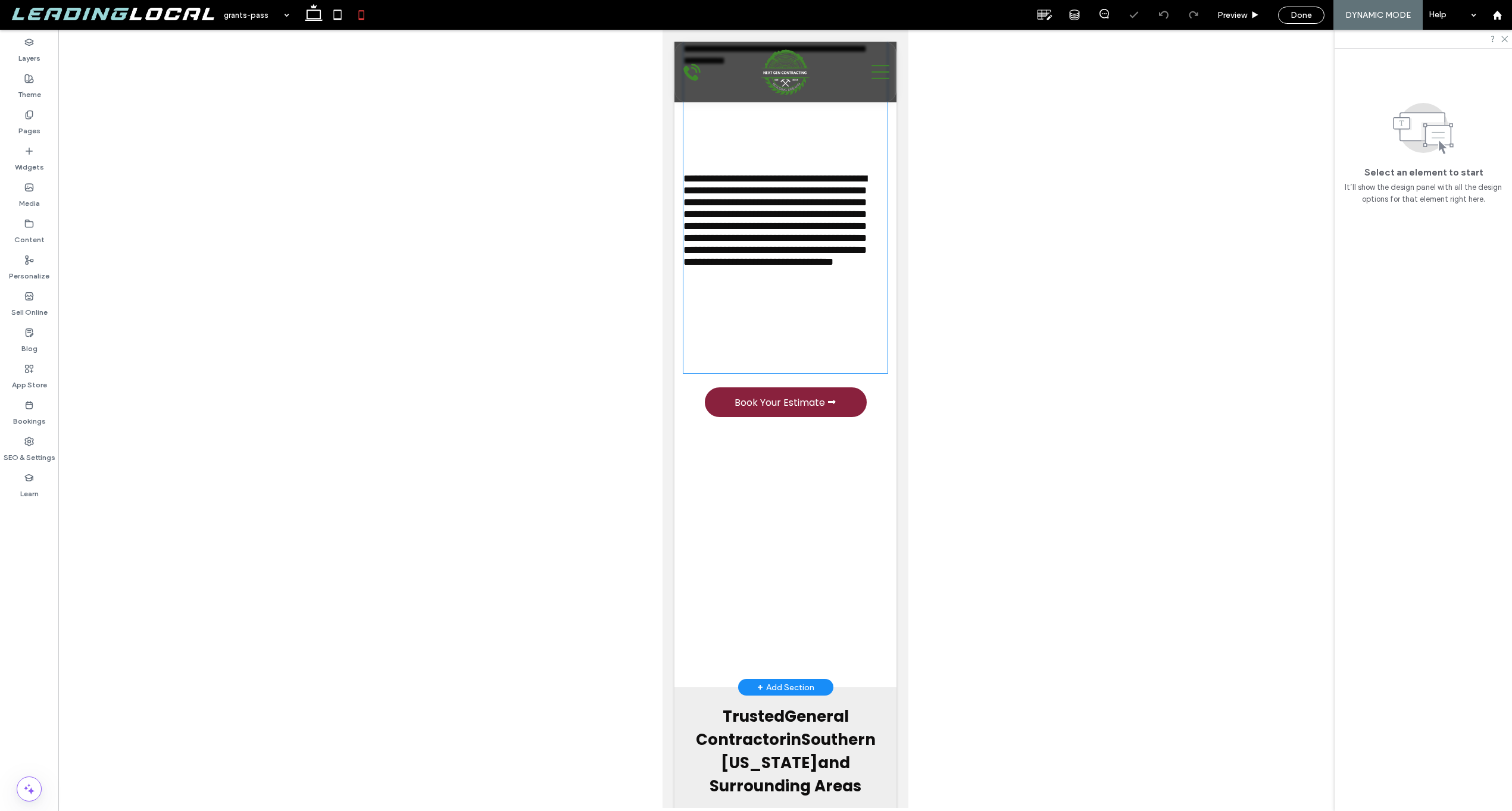
scroll to position [3339, 0]
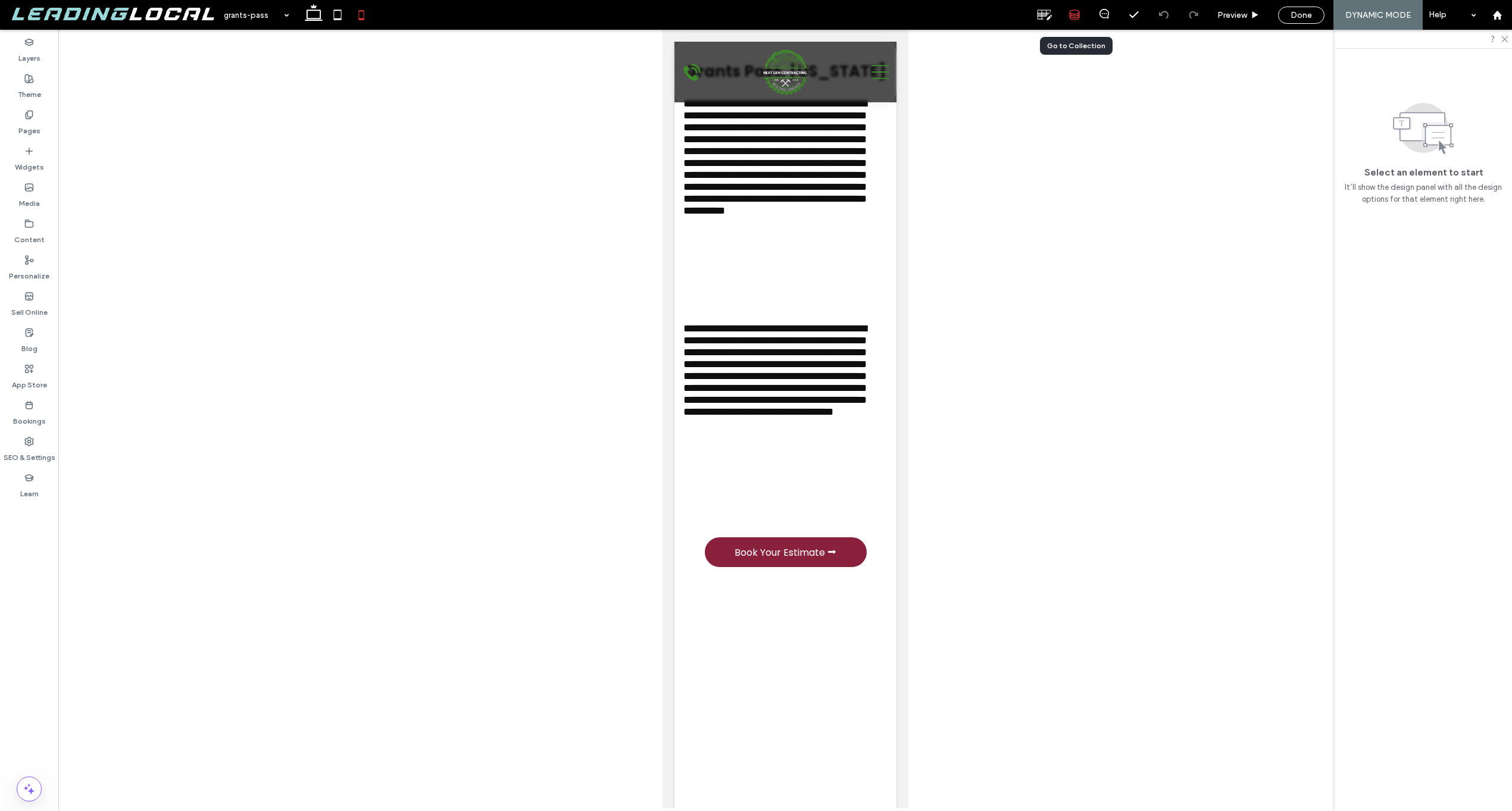
click at [1070, 18] on icon at bounding box center [1075, 15] width 11 height 11
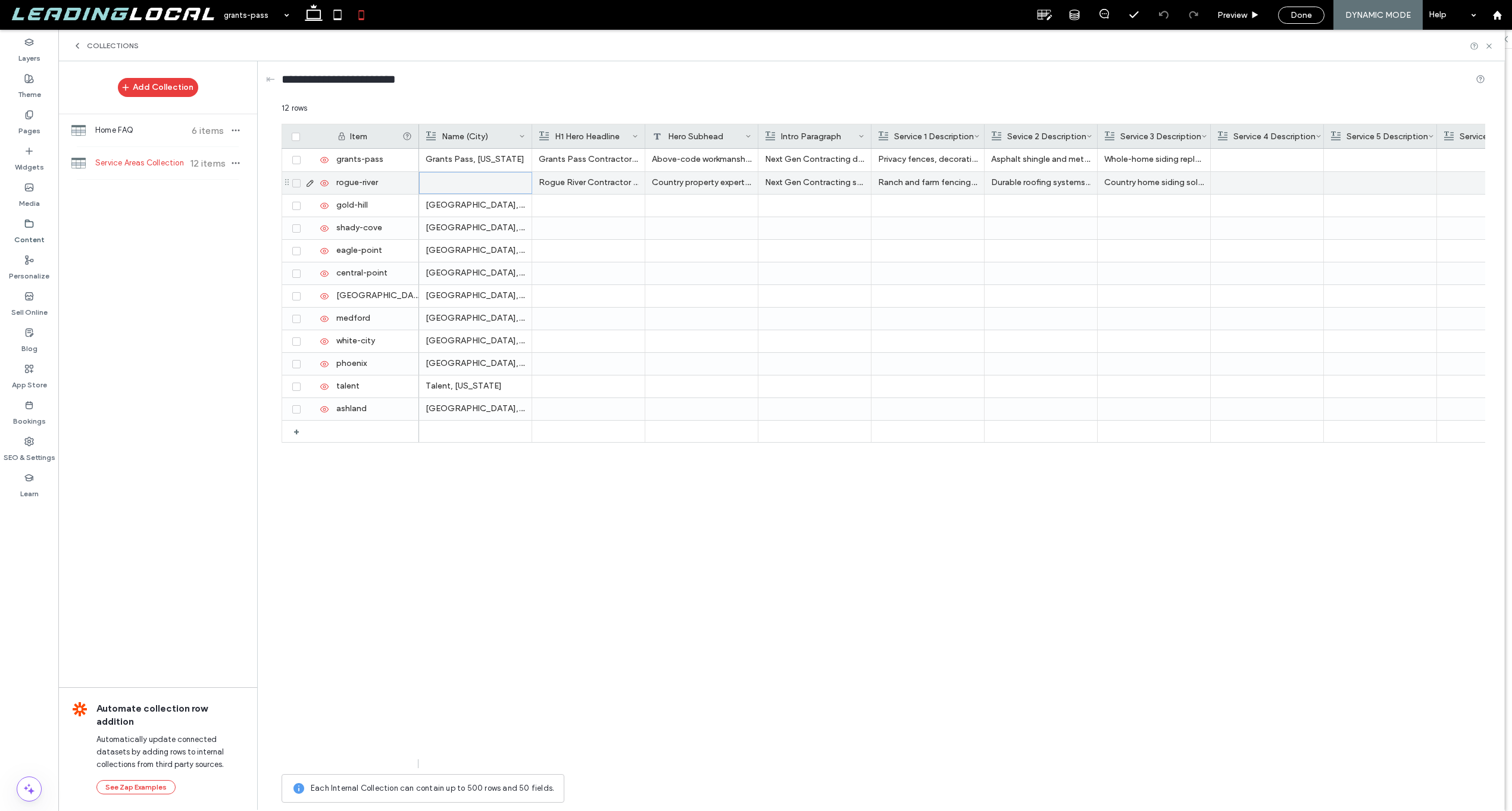
click at [471, 187] on div at bounding box center [475, 183] width 99 height 21
click at [471, 185] on div at bounding box center [475, 183] width 99 height 21
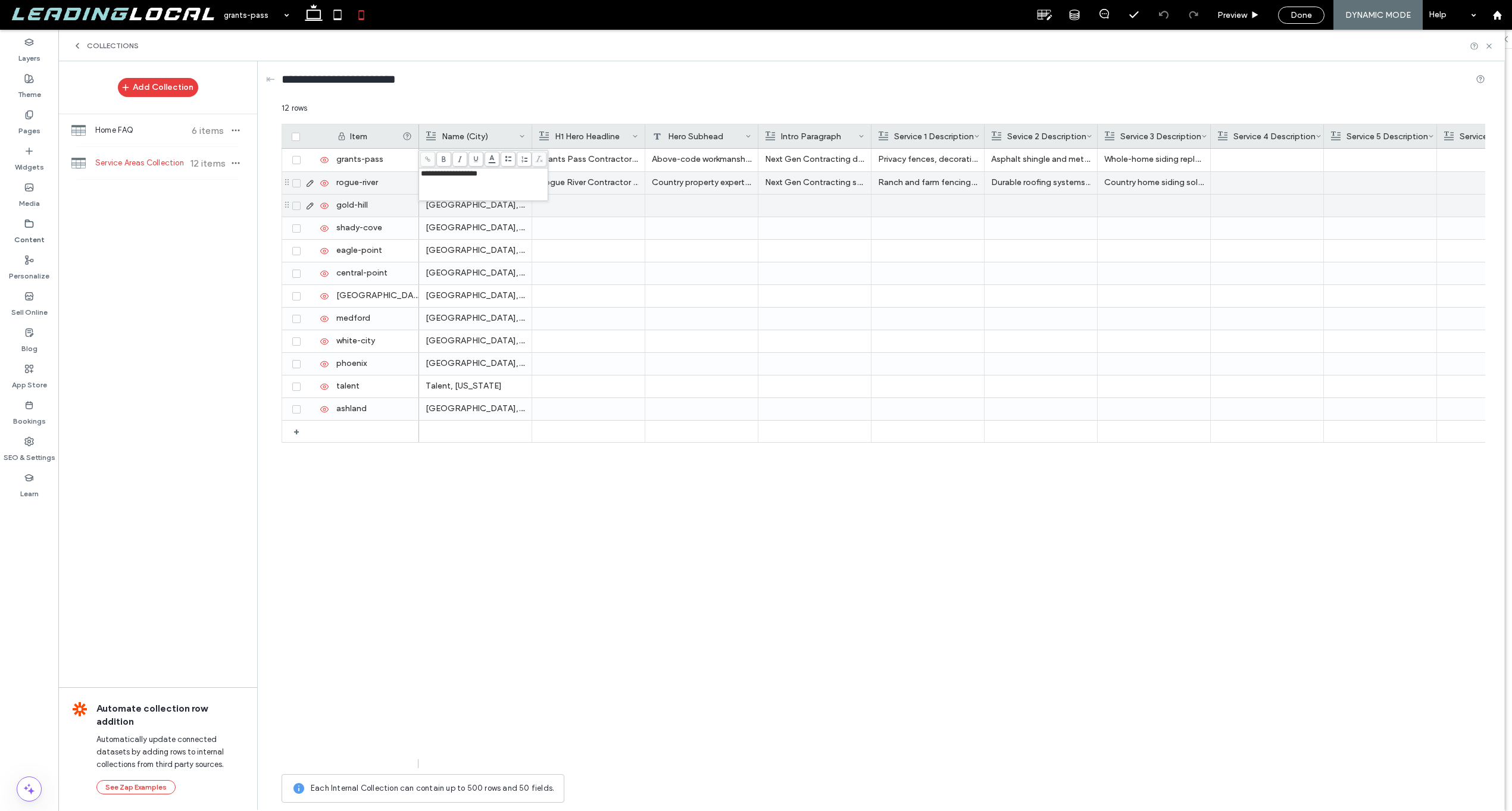
click at [587, 210] on div at bounding box center [588, 206] width 100 height 22
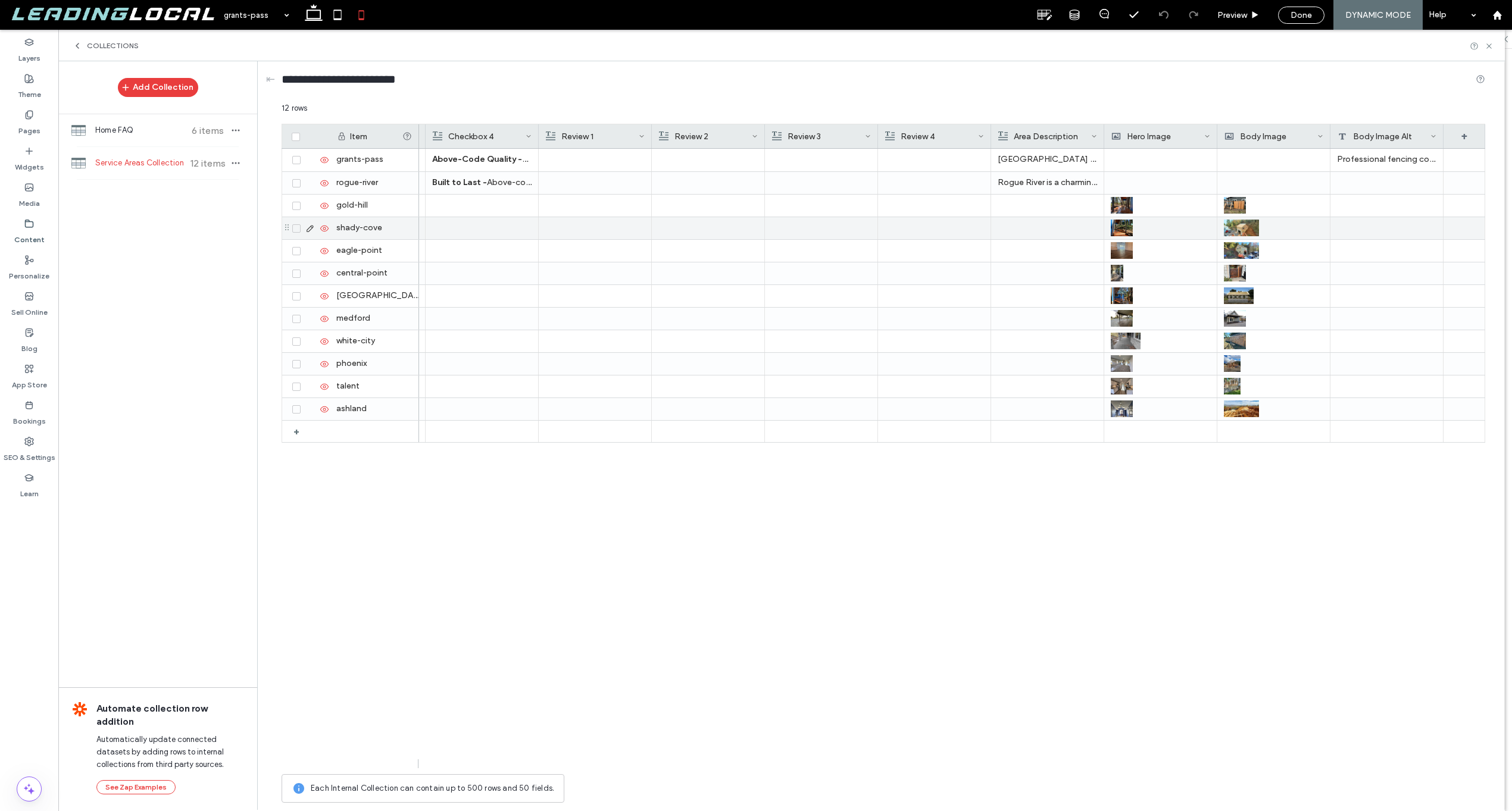
scroll to position [0, 1520]
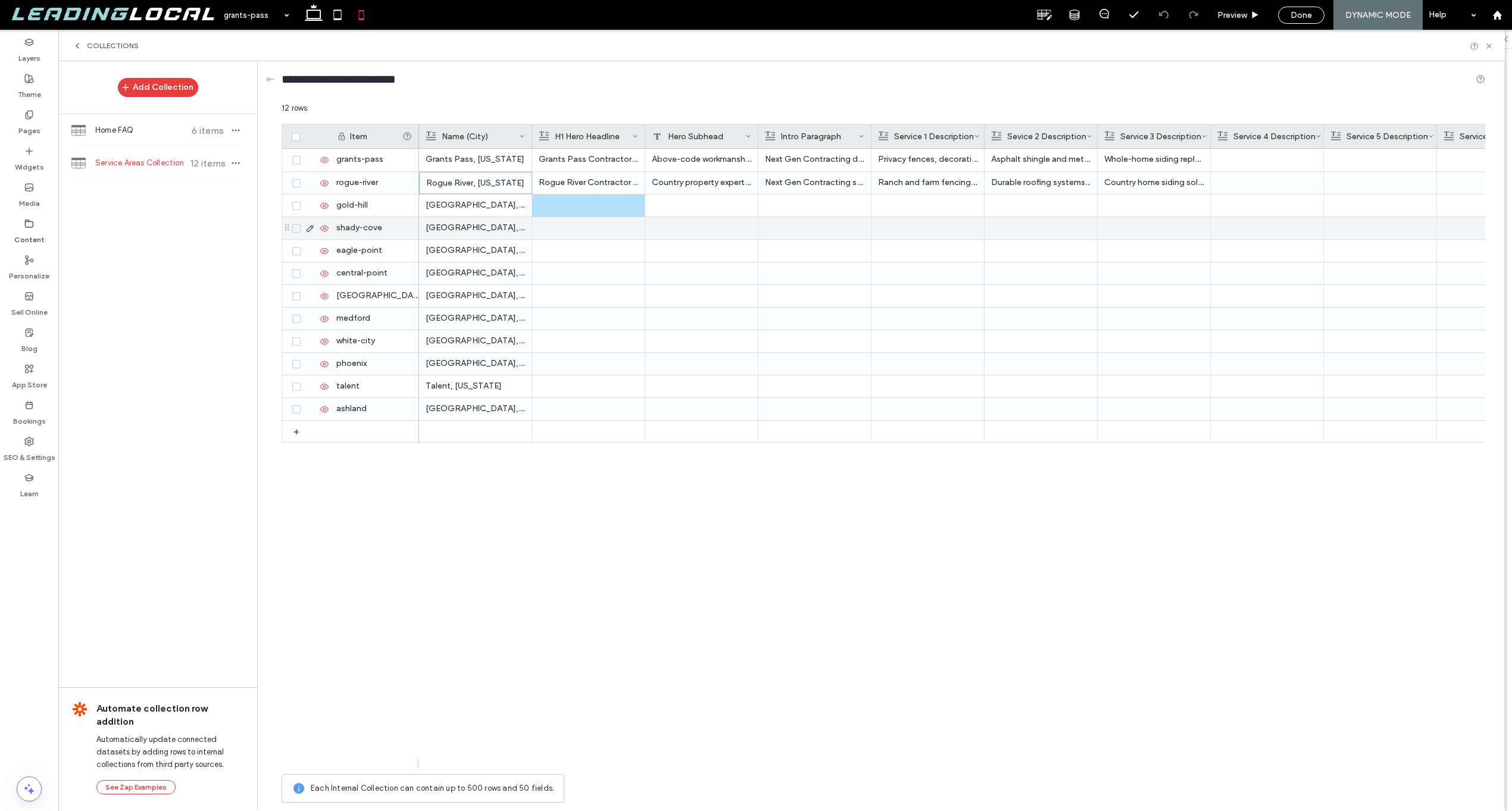
click at [690, 228] on div at bounding box center [702, 228] width 113 height 22
click at [1294, 20] on div "Done" at bounding box center [1301, 15] width 46 height 17
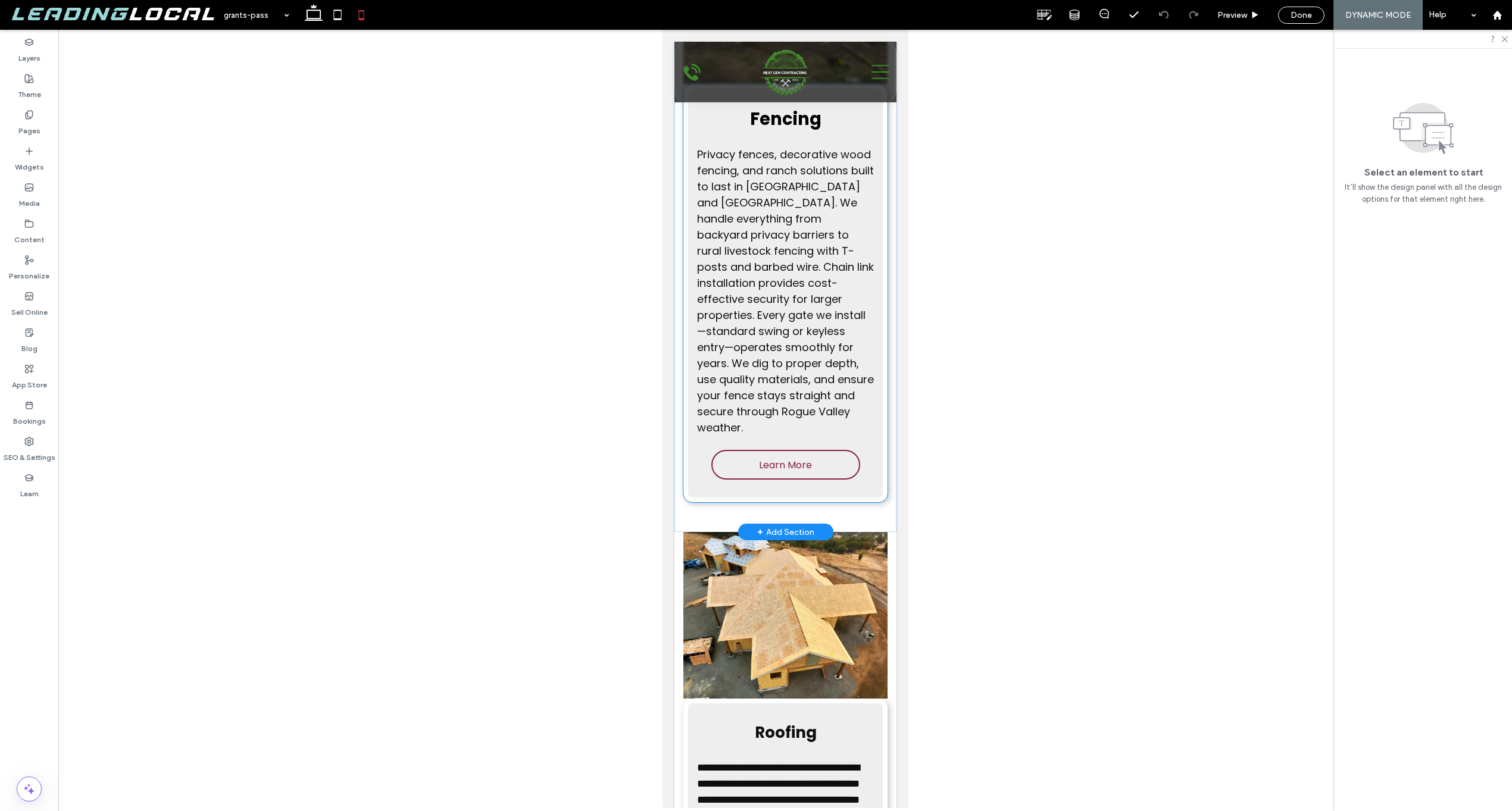
scroll to position [1802, 0]
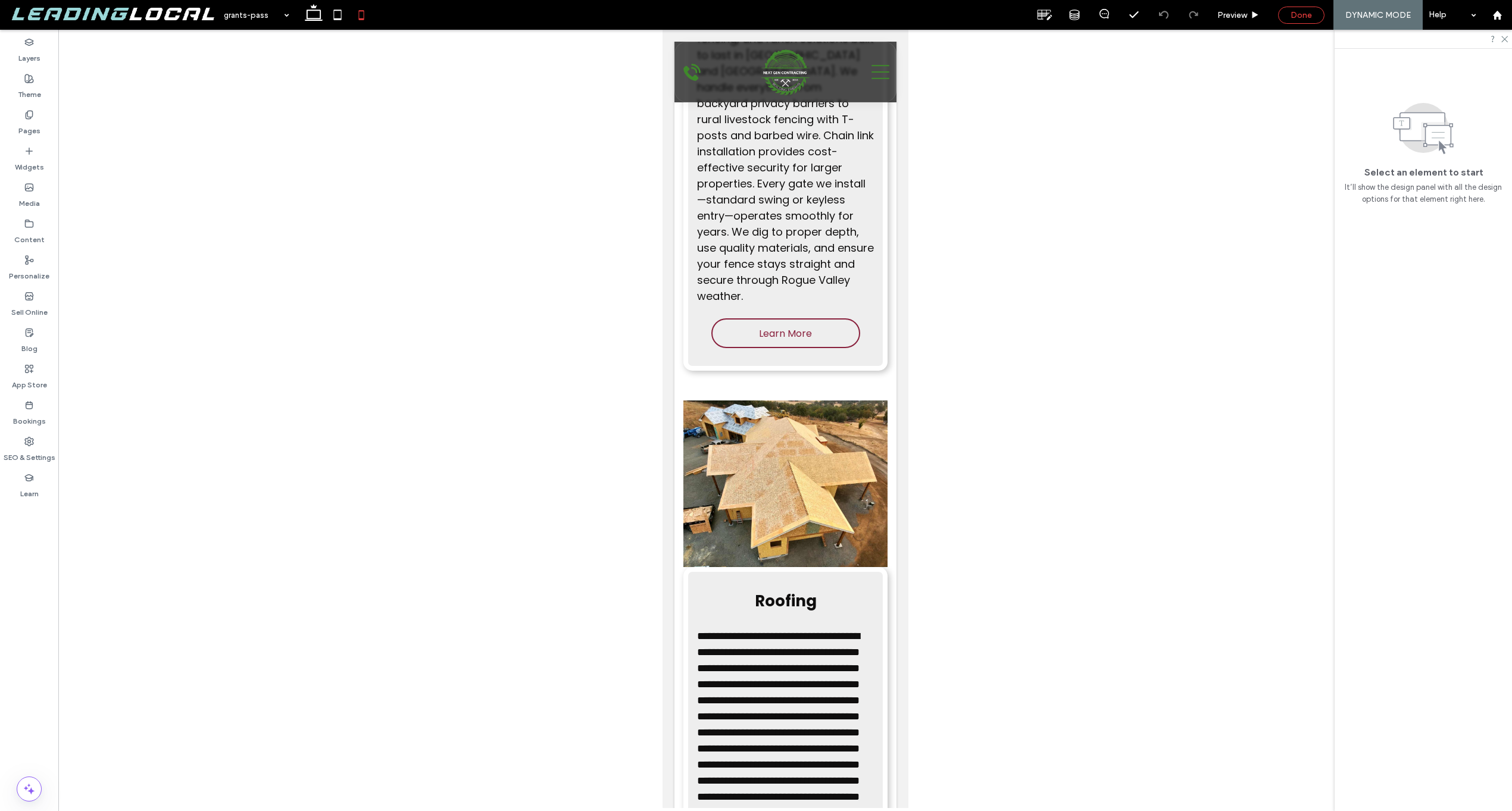
click at [1294, 10] on span "Done" at bounding box center [1302, 15] width 22 height 10
click at [315, 13] on icon at bounding box center [313, 14] width 24 height 24
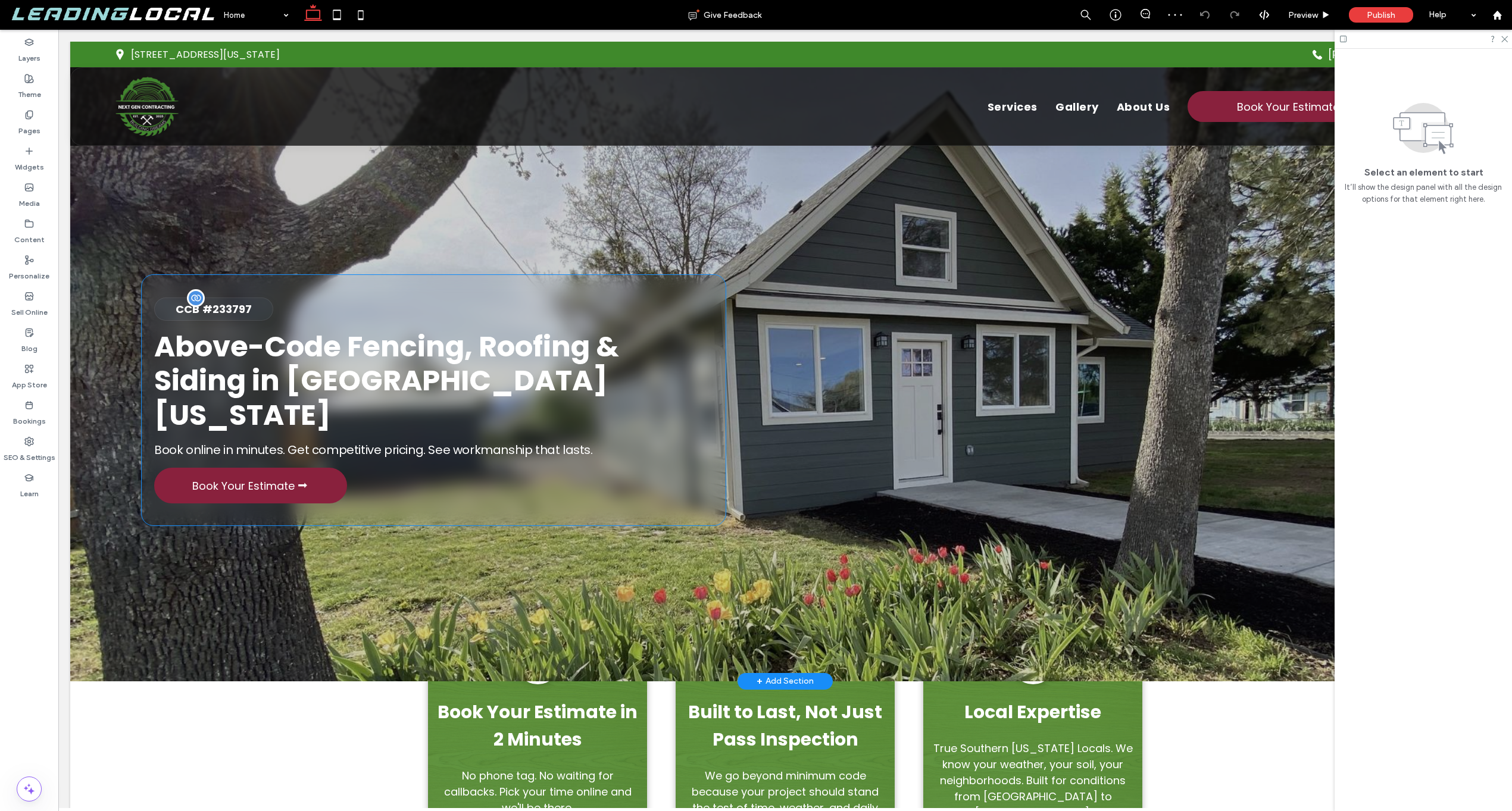
click at [267, 317] on p "CCB #233797" at bounding box center [213, 309] width 118 height 16
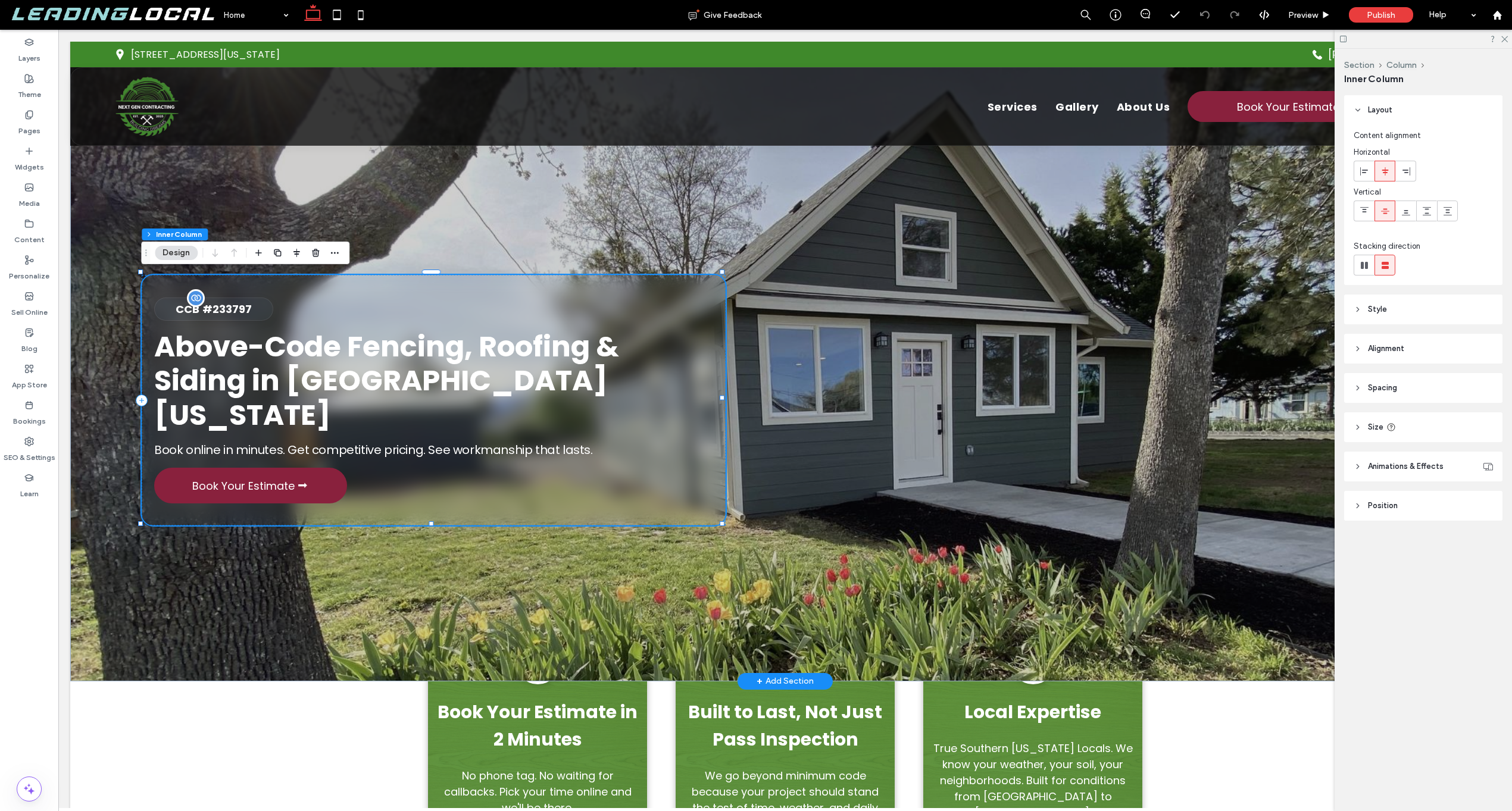
click at [267, 317] on p "CCB #233797" at bounding box center [213, 309] width 118 height 16
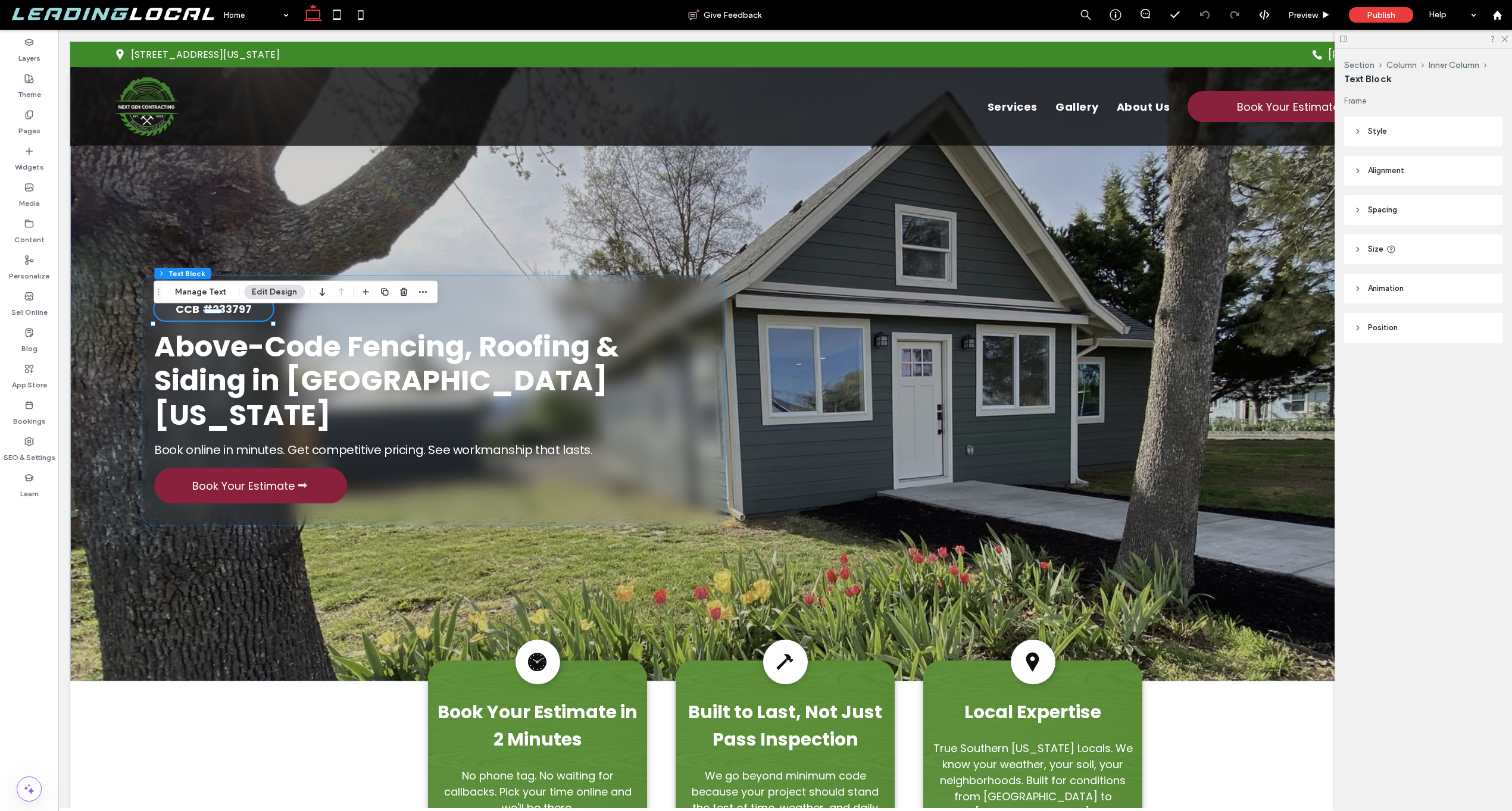
click at [1369, 129] on span "Style" at bounding box center [1378, 132] width 19 height 12
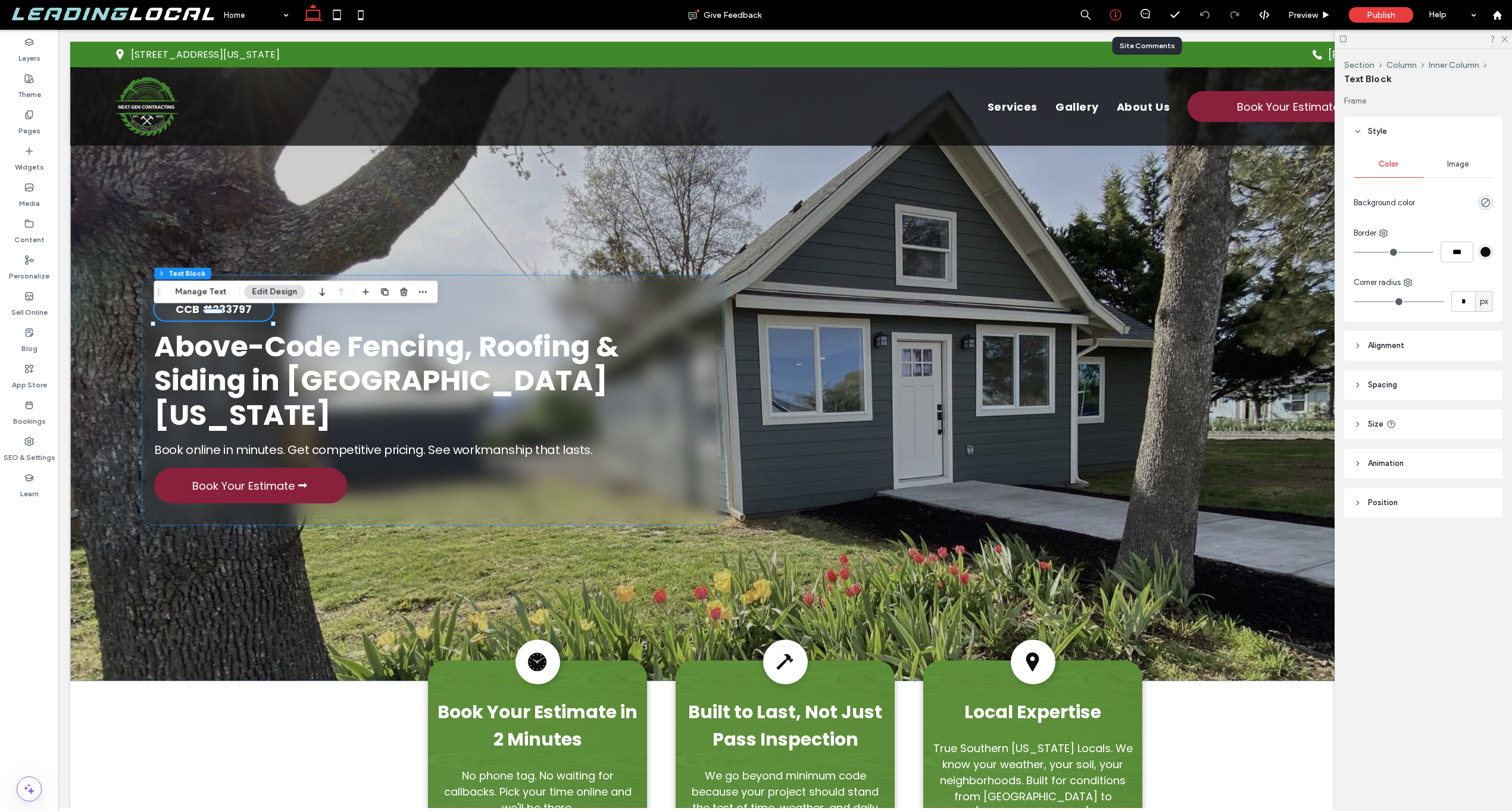
click at [1117, 13] on icon at bounding box center [1116, 15] width 12 height 12
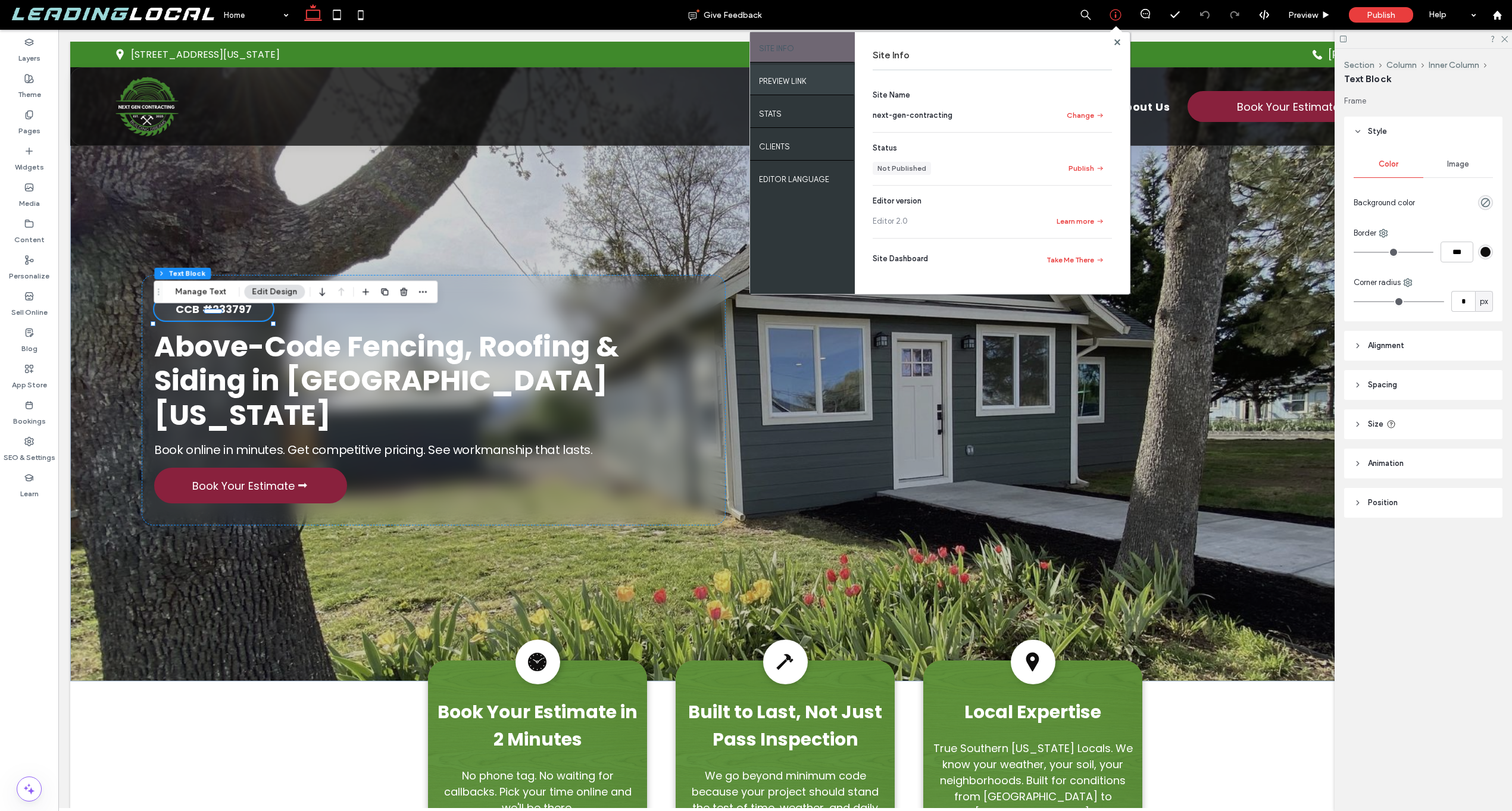
click at [789, 83] on label "PREVIEW LINK" at bounding box center [783, 78] width 48 height 15
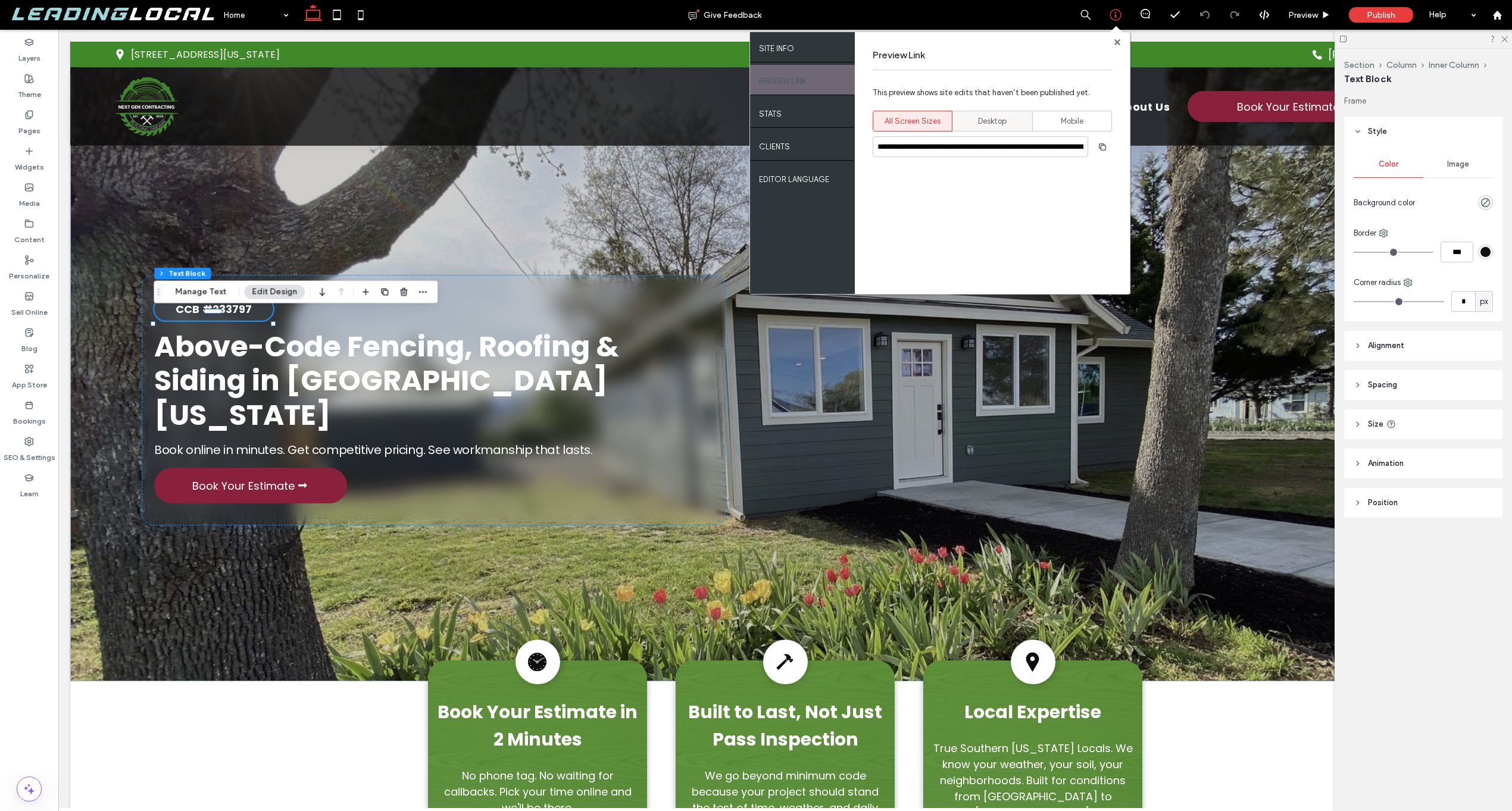
click at [984, 122] on span "Desktop" at bounding box center [992, 122] width 29 height 12
type input "**********"
click at [1107, 140] on span "button" at bounding box center [1103, 147] width 19 height 19
click at [1116, 40] on use at bounding box center [1117, 42] width 6 height 6
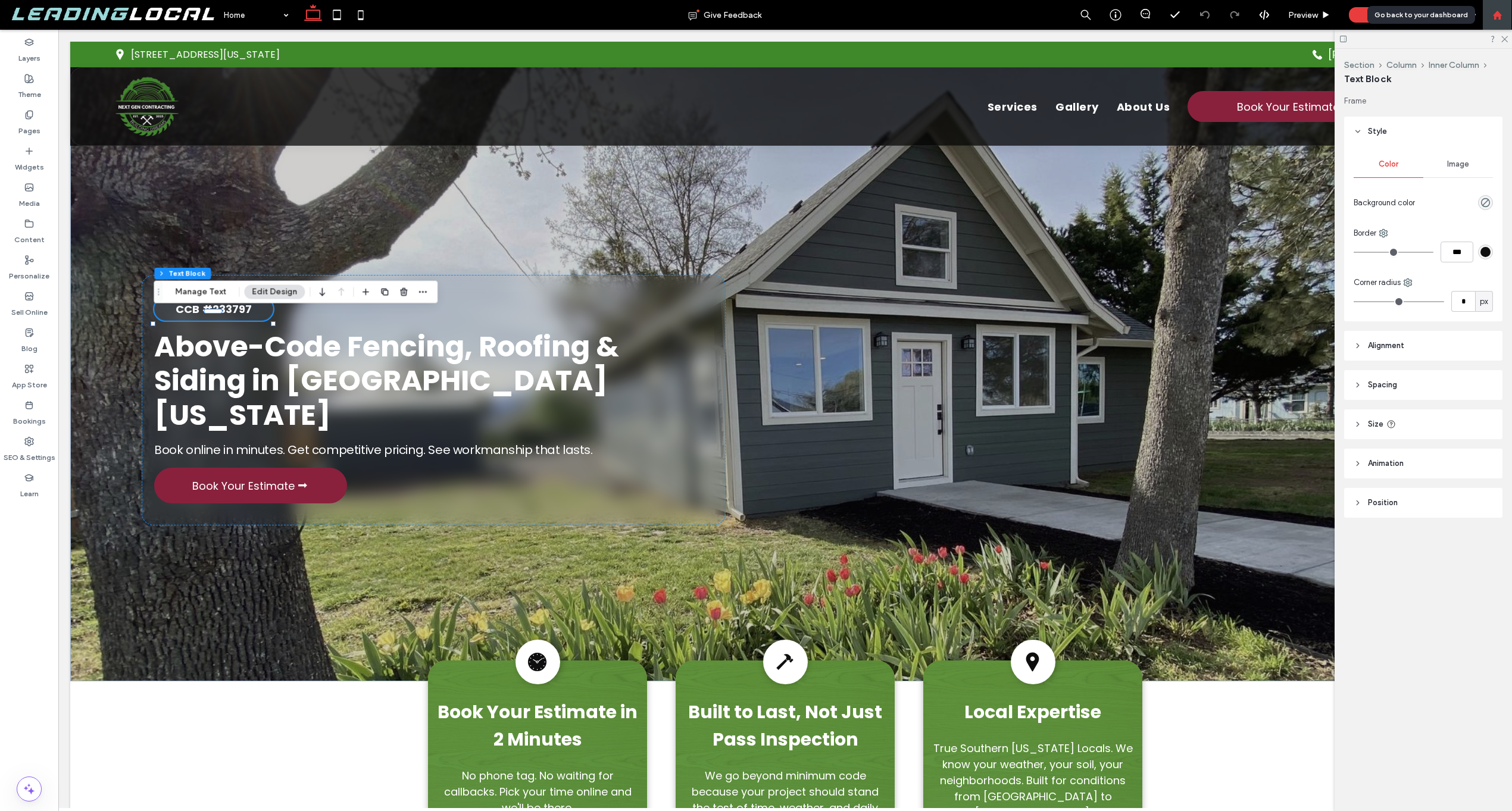
click at [1497, 10] on icon at bounding box center [1497, 15] width 10 height 10
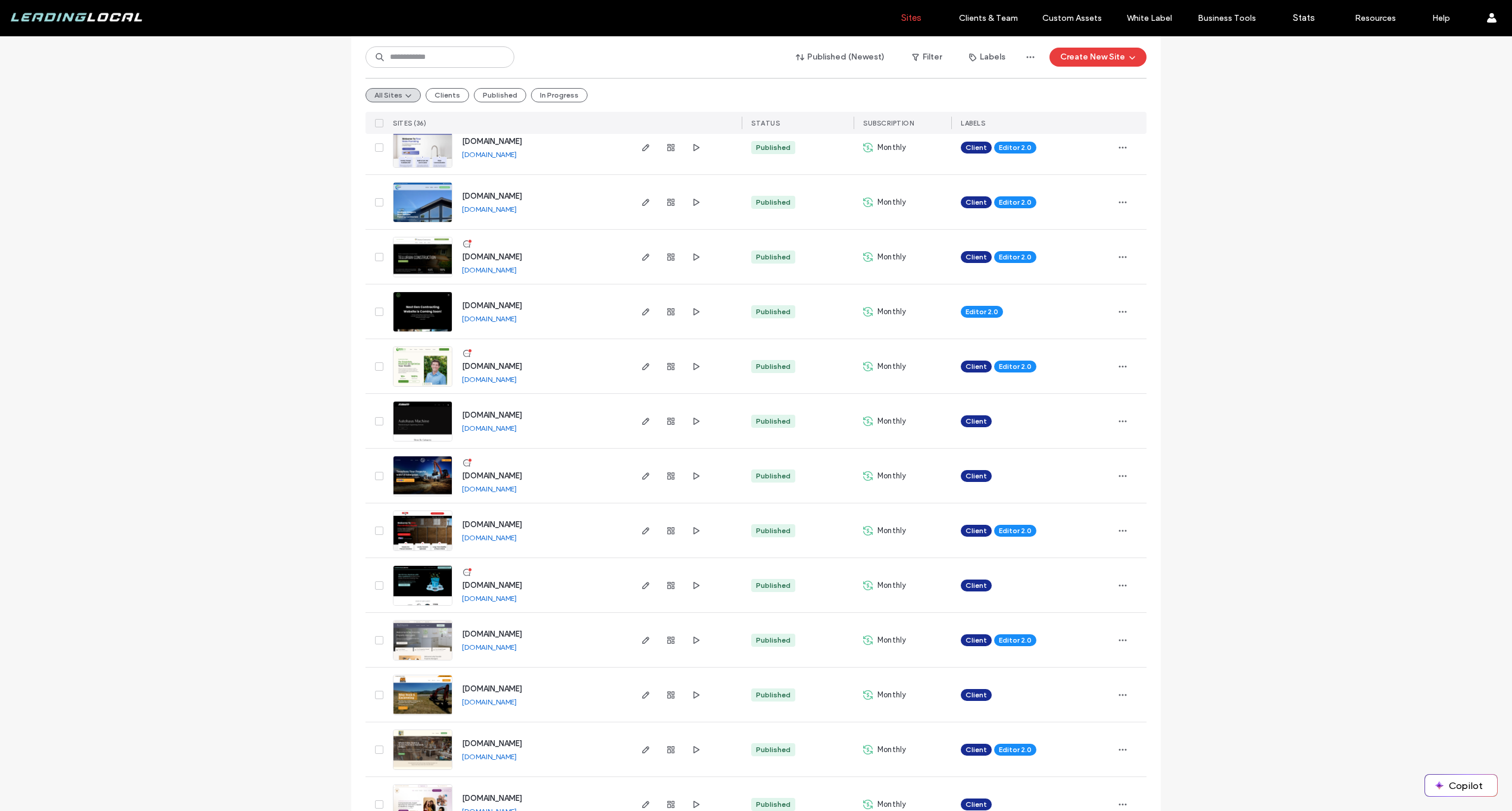
scroll to position [221, 0]
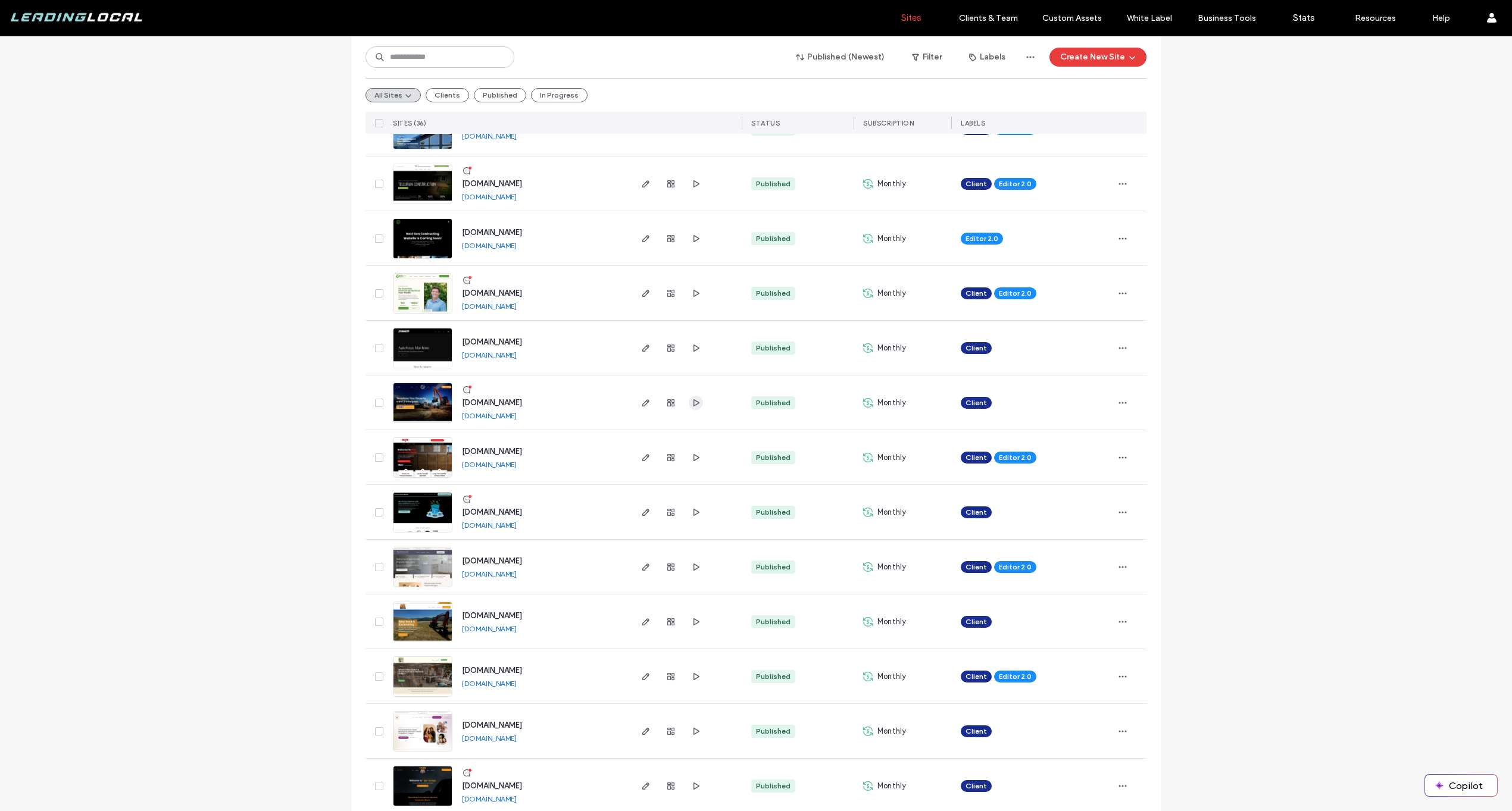
click at [696, 401] on icon "button" at bounding box center [696, 402] width 9 height 9
click at [691, 456] on icon "button" at bounding box center [696, 458] width 9 height 9
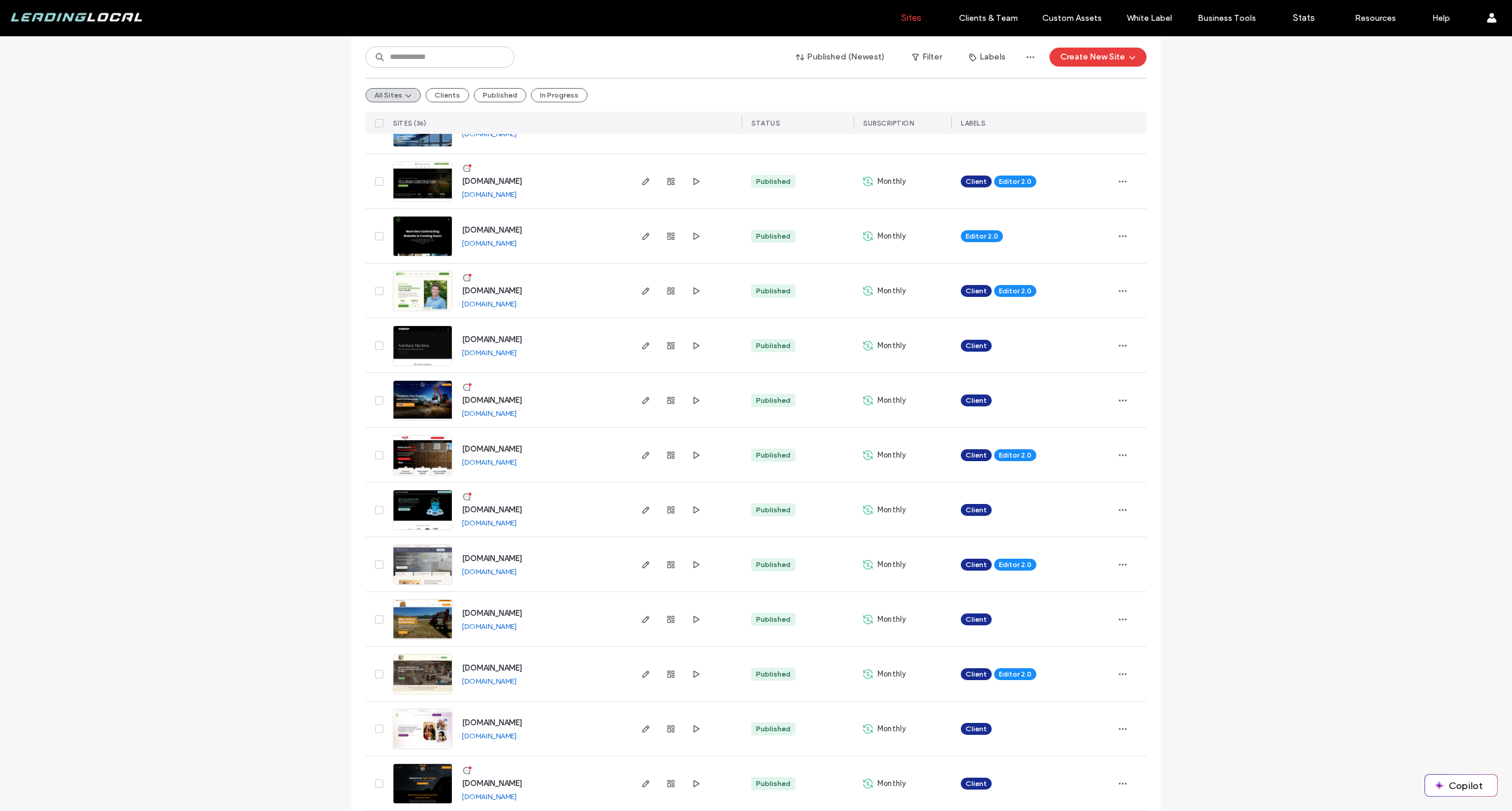
scroll to position [243, 0]
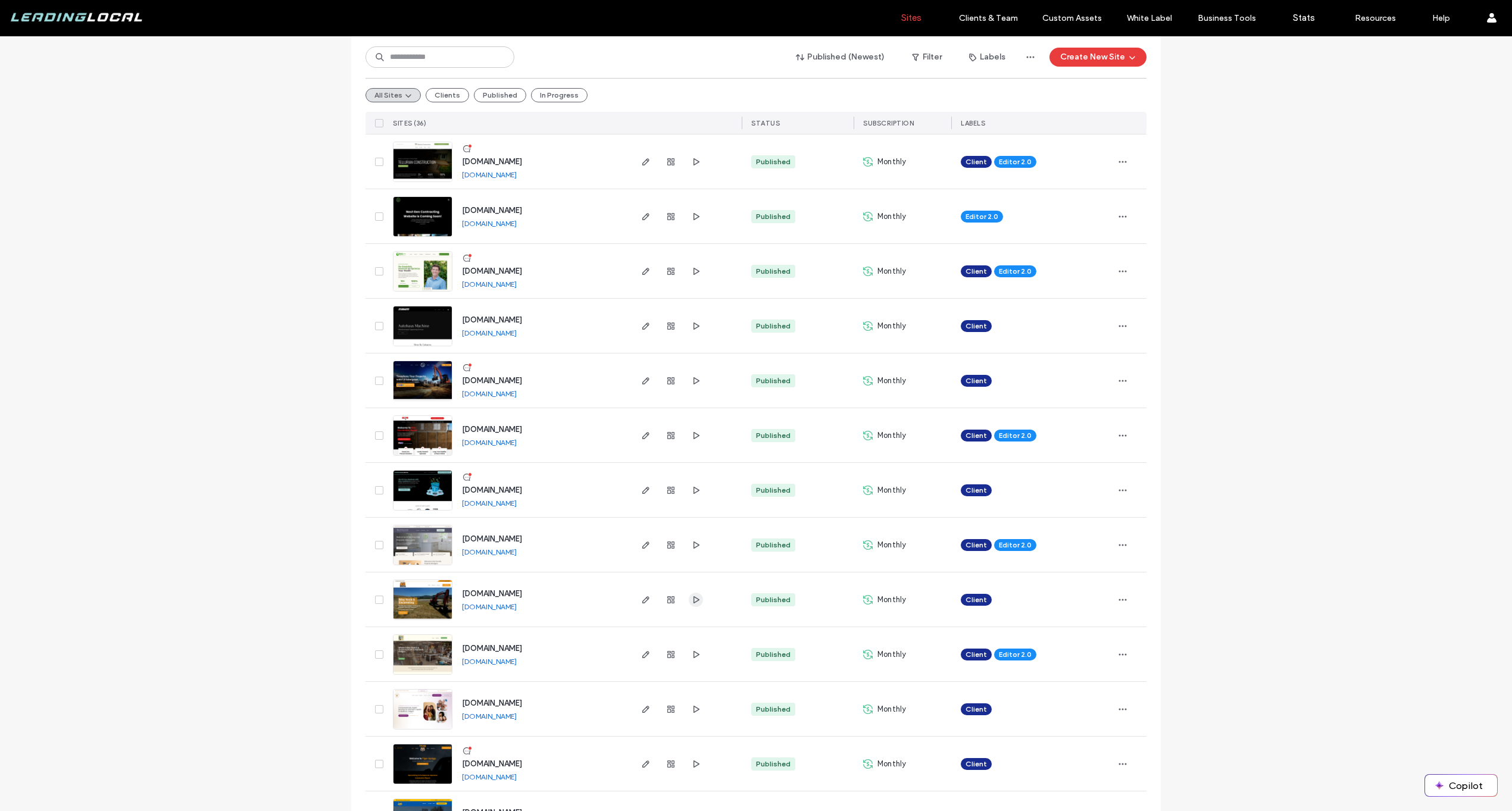
click at [691, 595] on icon "button" at bounding box center [696, 600] width 9 height 9
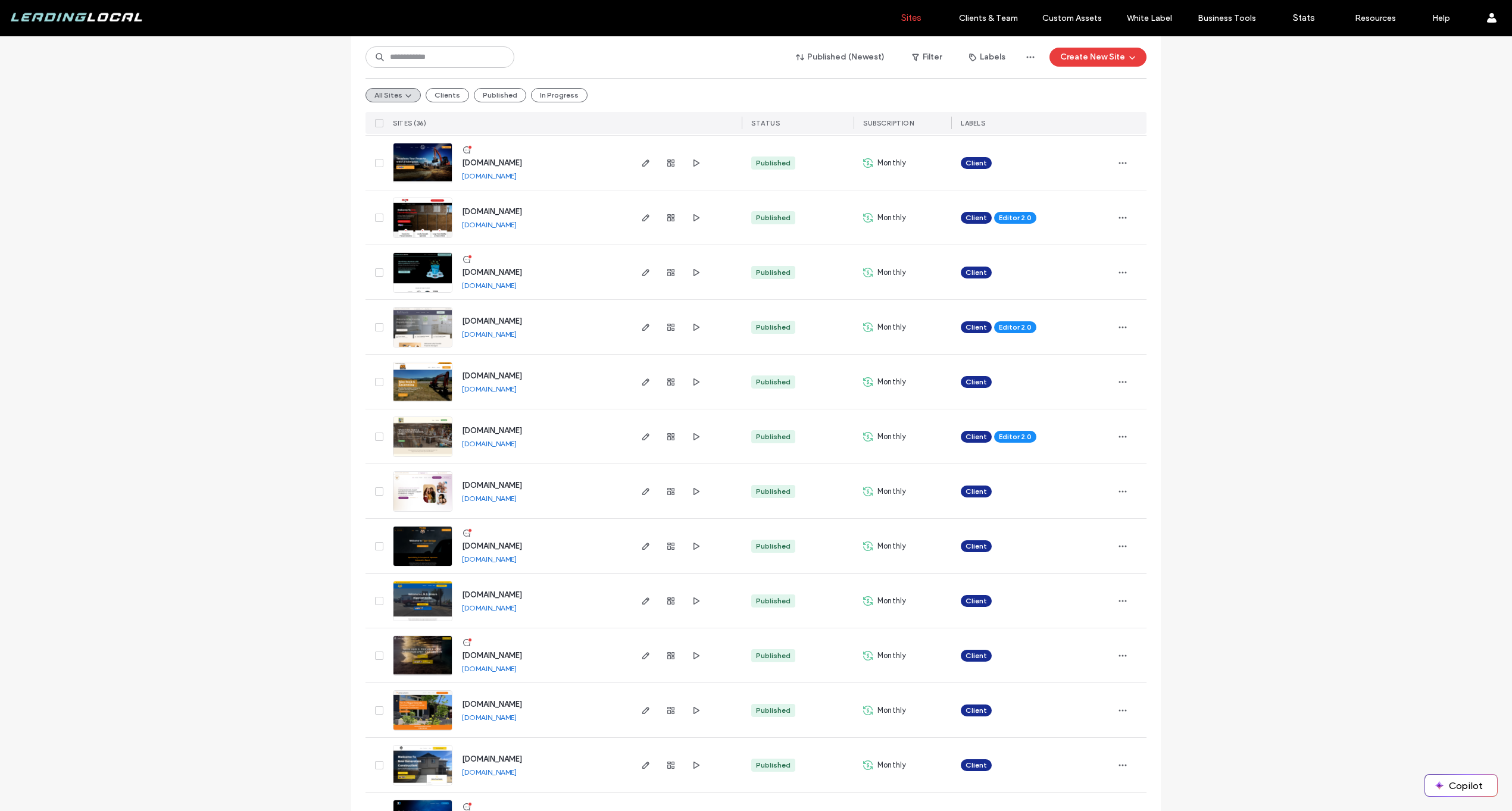
scroll to position [462, 0]
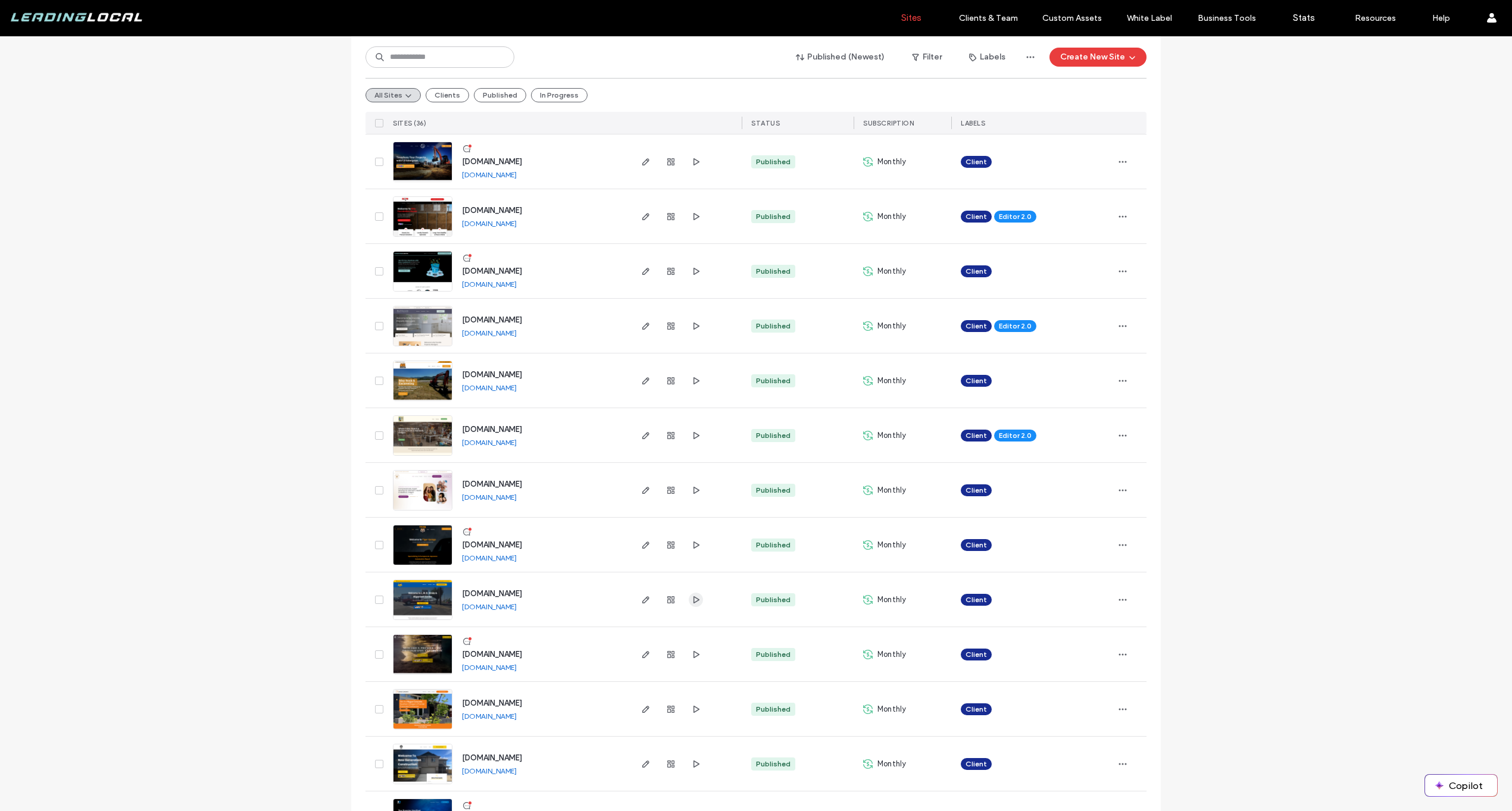
click at [691, 600] on icon "button" at bounding box center [696, 600] width 9 height 9
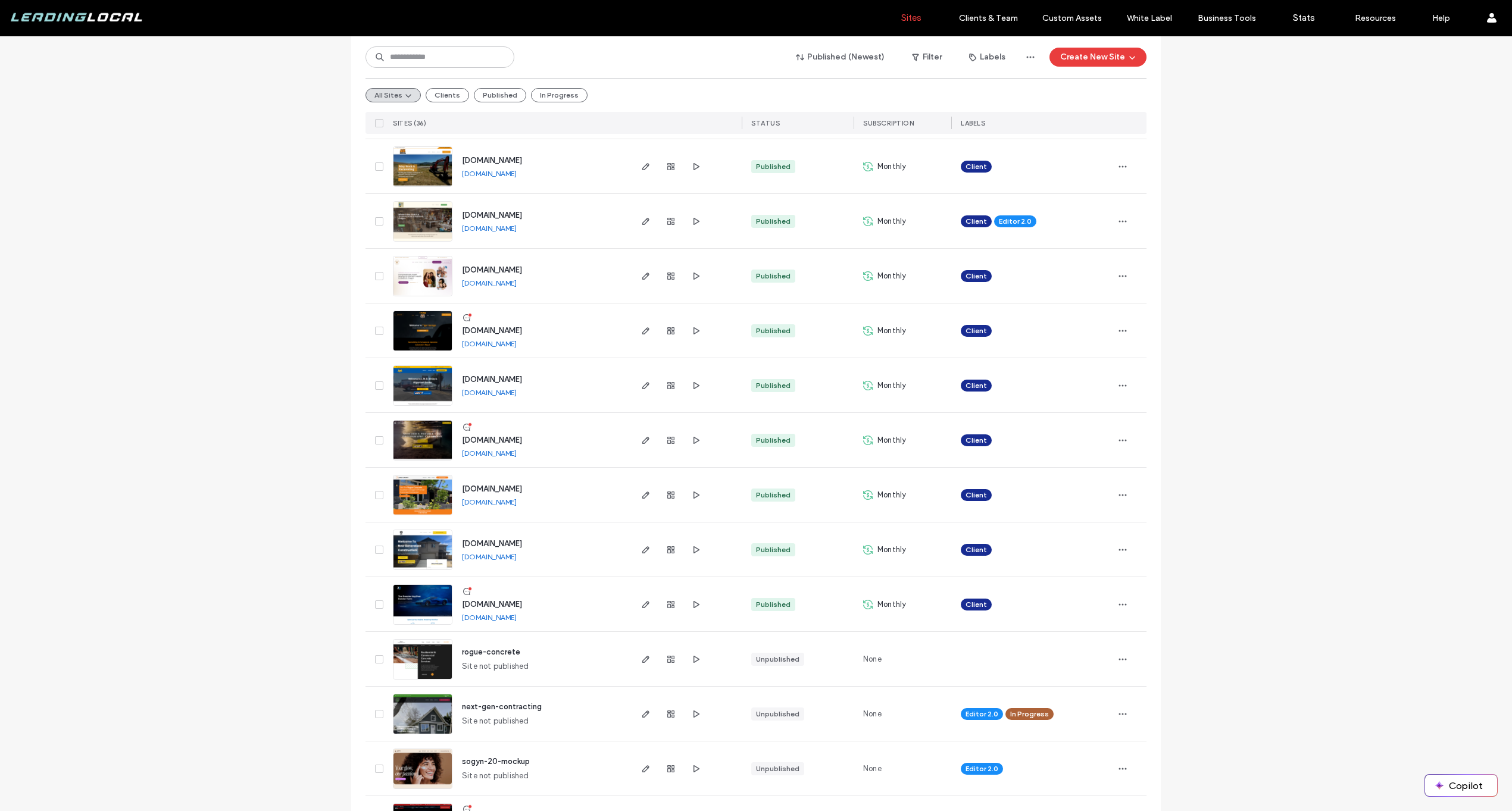
scroll to position [691, 0]
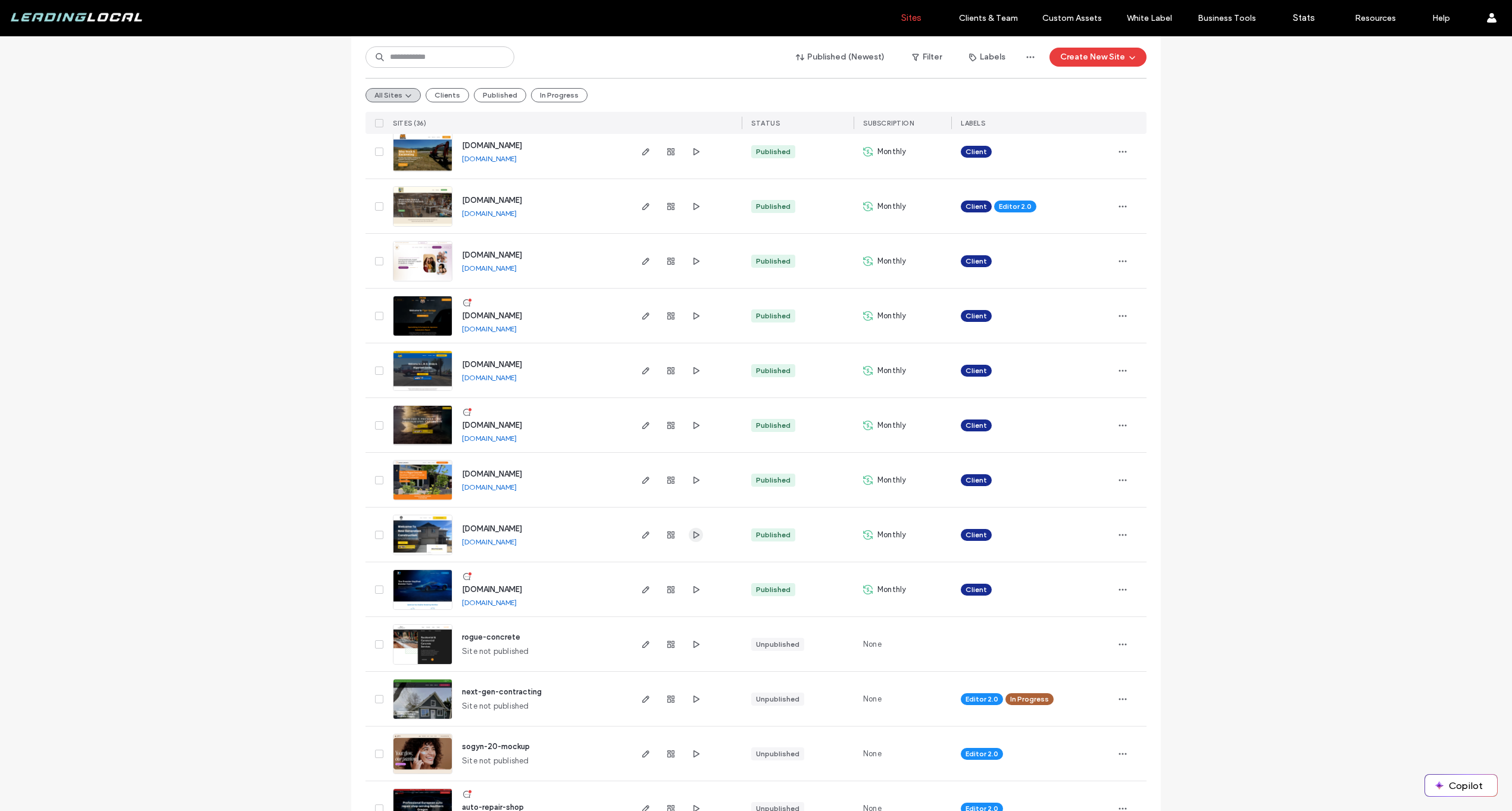
click at [695, 535] on icon "button" at bounding box center [696, 535] width 9 height 9
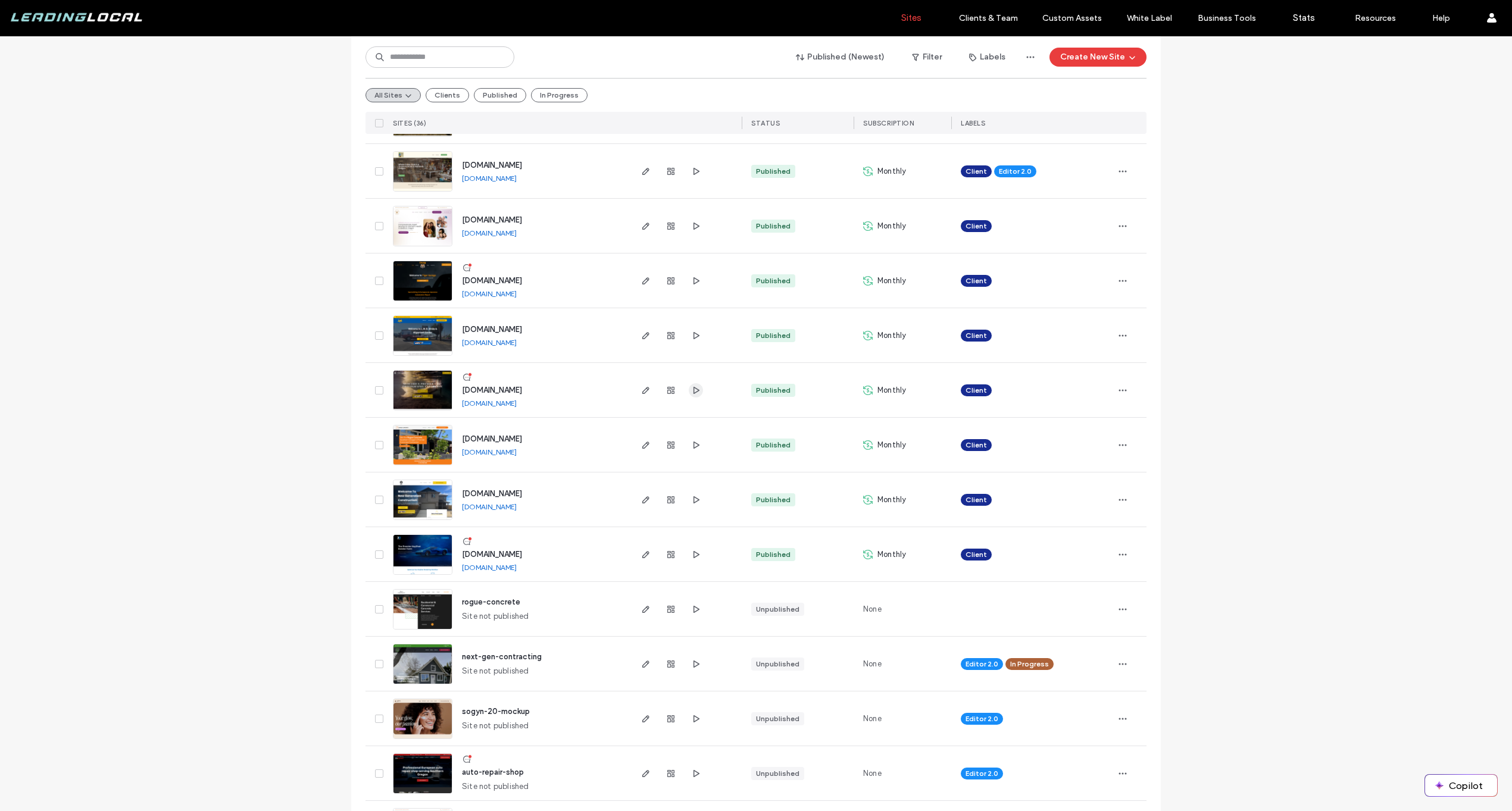
click at [699, 390] on span "button" at bounding box center [696, 390] width 14 height 14
click at [639, 392] on span "button" at bounding box center [645, 390] width 14 height 14
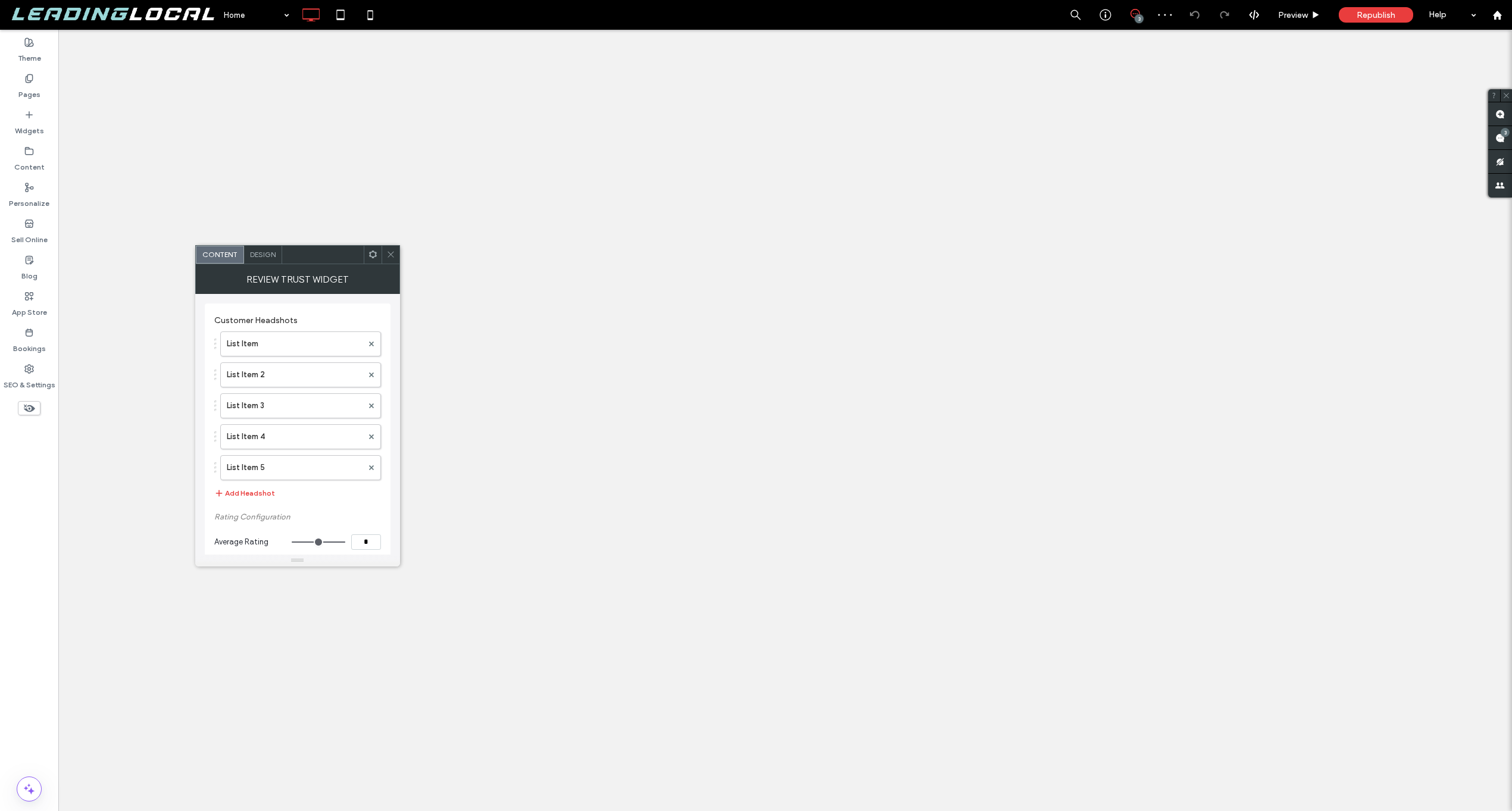
click at [237, 581] on input "**********" at bounding box center [294, 588] width 159 height 15
click at [238, 581] on input "**********" at bounding box center [294, 588] width 159 height 15
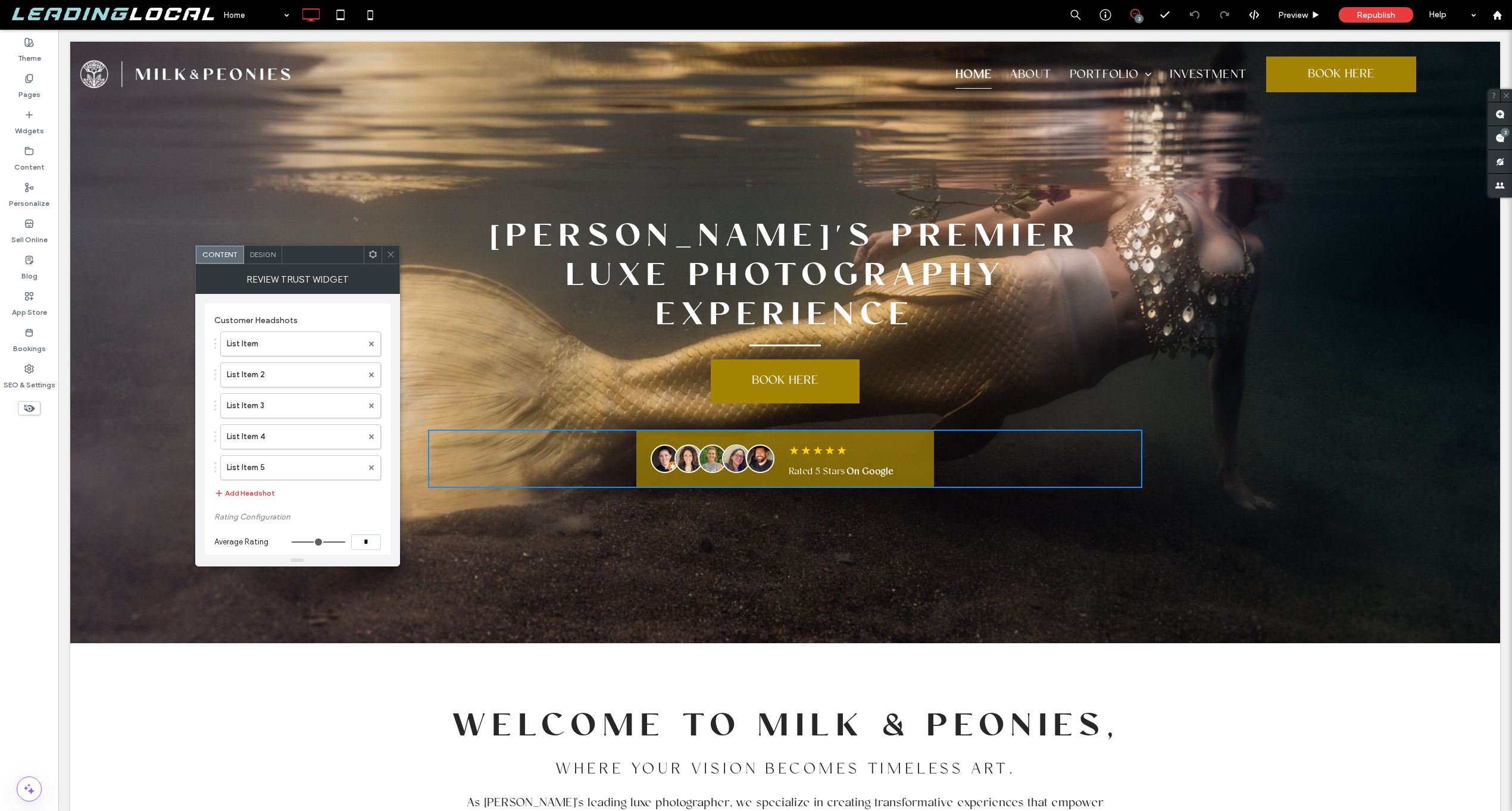
click at [251, 581] on input "**********" at bounding box center [294, 588] width 159 height 15
click at [251, 481] on input "**********" at bounding box center [294, 483] width 159 height 15
drag, startPoint x: 288, startPoint y: 482, endPoint x: 233, endPoint y: 478, distance: 55.1
click at [233, 478] on input "**********" at bounding box center [294, 483] width 159 height 15
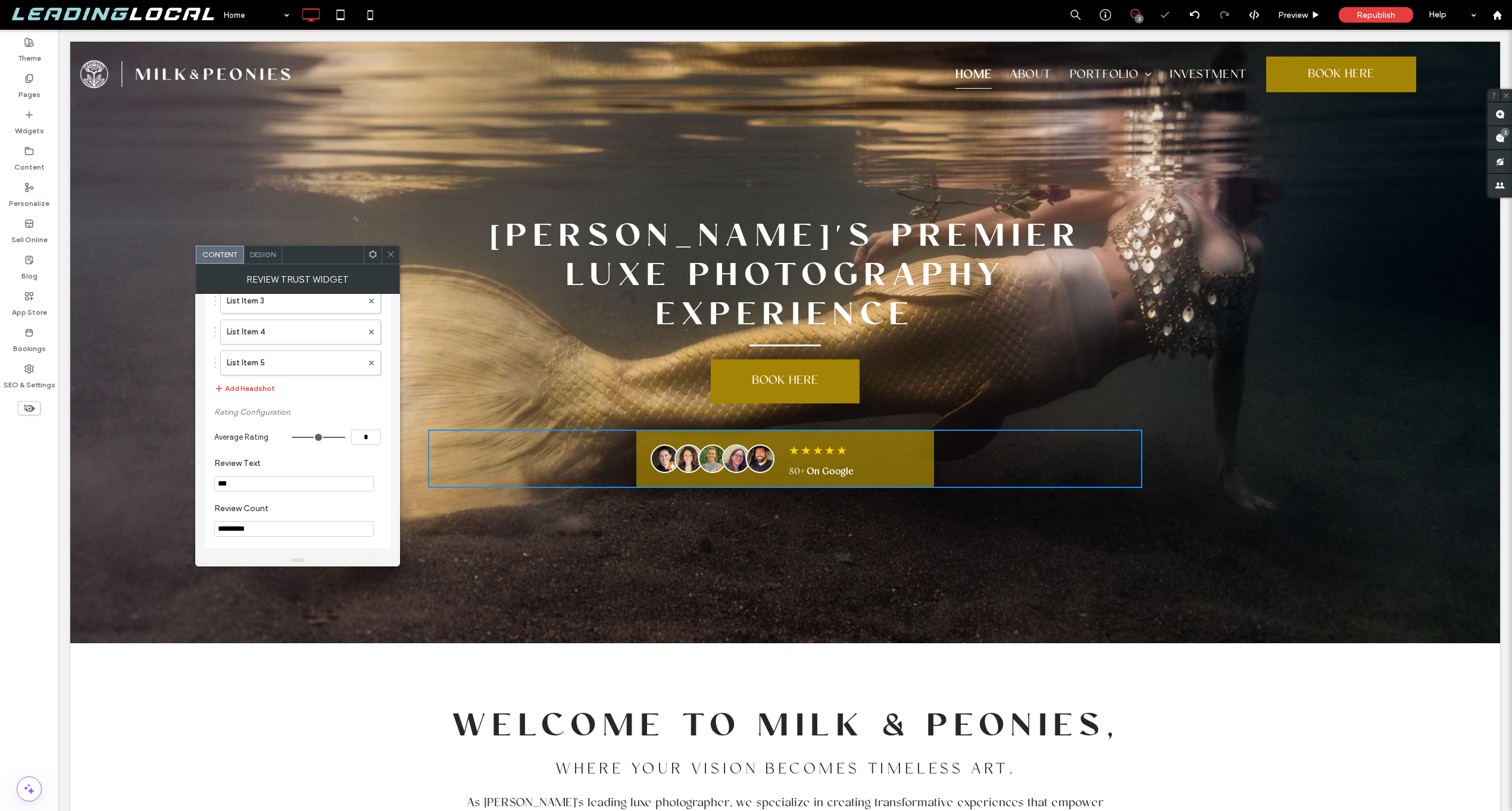
type input "***"
click at [280, 528] on input "*********" at bounding box center [294, 529] width 159 height 15
paste input "*****"
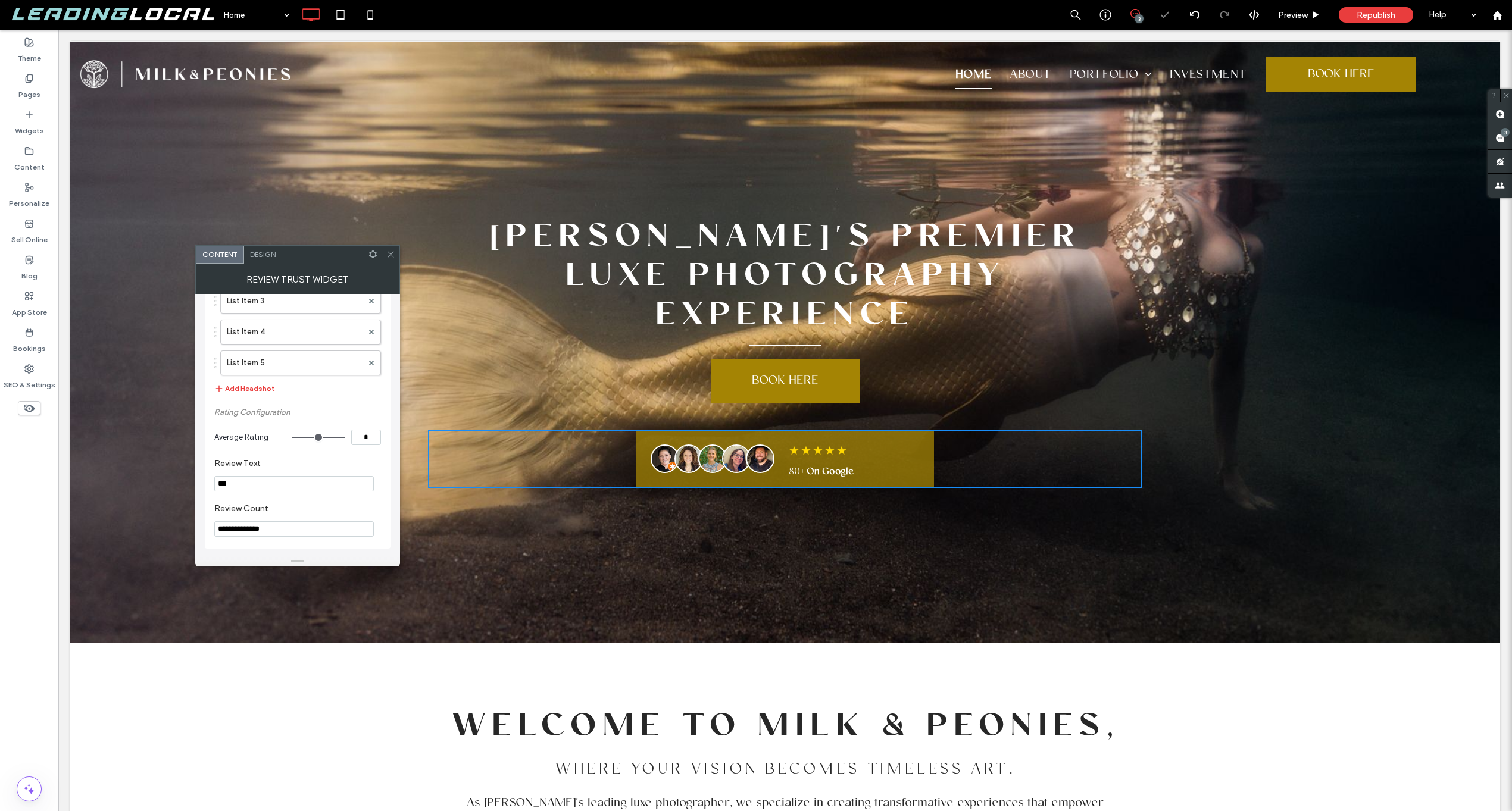
type input "**********"
click at [307, 512] on label "Review Count" at bounding box center [295, 509] width 162 height 13
click at [394, 257] on icon at bounding box center [391, 254] width 9 height 9
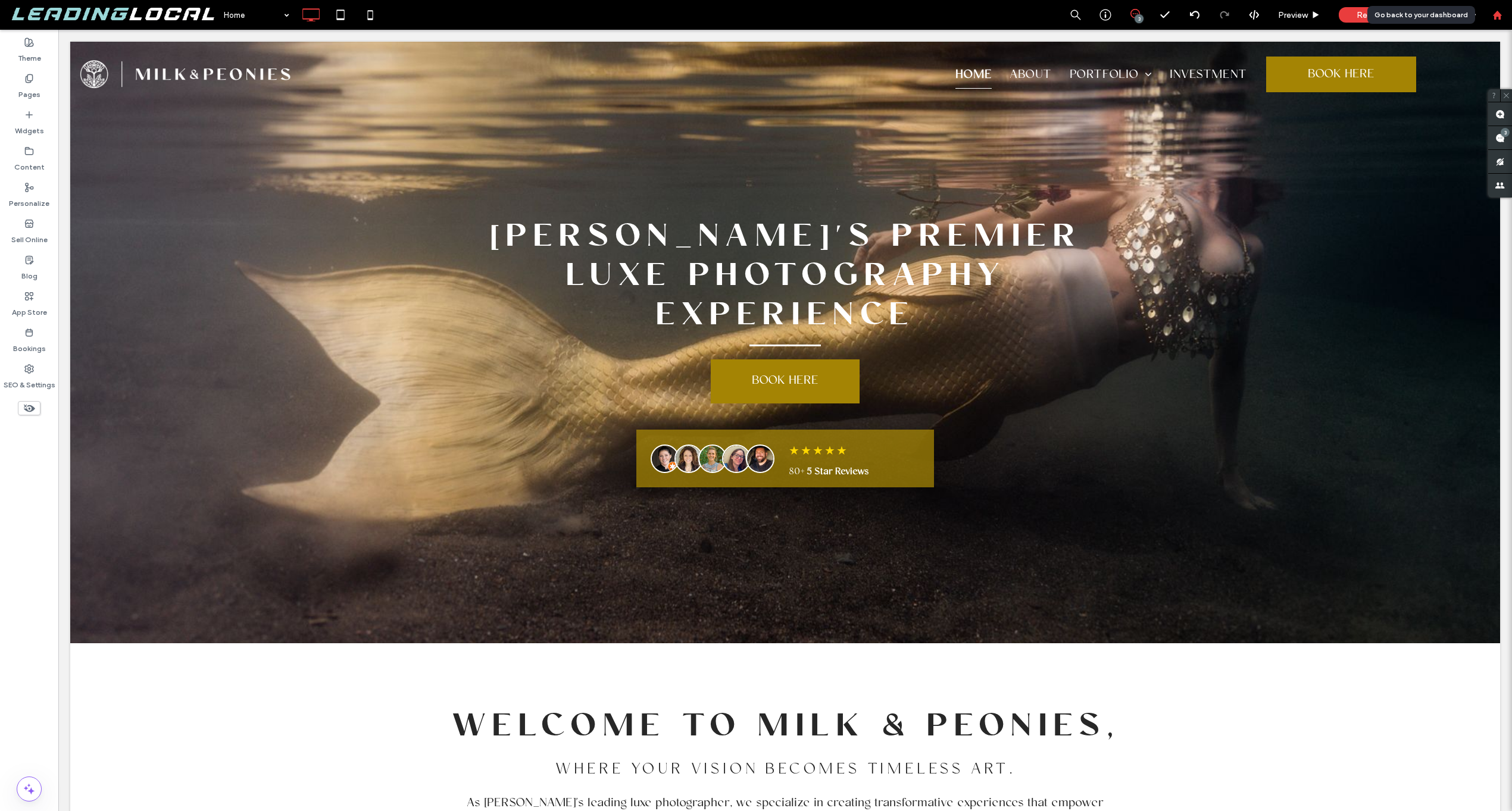
click at [1507, 10] on div at bounding box center [1497, 15] width 29 height 10
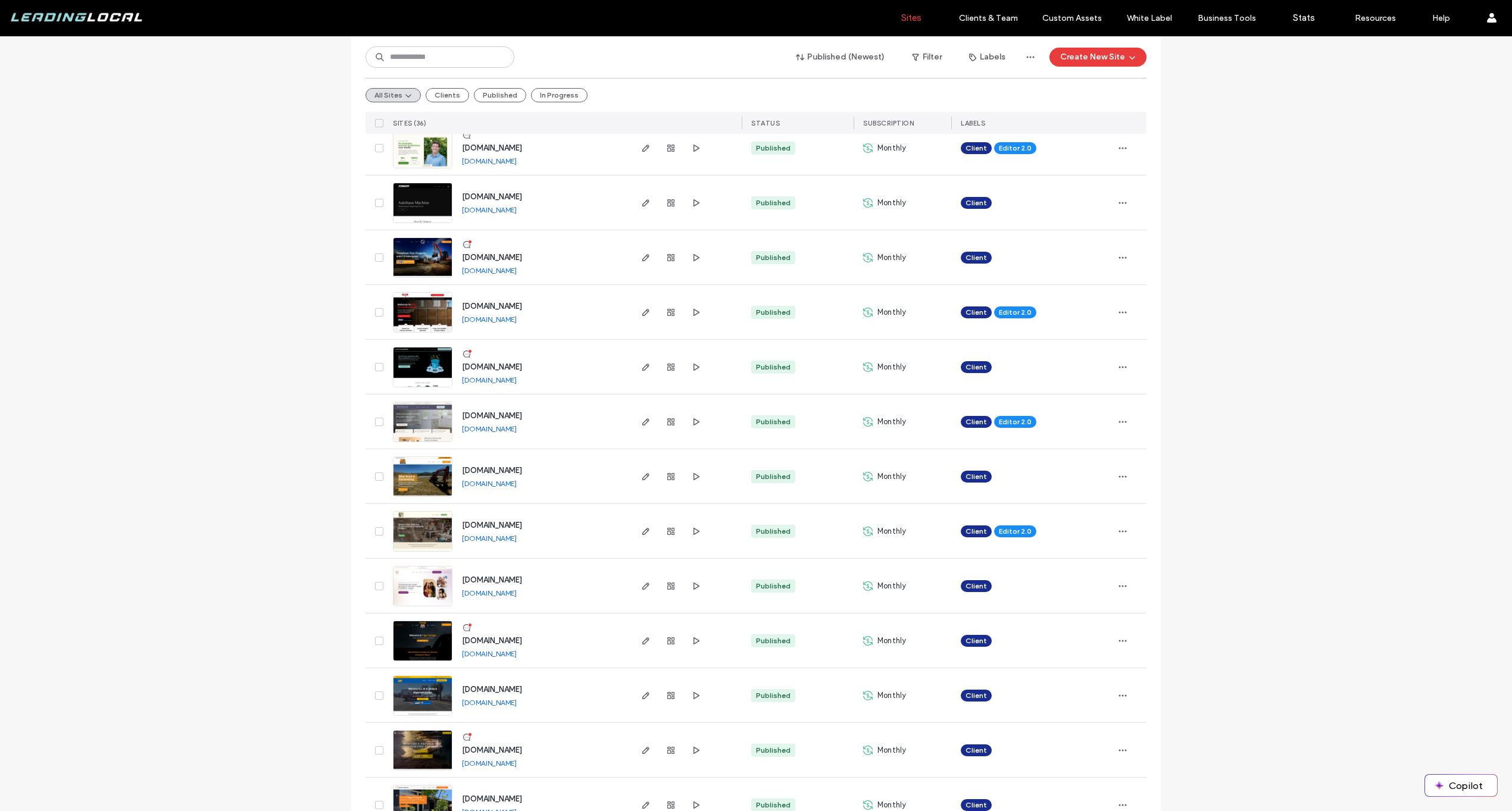
scroll to position [372, 0]
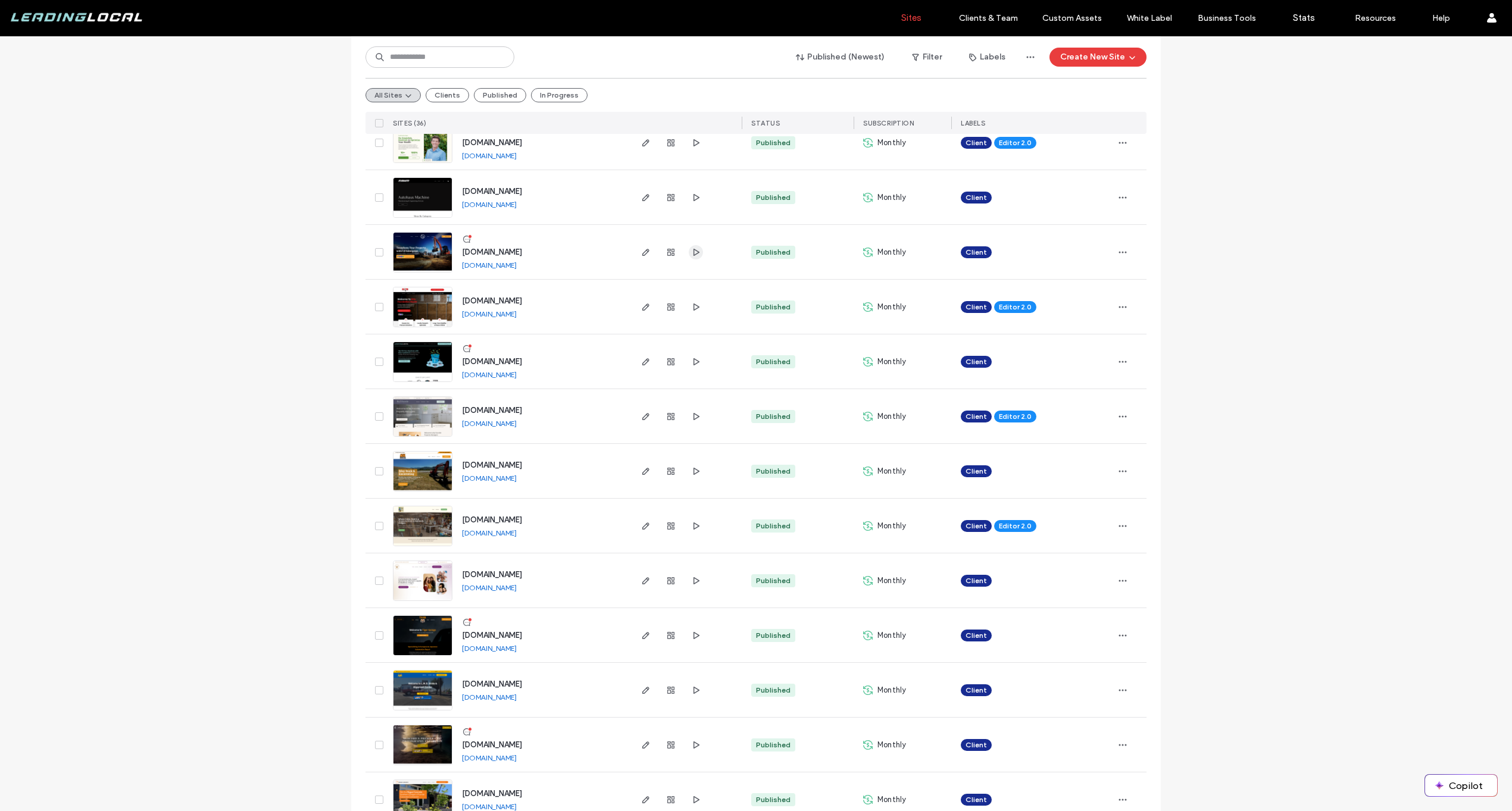
click at [695, 251] on icon "button" at bounding box center [696, 252] width 9 height 9
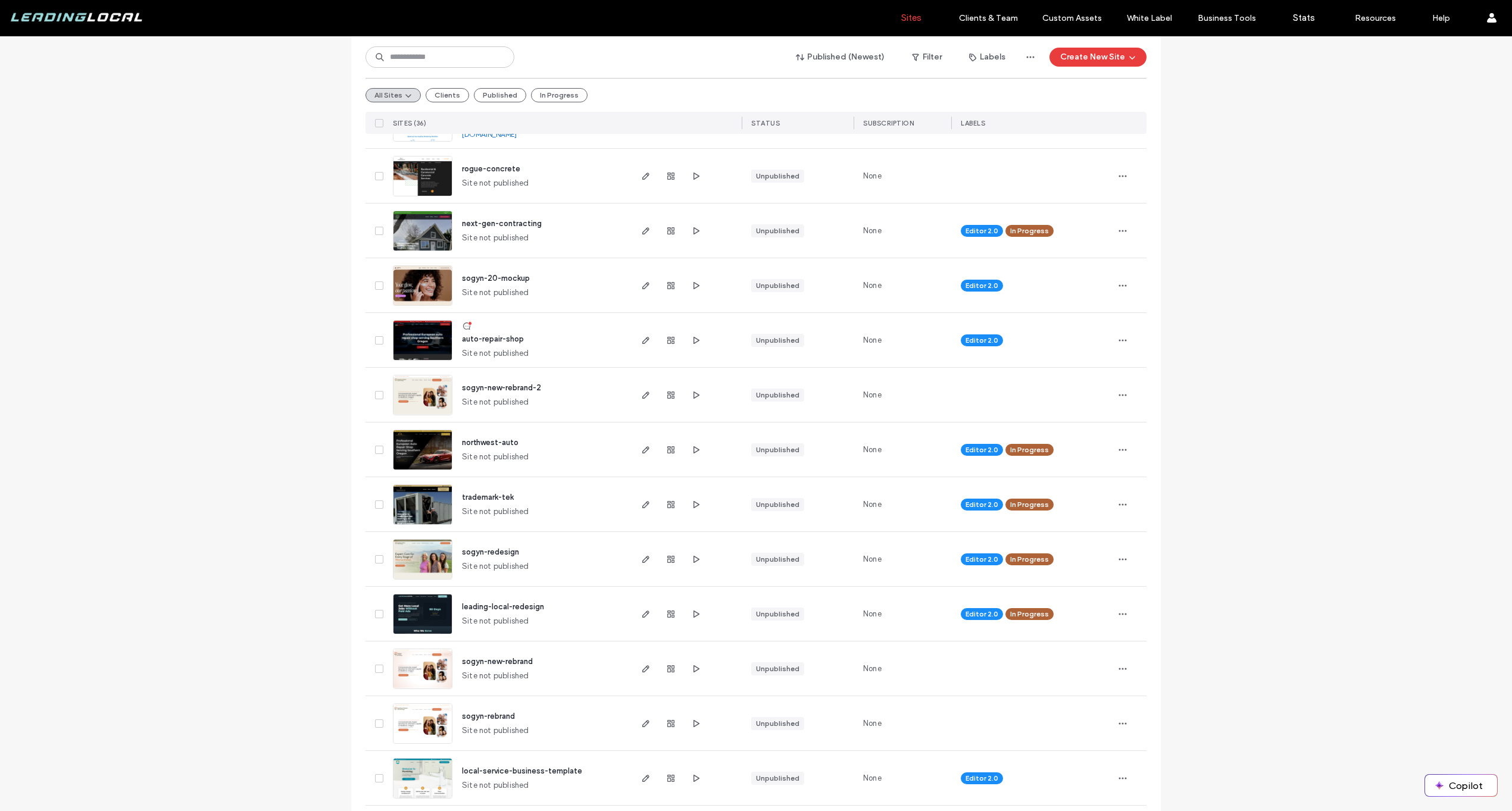
scroll to position [1175, 0]
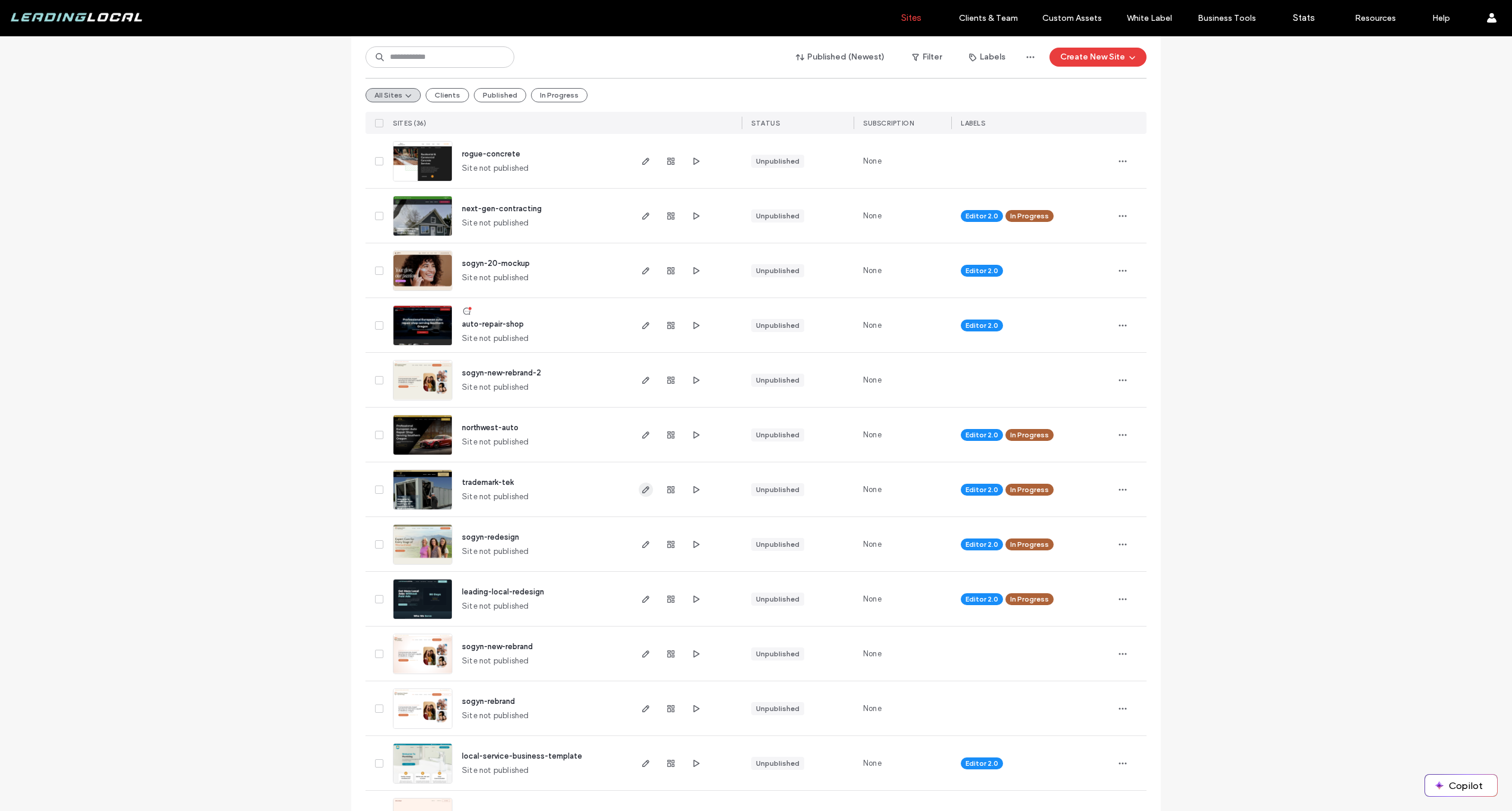
click at [647, 489] on span "button" at bounding box center [645, 489] width 14 height 14
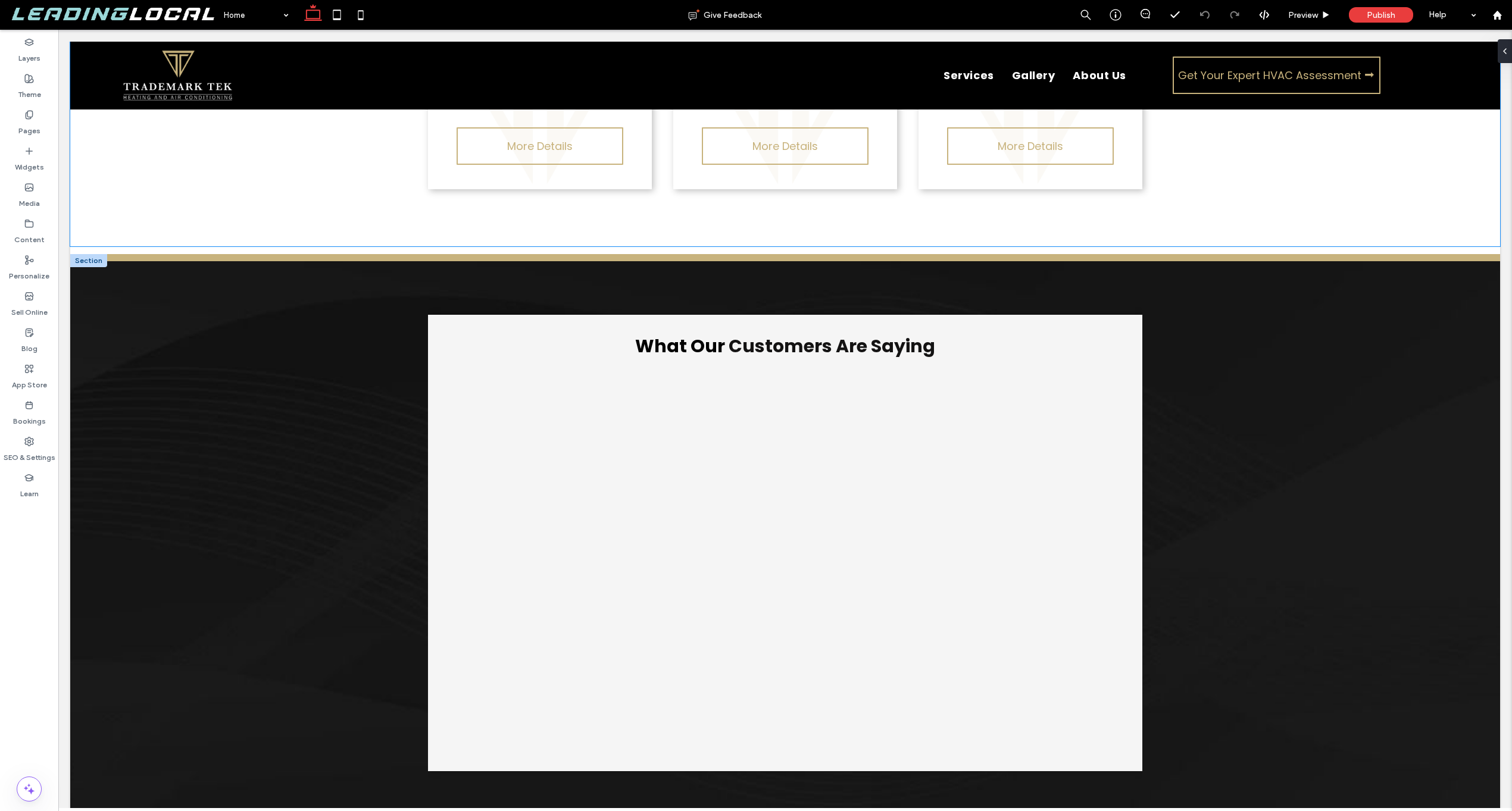
scroll to position [2384, 0]
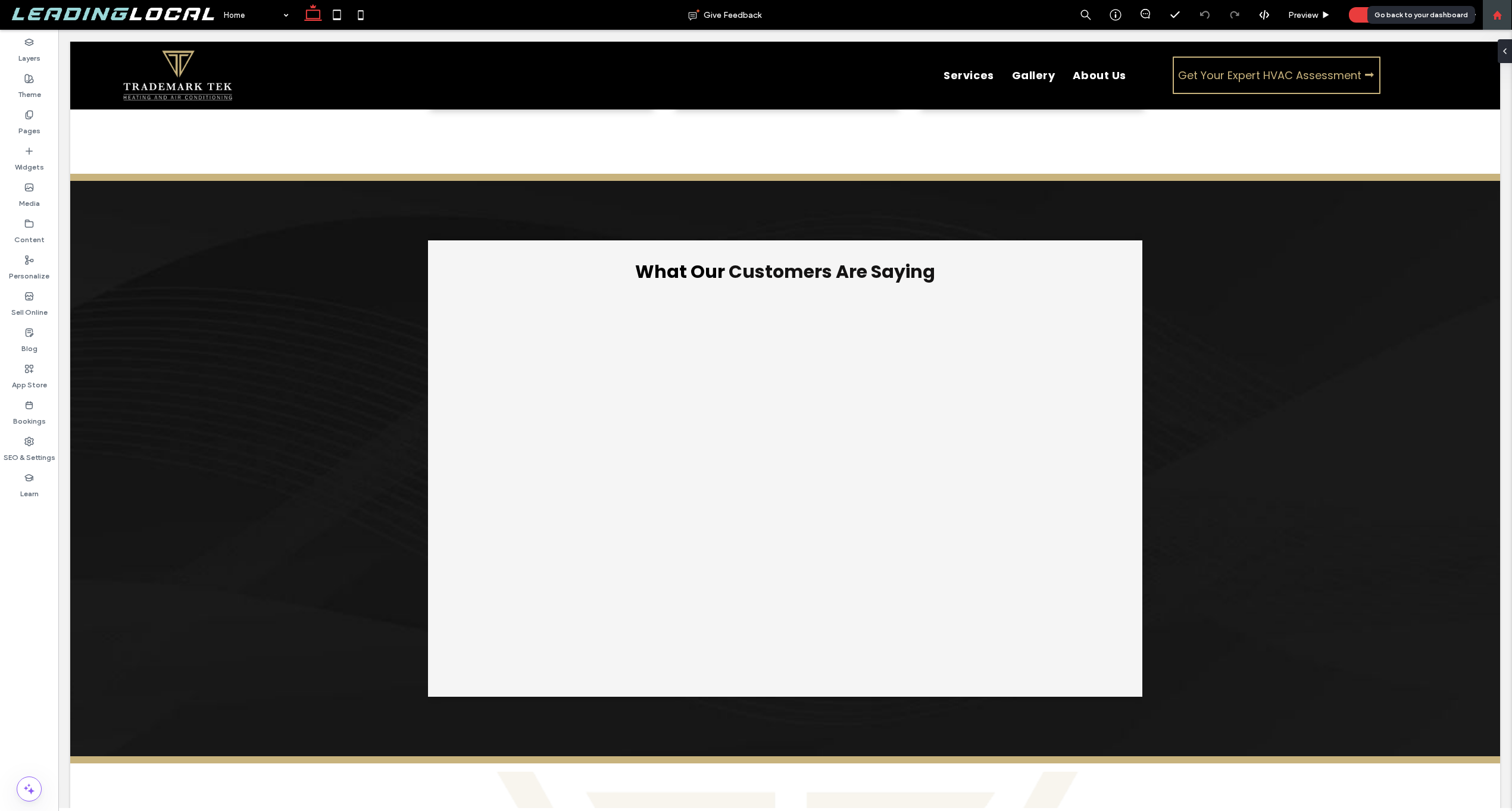
click at [1498, 19] on icon at bounding box center [1497, 15] width 10 height 10
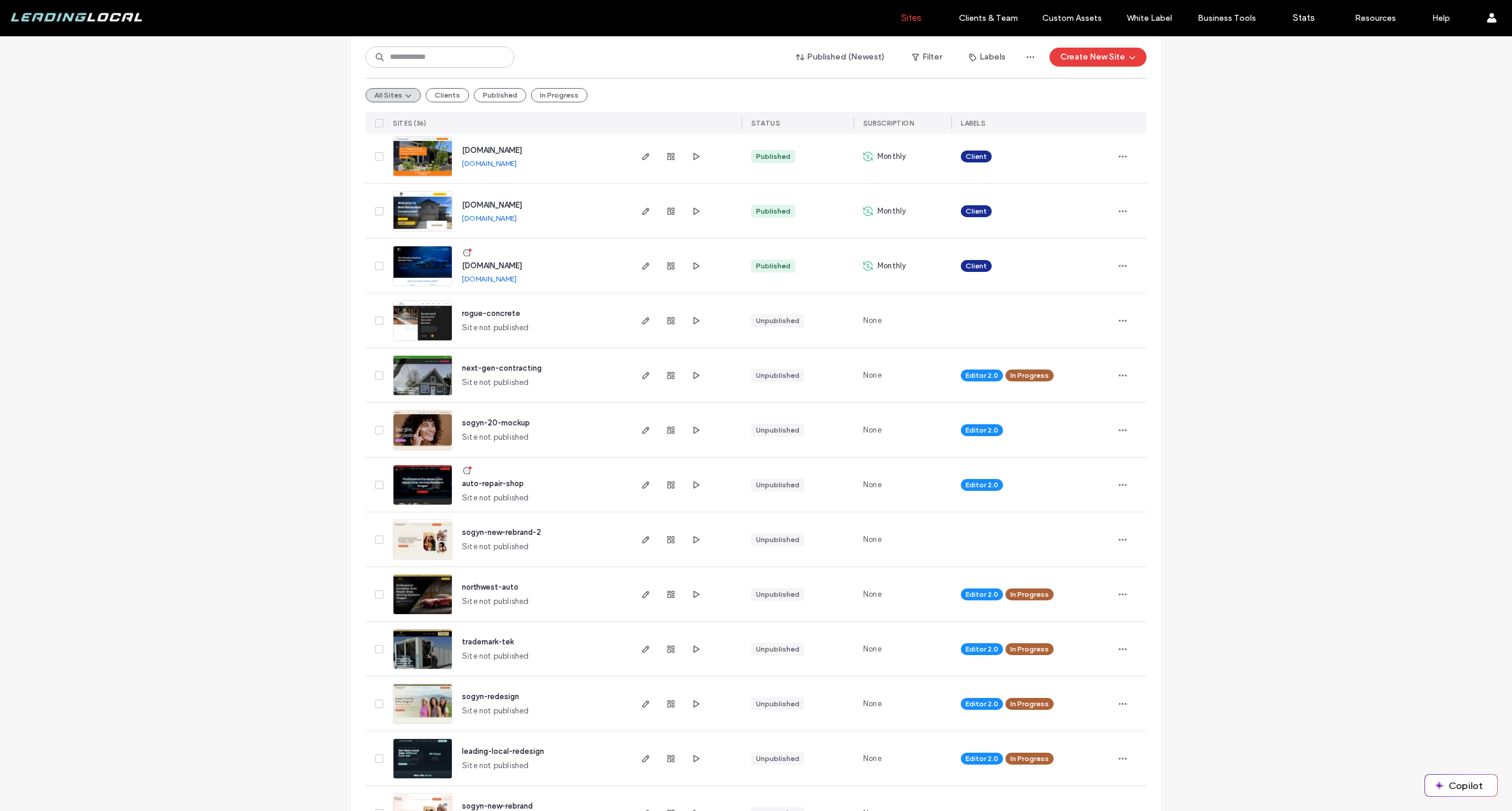
scroll to position [1030, 0]
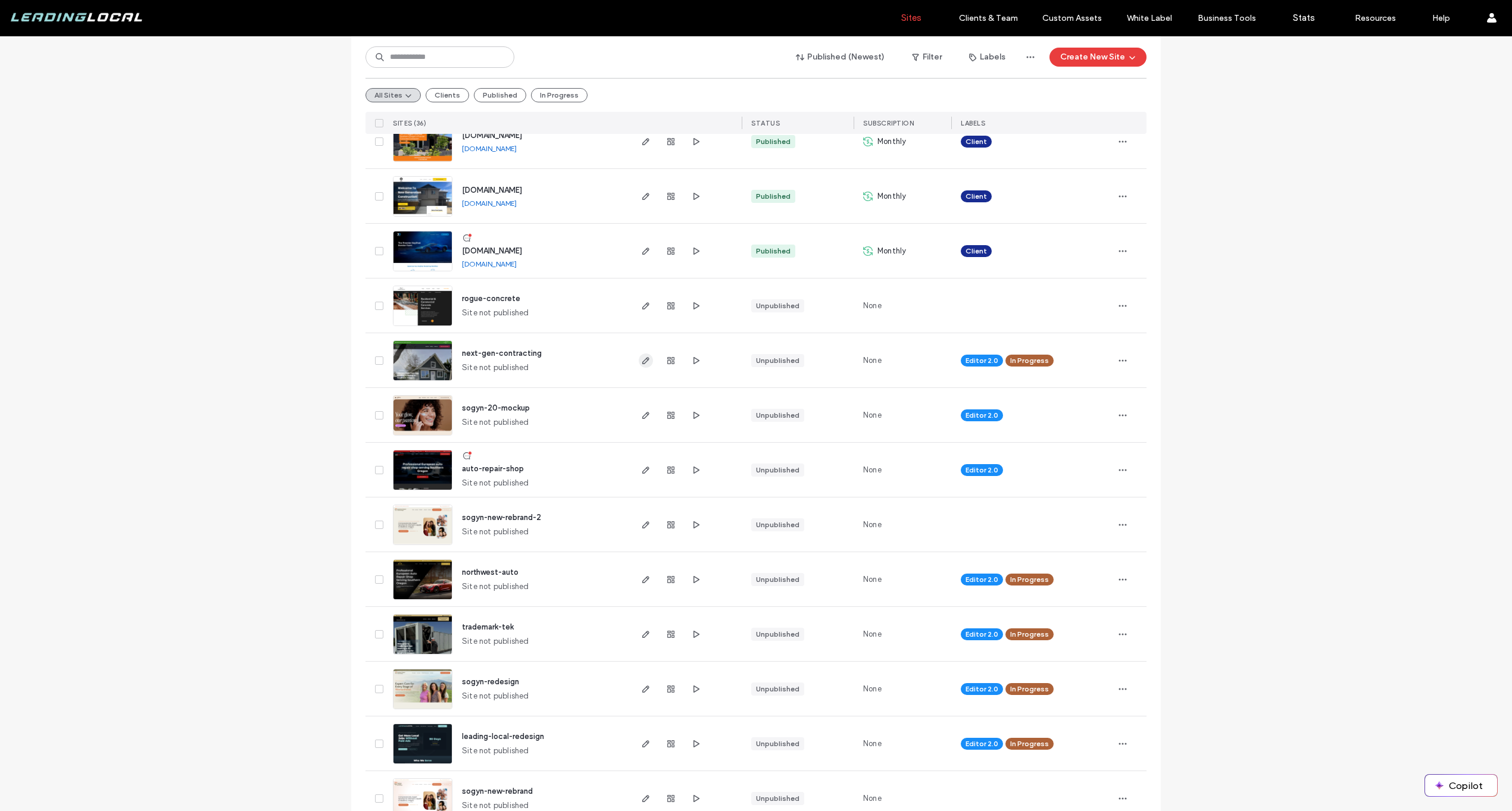
click at [648, 359] on span "button" at bounding box center [645, 360] width 14 height 14
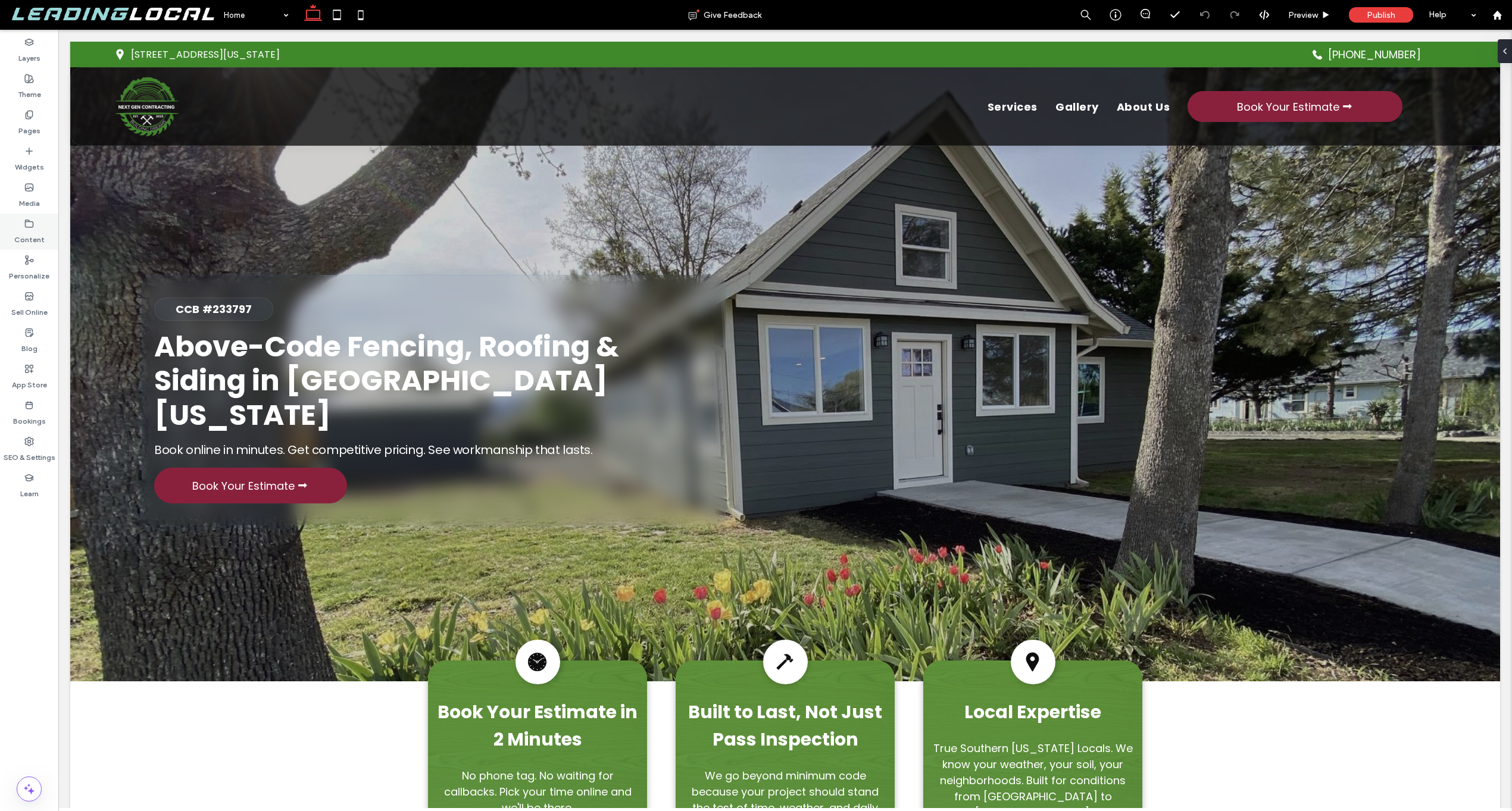
click at [40, 226] on div "Content" at bounding box center [29, 232] width 58 height 36
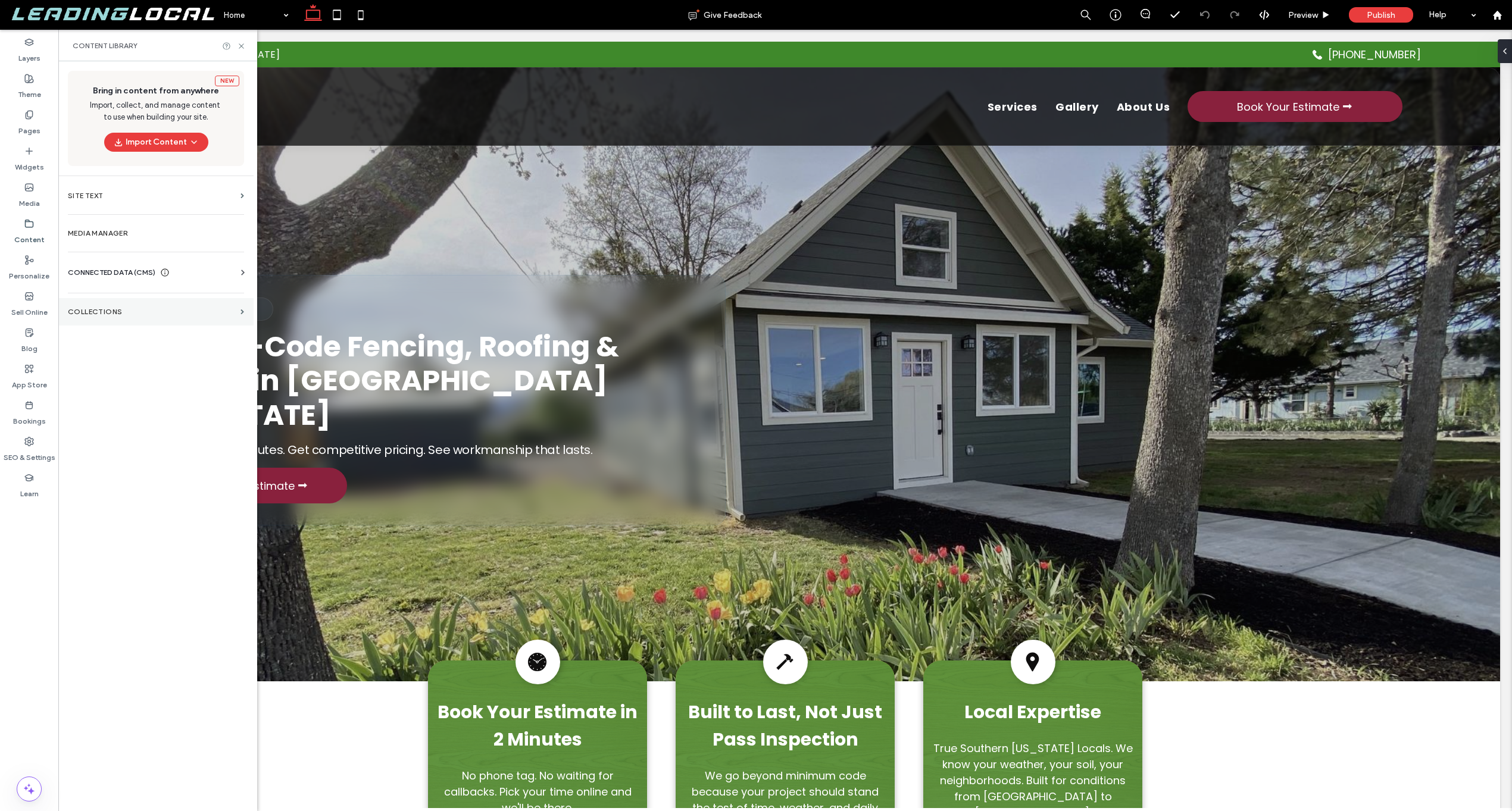
click at [103, 314] on label "Collections" at bounding box center [152, 312] width 168 height 8
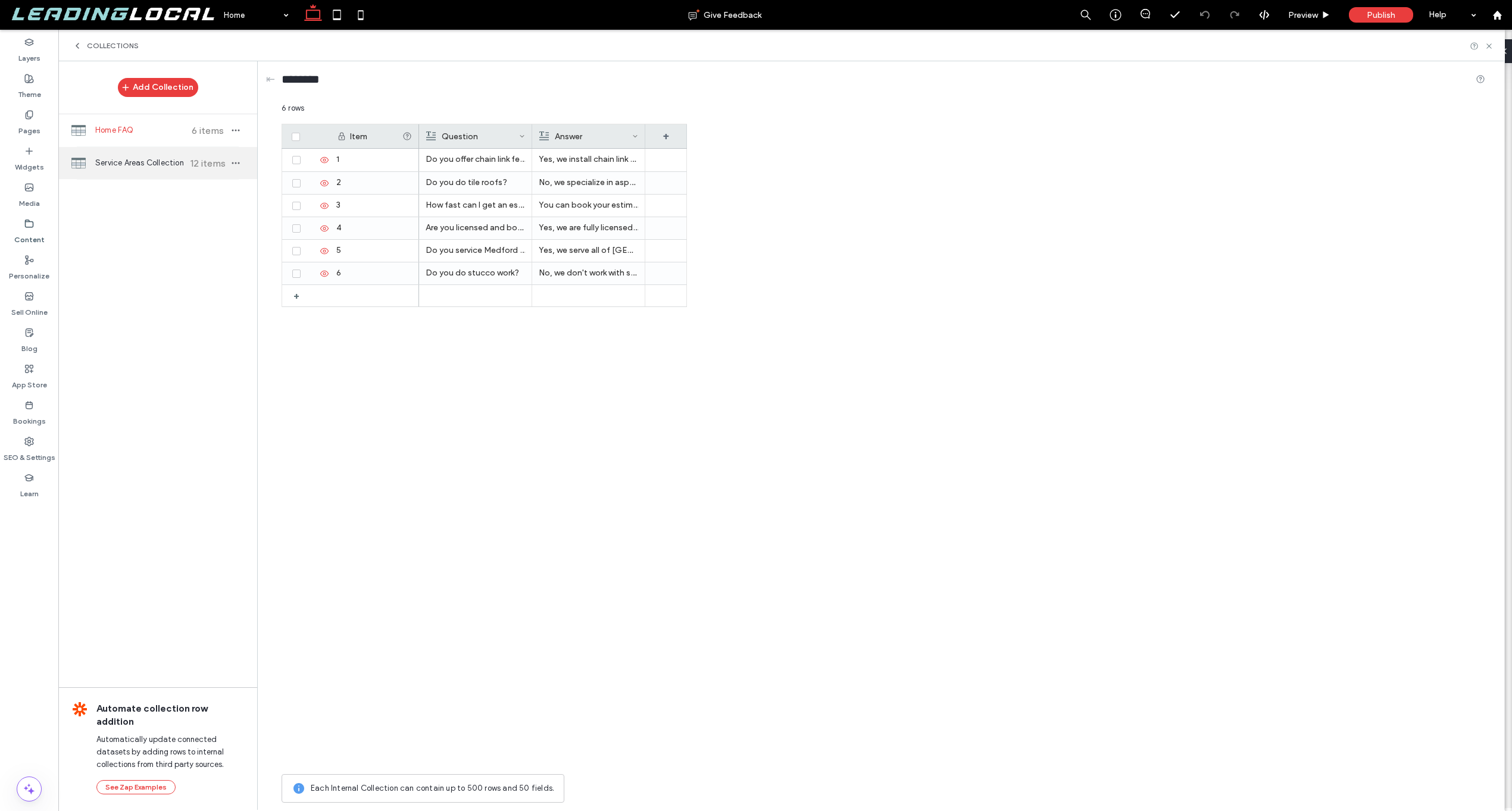
click at [121, 159] on span "Service Areas Collection" at bounding box center [140, 163] width 89 height 12
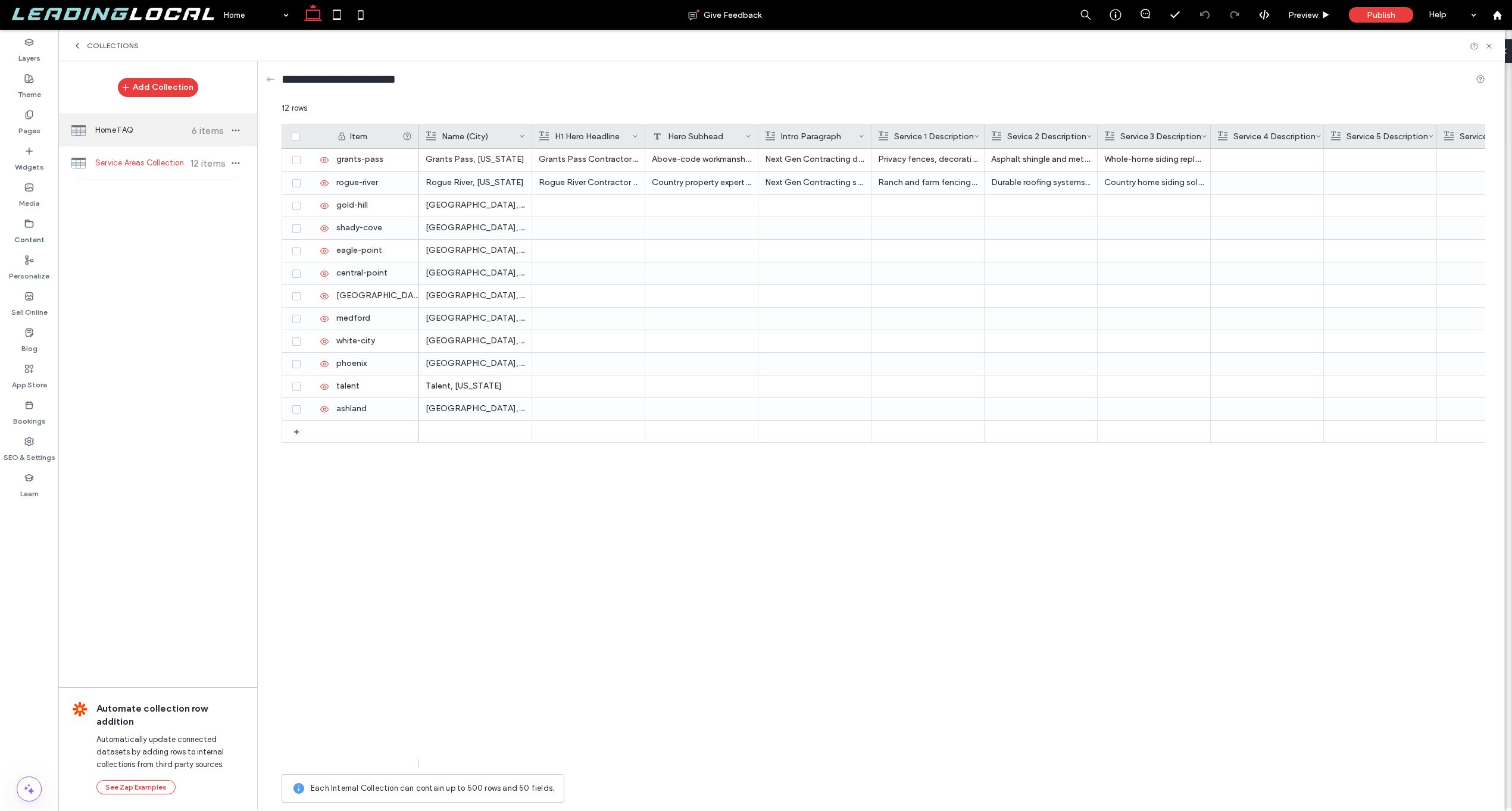
click at [139, 132] on span "Home FAQ" at bounding box center [140, 130] width 89 height 12
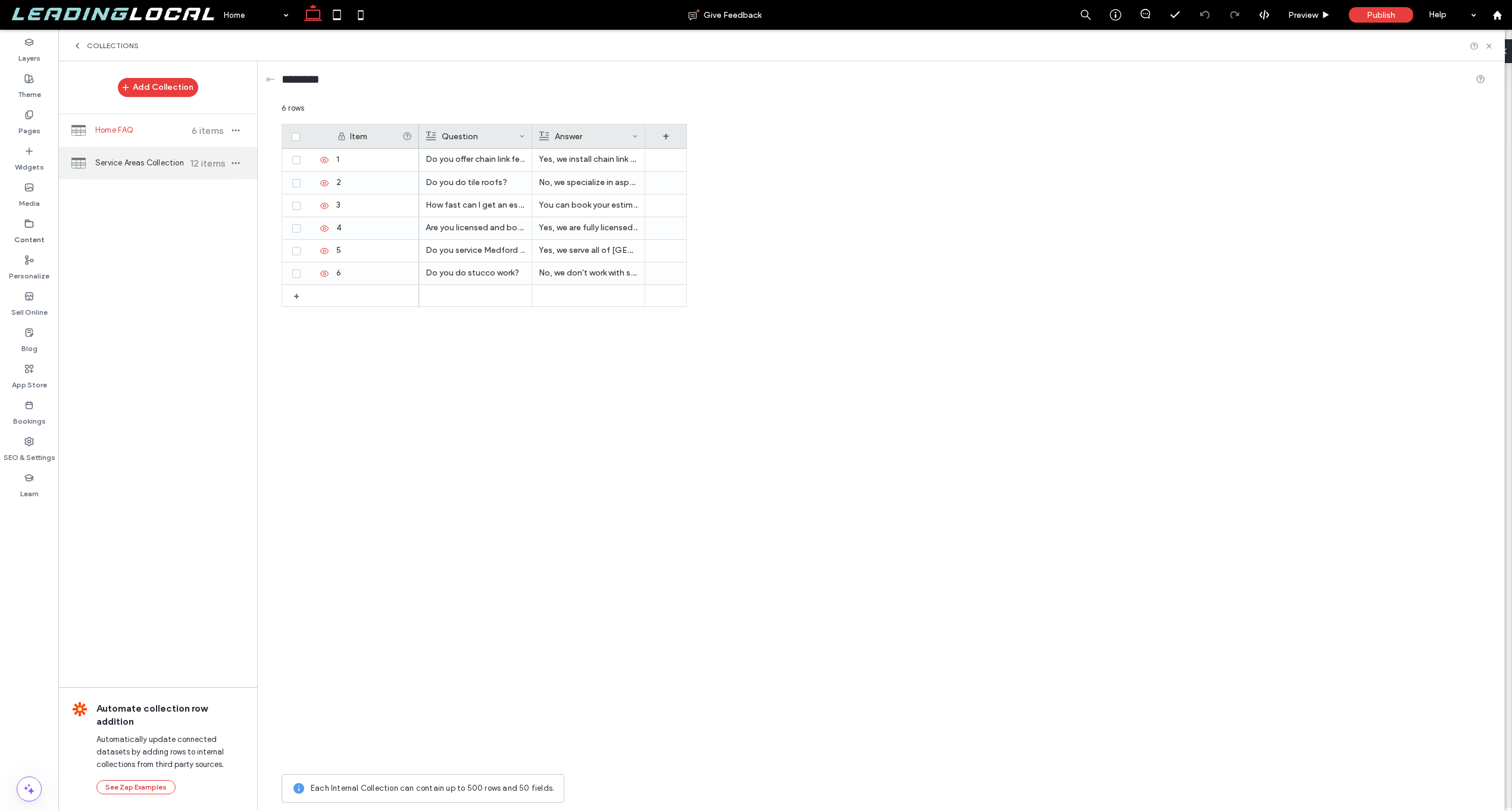
click at [131, 169] on div "Service Areas Collection 12 items" at bounding box center [158, 163] width 199 height 32
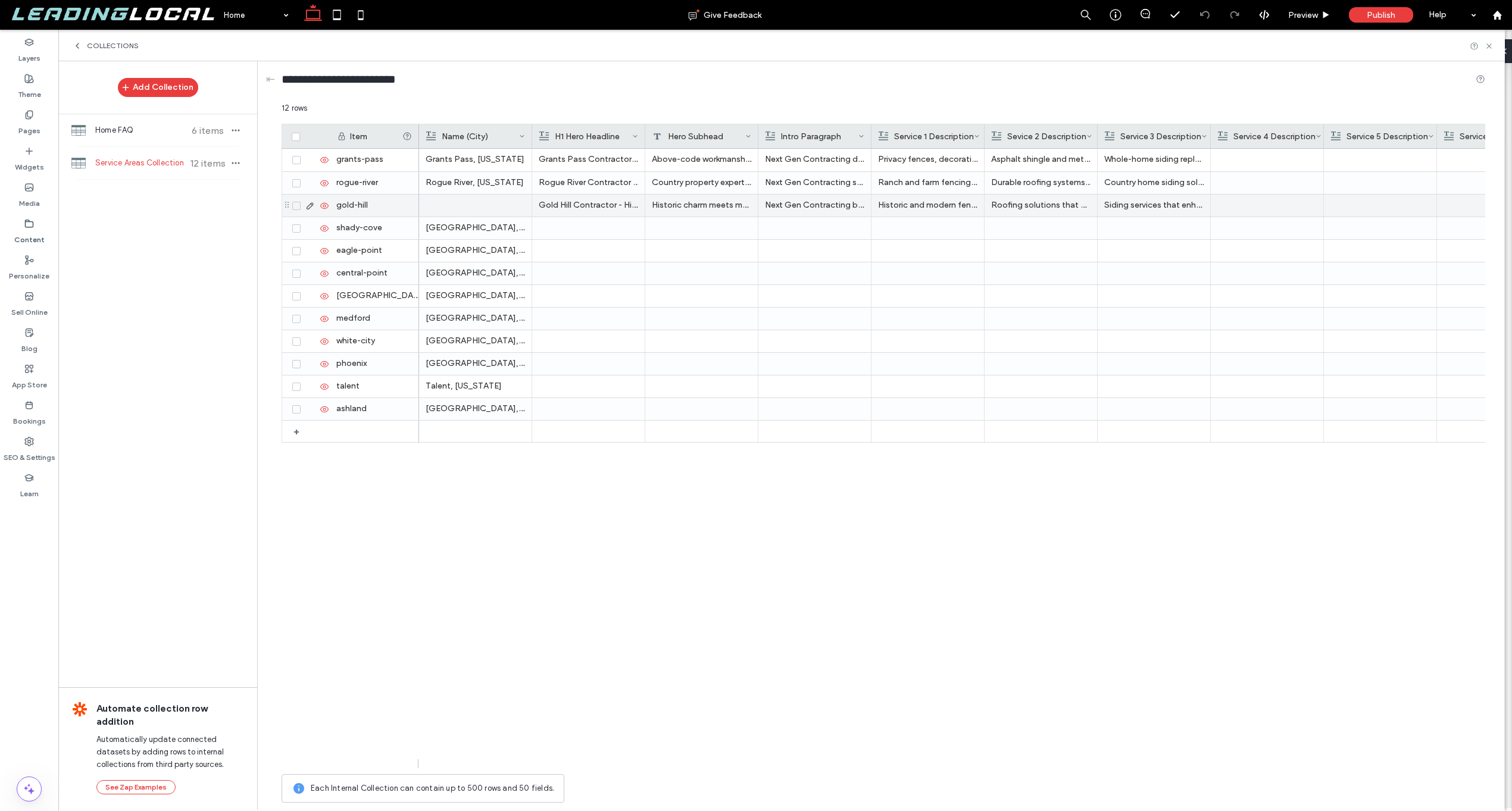
click at [475, 202] on div at bounding box center [475, 206] width 100 height 22
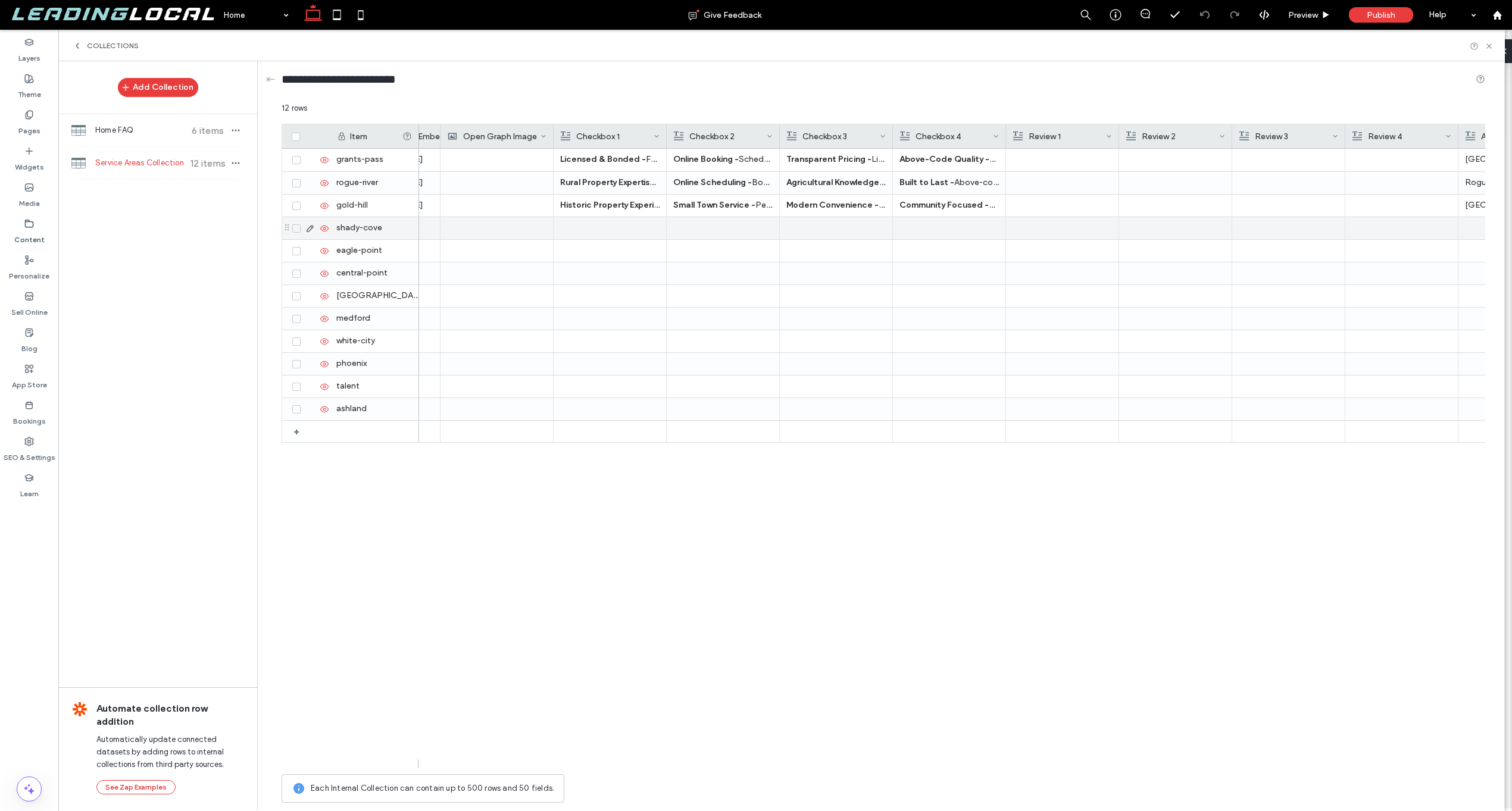
scroll to position [0, 1646]
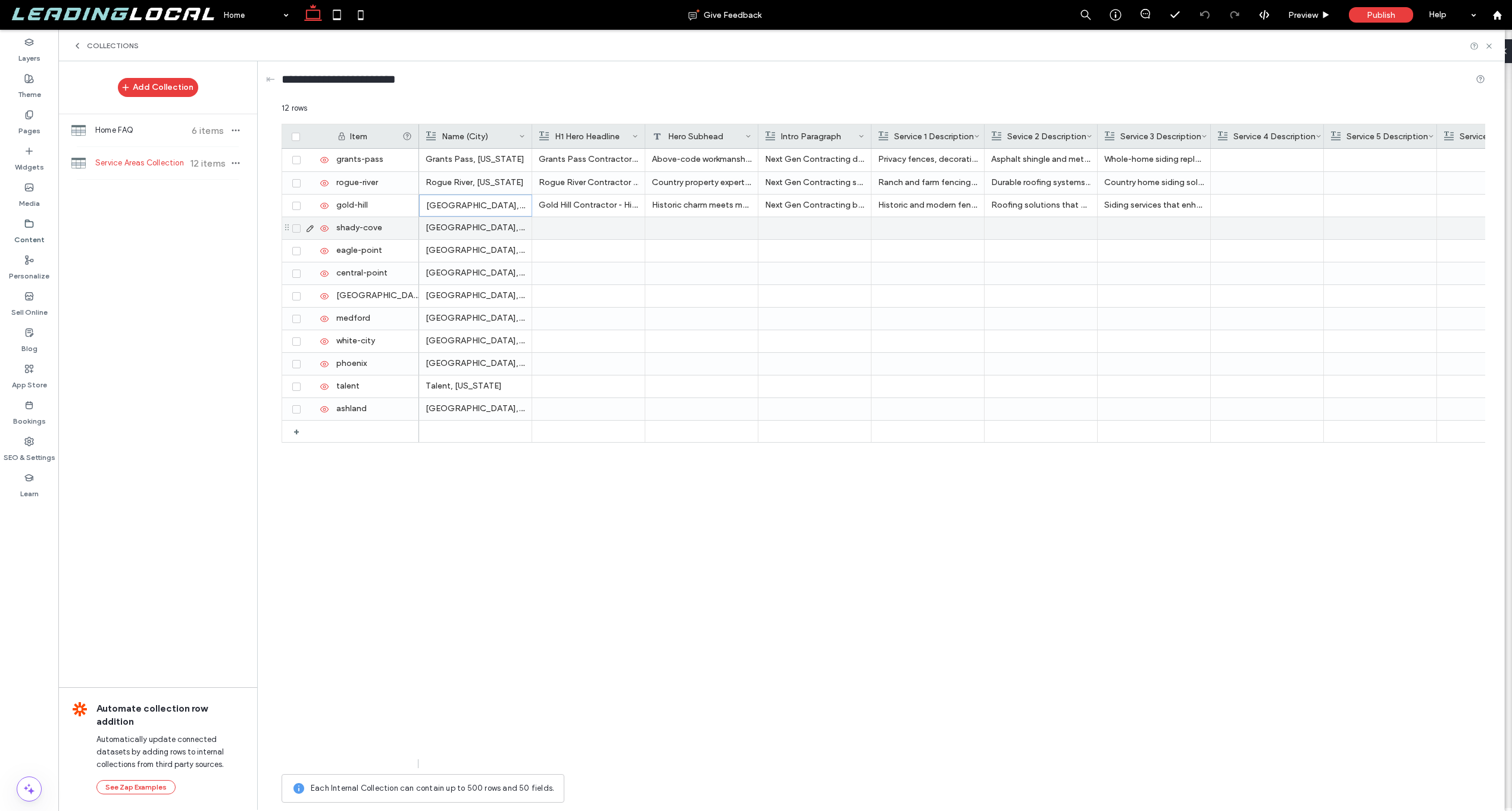
click at [592, 226] on div at bounding box center [588, 228] width 100 height 22
click at [138, 138] on div "Home FAQ 6 items" at bounding box center [158, 130] width 199 height 32
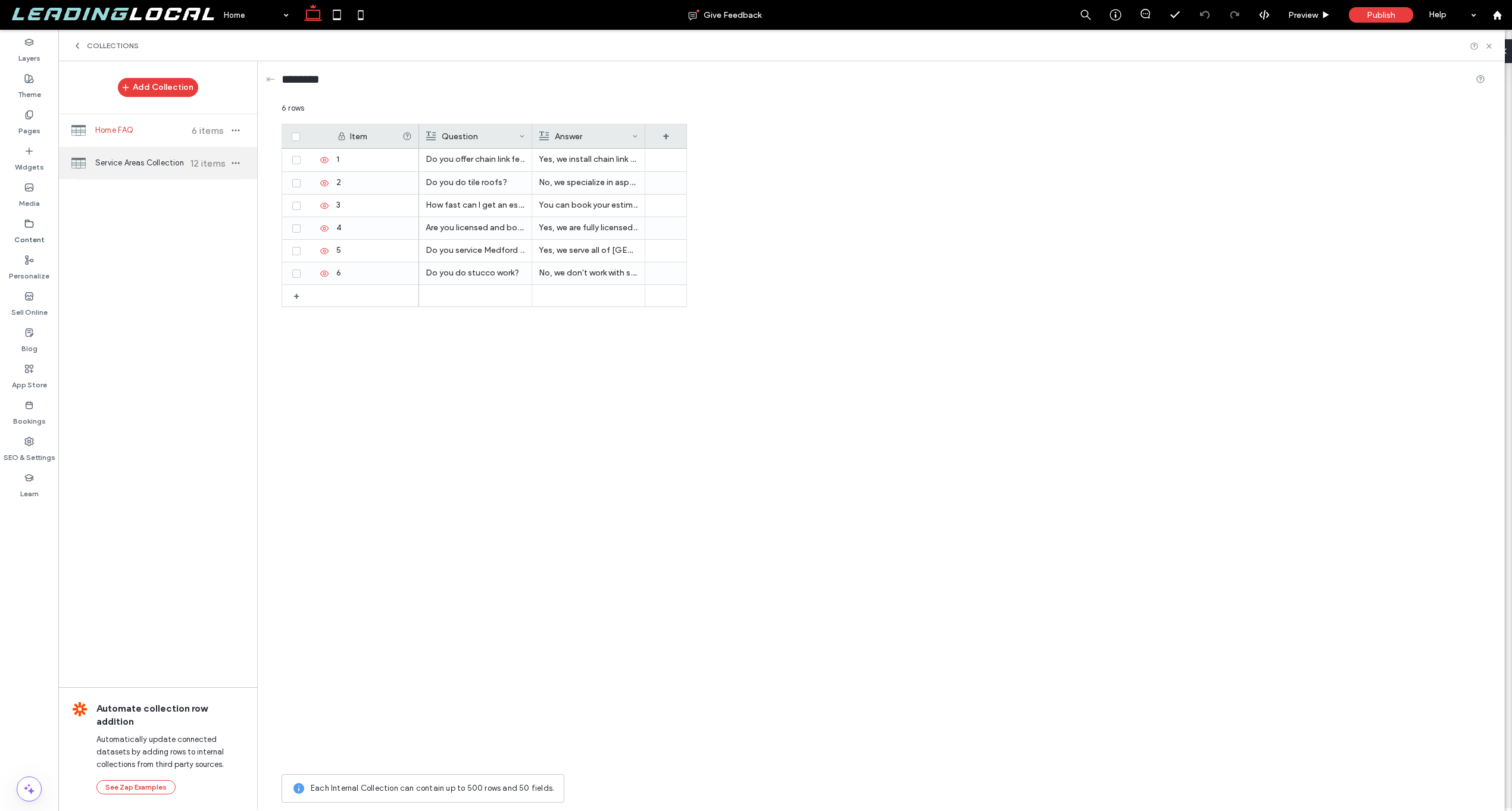
click at [138, 160] on span "Service Areas Collection" at bounding box center [140, 163] width 89 height 12
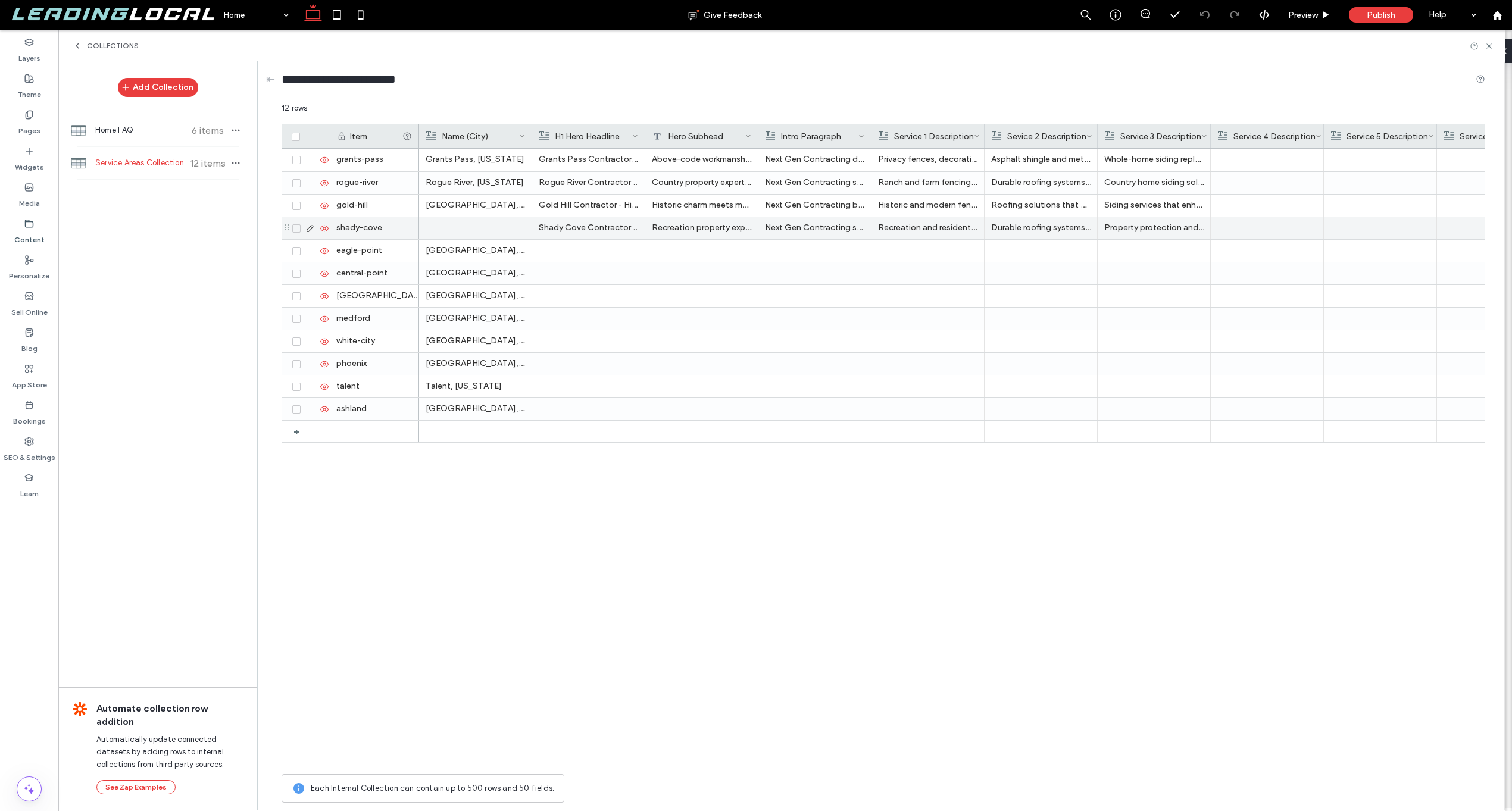
click at [448, 222] on div at bounding box center [475, 228] width 100 height 22
click at [448, 222] on div at bounding box center [475, 228] width 99 height 21
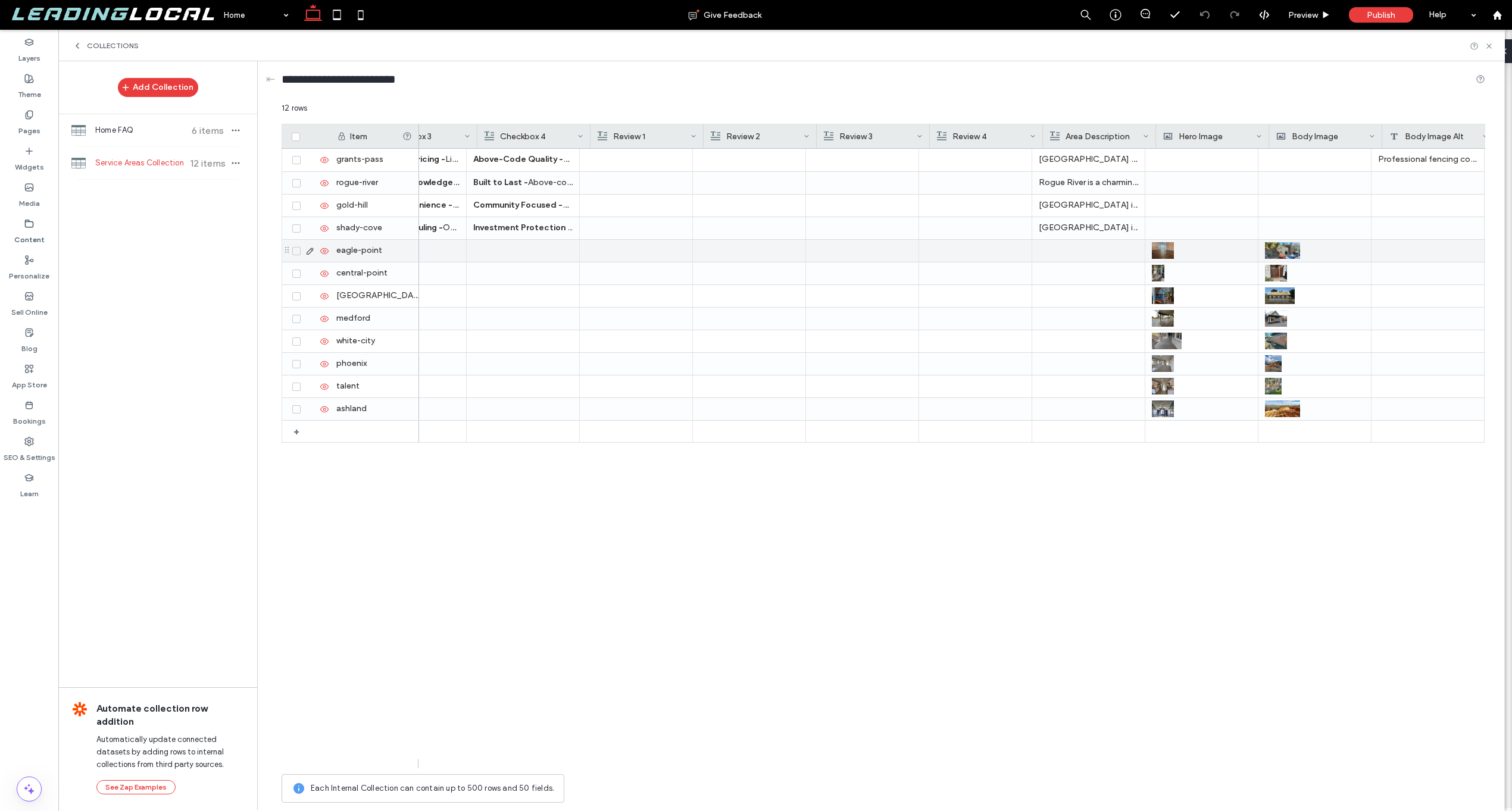
scroll to position [0, 1816]
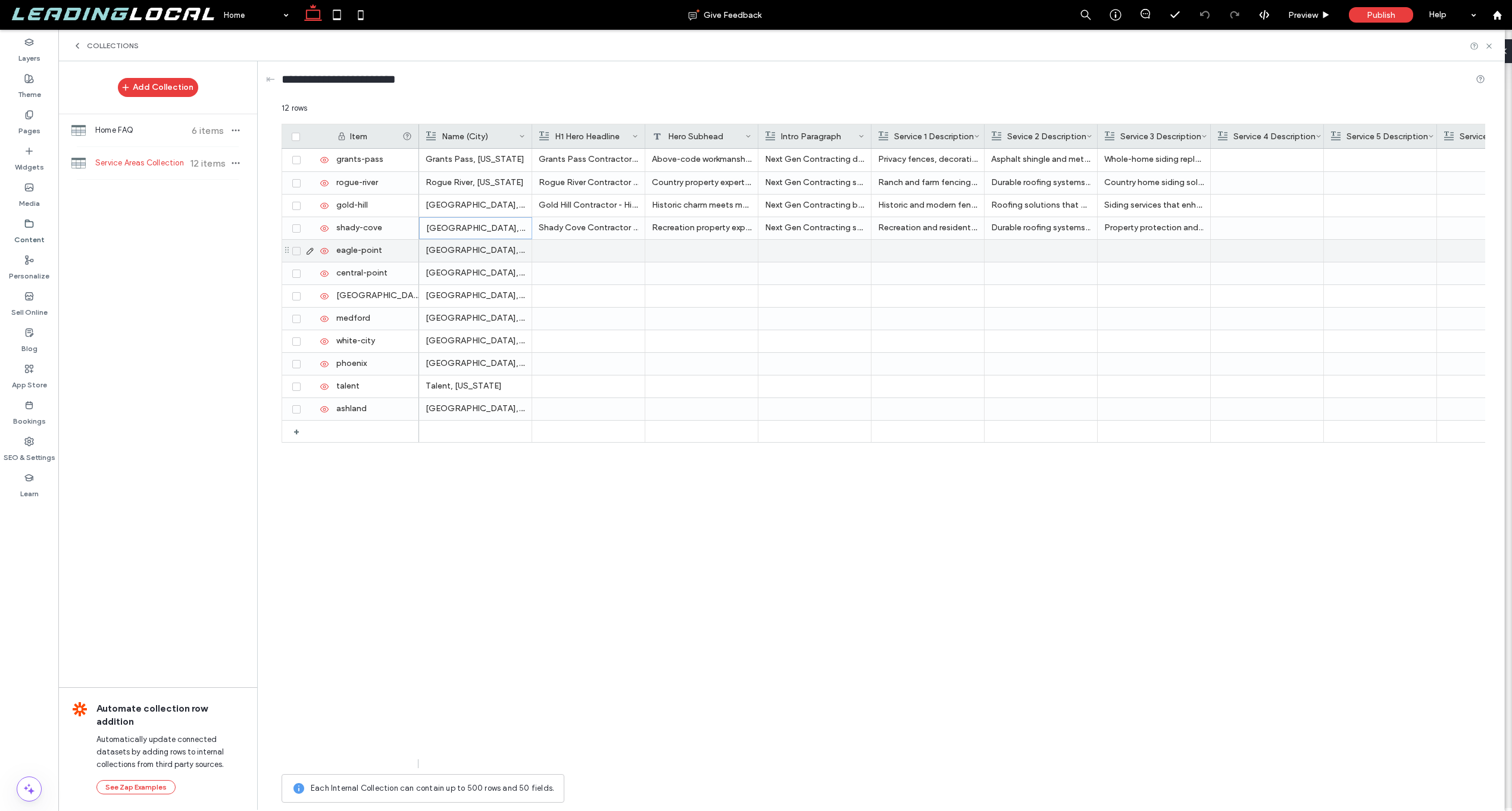
click at [606, 256] on div at bounding box center [588, 251] width 100 height 22
click at [117, 130] on span "Home FAQ" at bounding box center [140, 130] width 89 height 12
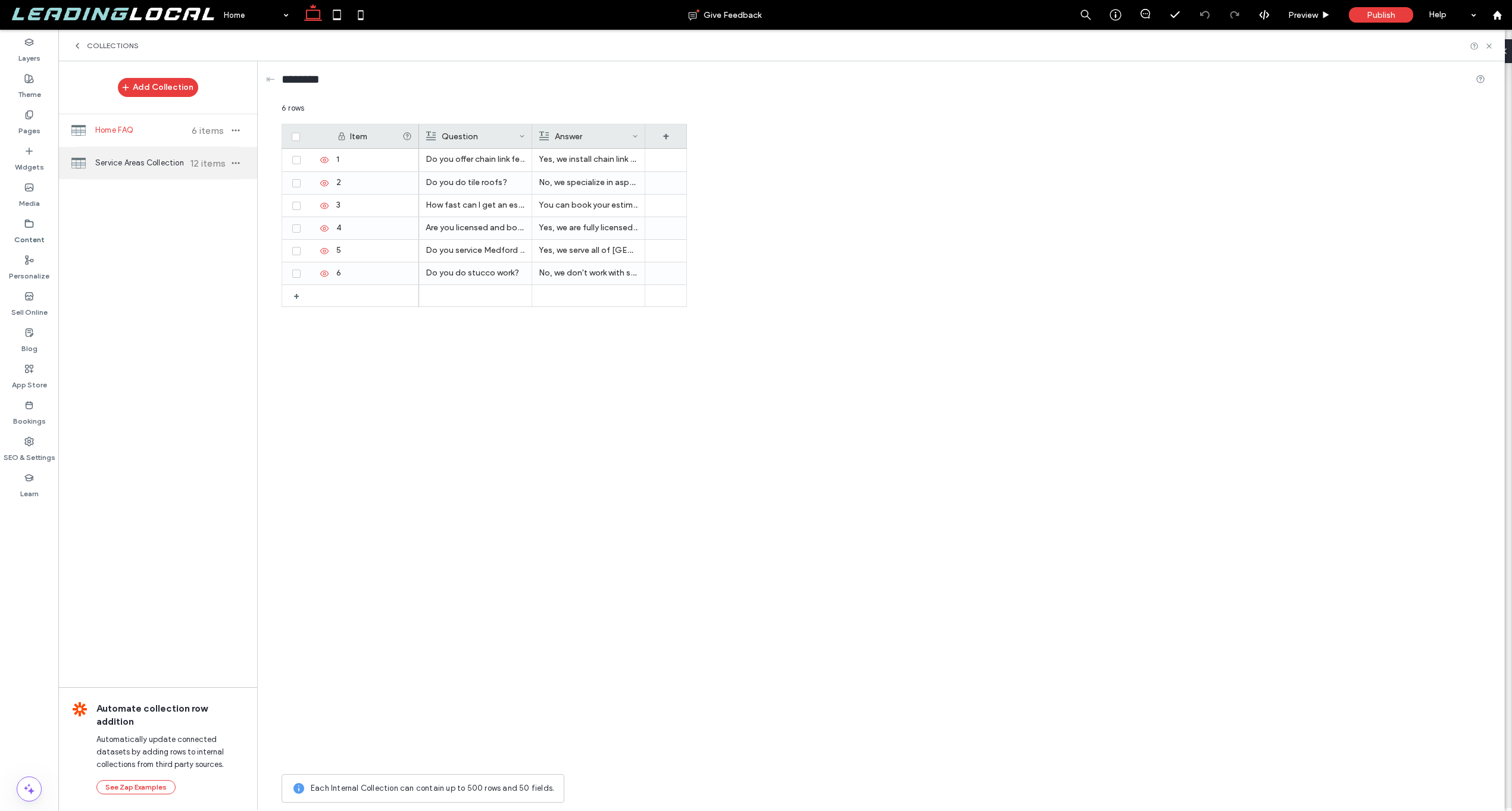
click at [132, 156] on div "Service Areas Collection 12 items" at bounding box center [158, 163] width 199 height 32
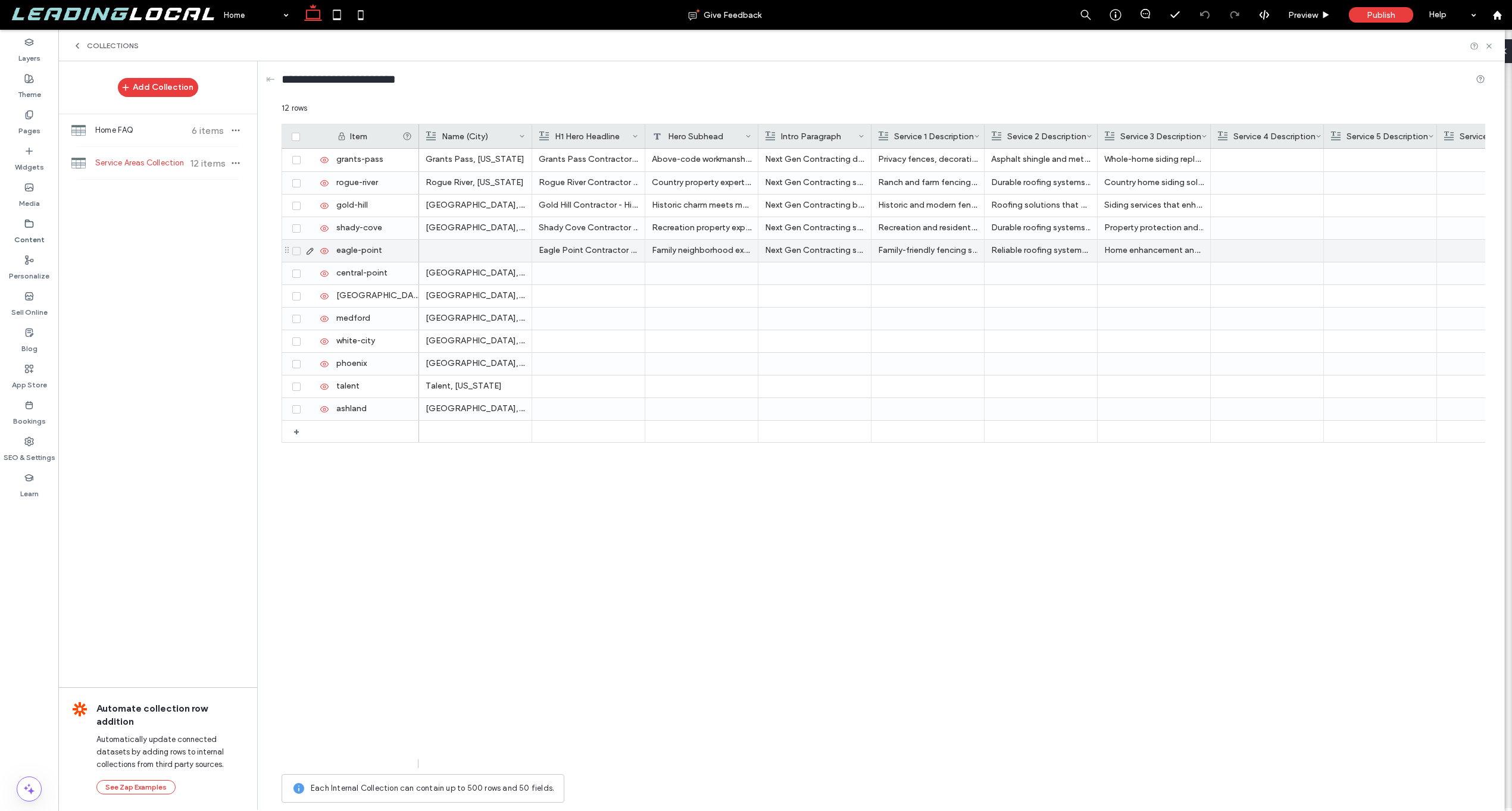
click at [467, 252] on div at bounding box center [475, 251] width 100 height 22
click at [467, 252] on div at bounding box center [475, 251] width 99 height 21
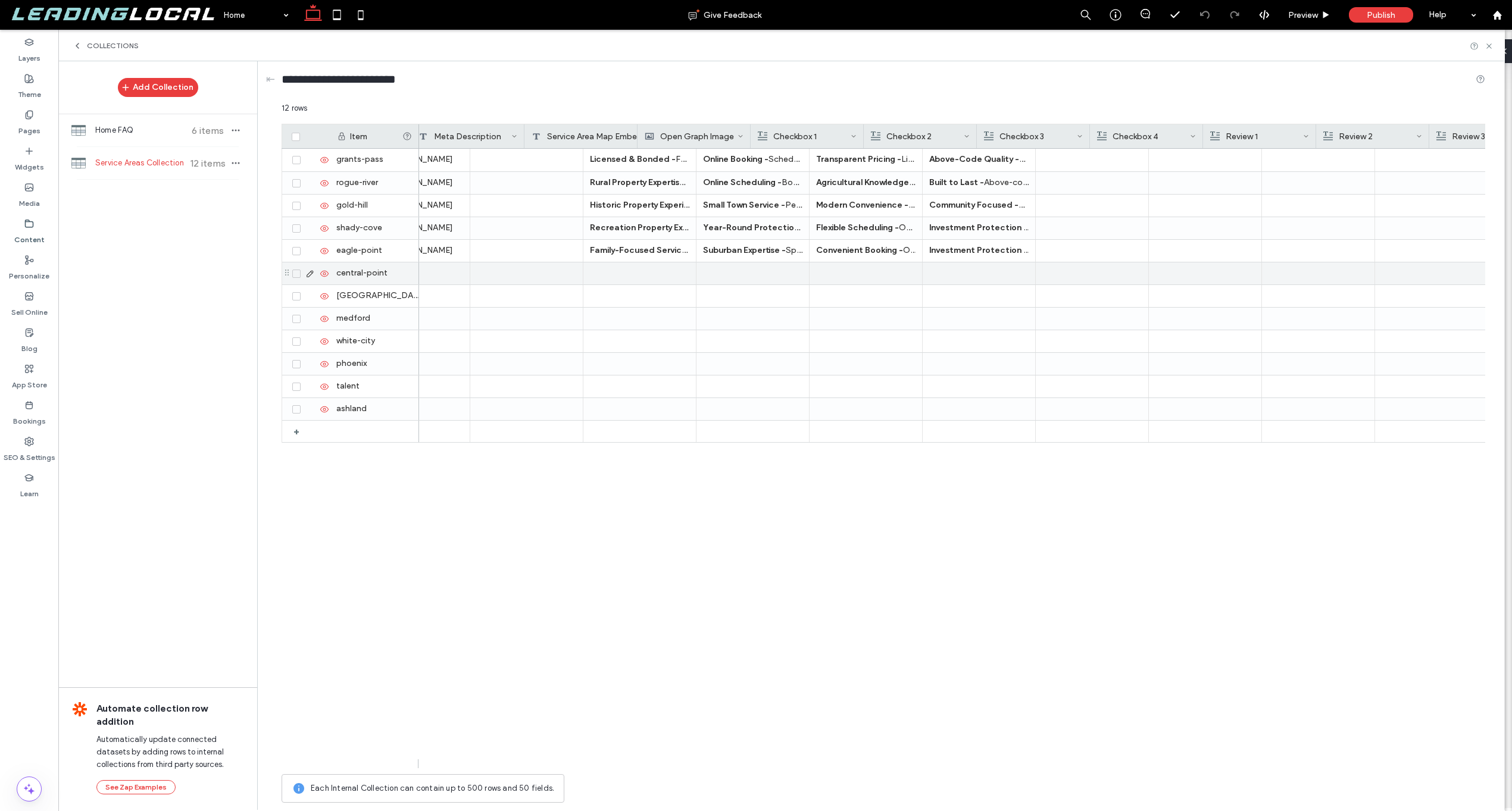
scroll to position [0, 792]
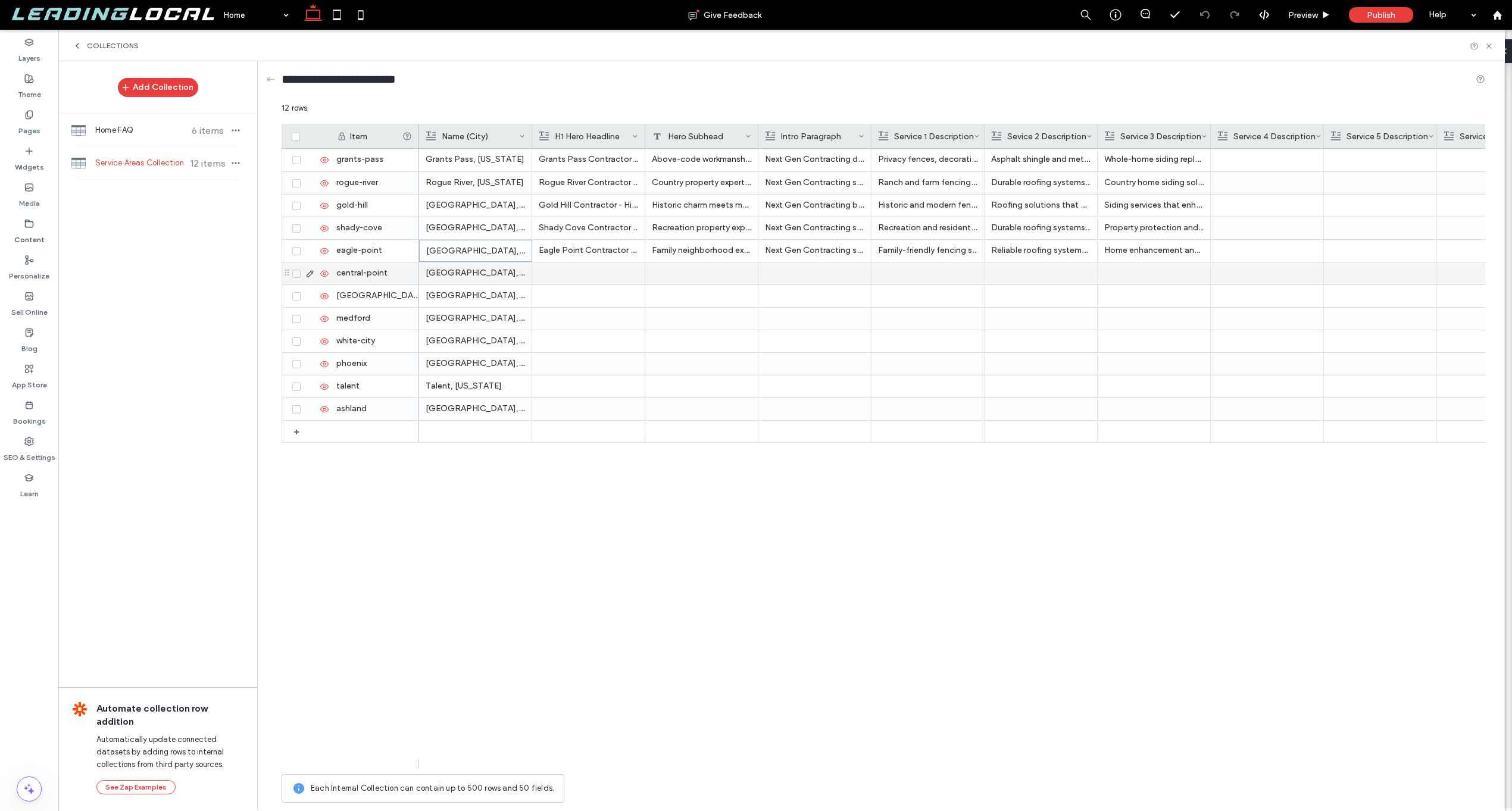
click at [592, 268] on div at bounding box center [588, 273] width 100 height 22
click at [149, 132] on span "Home FAQ" at bounding box center [140, 130] width 89 height 12
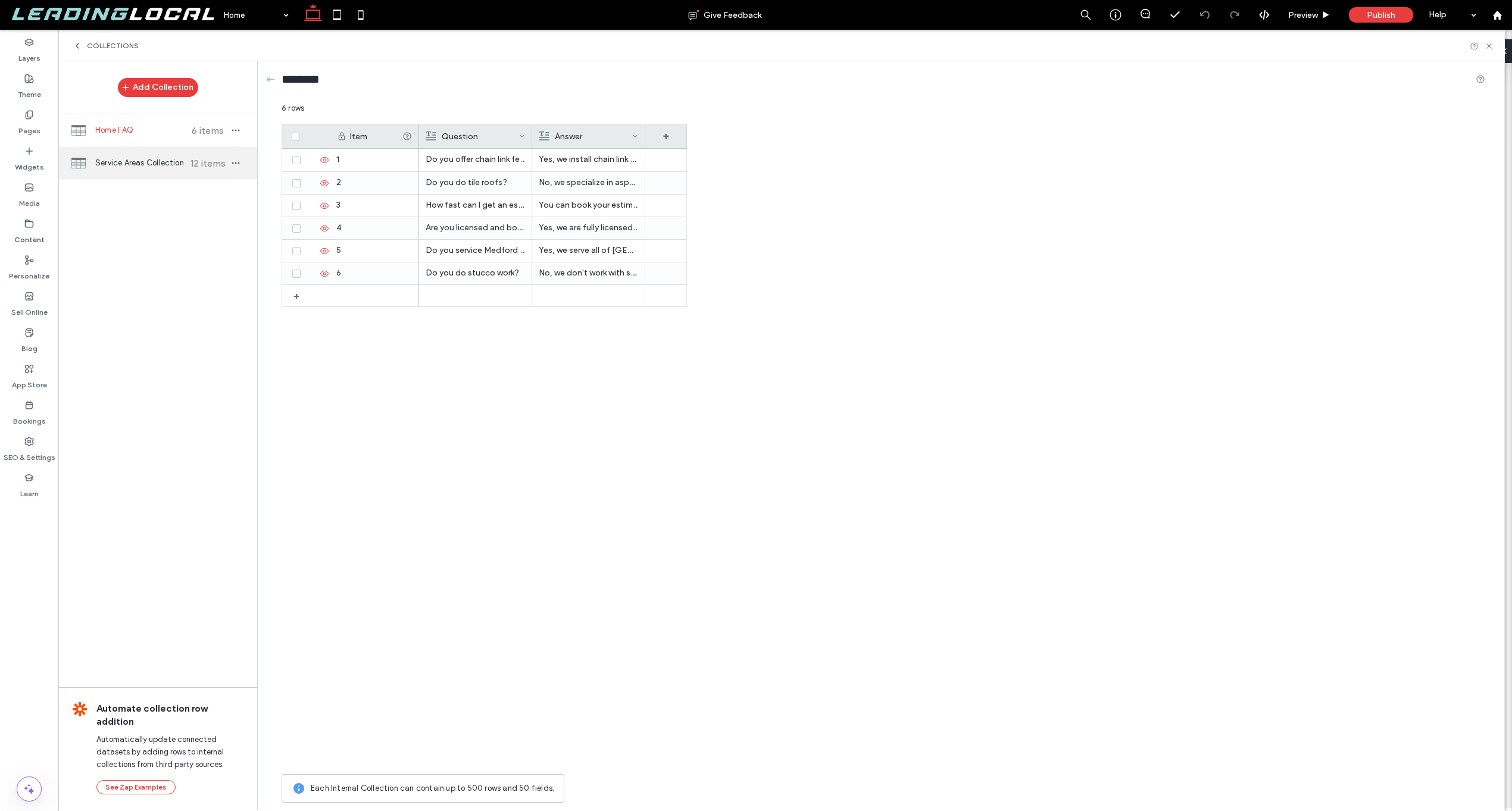
click at [147, 156] on div "Service Areas Collection 12 items" at bounding box center [158, 163] width 199 height 32
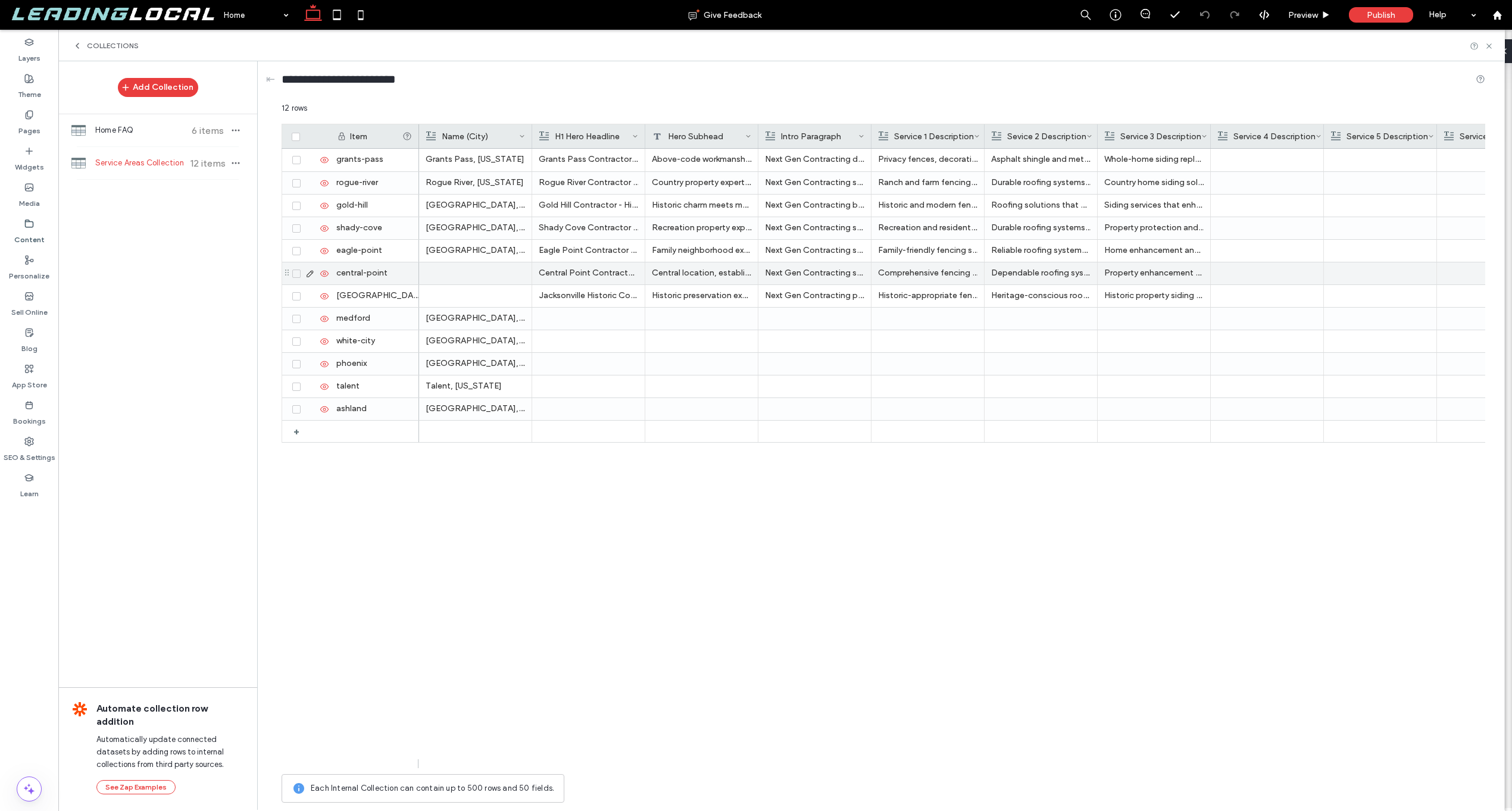
click at [483, 278] on div at bounding box center [475, 273] width 100 height 22
click at [483, 278] on div at bounding box center [475, 273] width 99 height 21
click at [482, 301] on div at bounding box center [475, 296] width 100 height 22
click at [479, 303] on div at bounding box center [475, 296] width 100 height 22
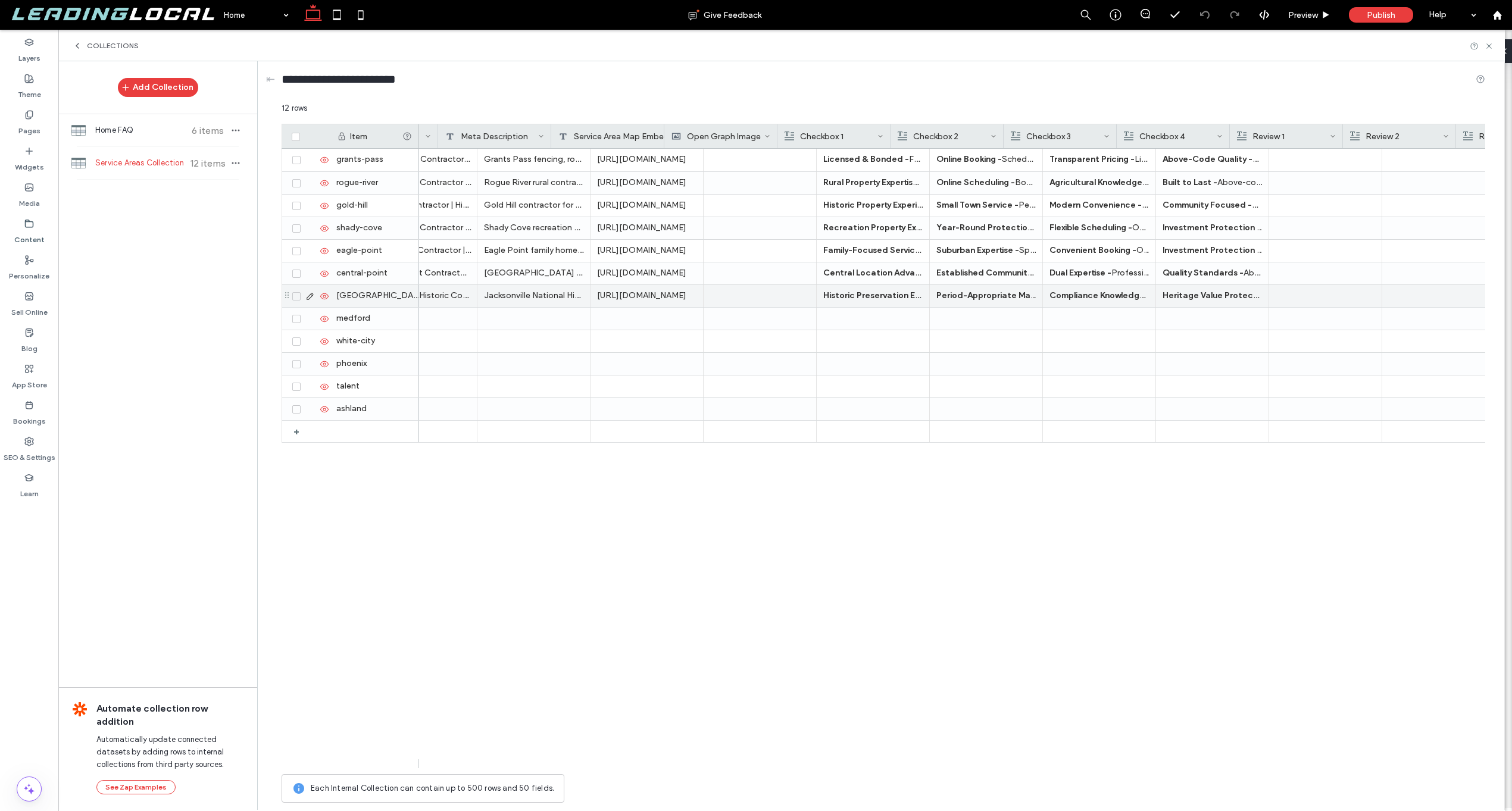
scroll to position [0, 1226]
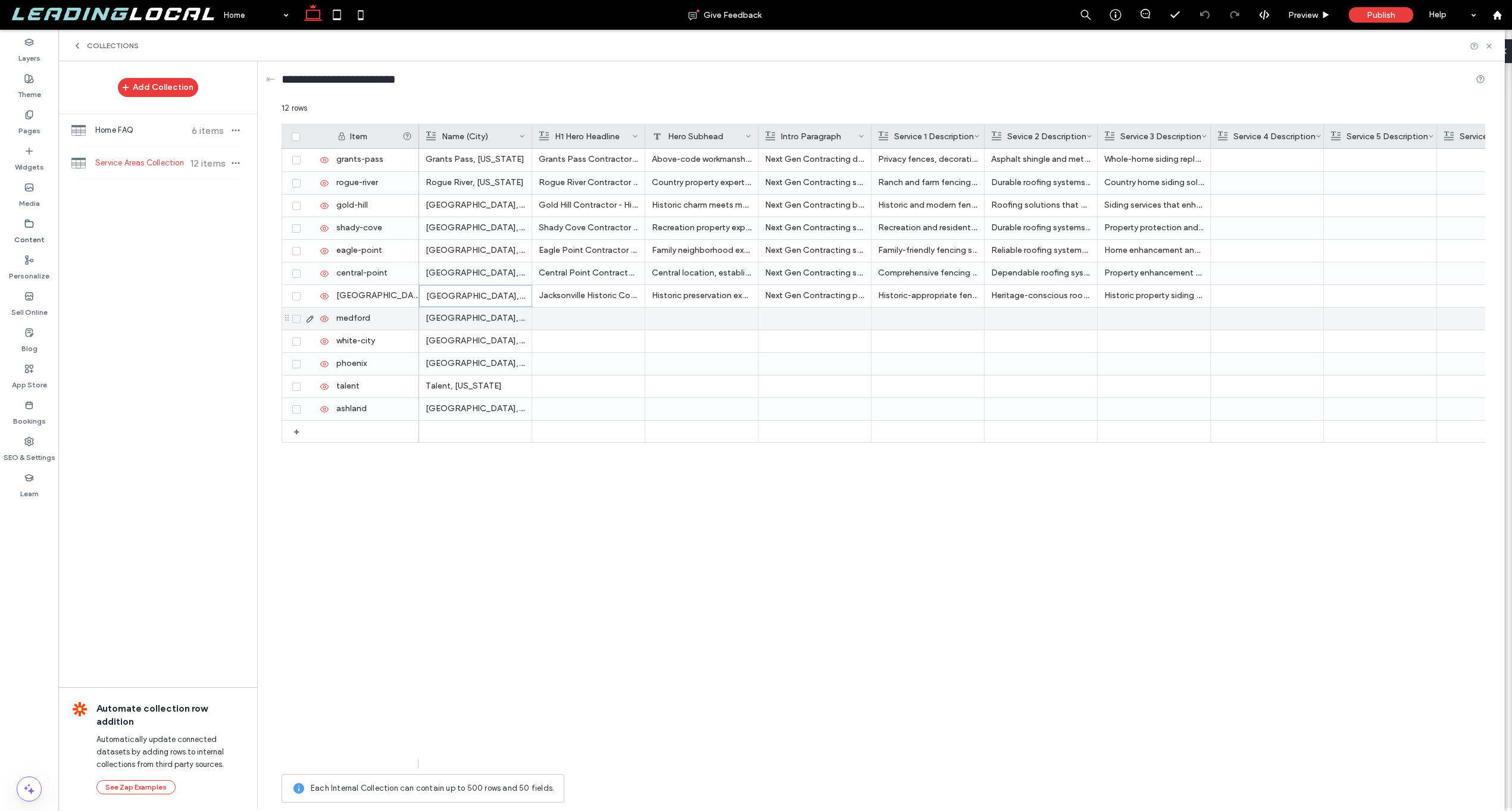
click at [573, 314] on div at bounding box center [588, 318] width 100 height 22
click at [129, 132] on span "Home FAQ" at bounding box center [140, 130] width 89 height 12
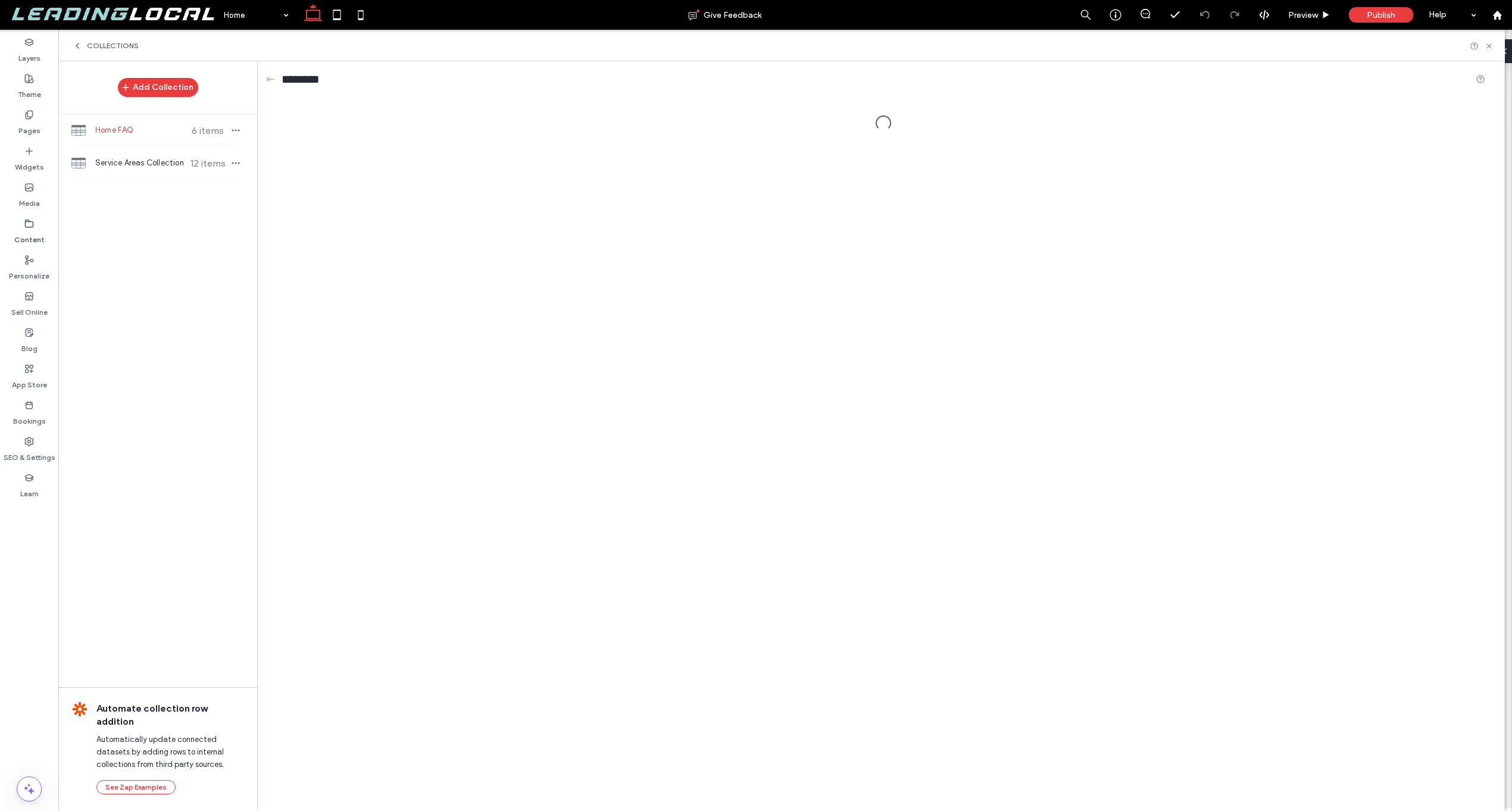
click at [131, 132] on span "Home FAQ" at bounding box center [140, 130] width 89 height 12
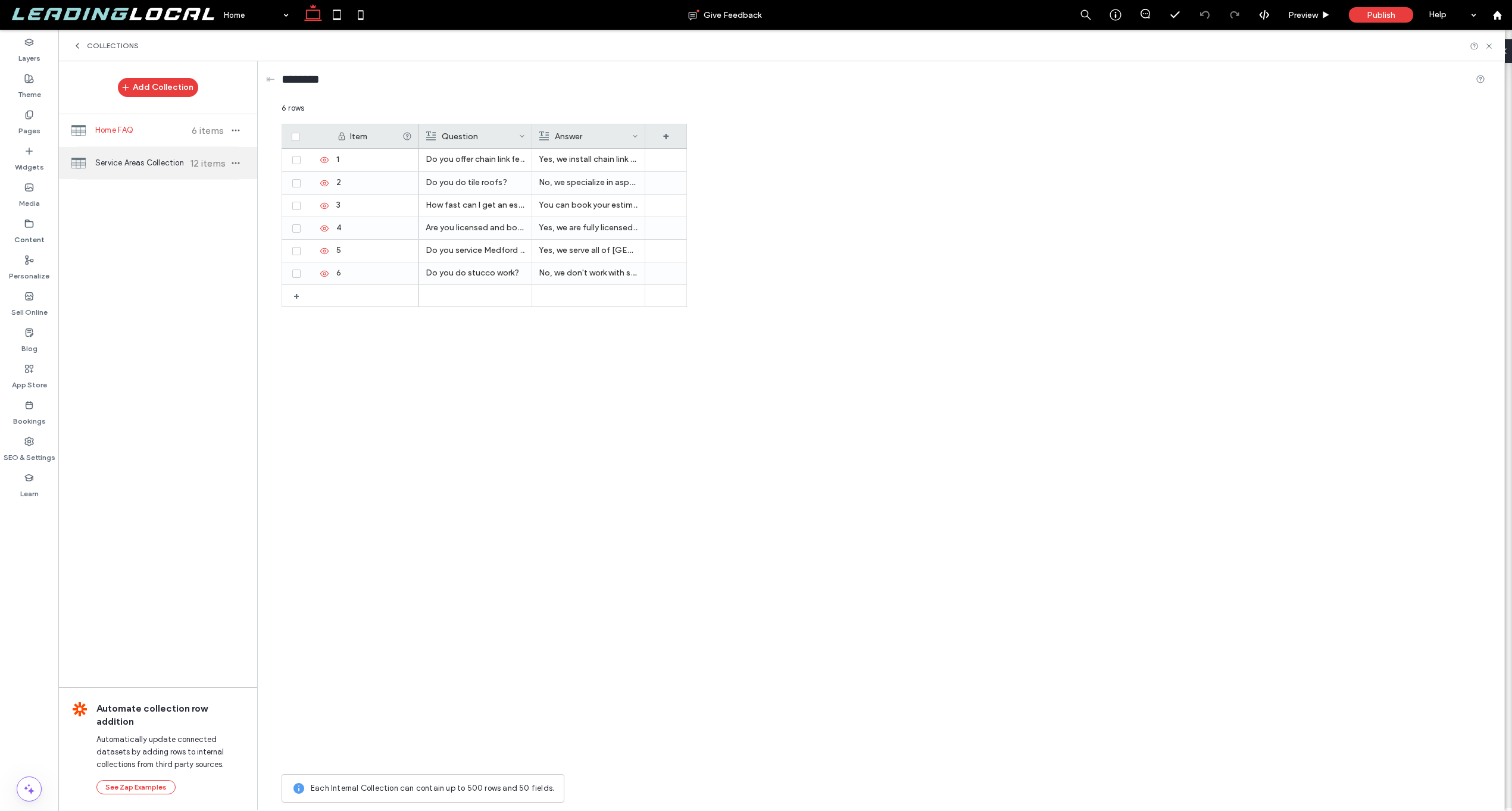
click at [143, 155] on div "Service Areas Collection 12 items" at bounding box center [158, 163] width 199 height 32
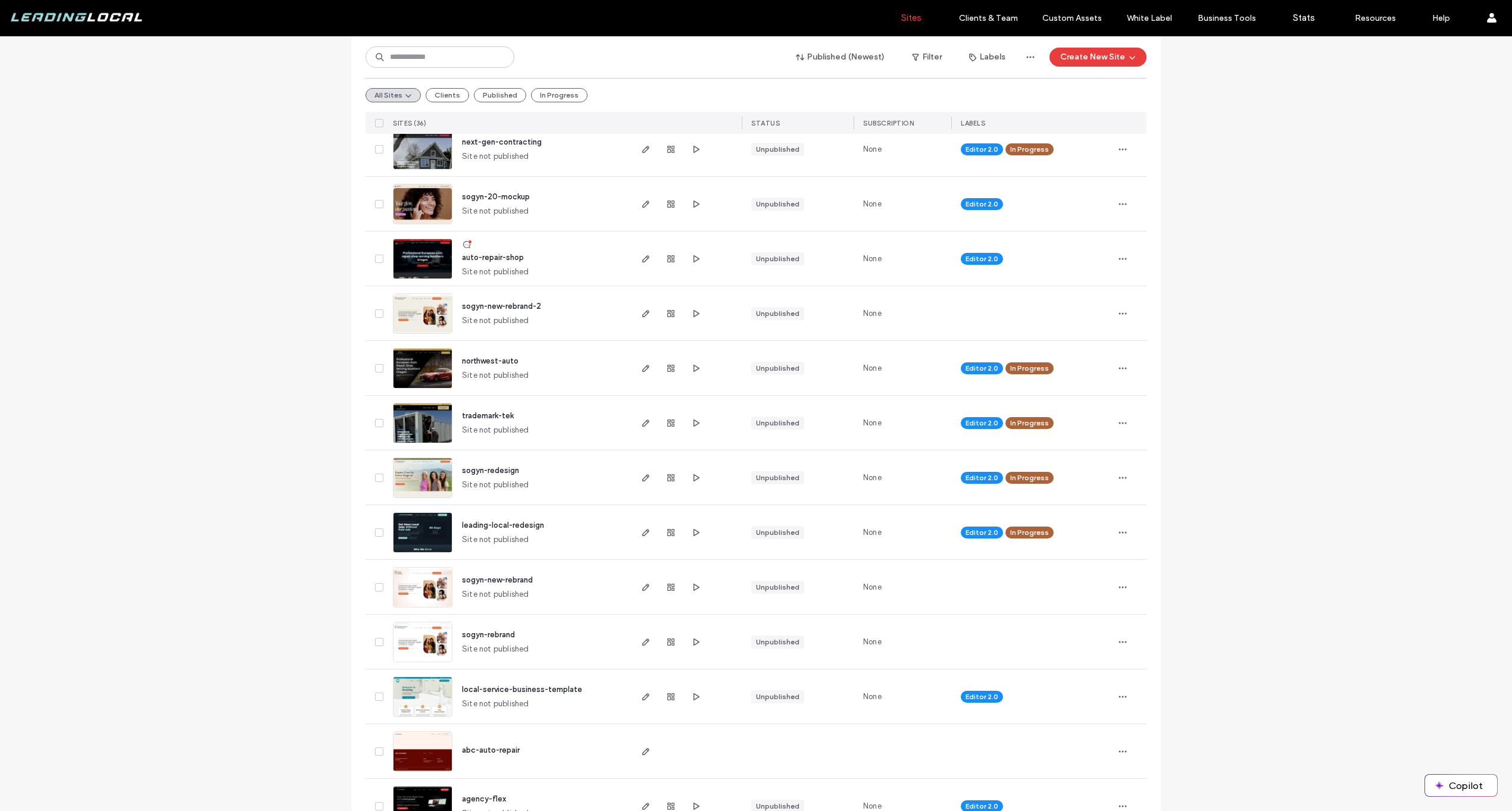
scroll to position [1256, 0]
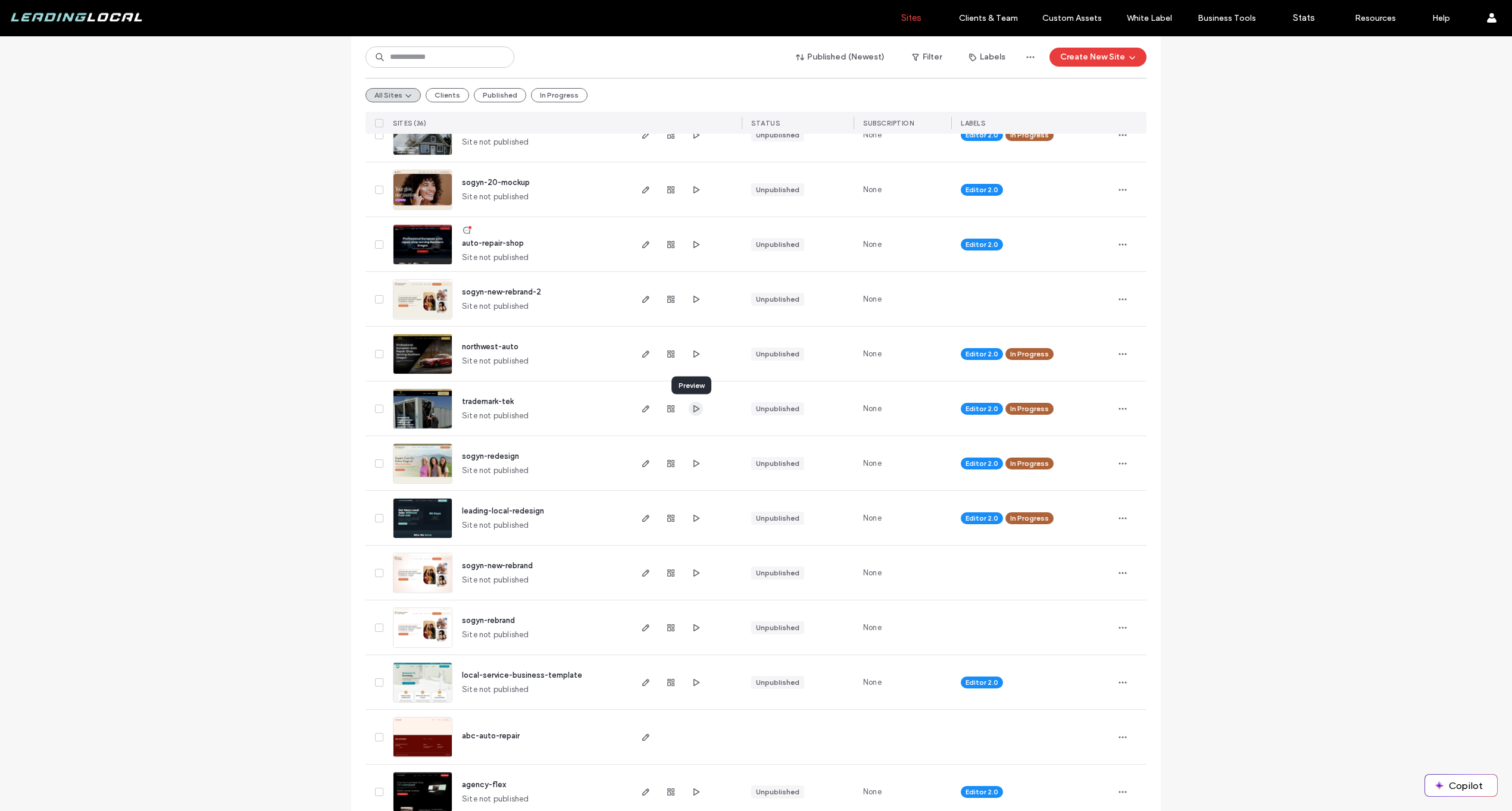
click at [691, 405] on icon "button" at bounding box center [696, 409] width 9 height 9
click at [643, 407] on use "button" at bounding box center [646, 409] width 7 height 7
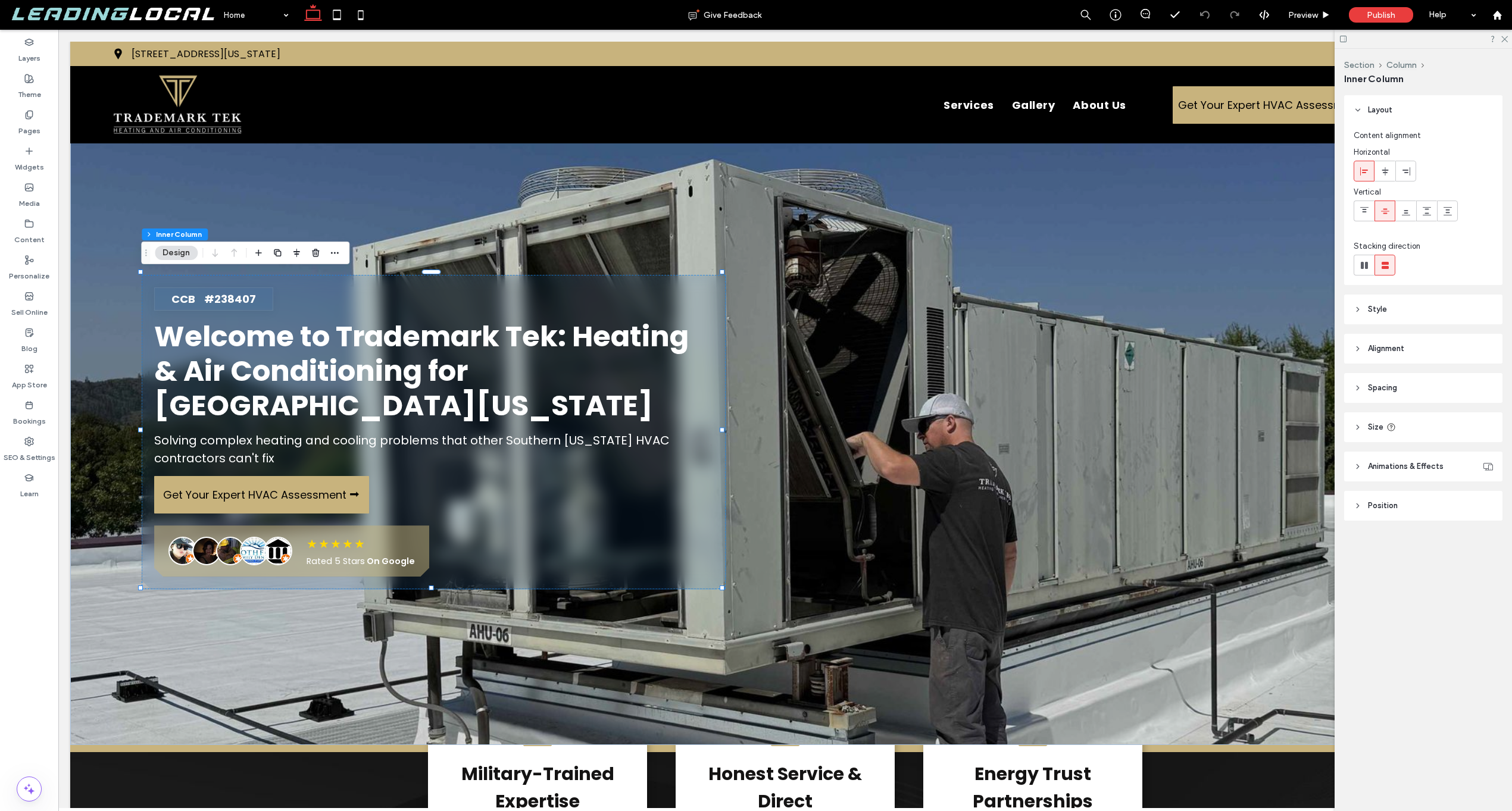
click at [532, 364] on span "Welcome to Trademark Tek: Heating & Air Conditioning for [GEOGRAPHIC_DATA][US_S…" at bounding box center [421, 370] width 534 height 108
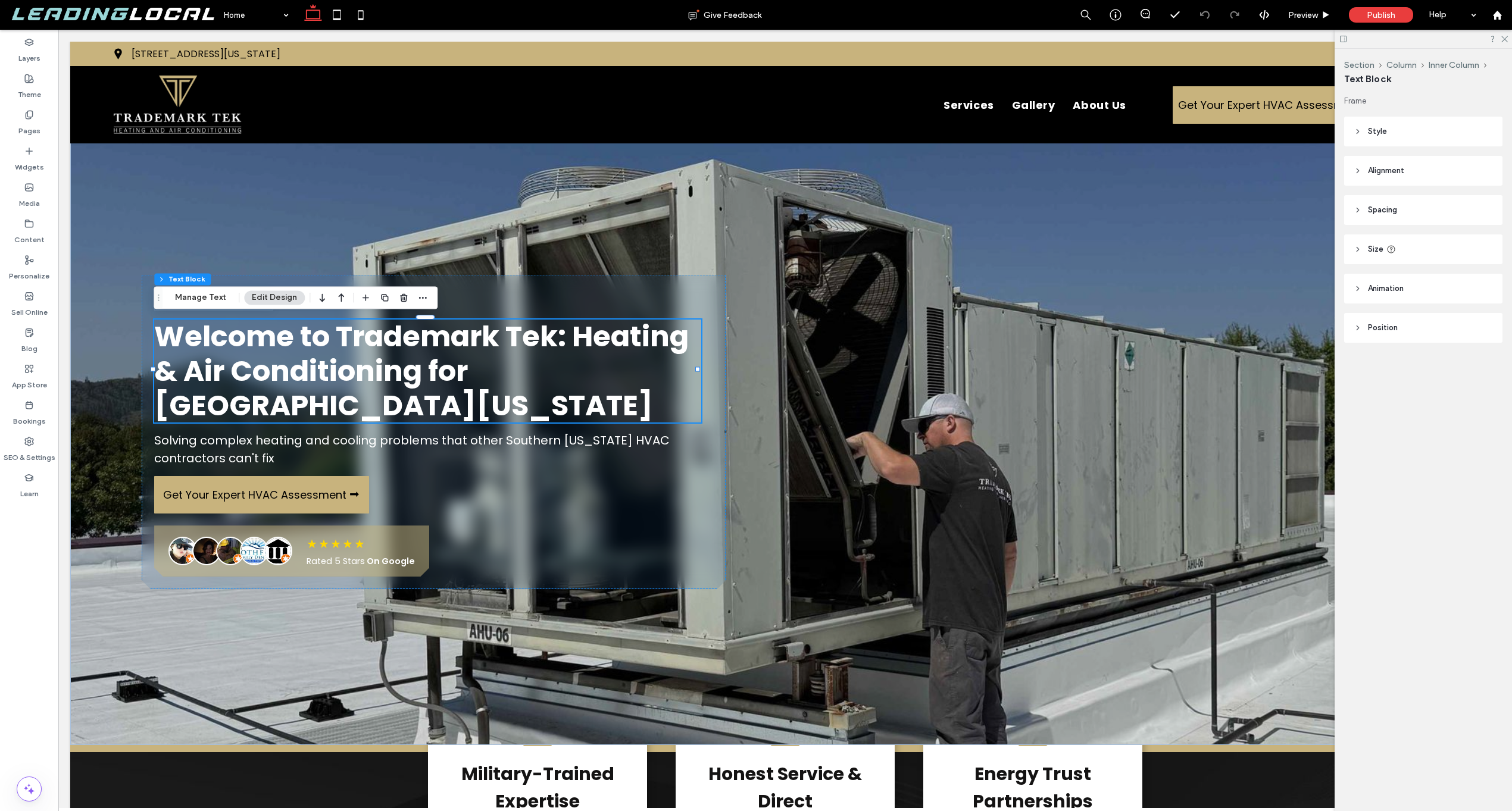
click at [533, 362] on span "Welcome to Trademark Tek: Heating & Air Conditioning for [GEOGRAPHIC_DATA][US_S…" at bounding box center [421, 370] width 534 height 108
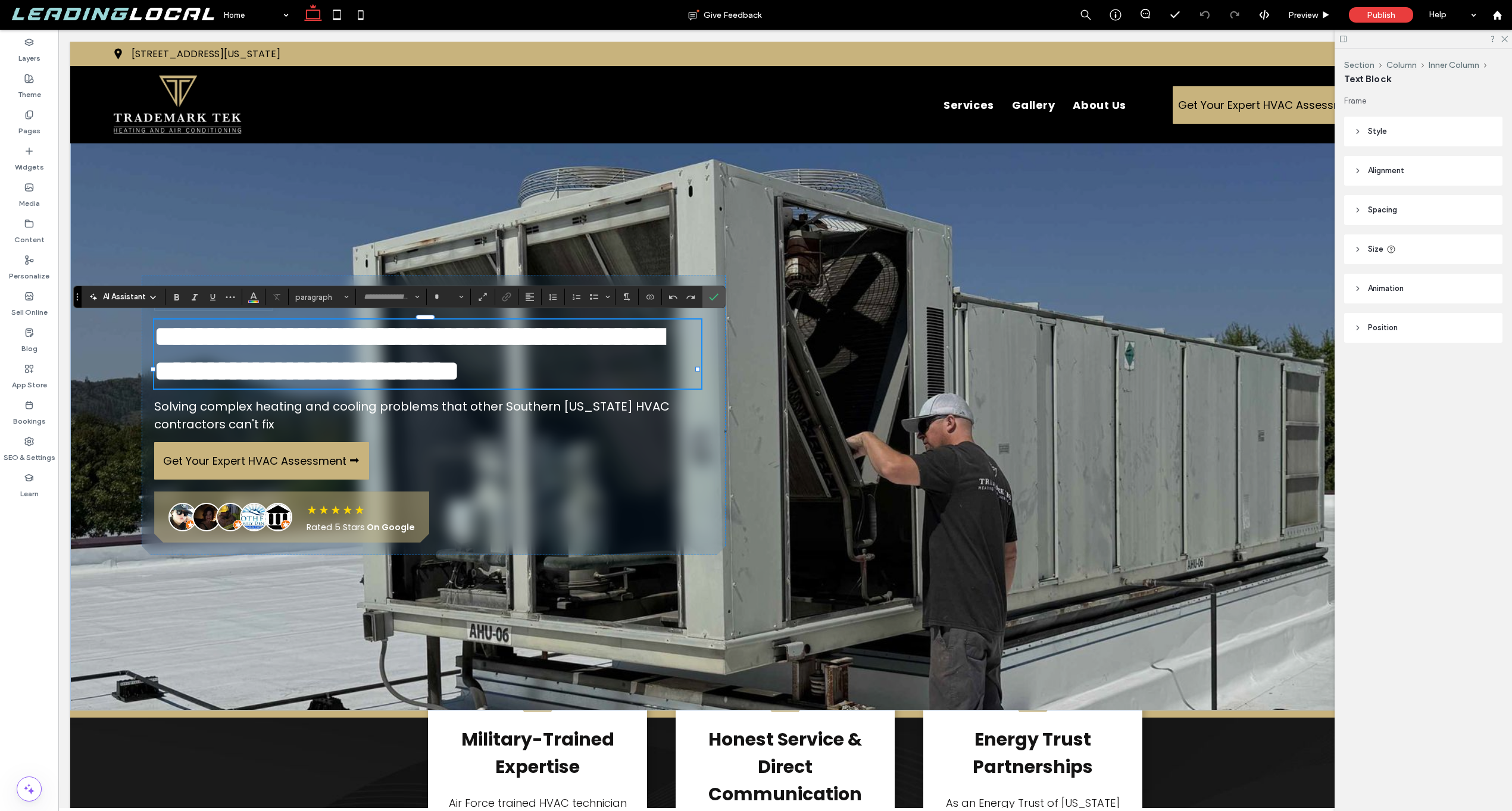
type input "*******"
type input "**"
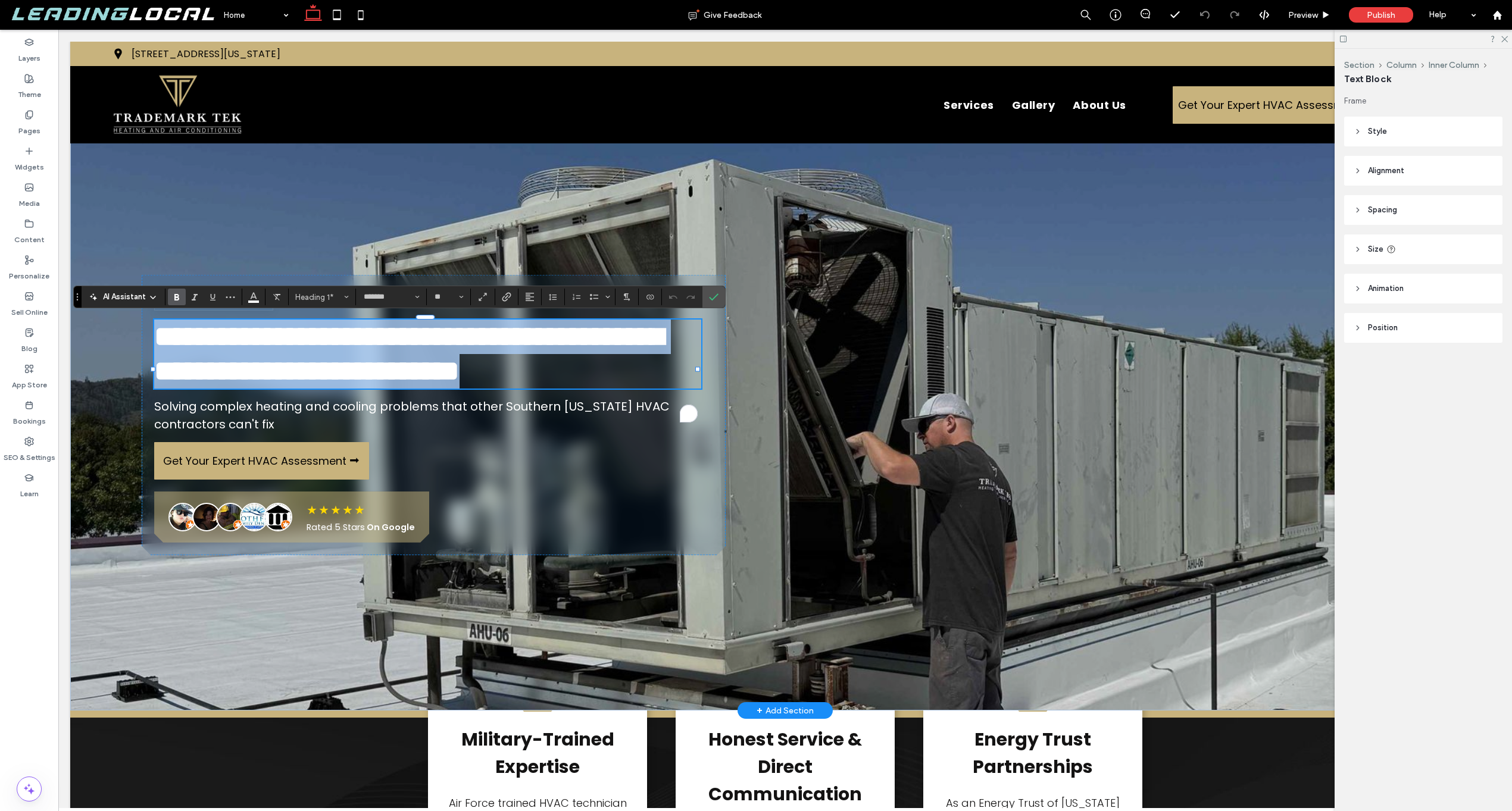
click at [555, 349] on span "**********" at bounding box center [408, 353] width 509 height 62
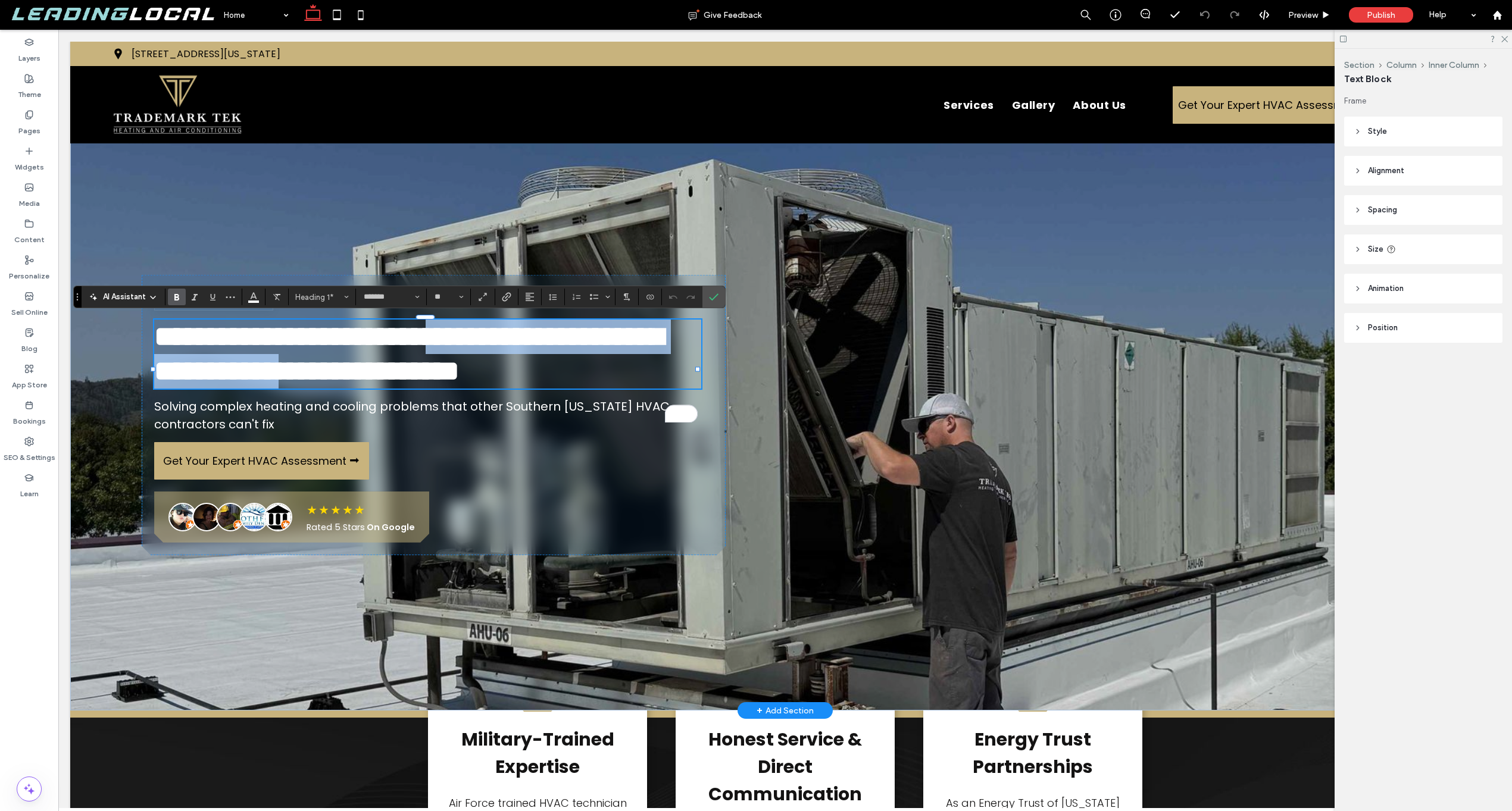
drag, startPoint x: 559, startPoint y: 334, endPoint x: 471, endPoint y: 366, distance: 93.6
click at [471, 366] on span "**********" at bounding box center [408, 353] width 509 height 62
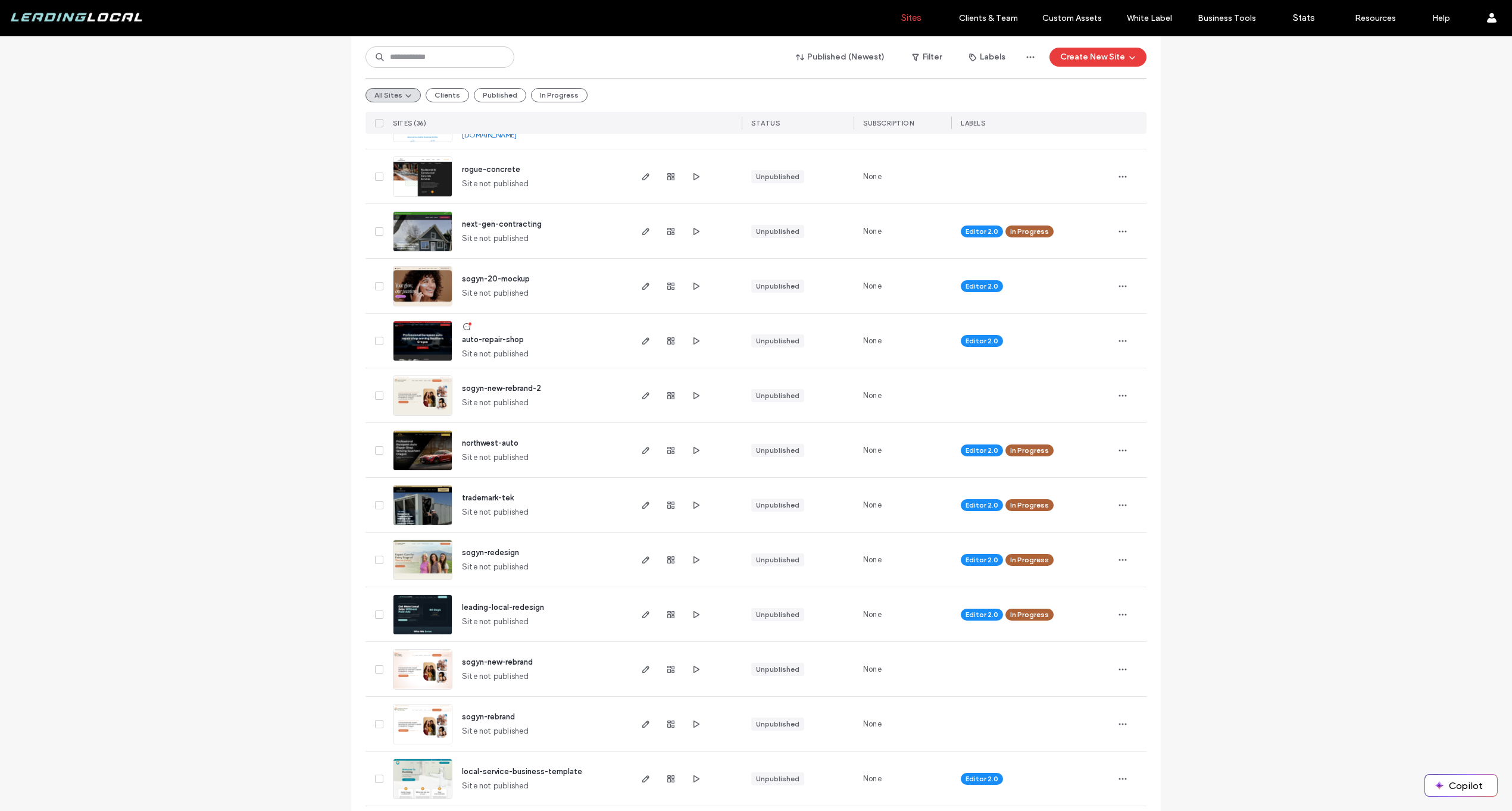
scroll to position [1277, 0]
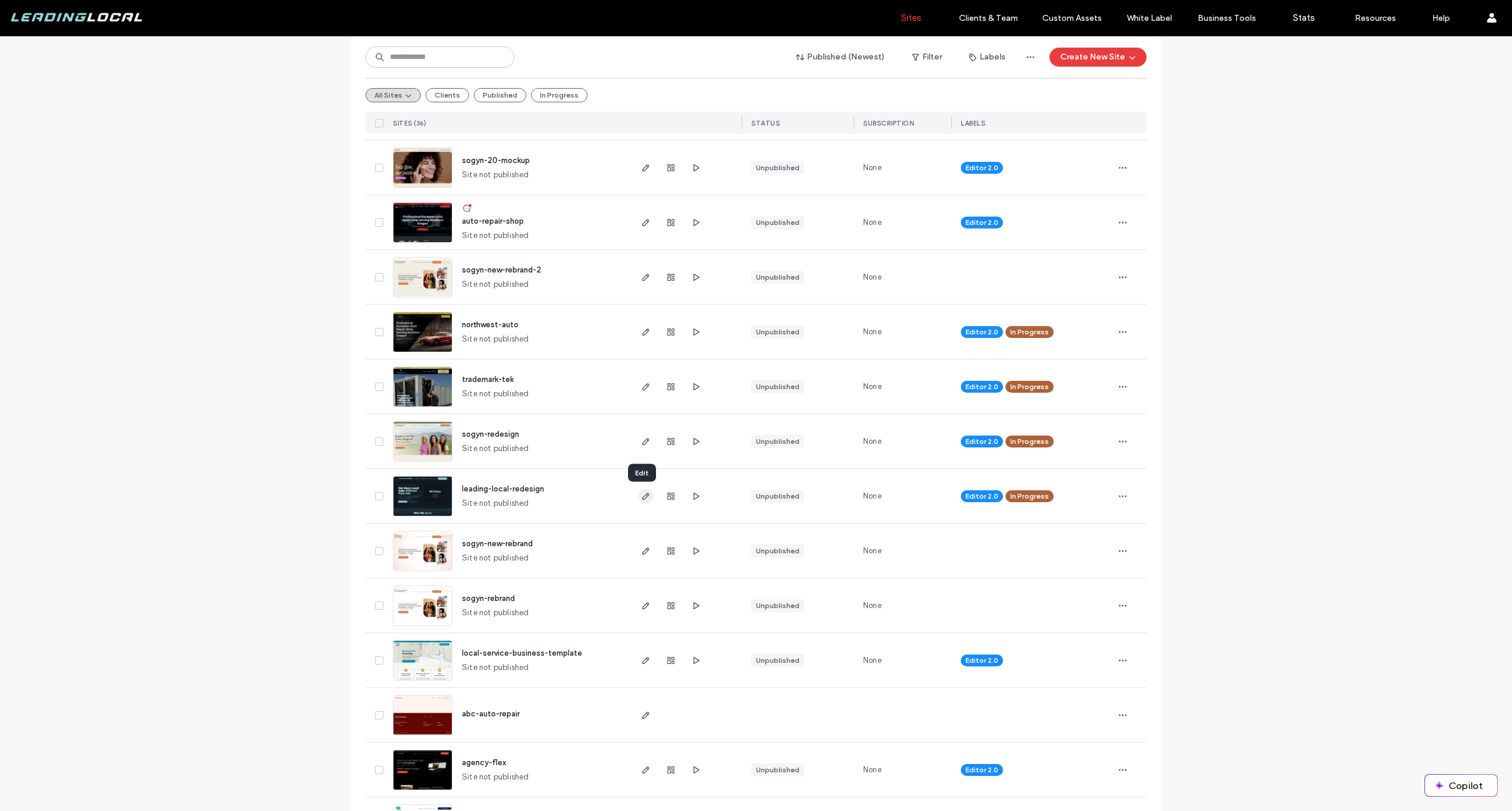
click at [643, 494] on use "button" at bounding box center [646, 496] width 7 height 7
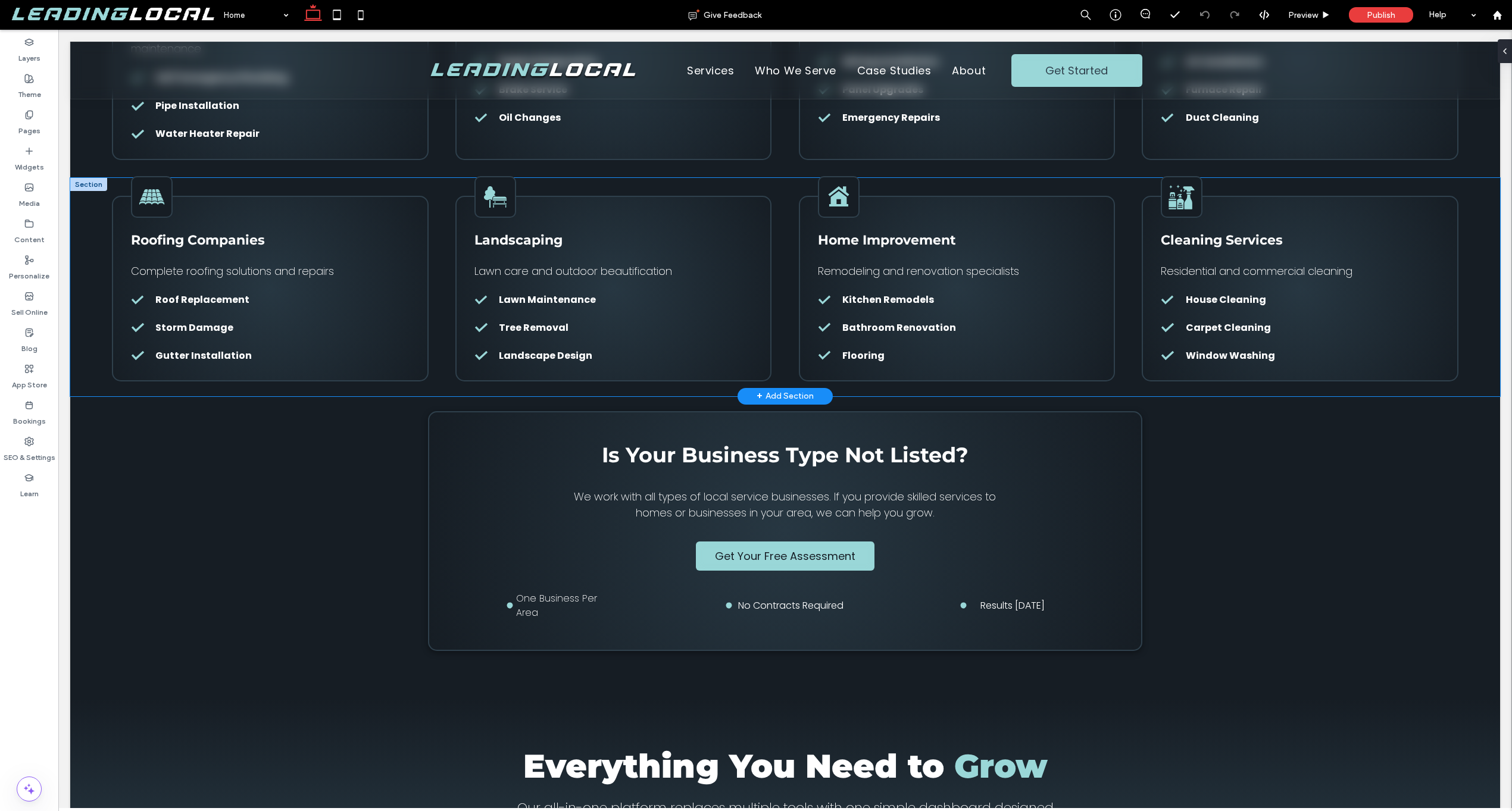
scroll to position [763, 0]
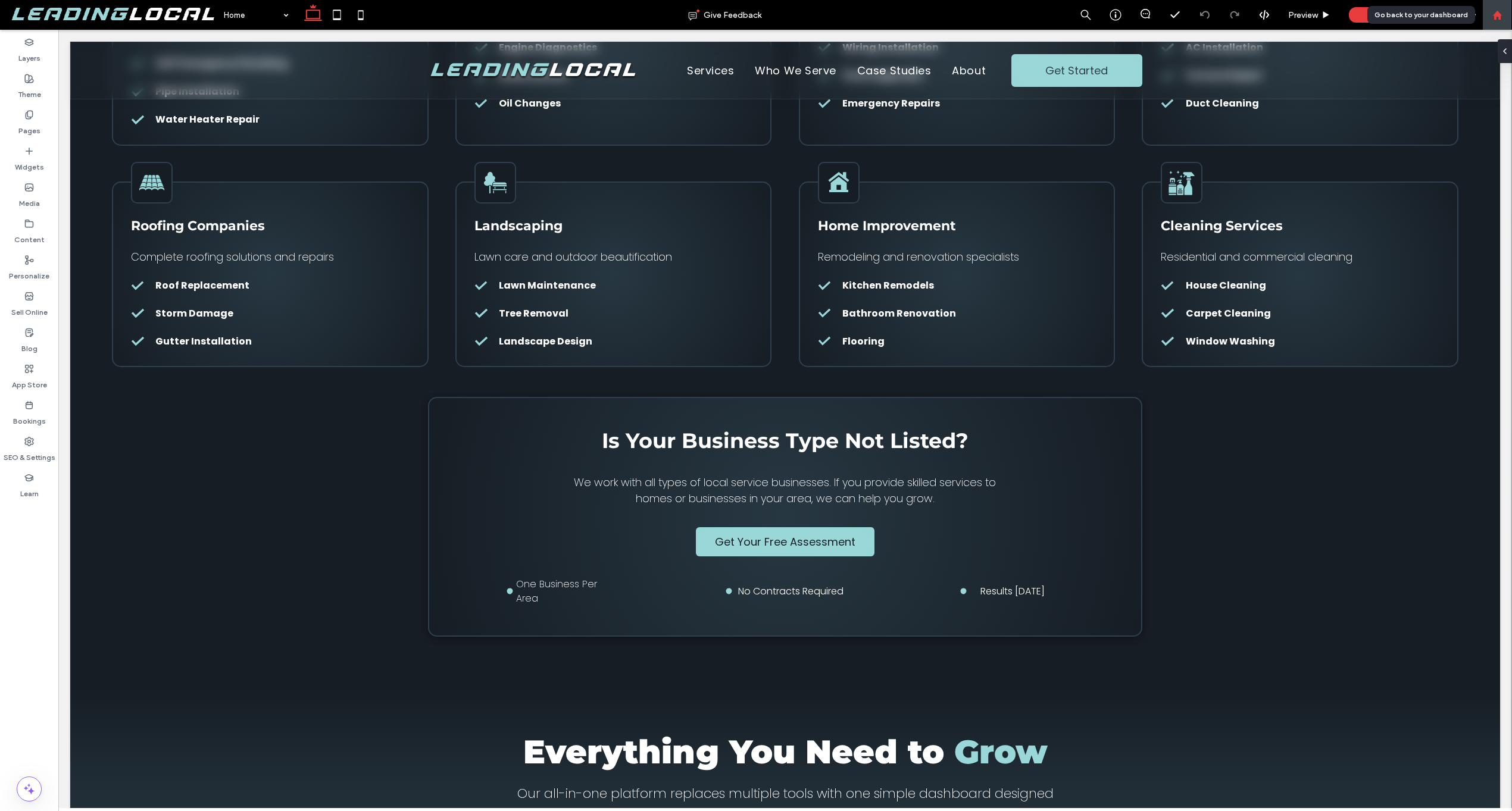
click at [1500, 15] on use at bounding box center [1497, 14] width 9 height 9
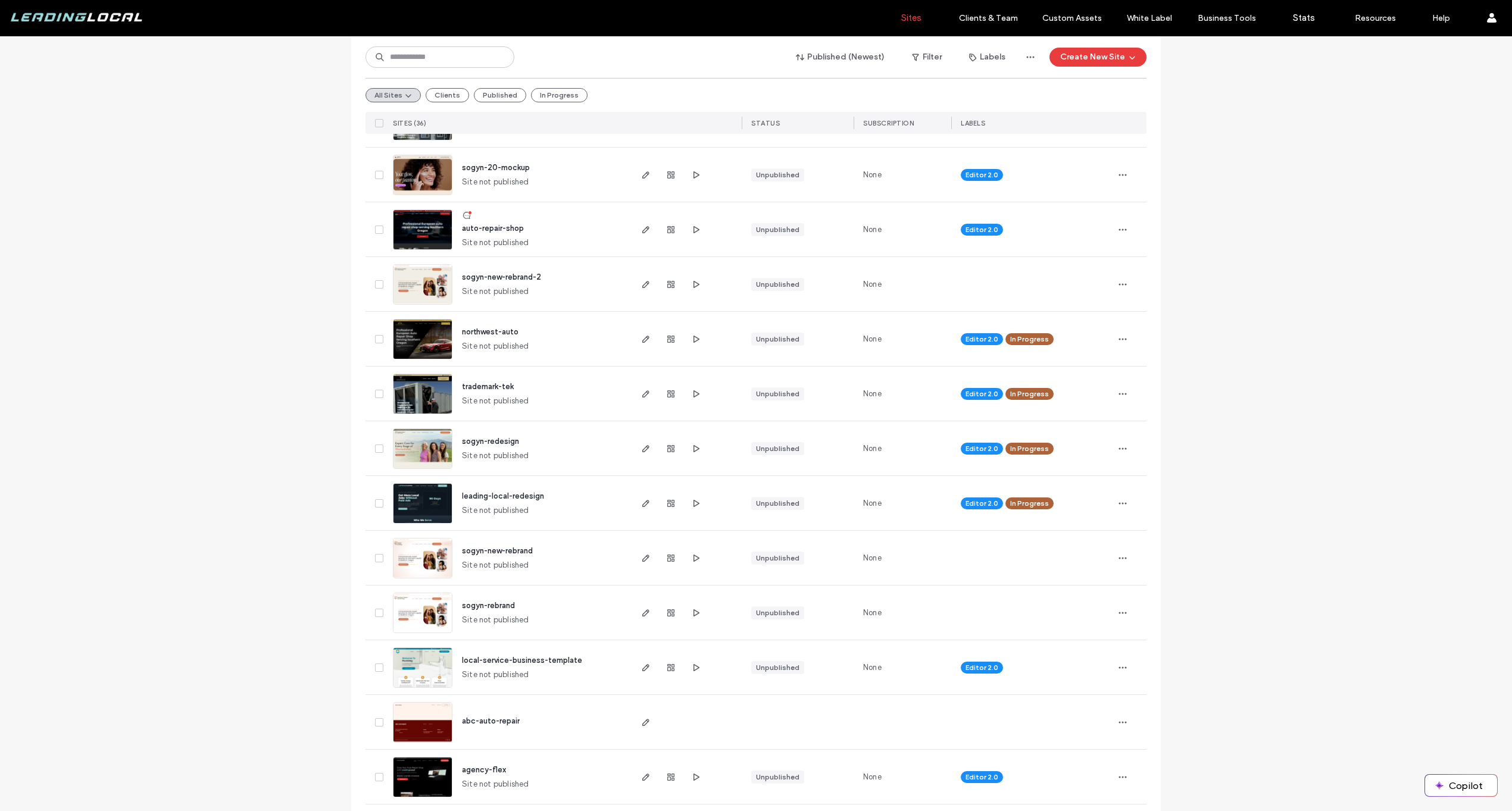
scroll to position [1285, 0]
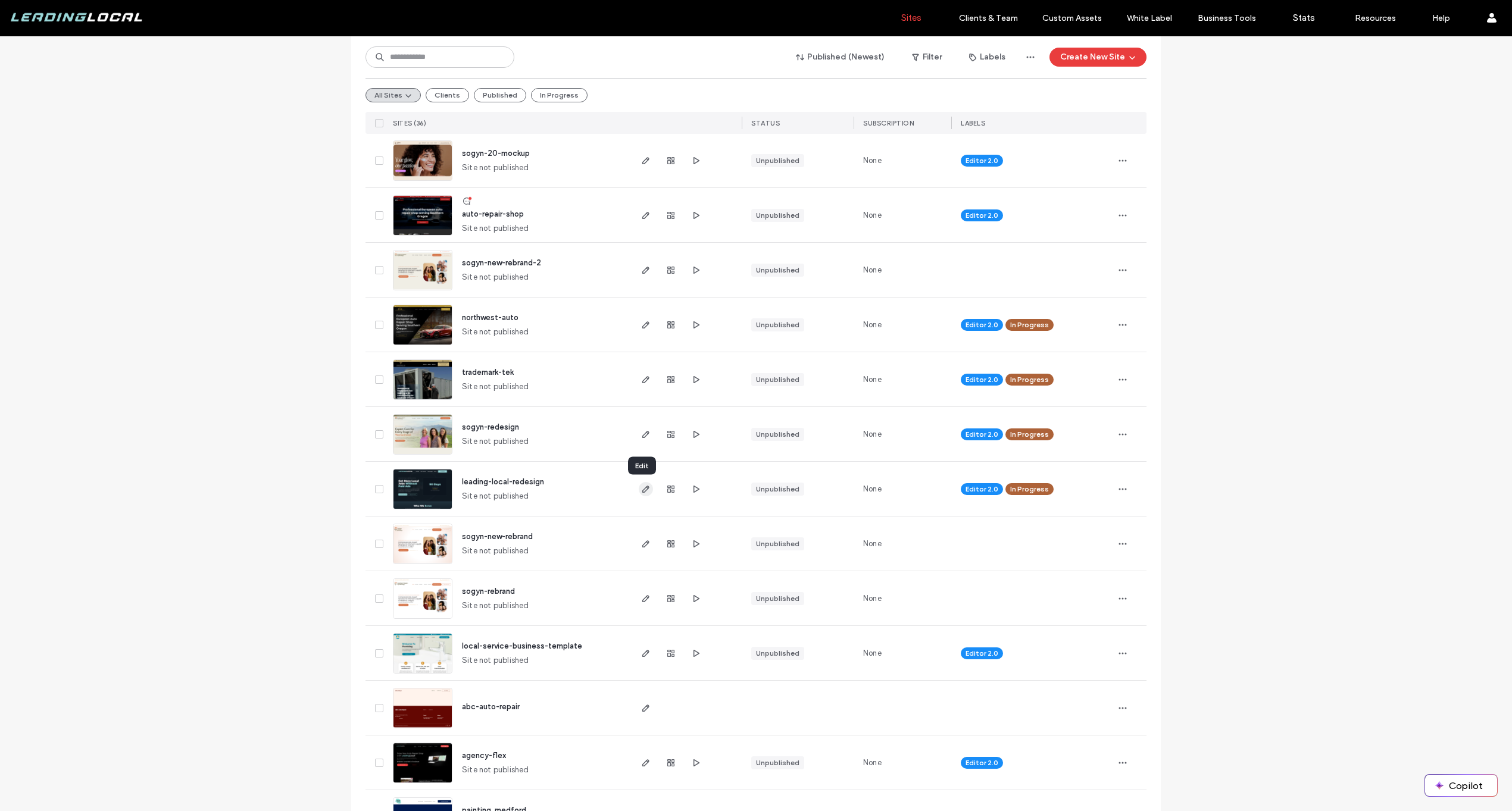
click at [643, 488] on use "button" at bounding box center [646, 489] width 7 height 7
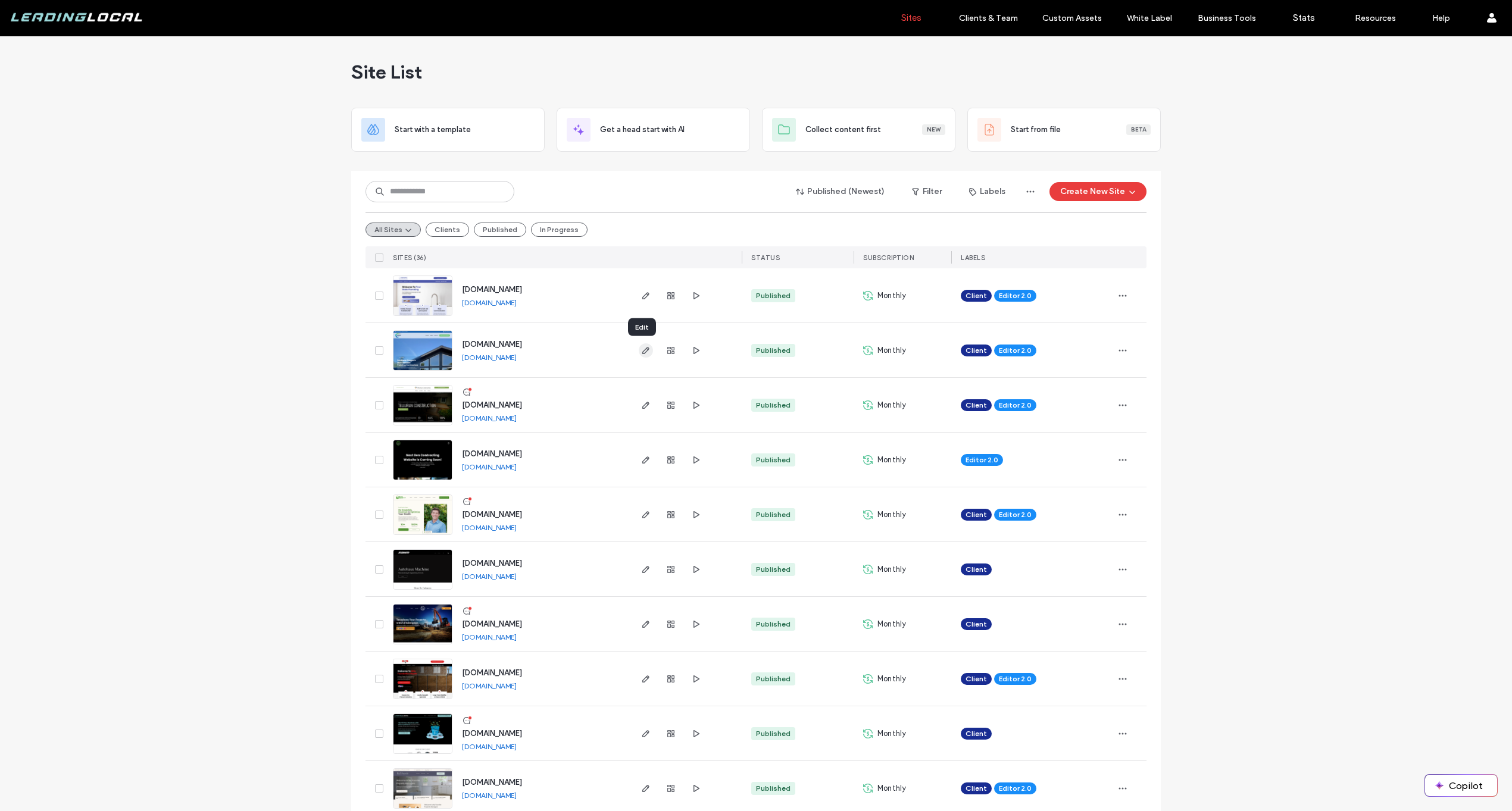
click at [641, 347] on icon "button" at bounding box center [646, 351] width 9 height 9
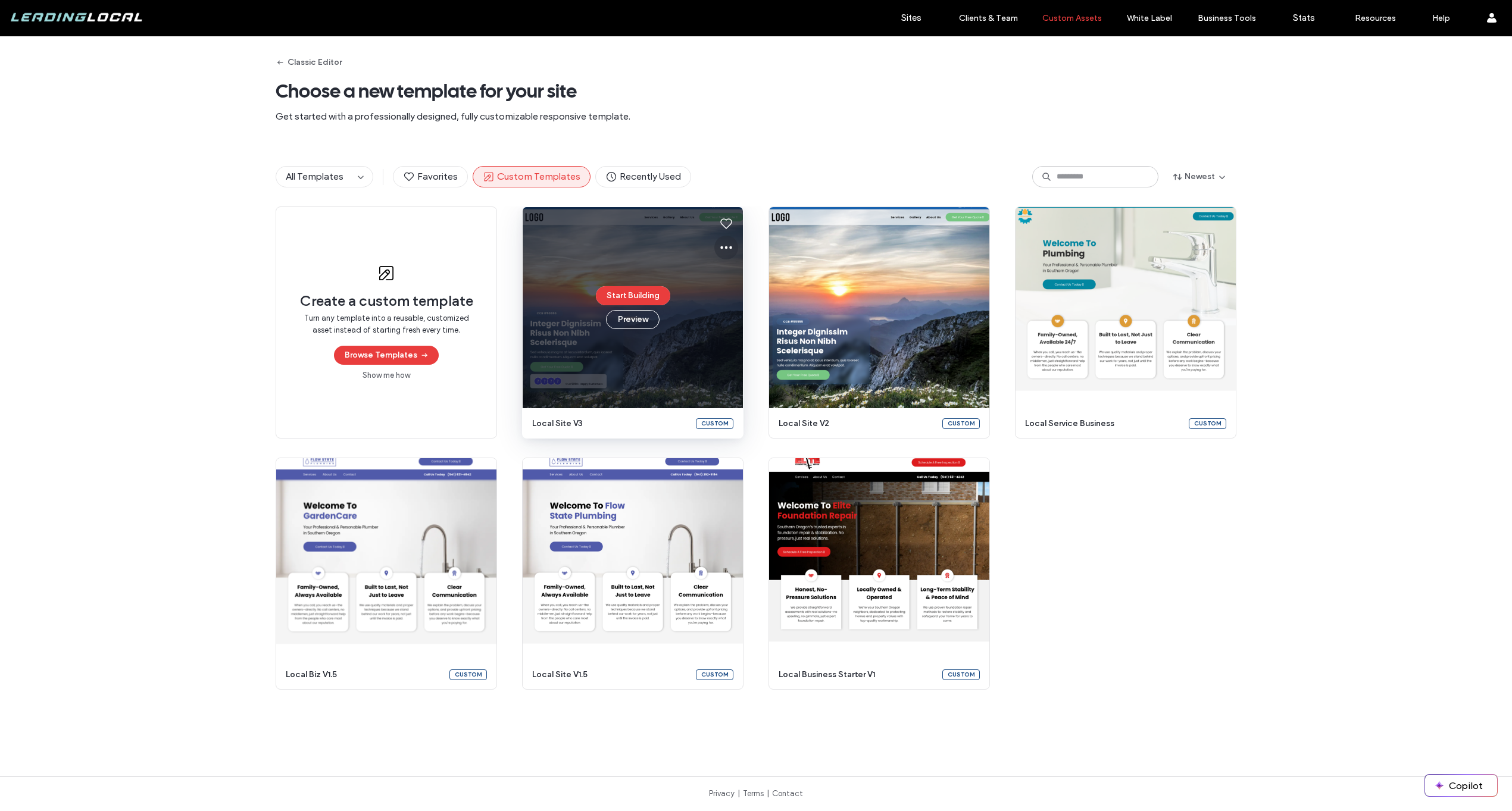
click at [715, 251] on button at bounding box center [726, 247] width 24 height 24
click at [752, 296] on div "Edit template" at bounding box center [764, 304] width 106 height 23
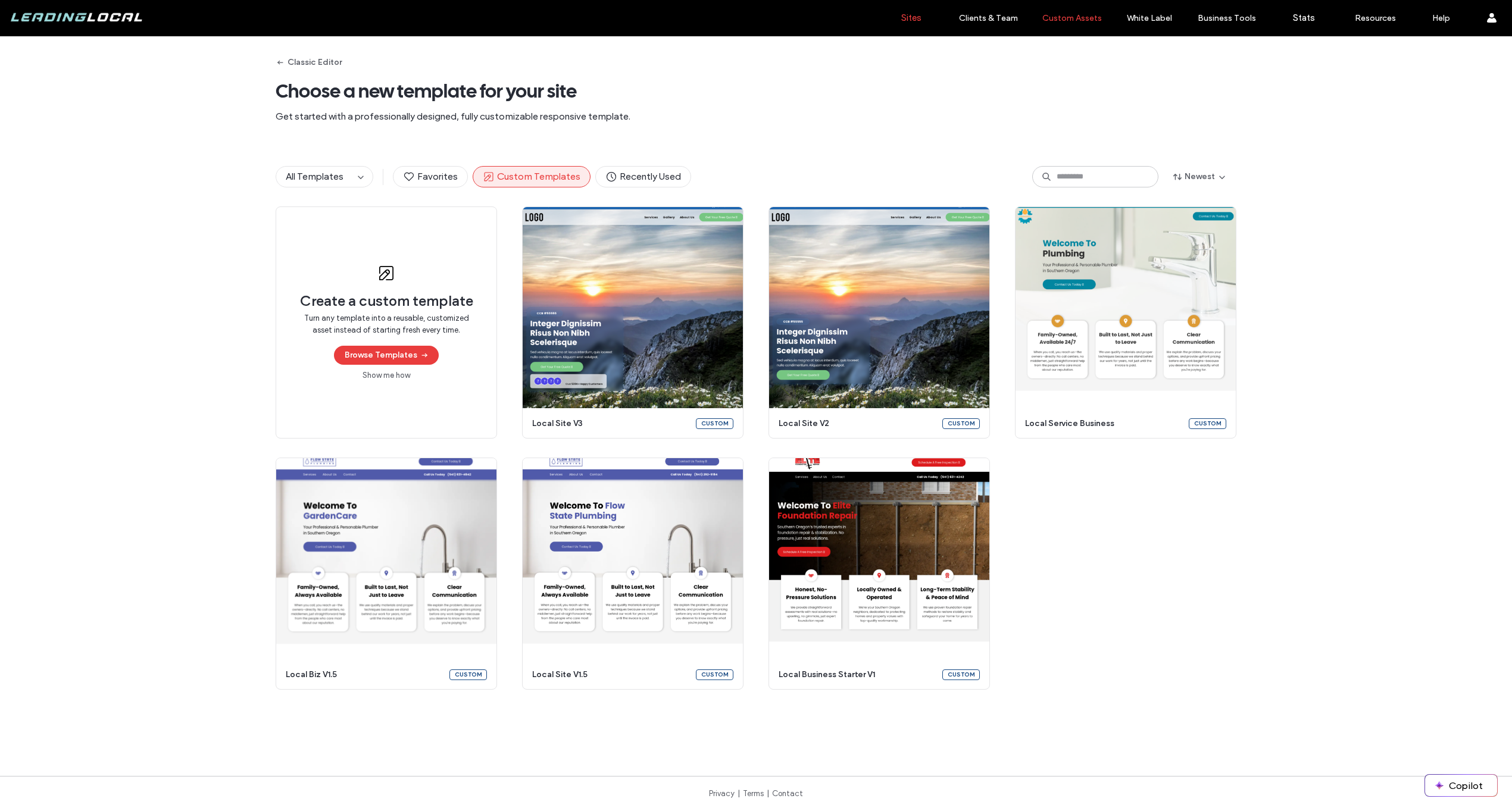
click at [911, 19] on label "Sites" at bounding box center [912, 18] width 20 height 11
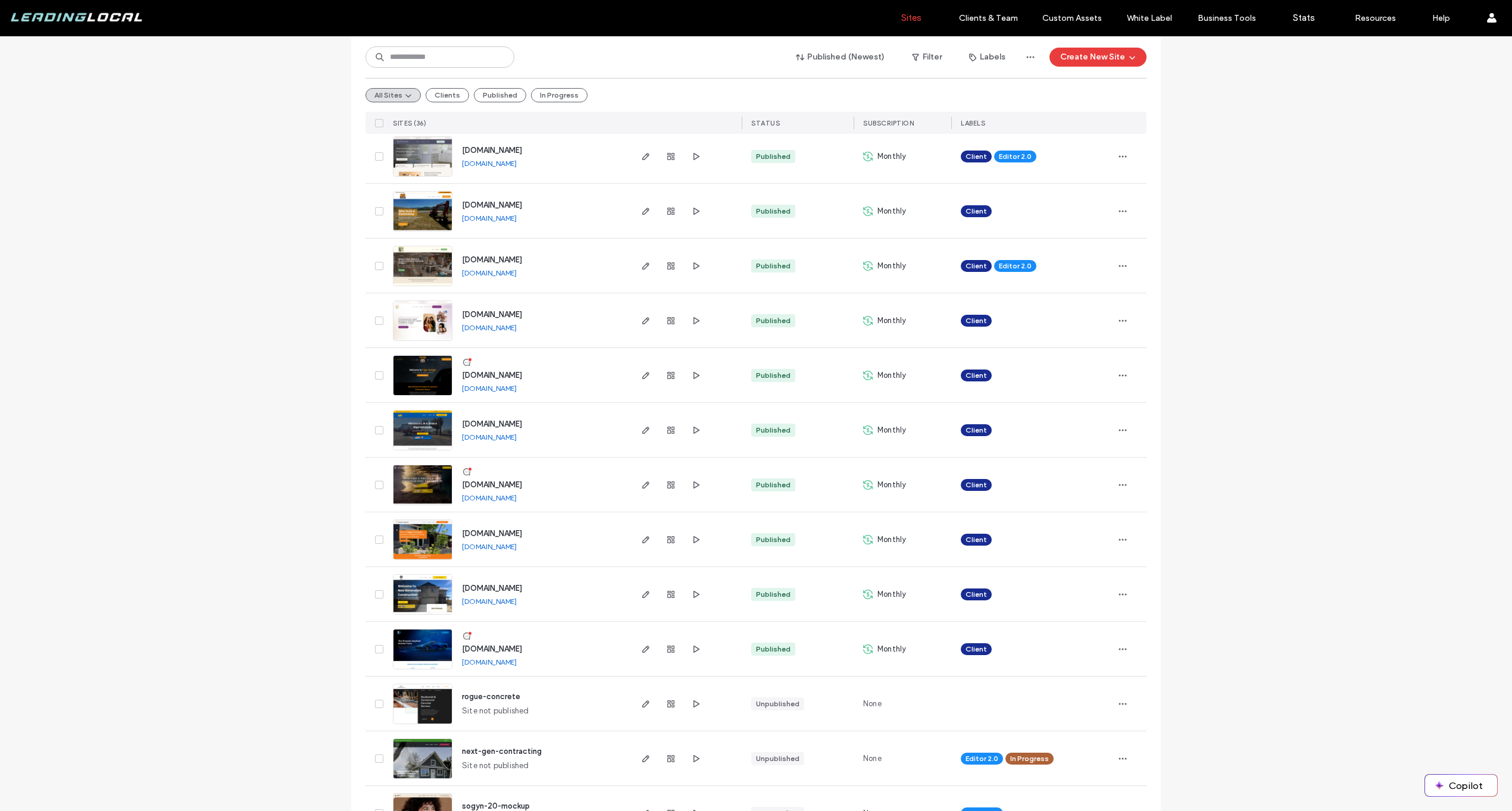
scroll to position [633, 0]
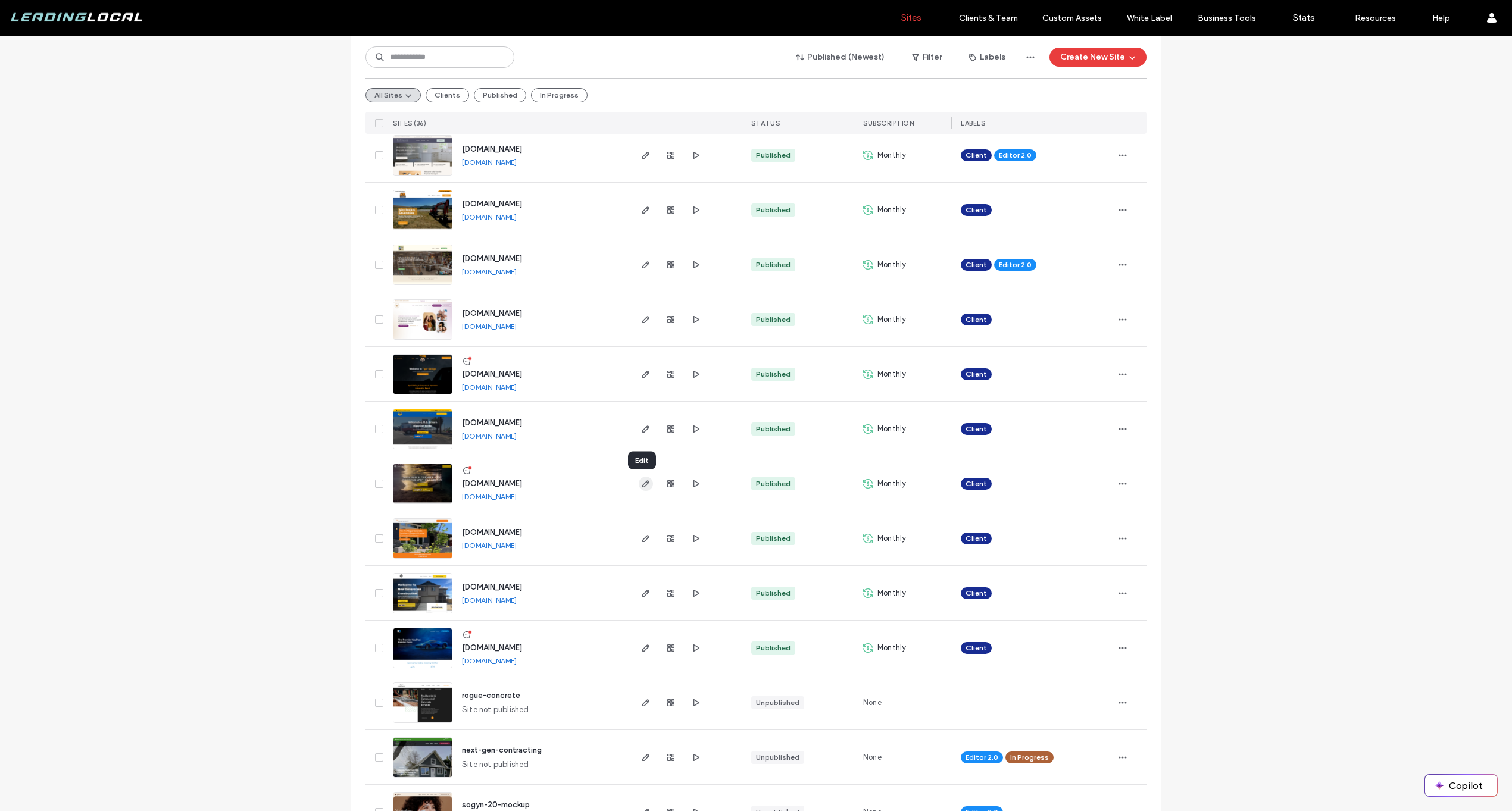
click at [641, 482] on icon "button" at bounding box center [646, 484] width 9 height 9
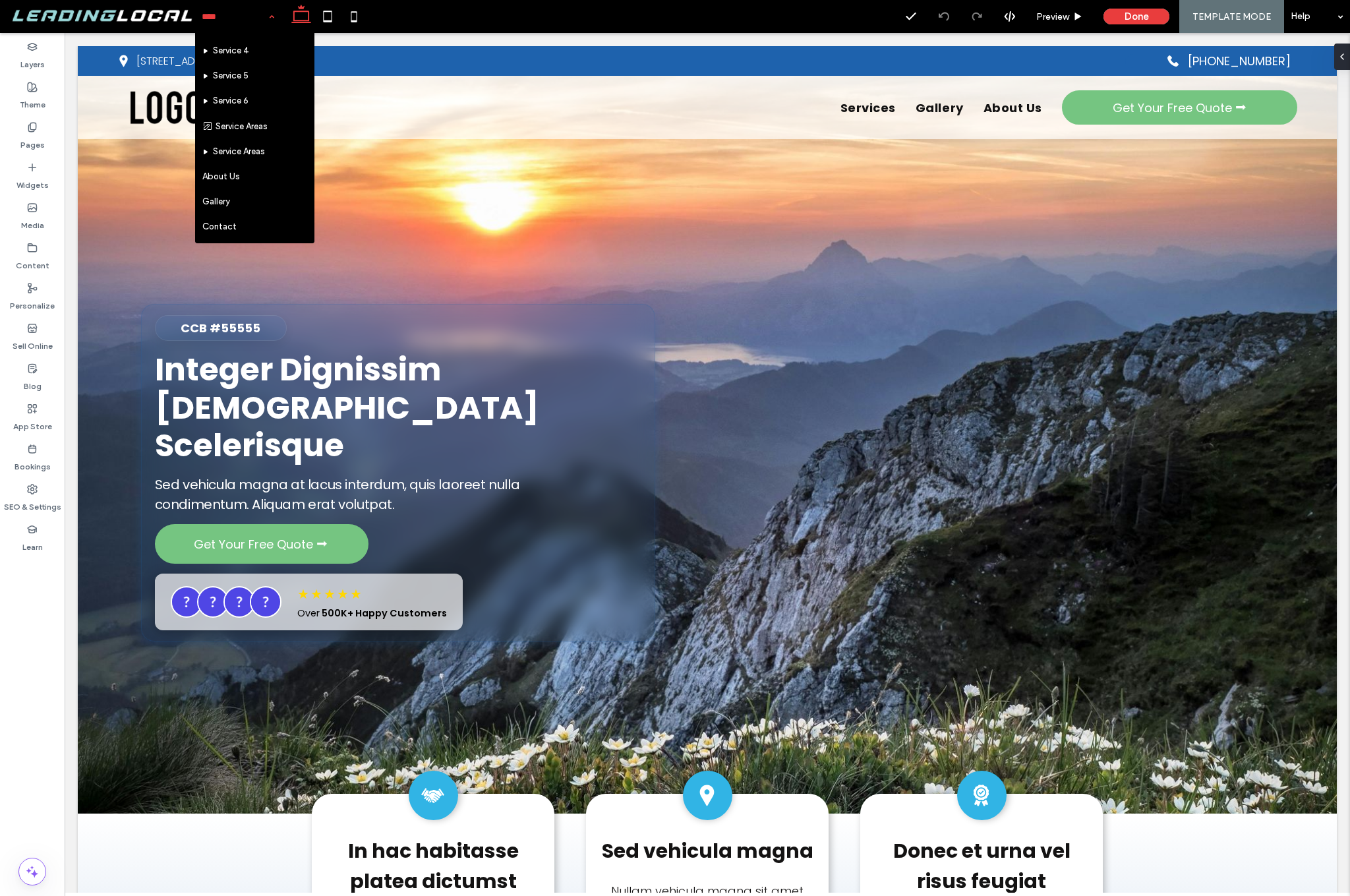
scroll to position [251, 0]
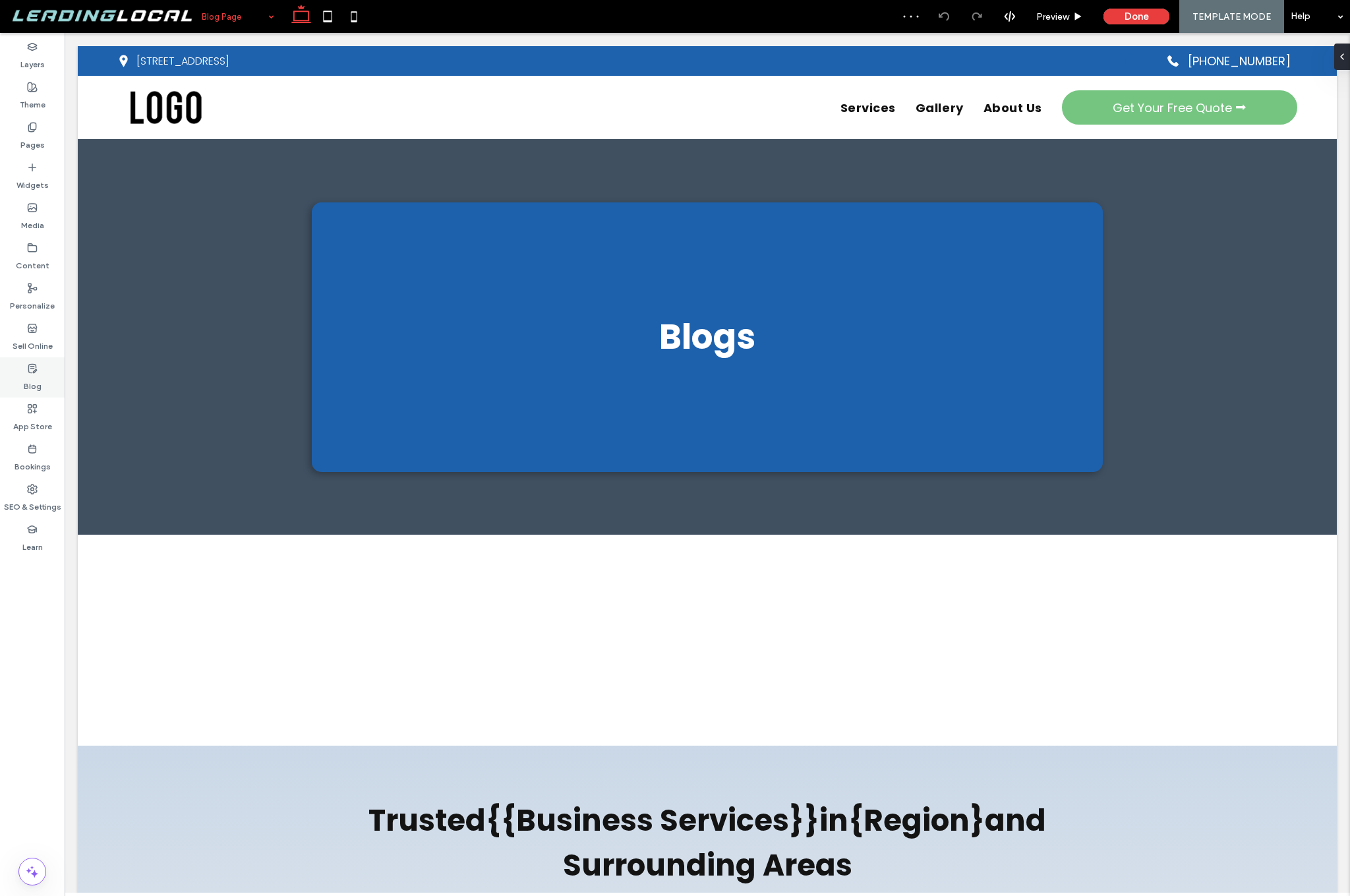
click at [42, 383] on div "Blog" at bounding box center [32, 377] width 65 height 40
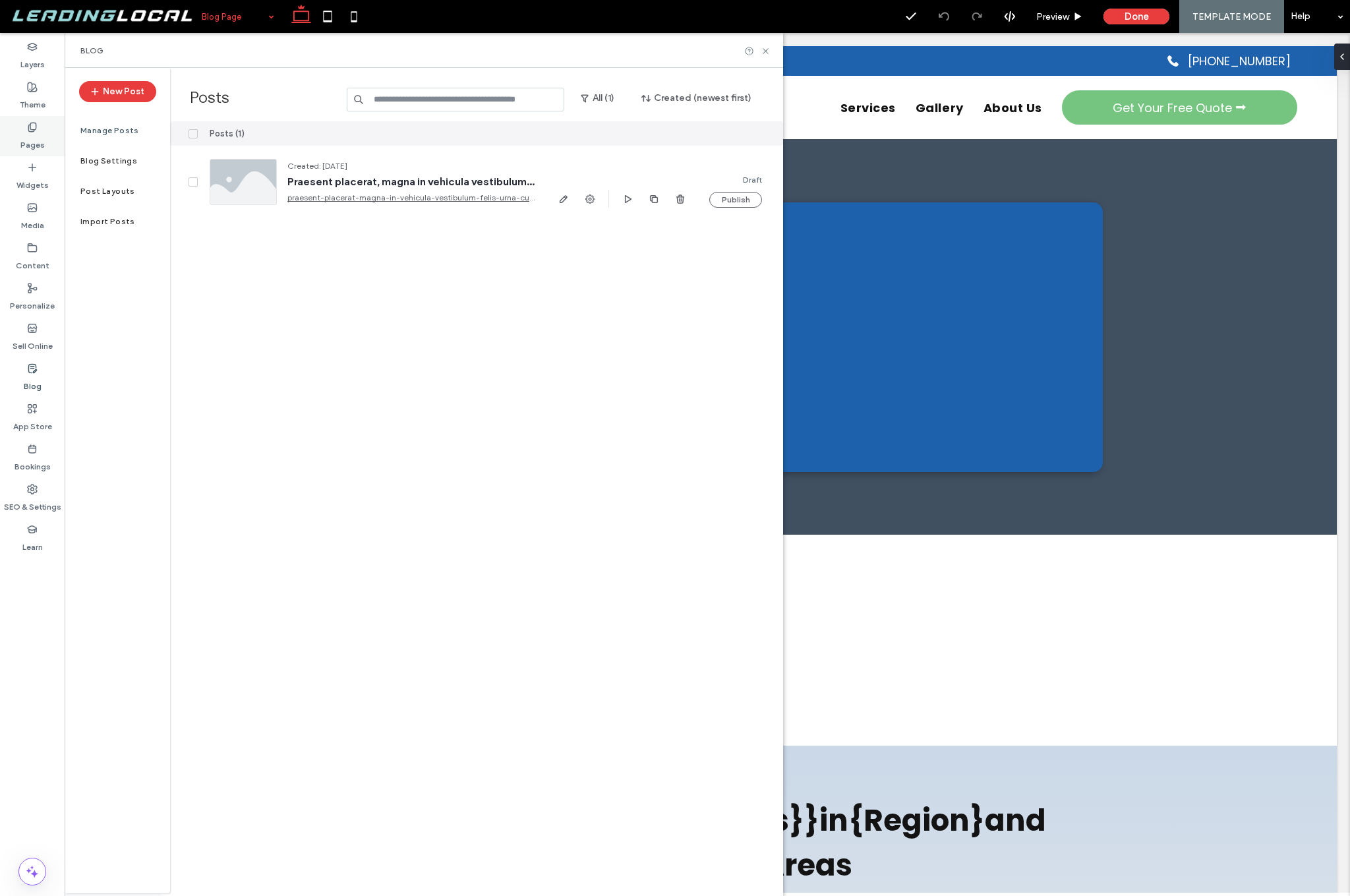
click at [35, 125] on icon at bounding box center [32, 127] width 10 height 10
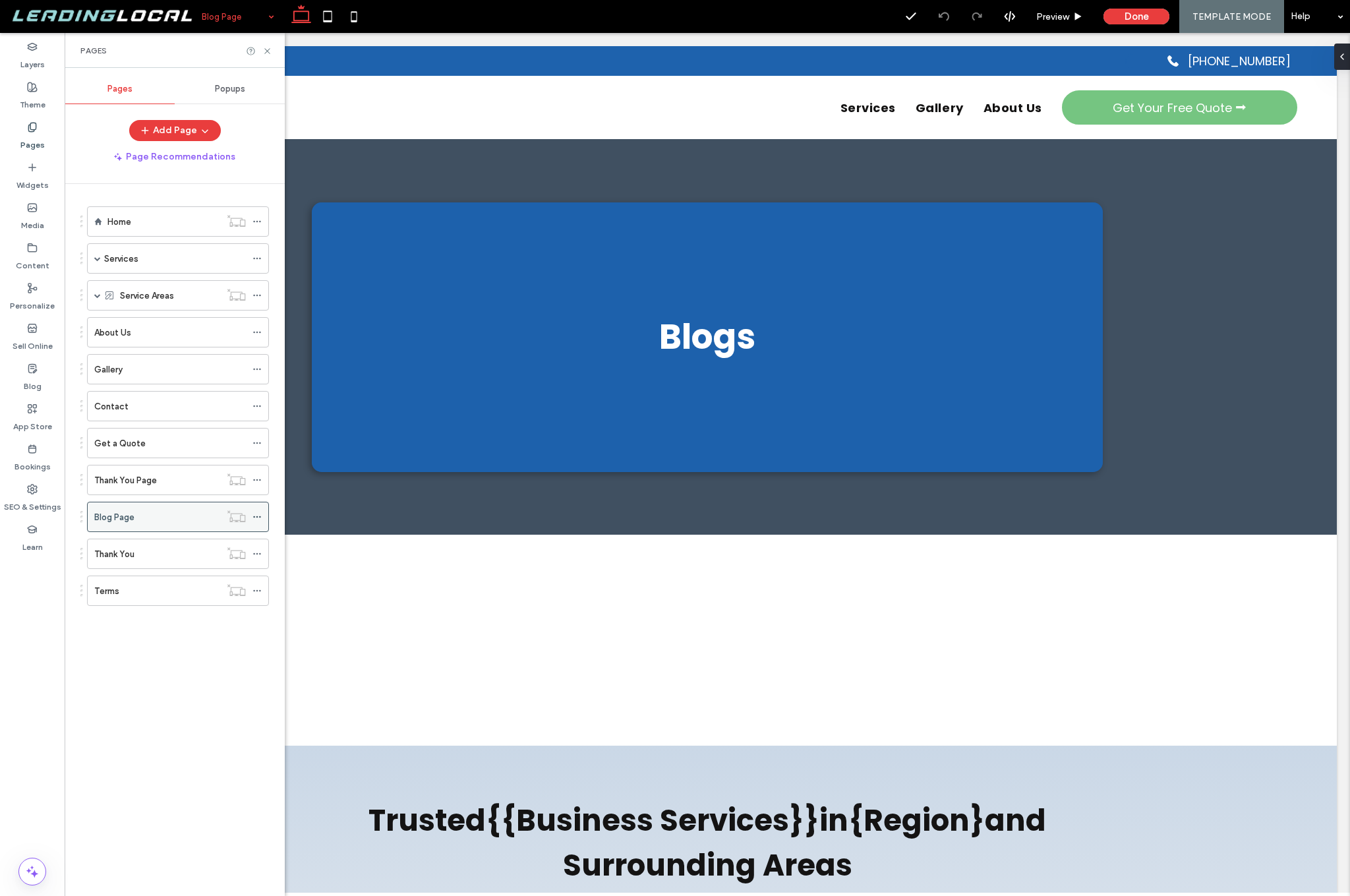
click at [257, 516] on icon at bounding box center [257, 516] width 9 height 9
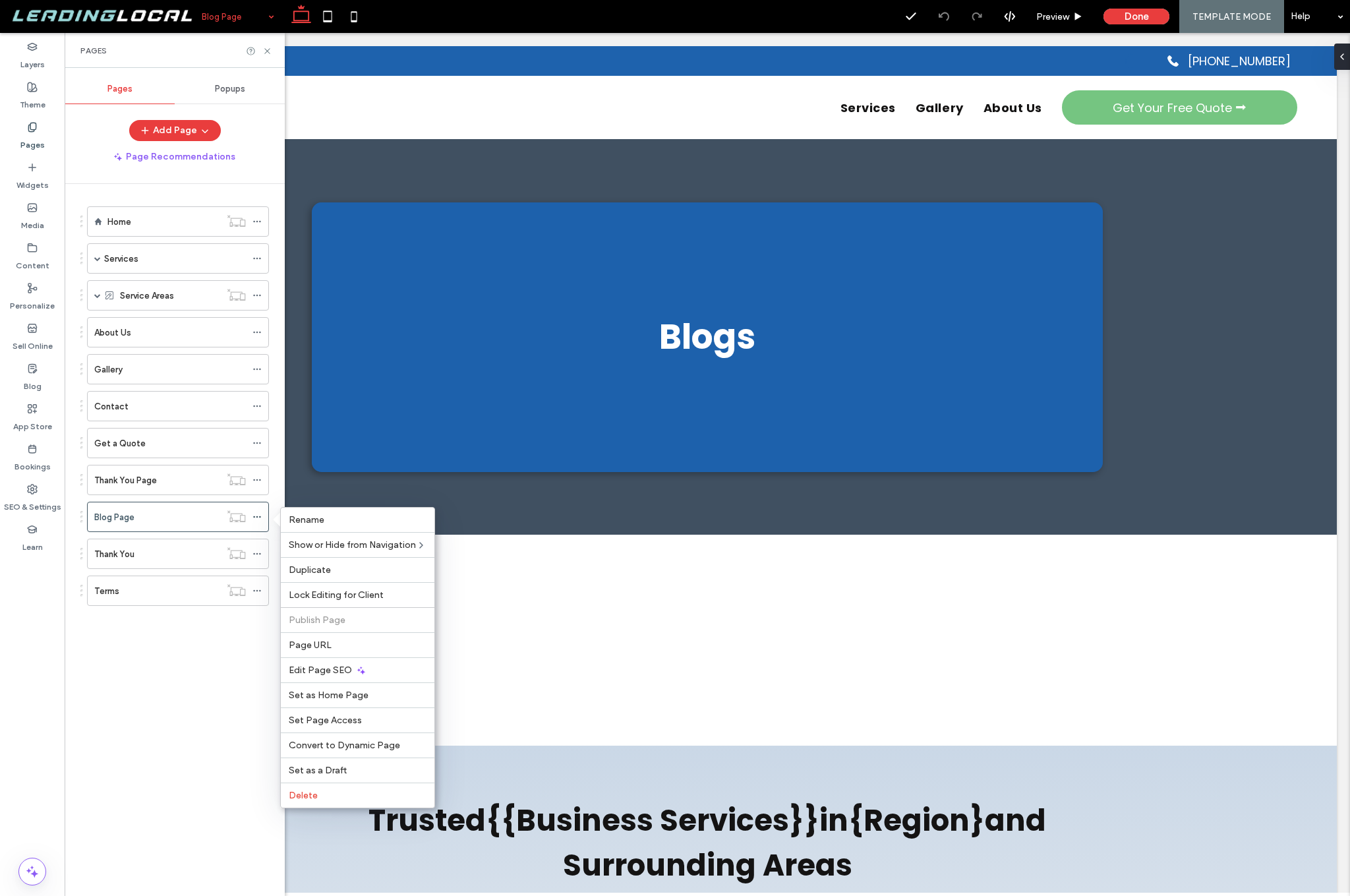
click at [177, 678] on div "Home Services Service 1 Service 2 Service 3 Service 4 Service 5 Service 6 Servi…" at bounding box center [182, 537] width 205 height 705
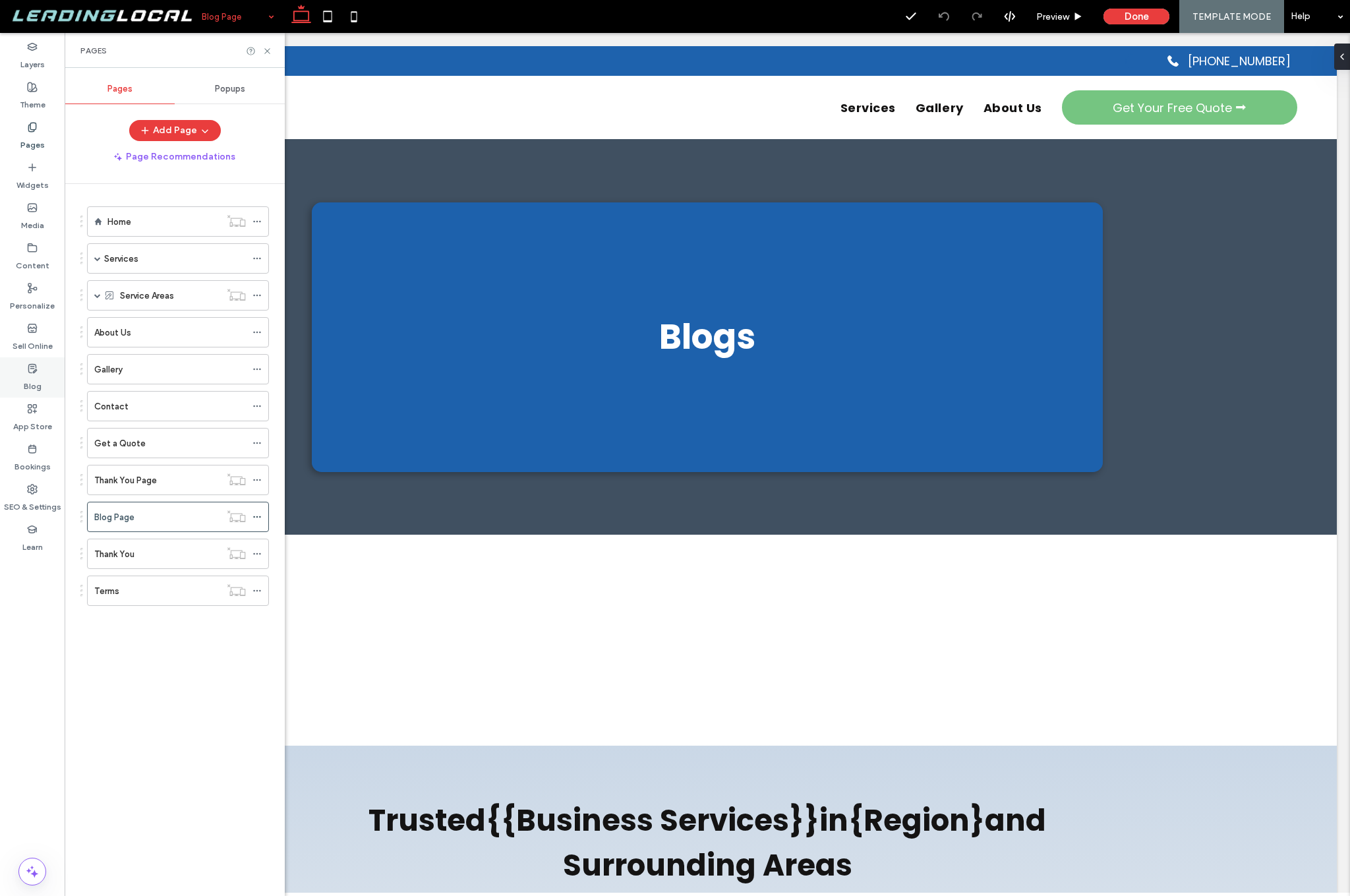
click at [38, 377] on label "Blog" at bounding box center [33, 383] width 18 height 19
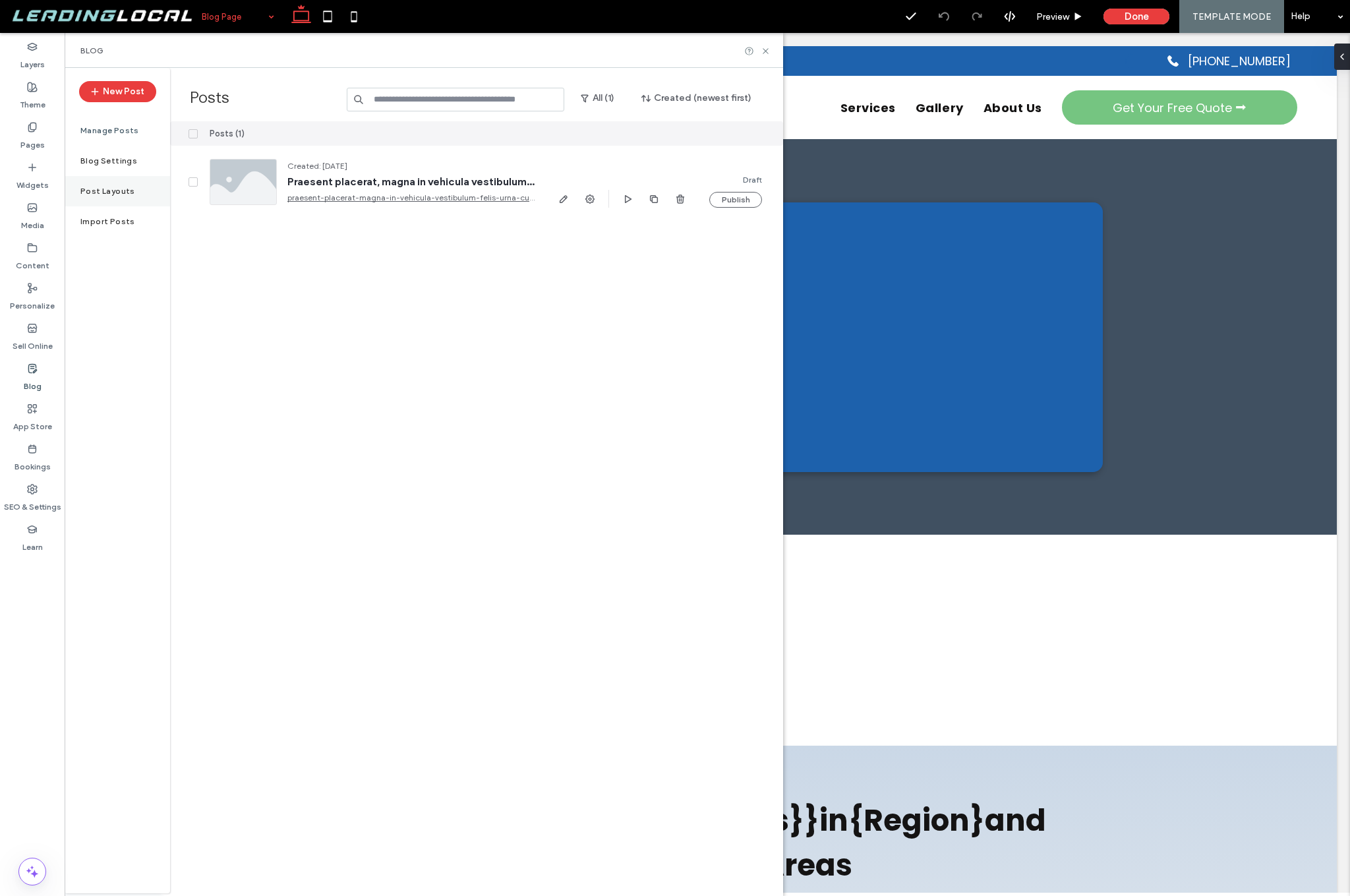
click at [141, 194] on div "Post Layouts" at bounding box center [118, 191] width 106 height 31
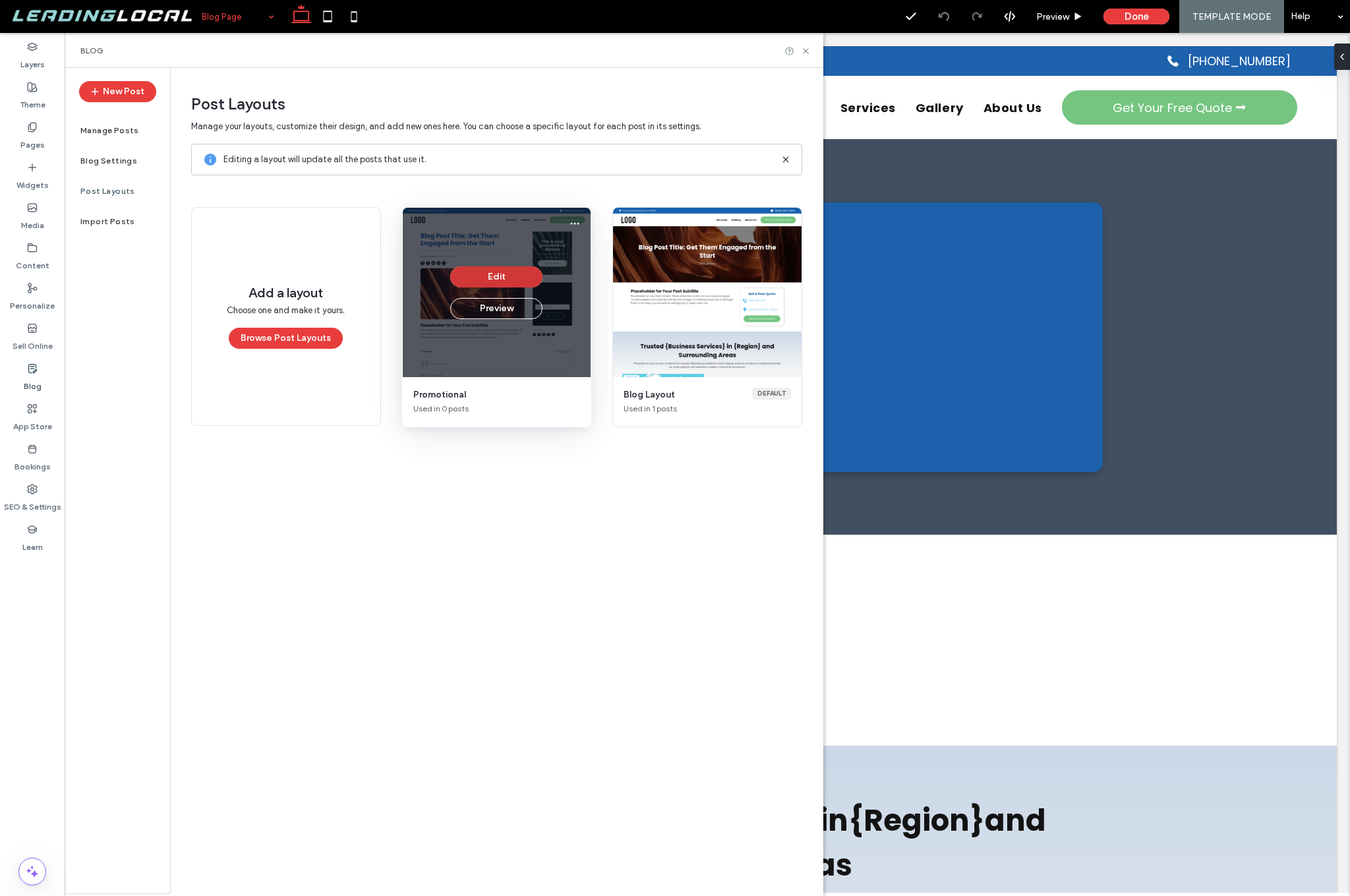
click at [510, 279] on button "Edit" at bounding box center [496, 277] width 92 height 21
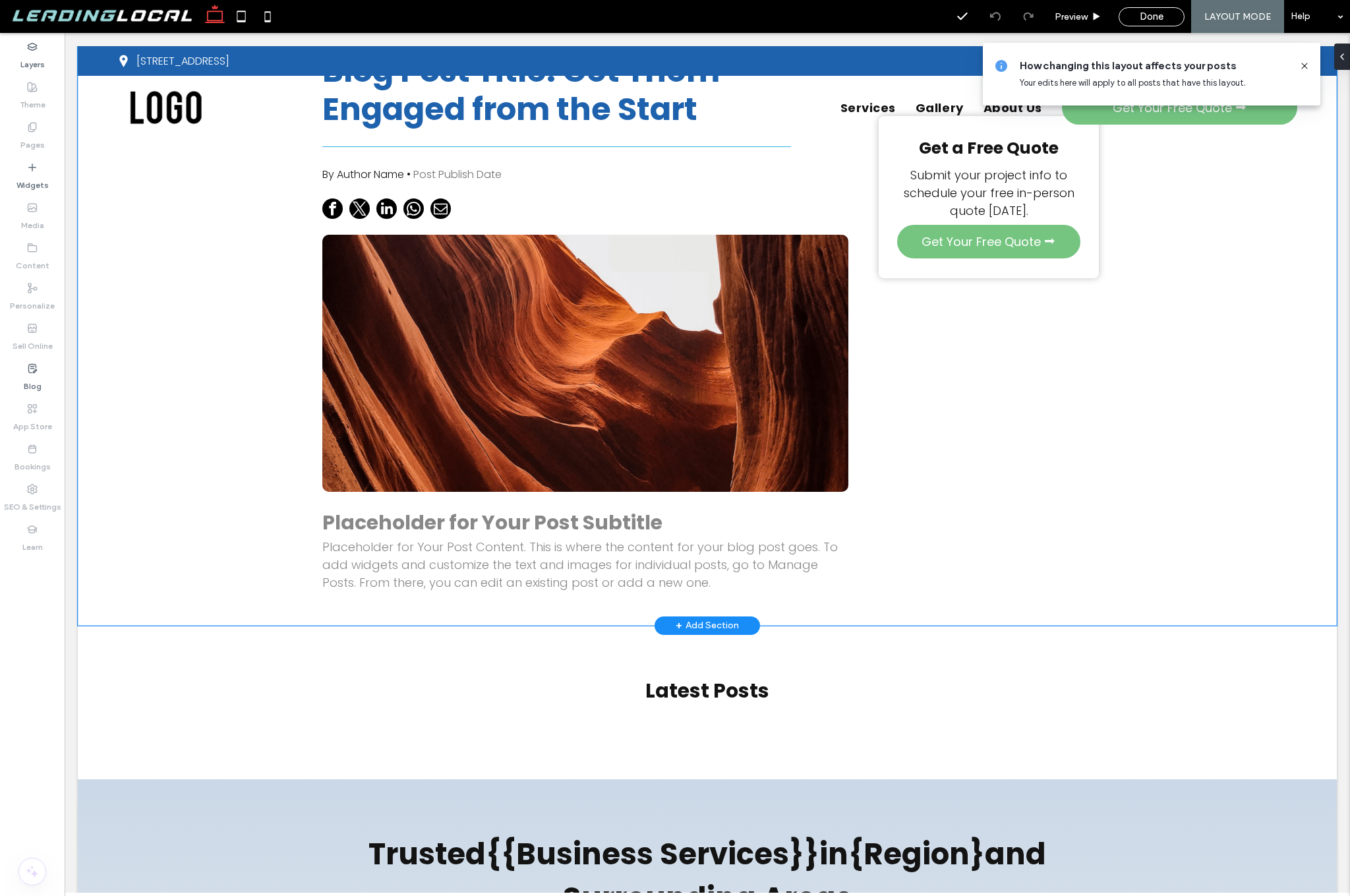
scroll to position [1, 0]
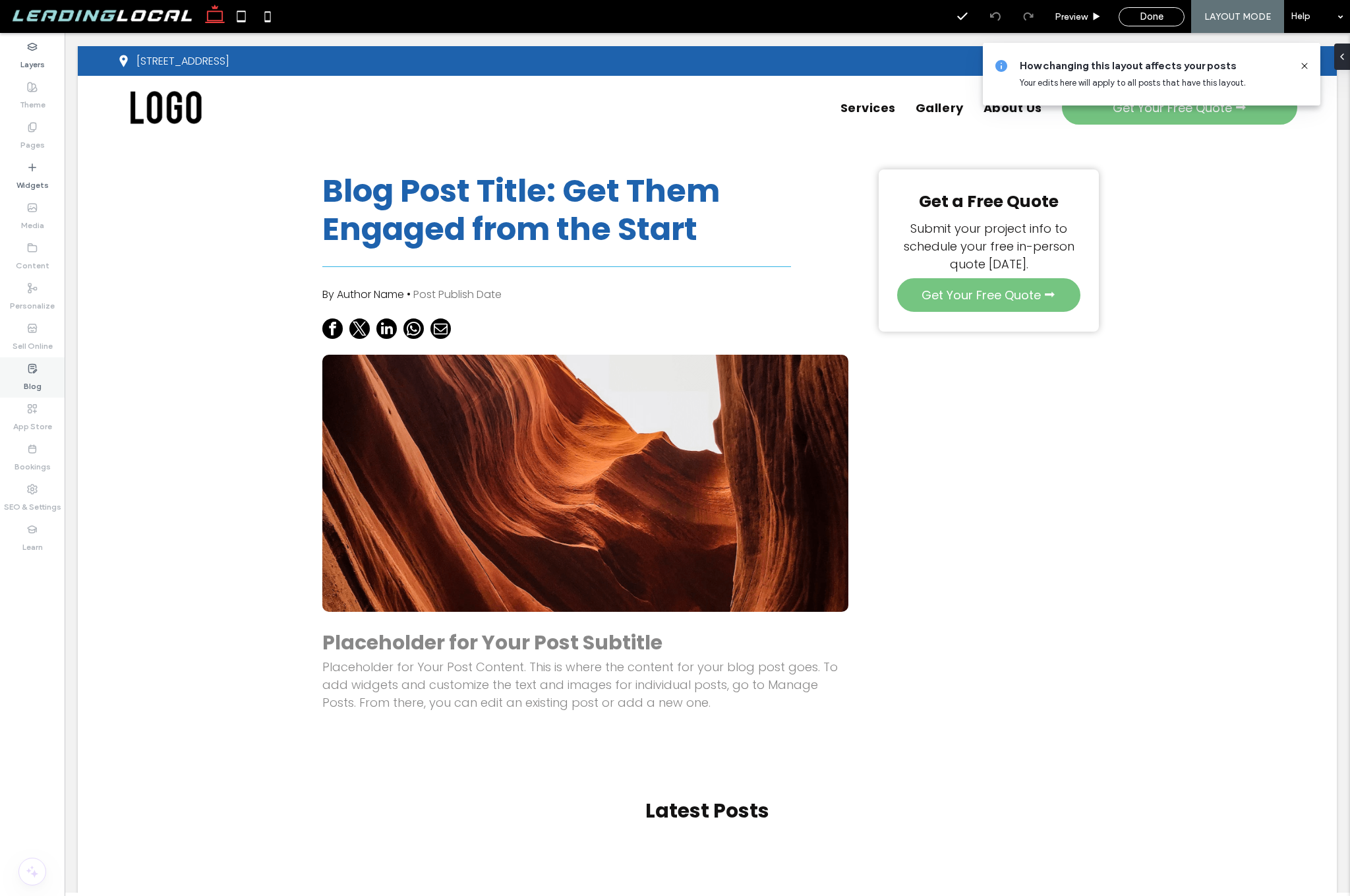
click at [26, 374] on label "Blog" at bounding box center [33, 383] width 18 height 19
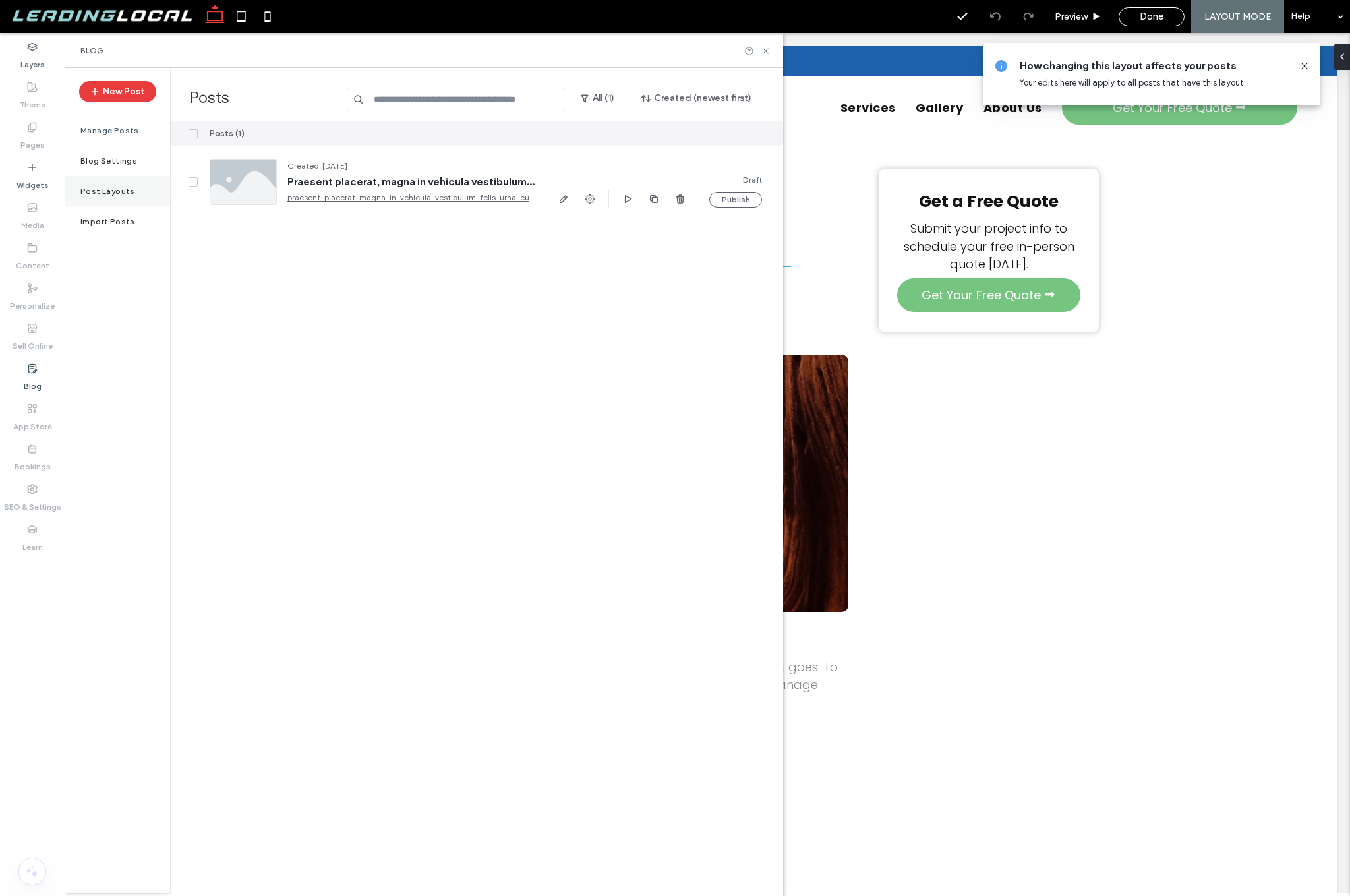
click at [120, 191] on label "Post Layouts" at bounding box center [108, 191] width 55 height 9
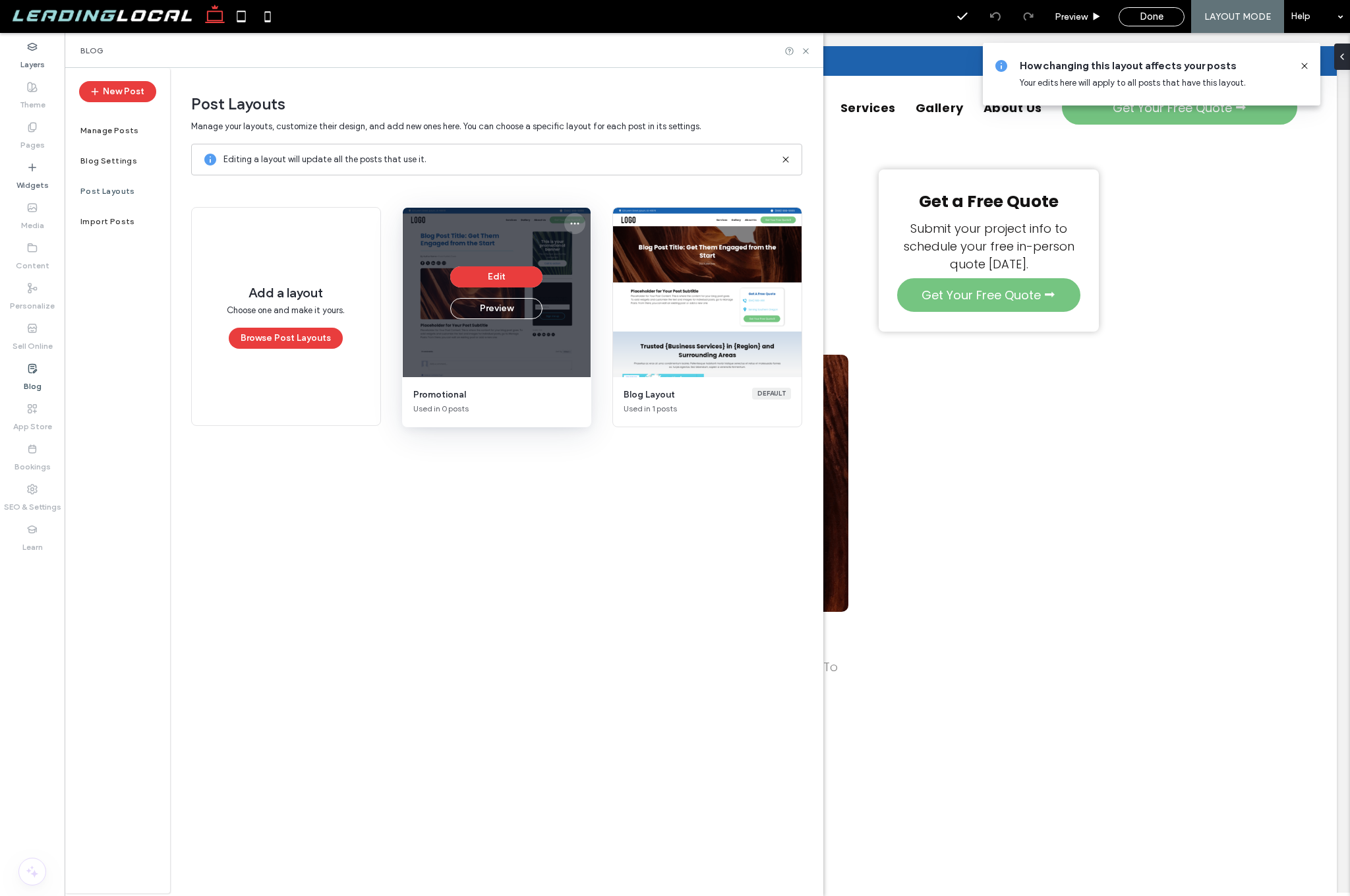
click at [572, 225] on icon "More options" at bounding box center [575, 223] width 10 height 10
click at [574, 223] on use "More options" at bounding box center [575, 223] width 9 height 2
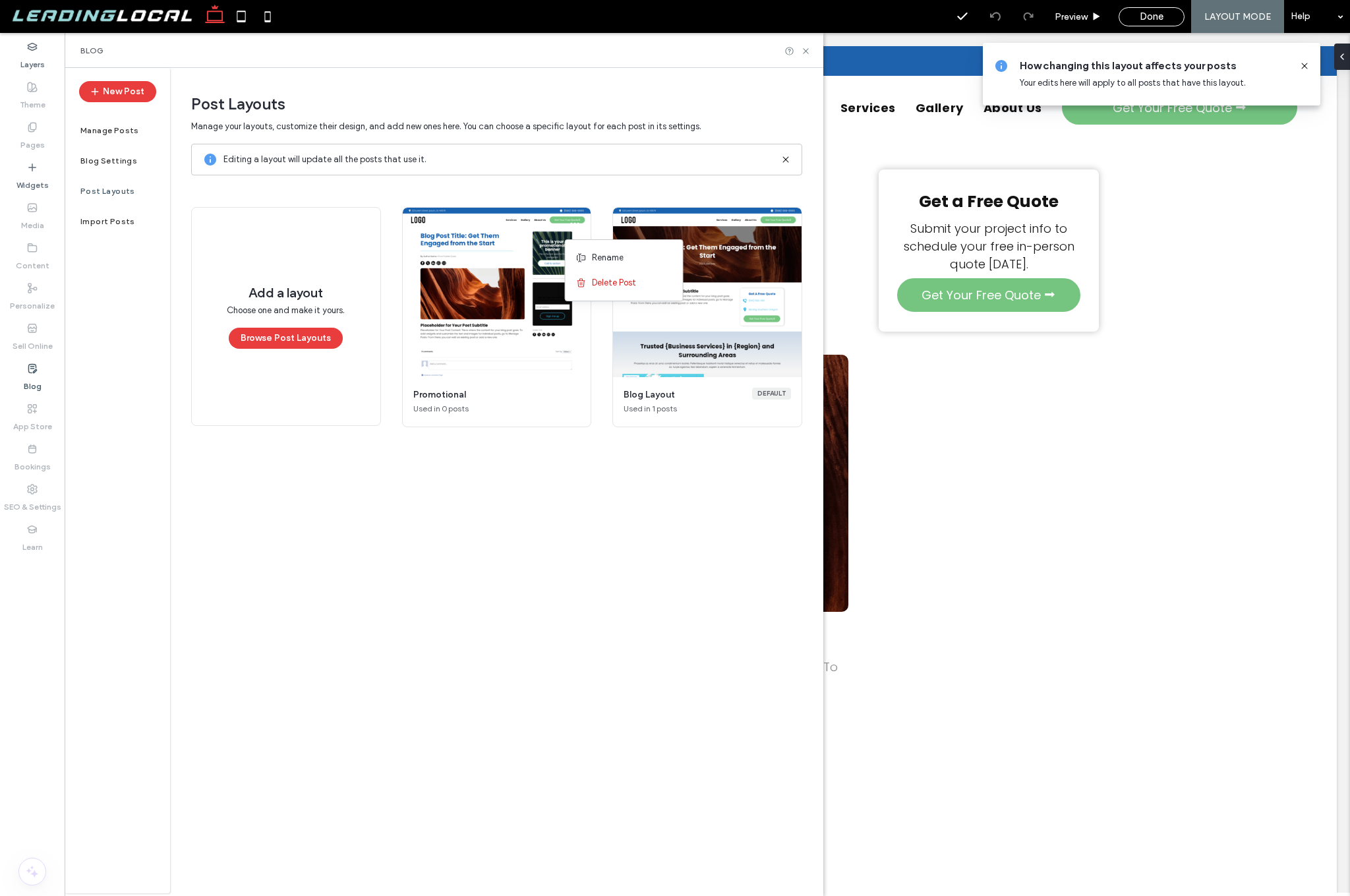
click at [578, 196] on main "Manage your layouts, customize their design, and add new ones here. You can cho…" at bounding box center [496, 493] width 611 height 747
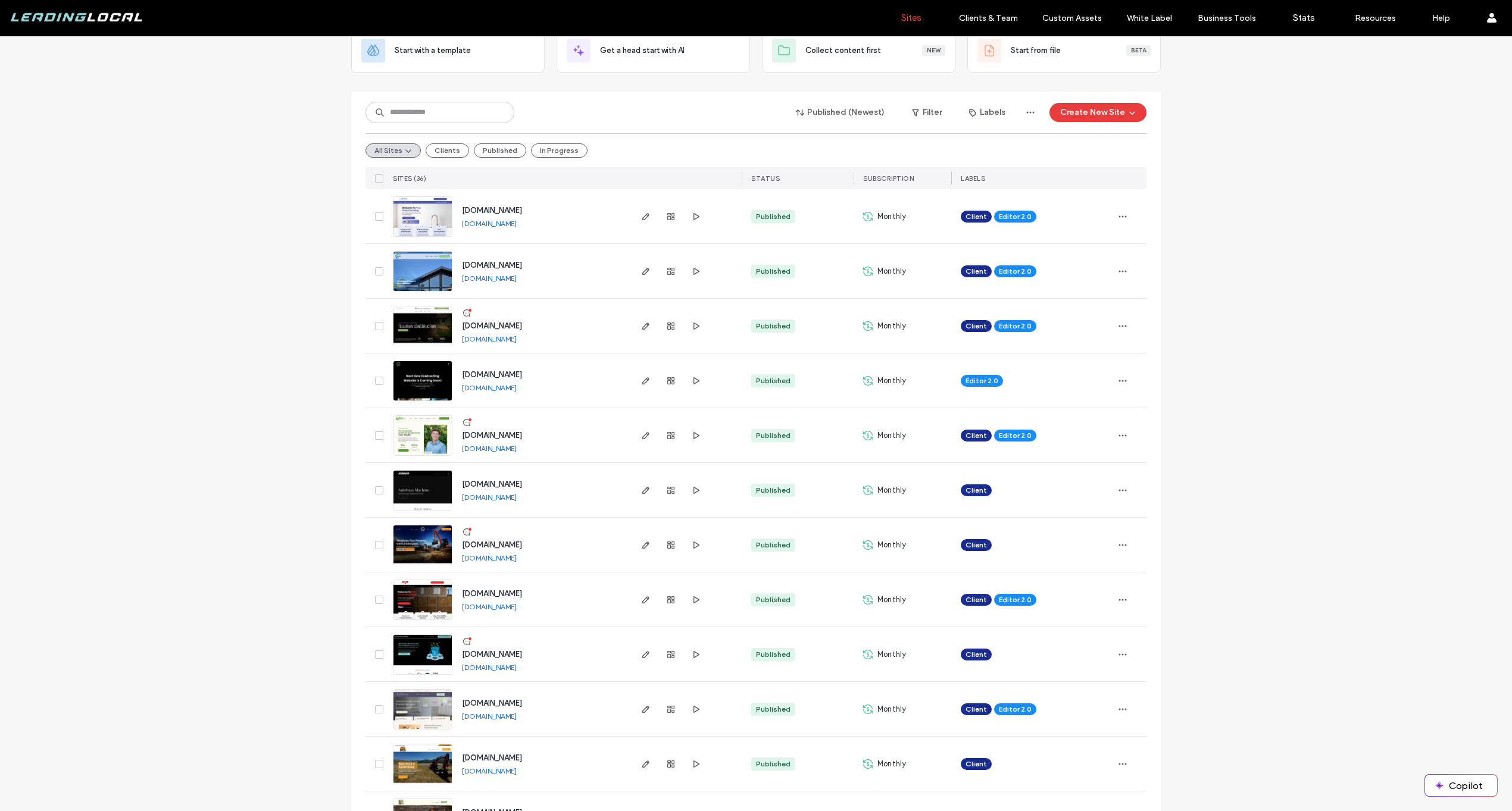
scroll to position [83, 0]
